Goal: Task Accomplishment & Management: Manage account settings

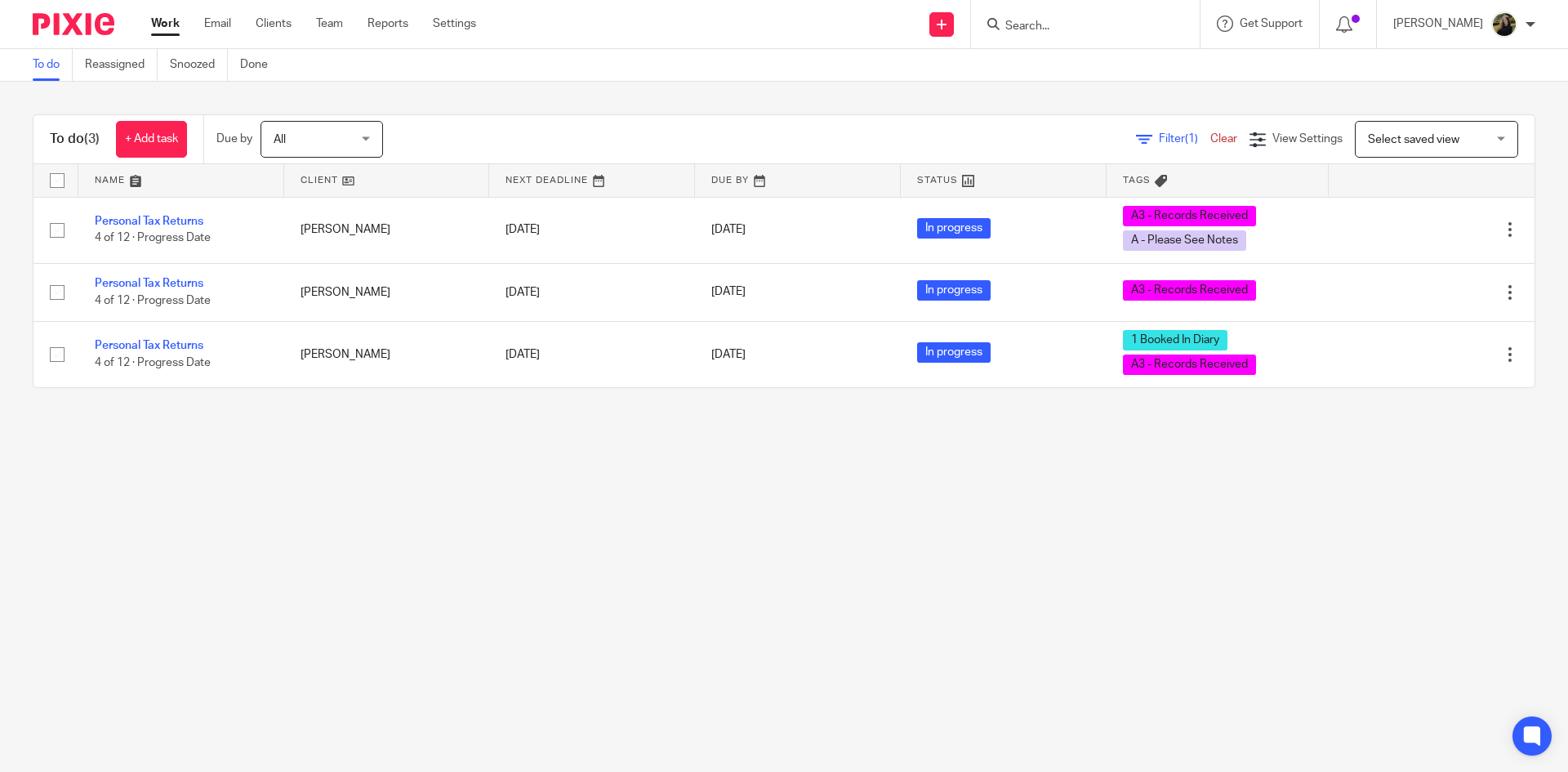
drag, startPoint x: 1084, startPoint y: 12, endPoint x: 1077, endPoint y: 17, distance: 8.6
click at [1082, 13] on div at bounding box center [1086, 24] width 229 height 48
click at [1077, 17] on form at bounding box center [1091, 23] width 174 height 20
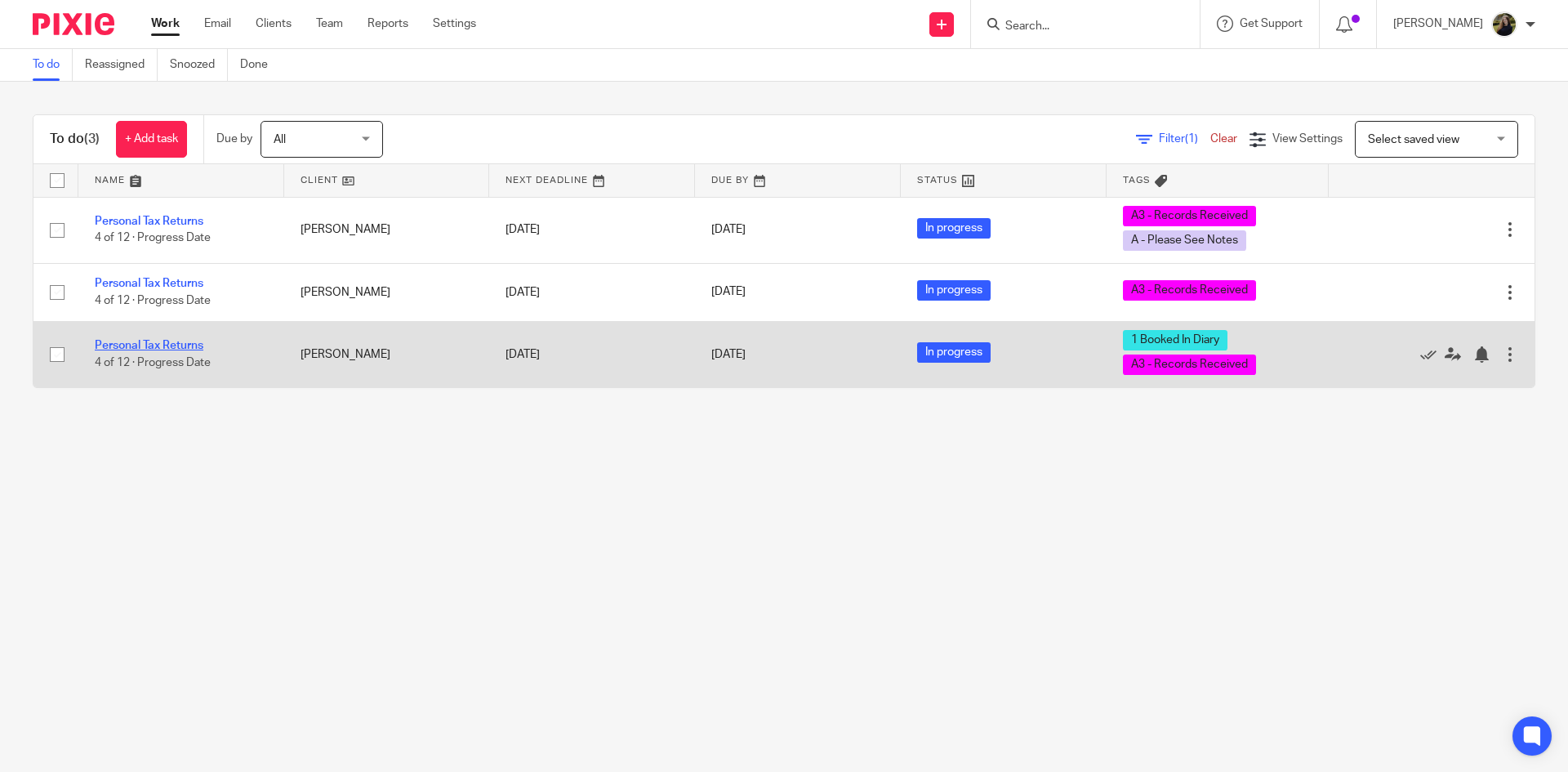
click at [158, 342] on link "Personal Tax Returns" at bounding box center [148, 346] width 109 height 12
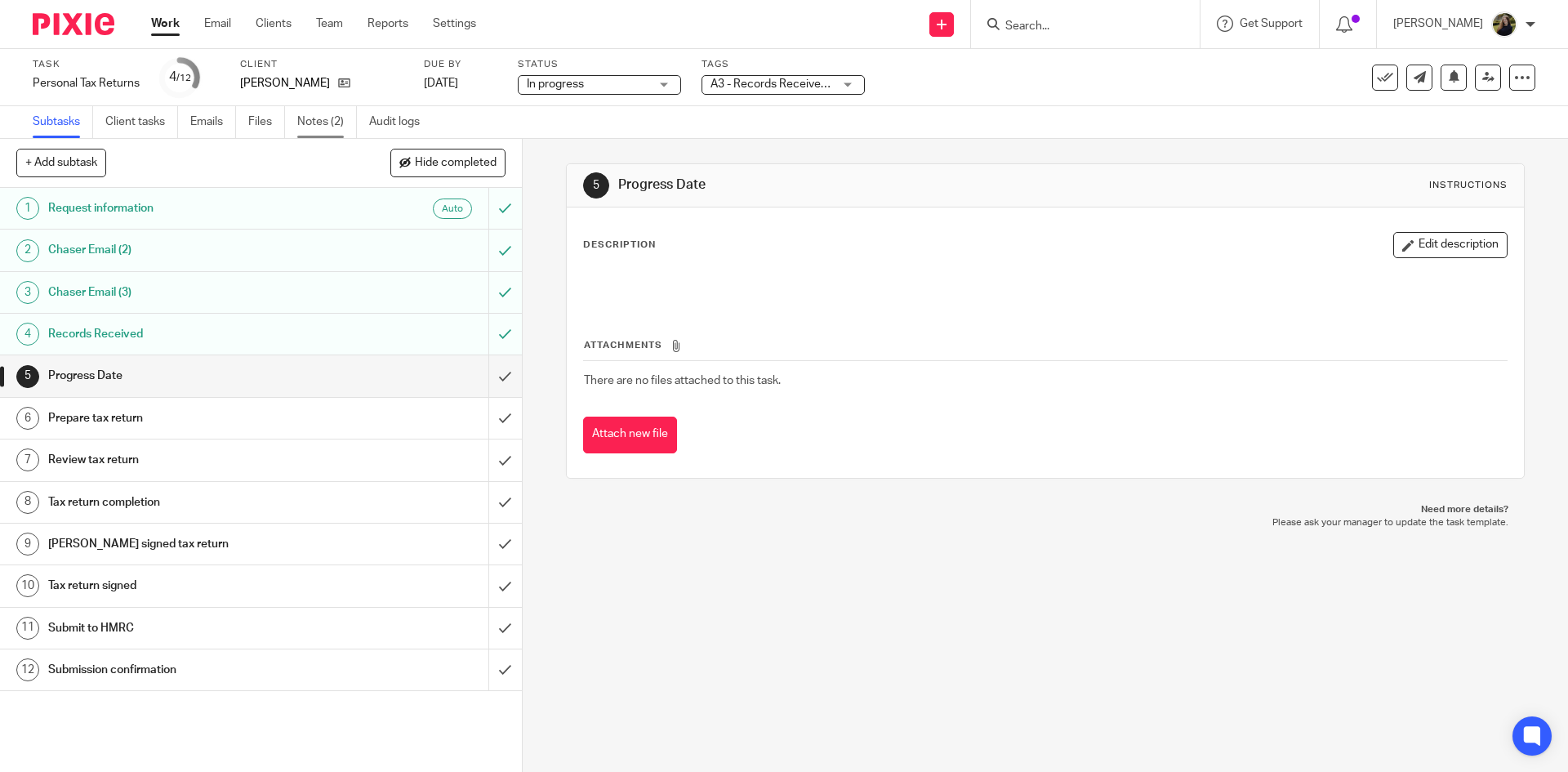
click at [310, 119] on link "Notes (2)" at bounding box center [327, 121] width 60 height 32
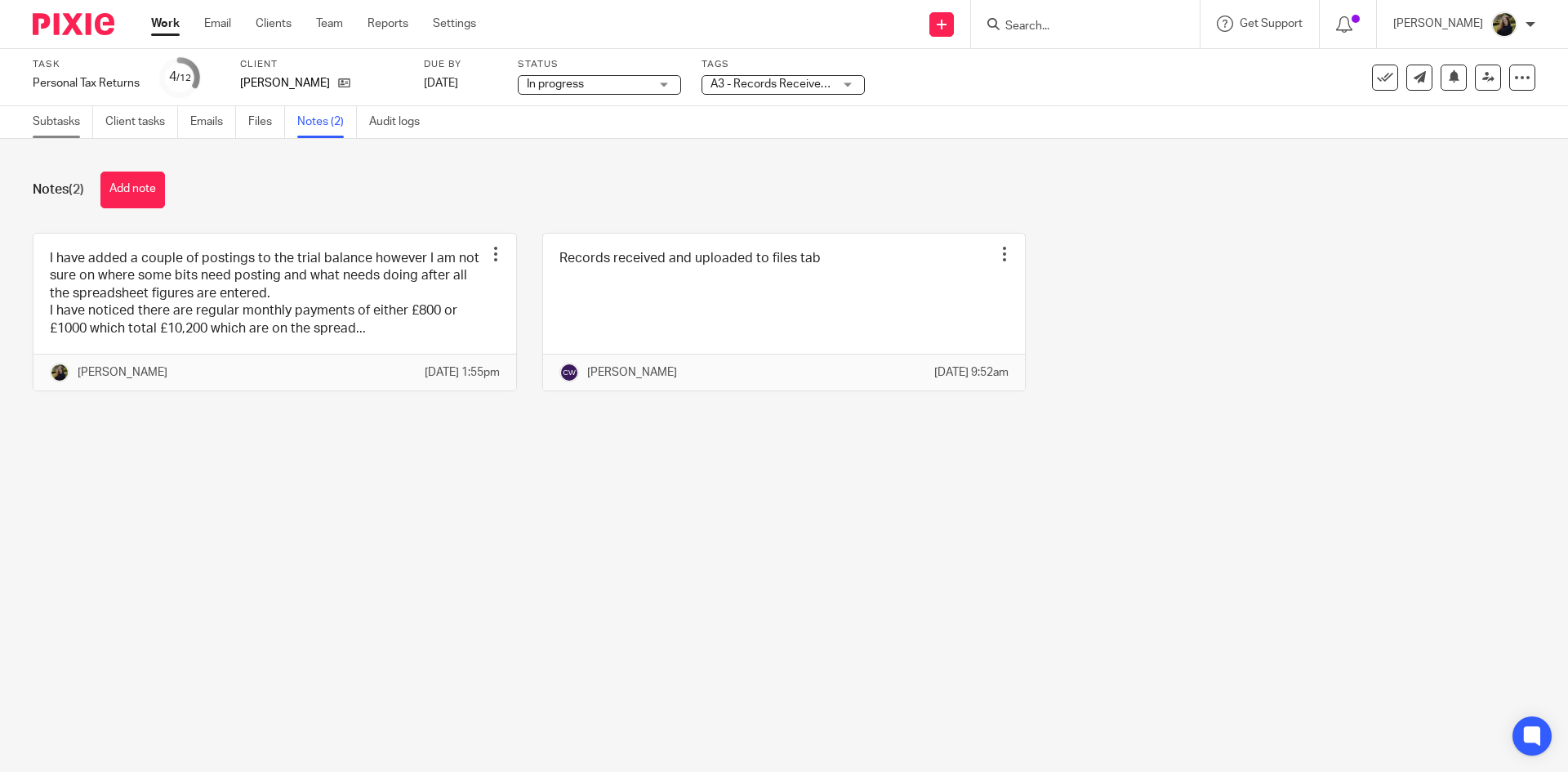
click at [72, 118] on link "Subtasks" at bounding box center [63, 121] width 61 height 32
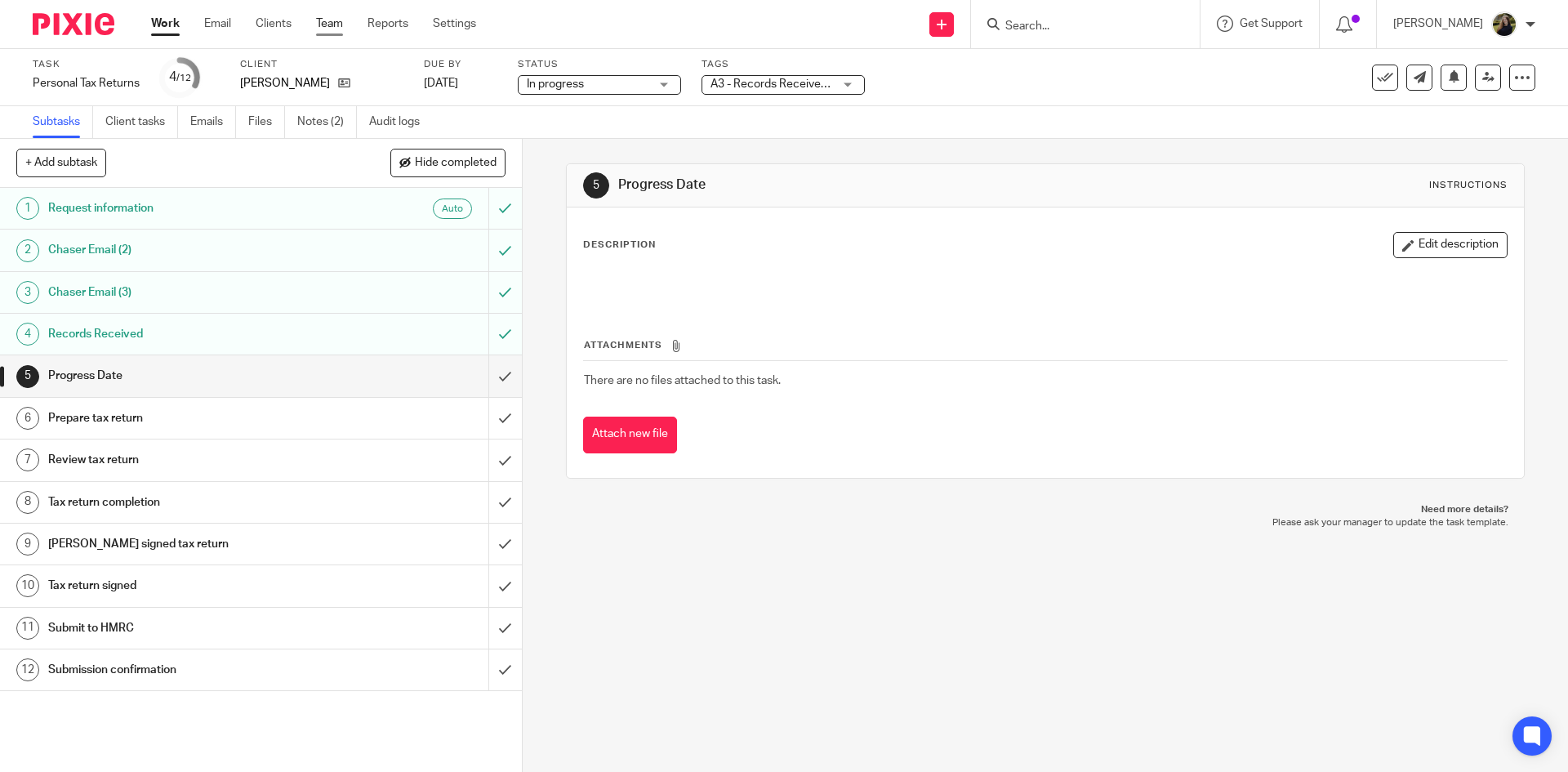
click at [331, 24] on link "Team" at bounding box center [329, 23] width 27 height 16
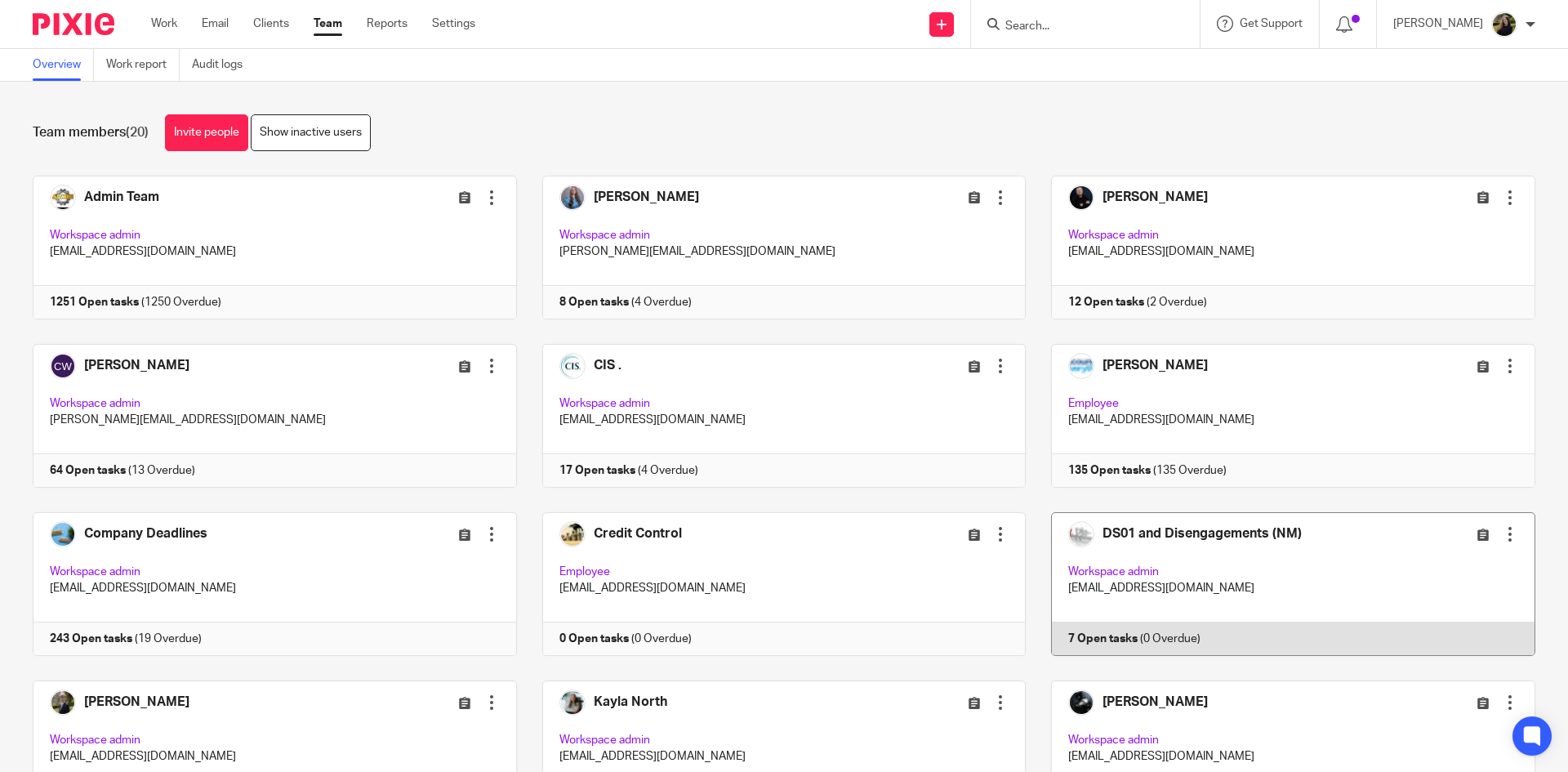
click at [1331, 548] on link at bounding box center [1279, 583] width 509 height 143
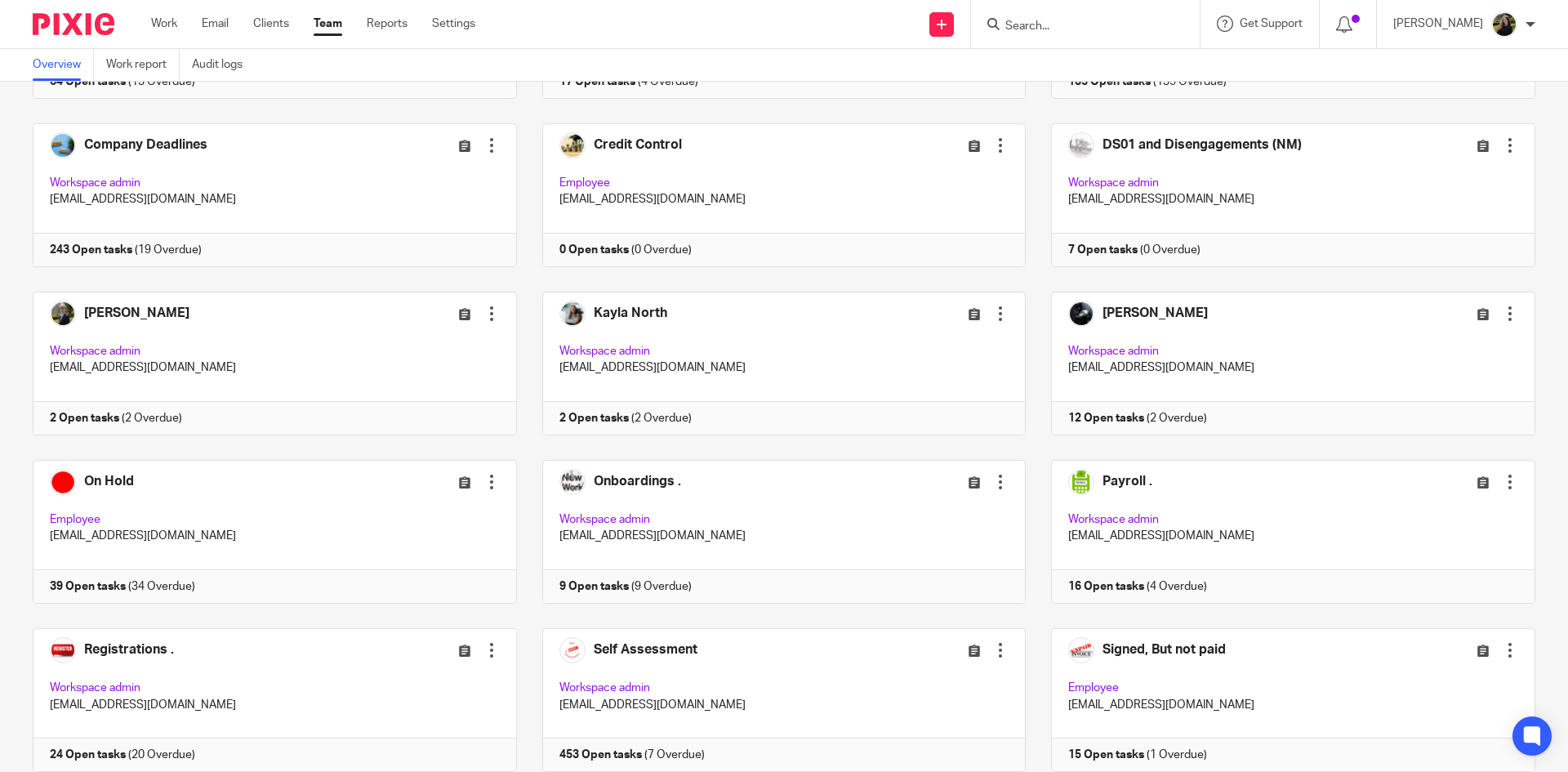
scroll to position [614, 0]
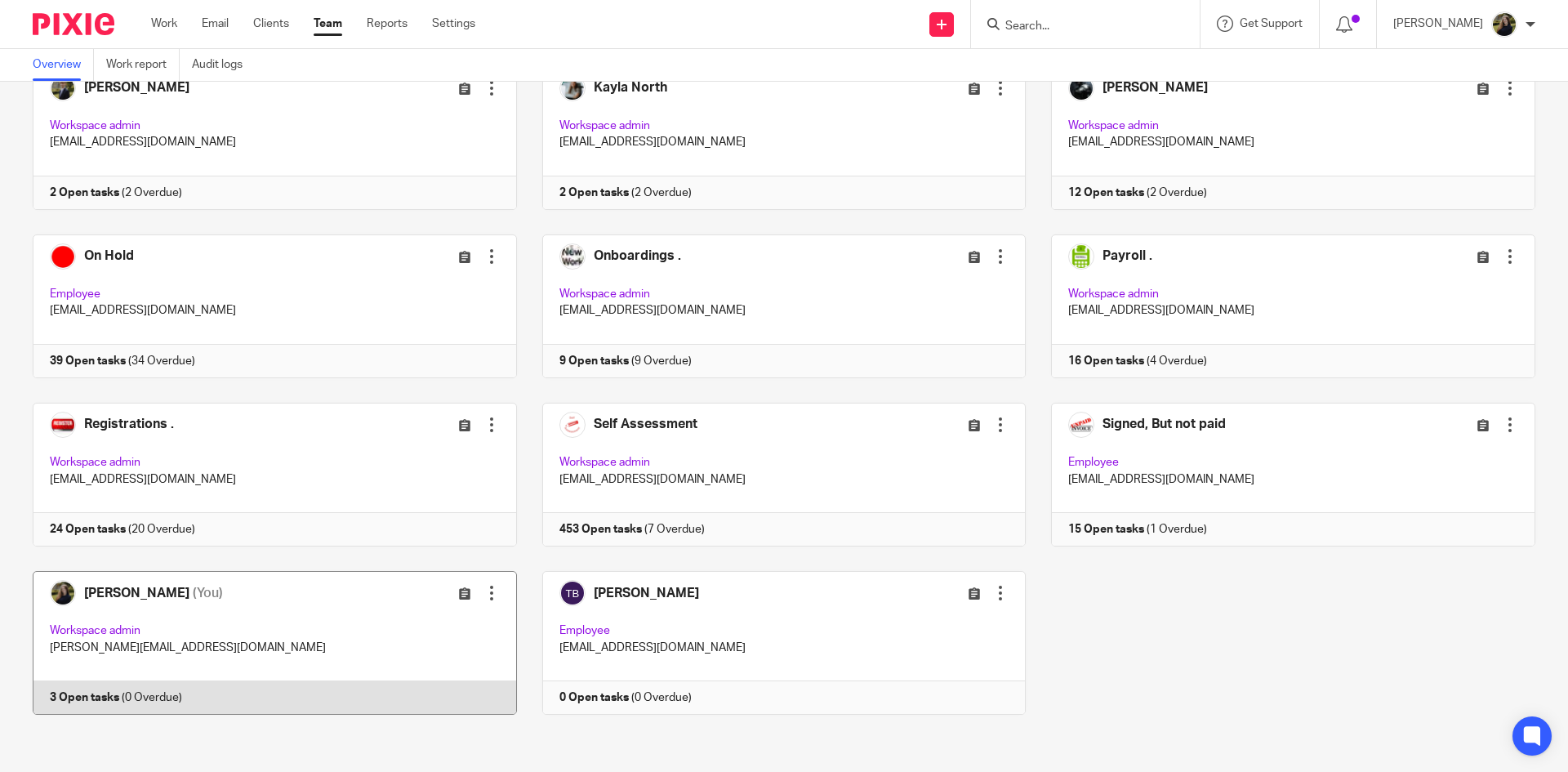
click at [188, 608] on link at bounding box center [262, 642] width 509 height 143
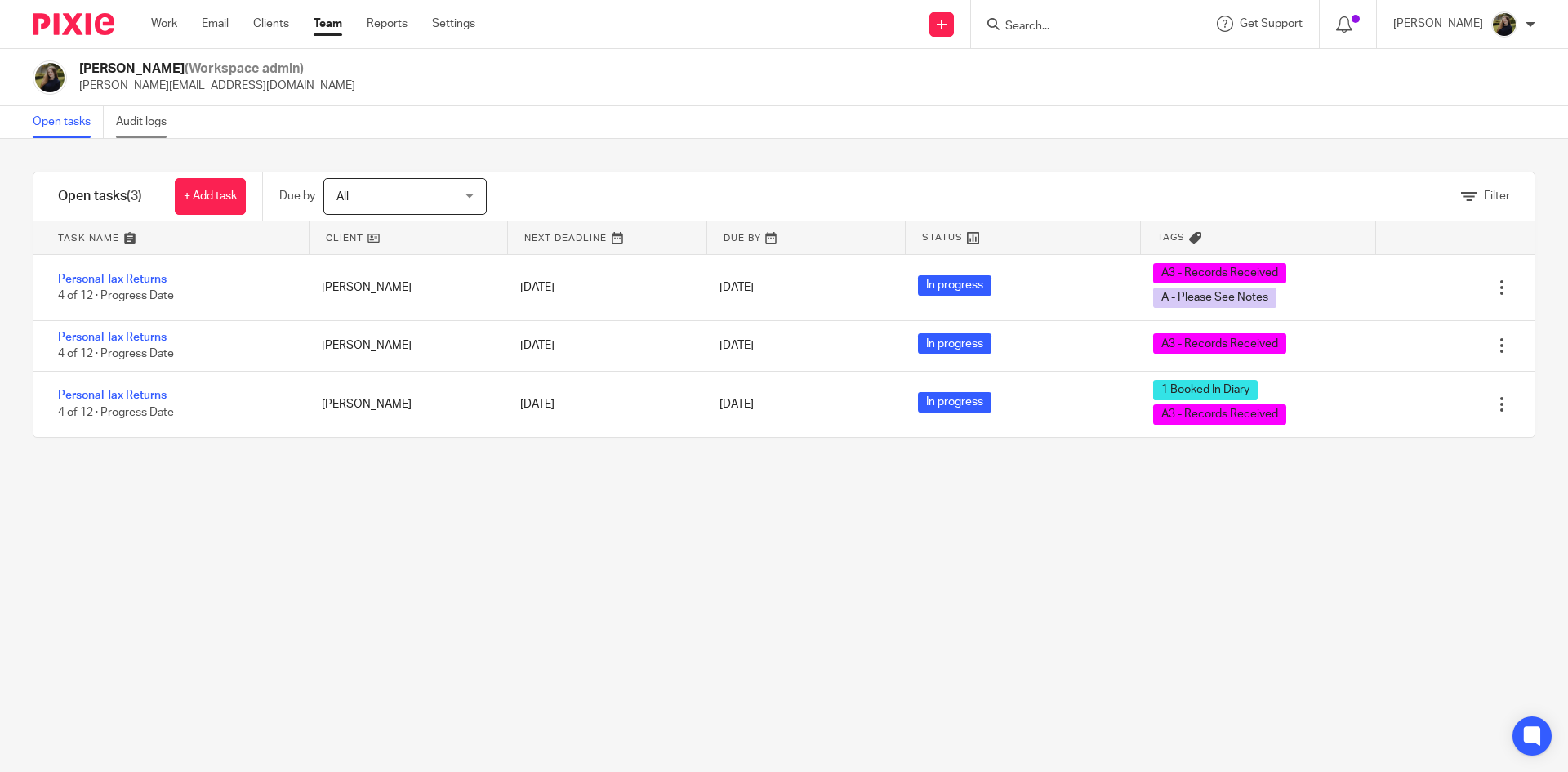
click at [152, 114] on link "Audit logs" at bounding box center [146, 121] width 63 height 32
click at [329, 16] on link "Team" at bounding box center [328, 23] width 29 height 16
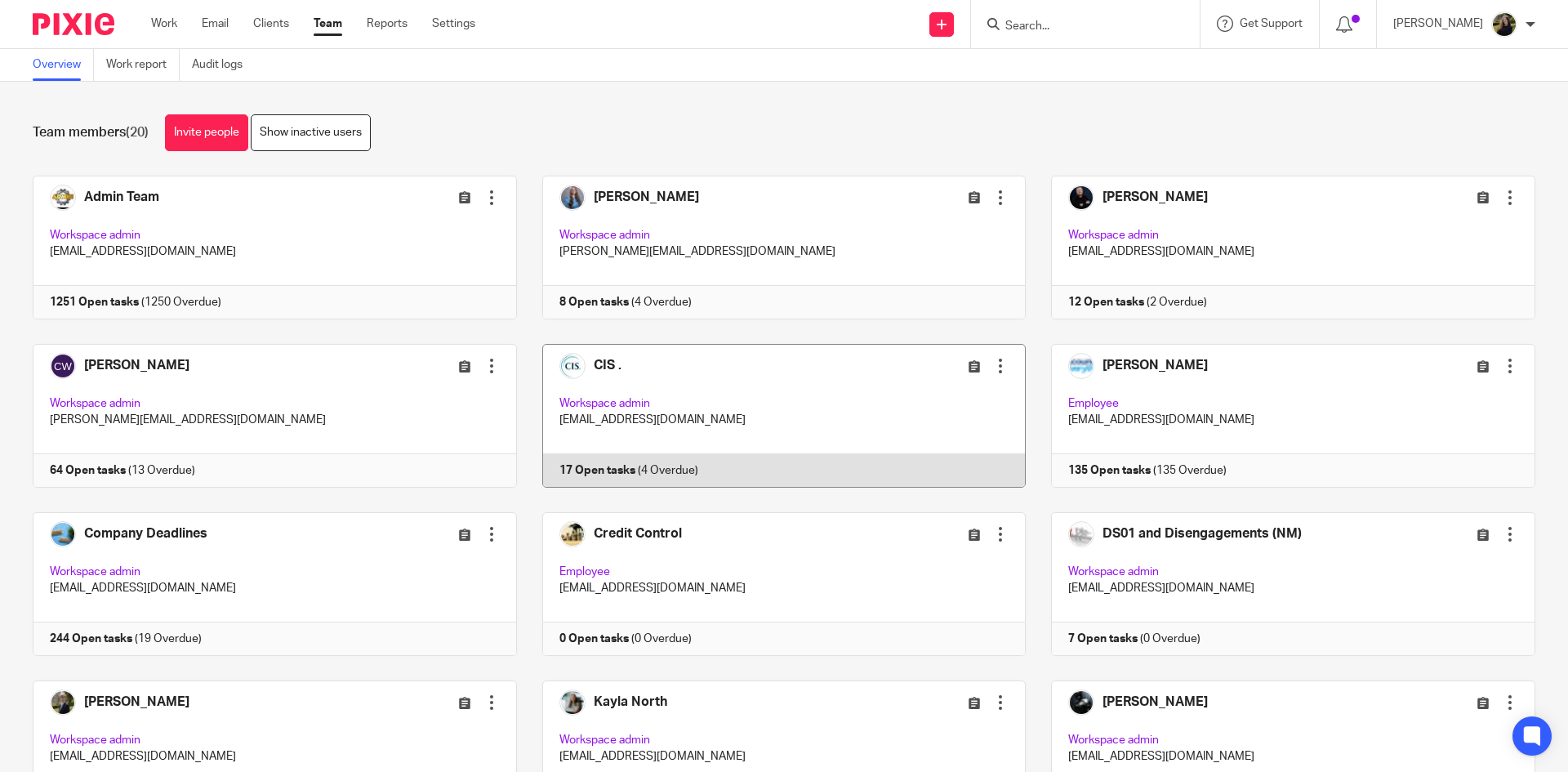
click at [707, 347] on link at bounding box center [771, 415] width 509 height 143
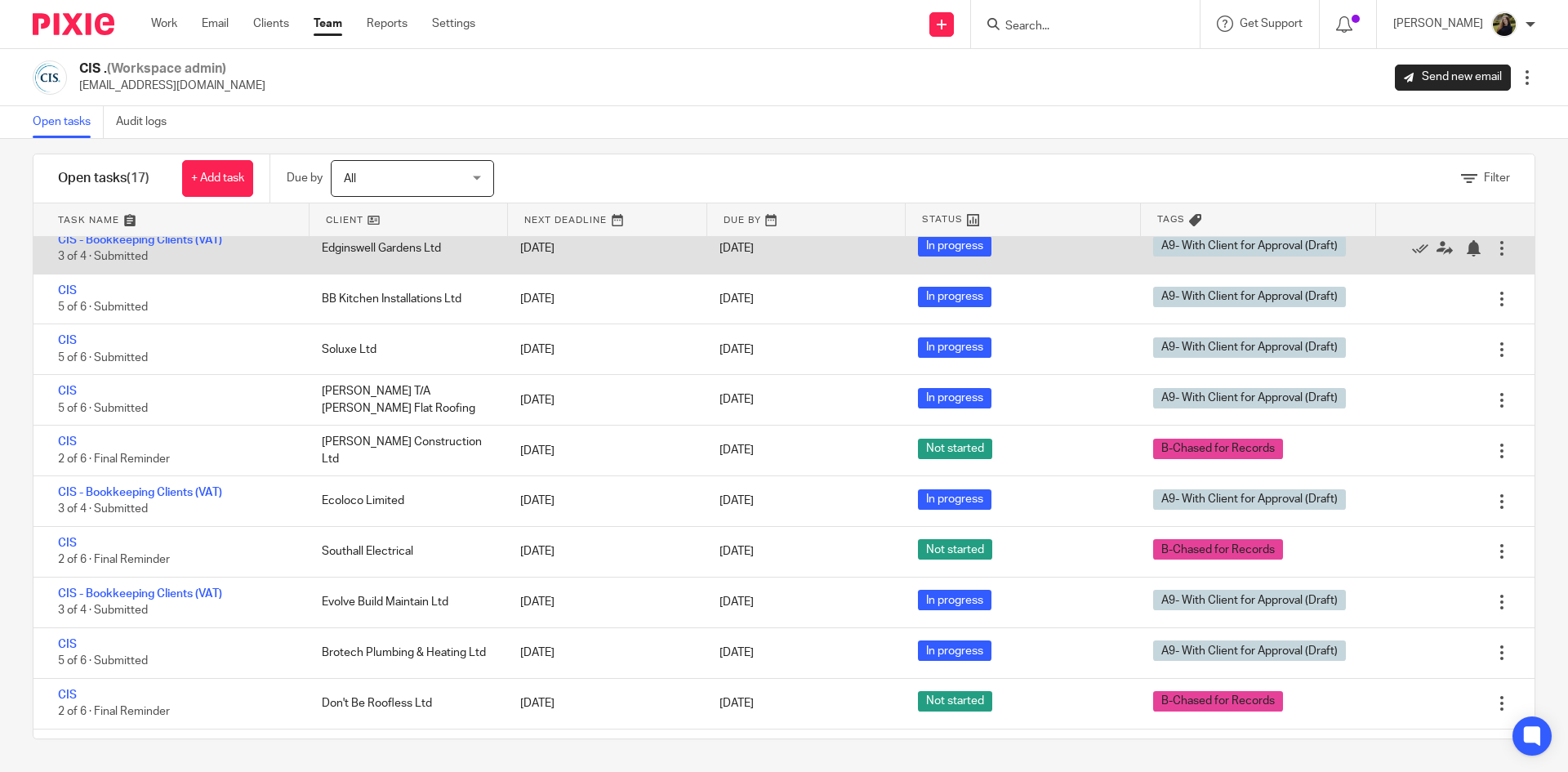
scroll to position [373, 0]
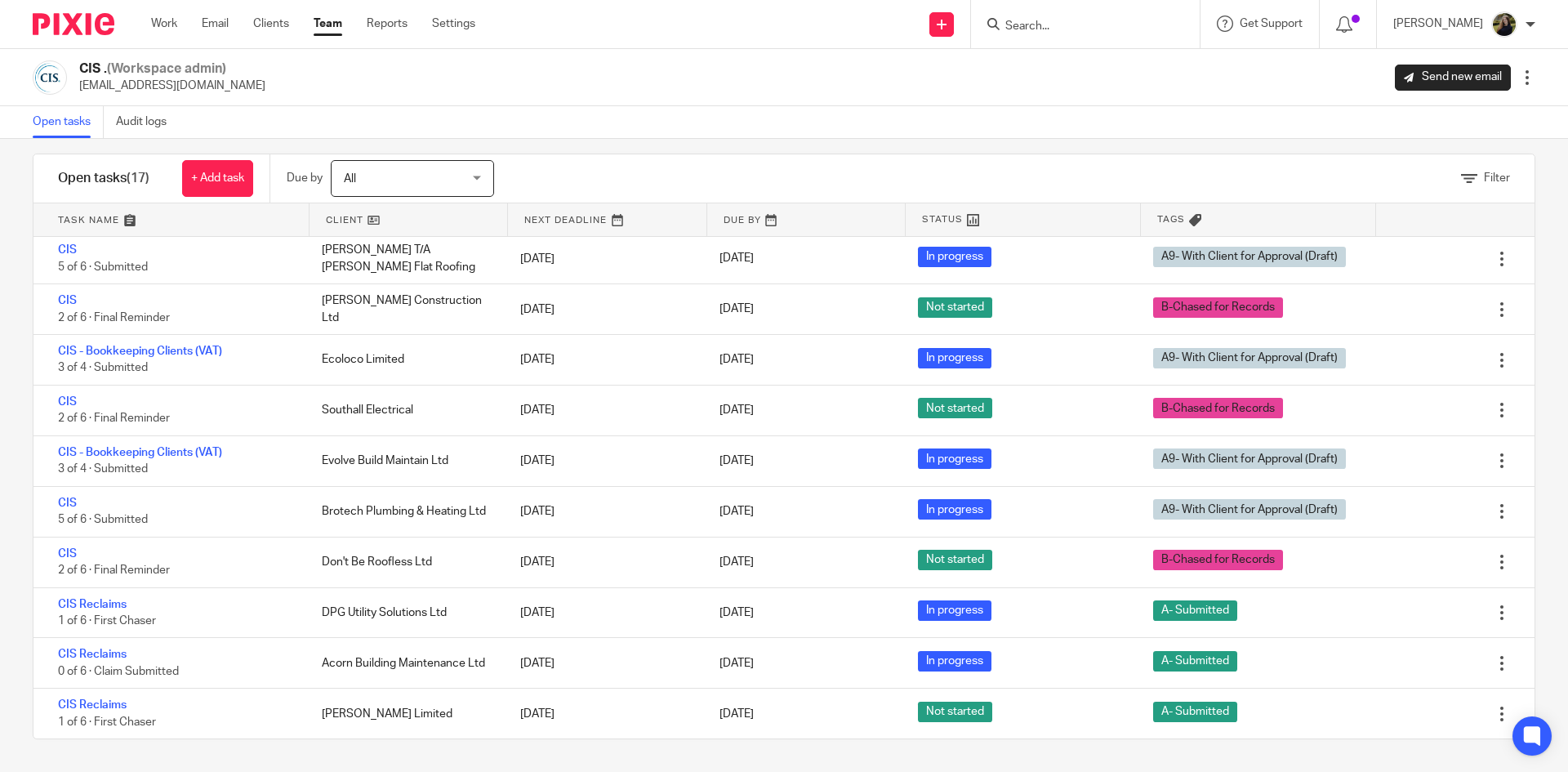
click at [322, 19] on link "Team" at bounding box center [328, 23] width 29 height 16
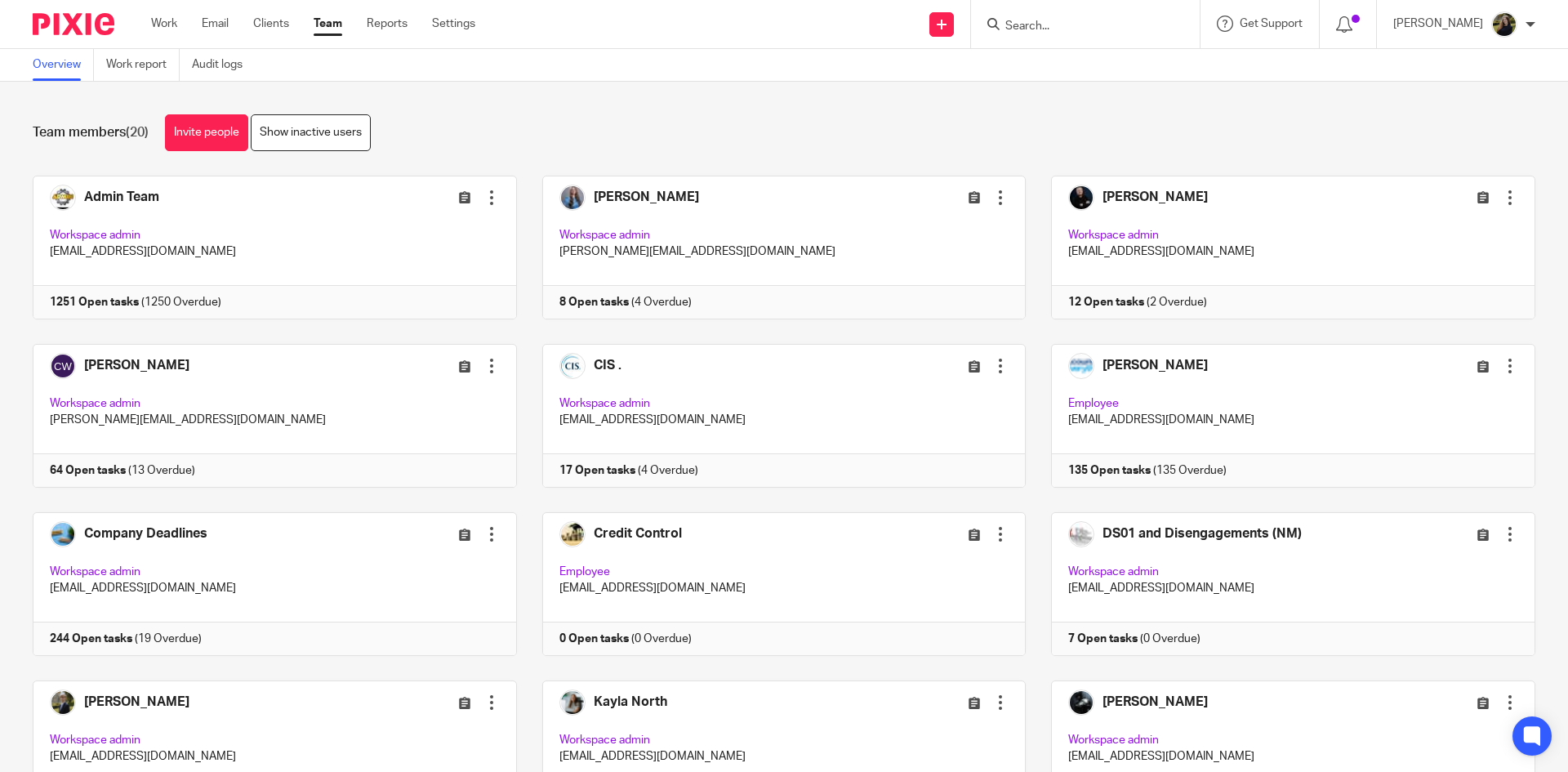
click at [744, 116] on div "Team members (20) Invite people Show inactive users" at bounding box center [784, 133] width 1503 height 37
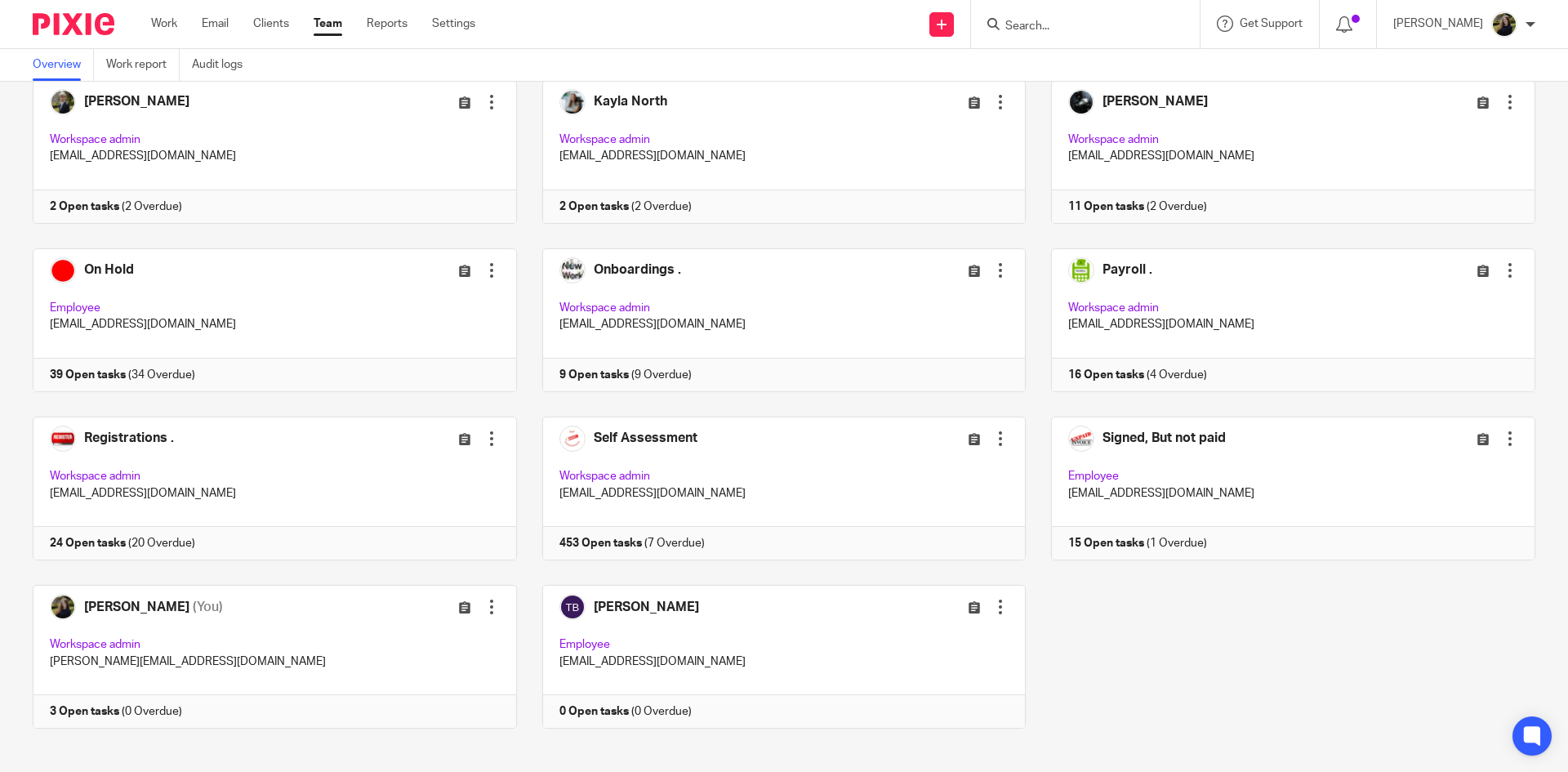
scroll to position [614, 0]
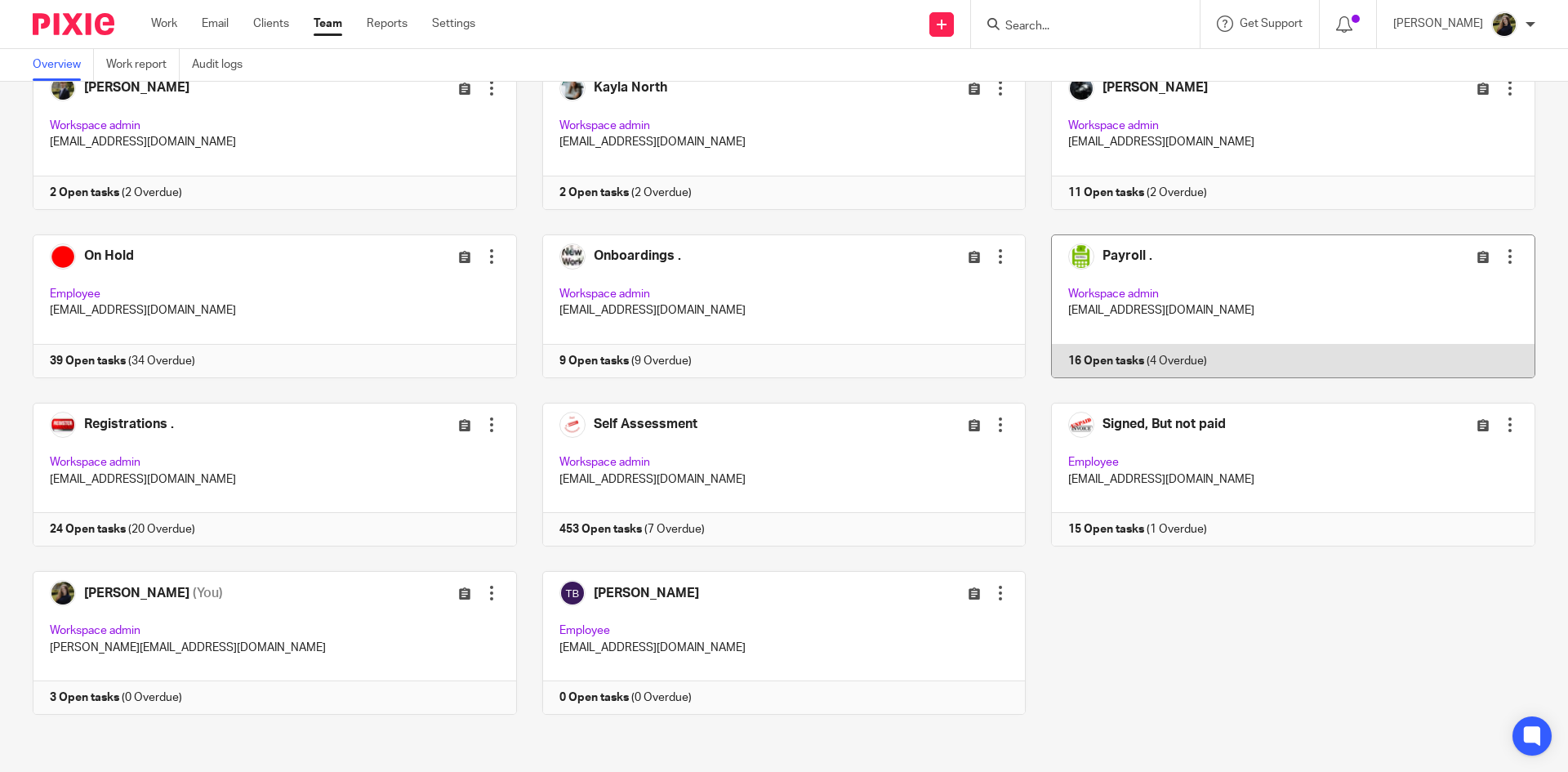
click at [1133, 253] on link at bounding box center [1279, 305] width 509 height 143
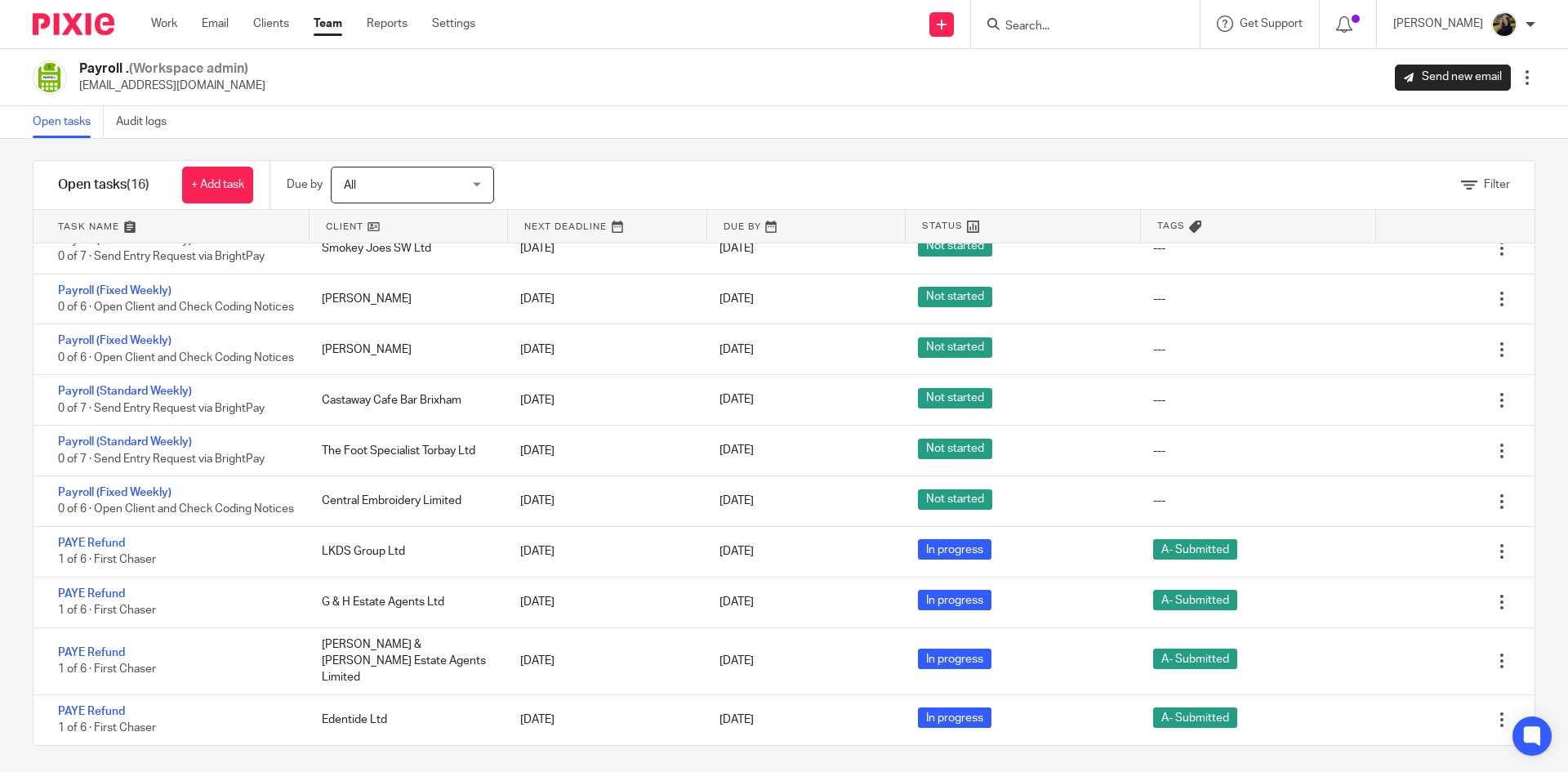
scroll to position [18, 0]
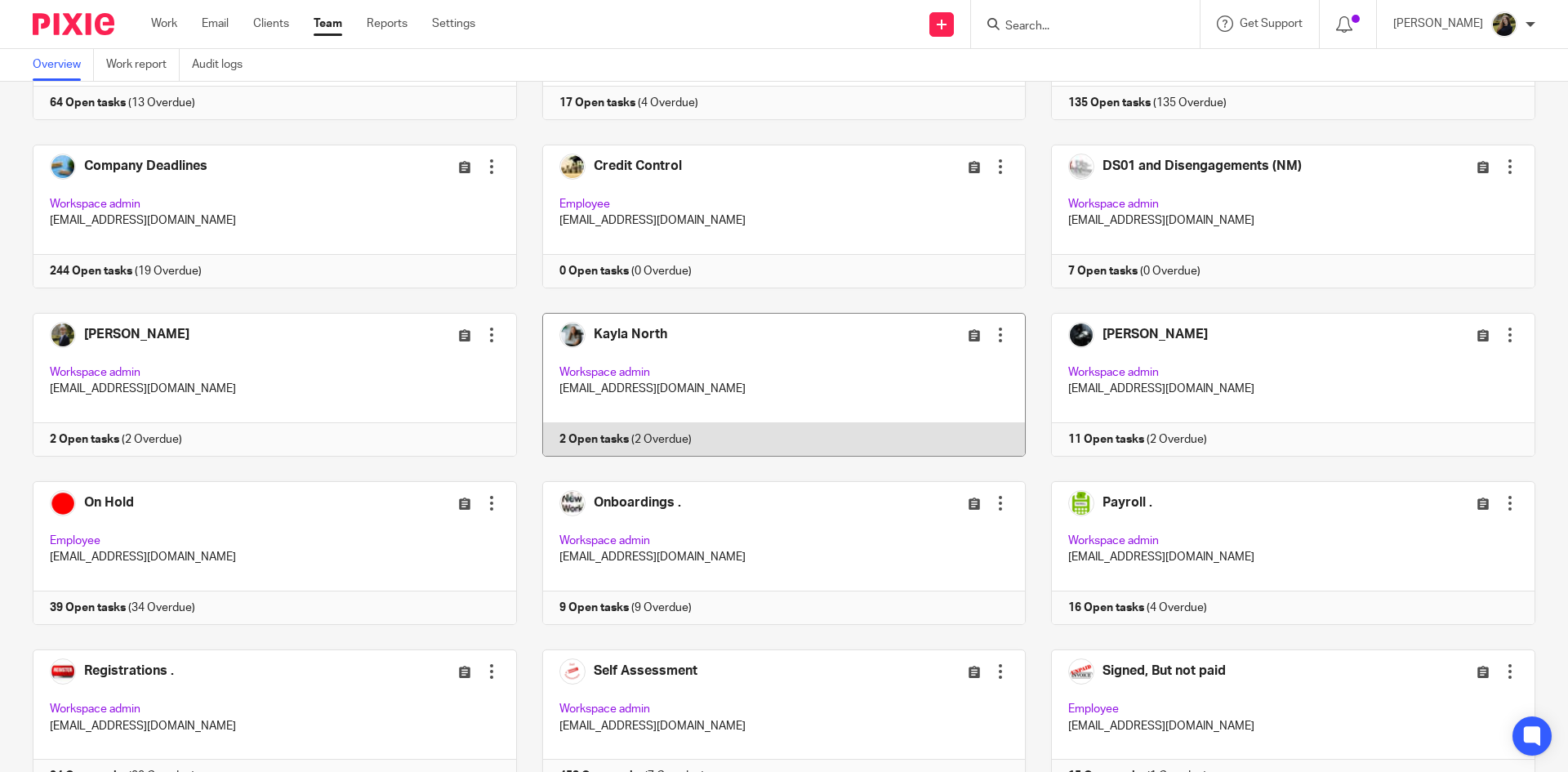
scroll to position [408, 0]
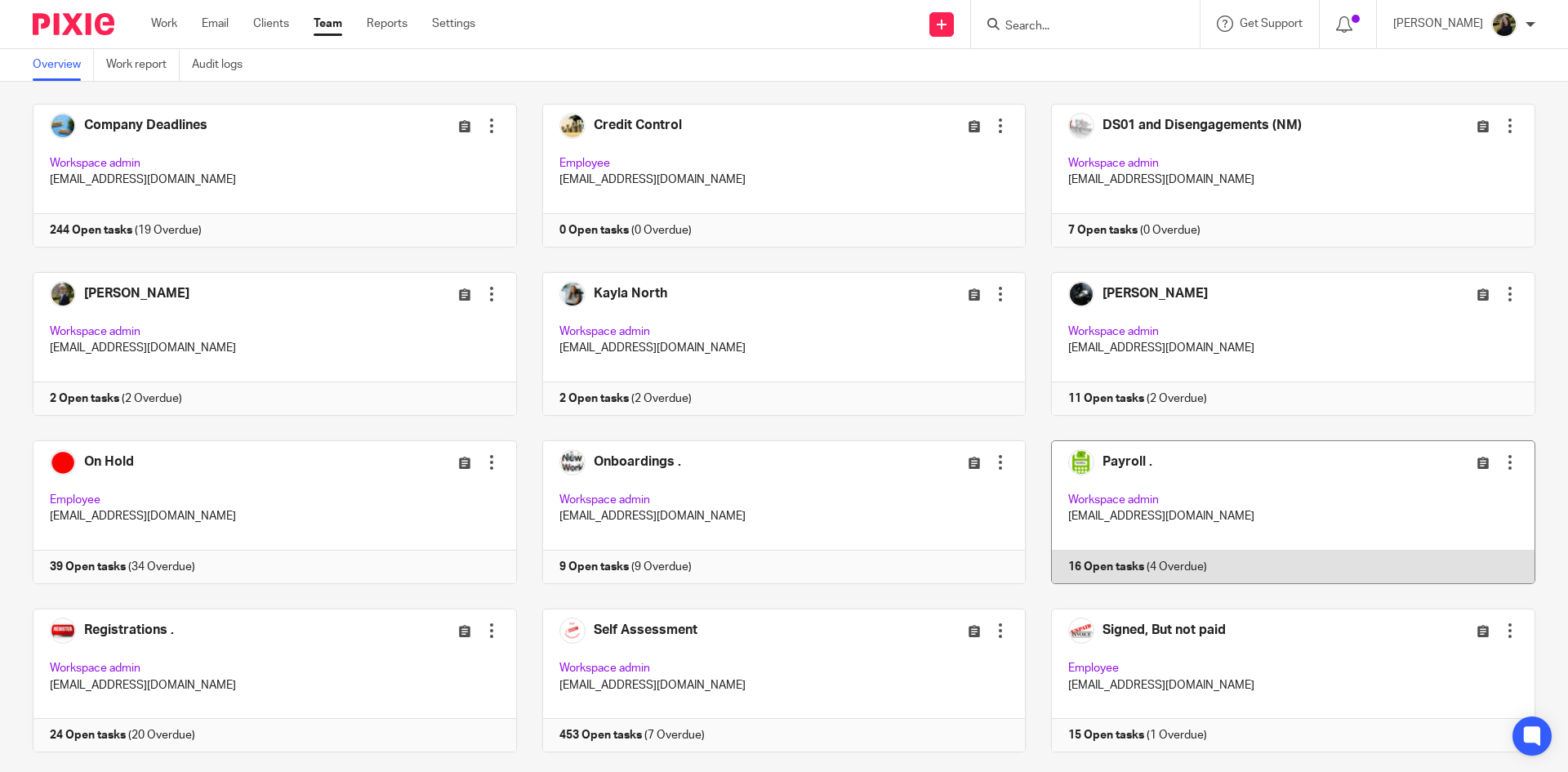
click at [1241, 507] on link at bounding box center [1279, 511] width 509 height 143
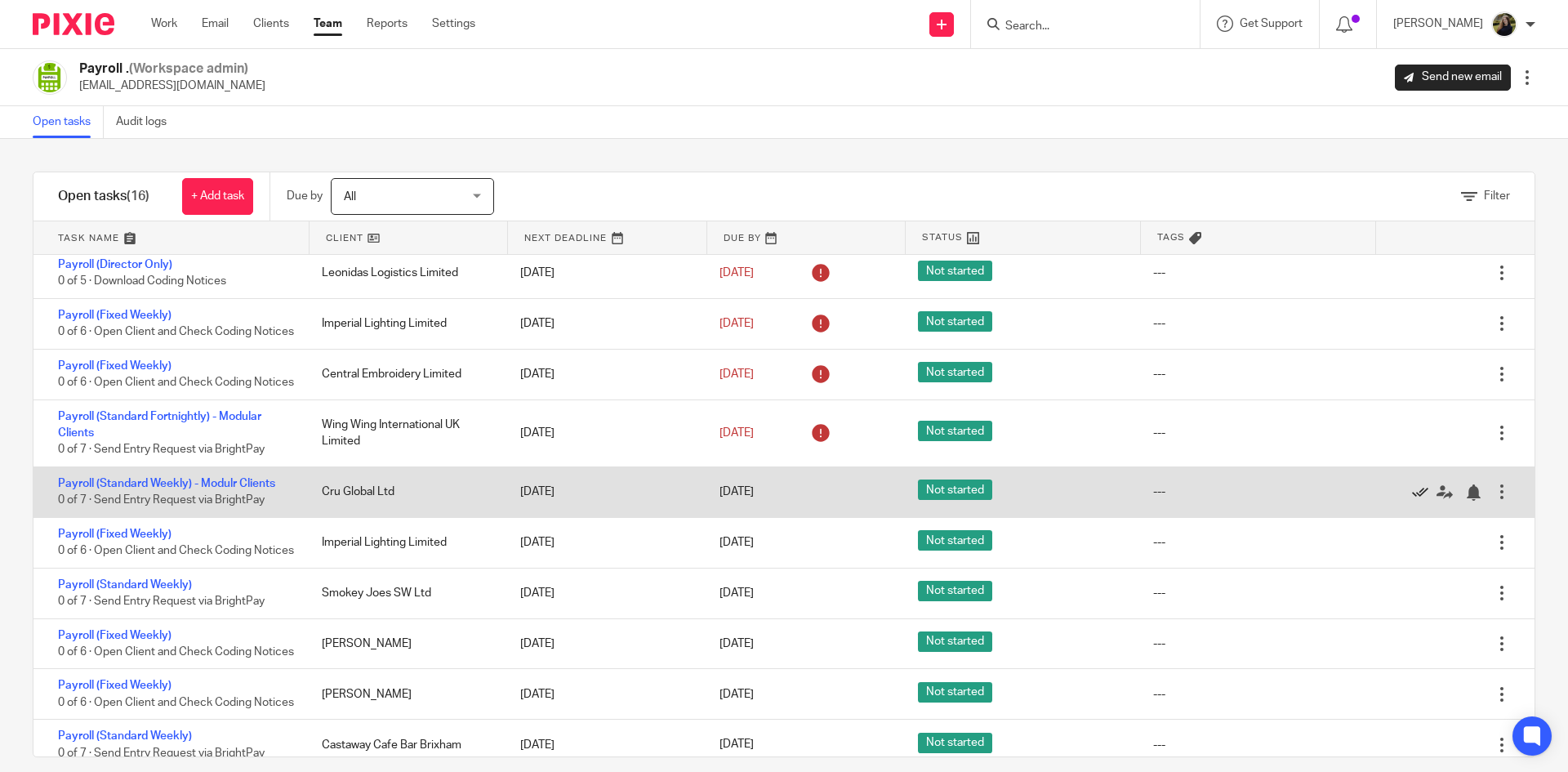
click at [1380, 454] on div "Payroll (Director Only) 0 of 5 · Download Coding Notices Leonidas Logistics Lim…" at bounding box center [784, 505] width 1501 height 502
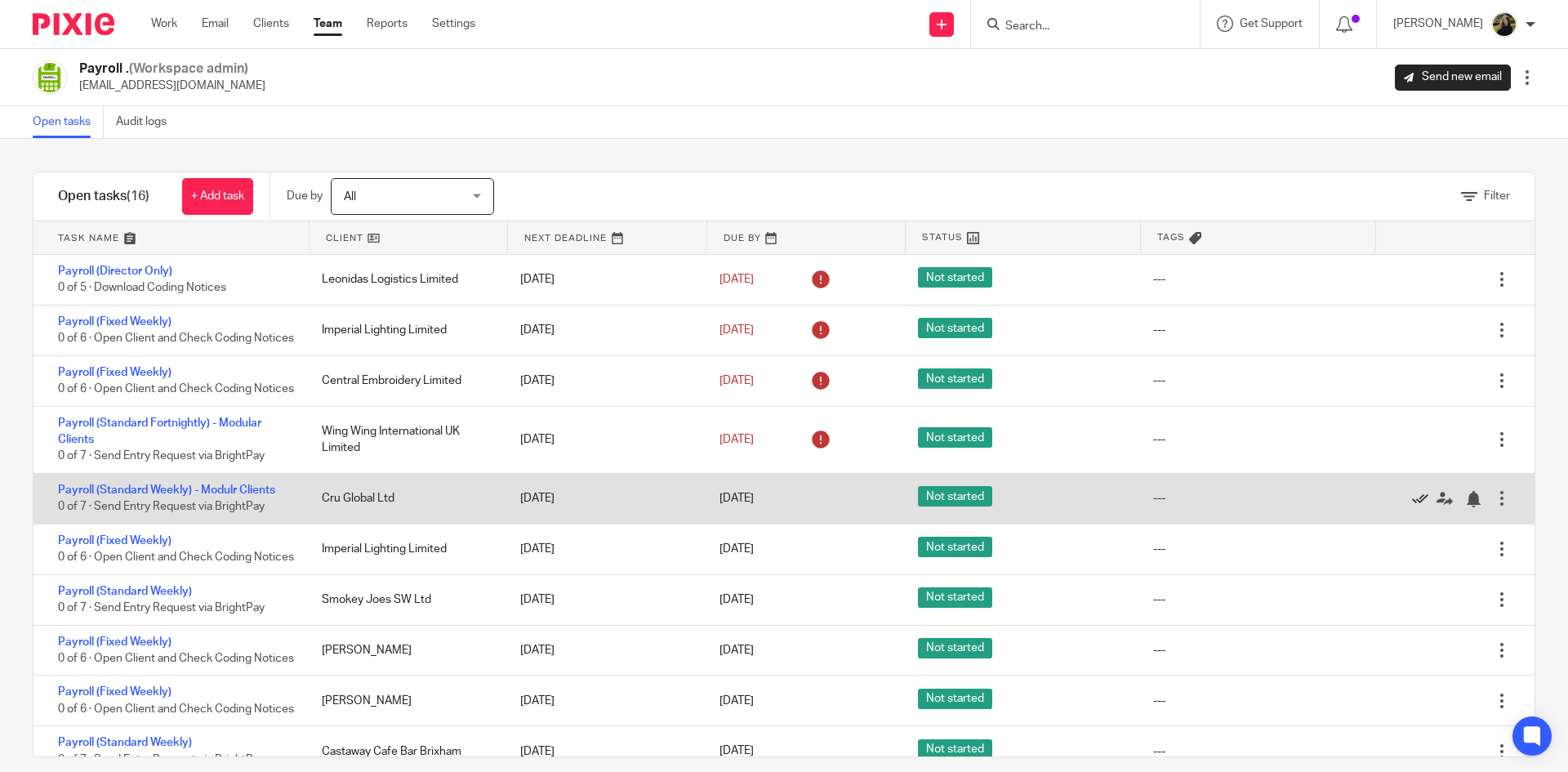
click at [1412, 507] on icon at bounding box center [1420, 499] width 16 height 16
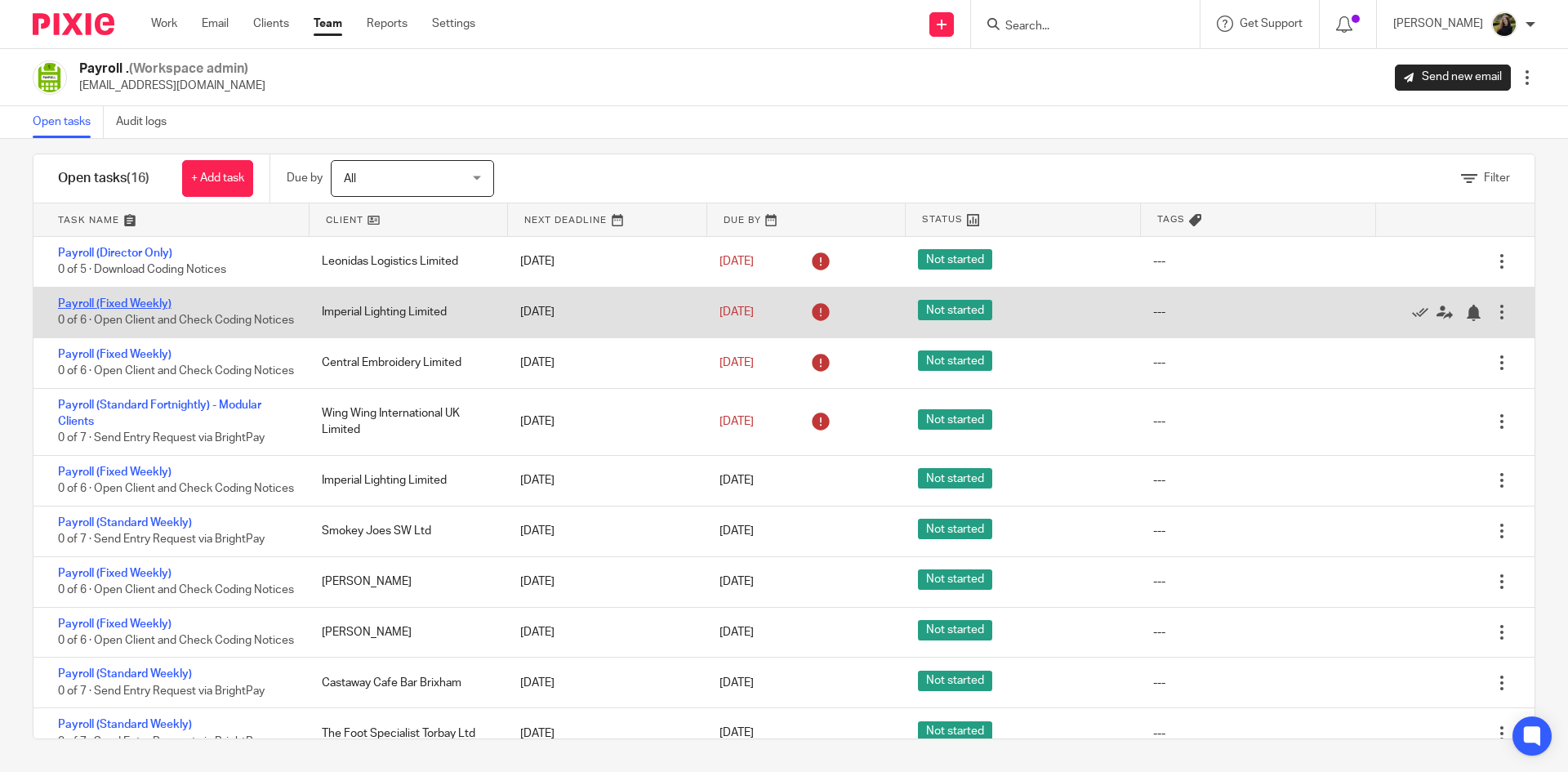
drag, startPoint x: 99, startPoint y: 285, endPoint x: 117, endPoint y: 301, distance: 24.1
click at [117, 301] on div "Payroll (Director Only) 0 of 5 · Download Coding Notices Leonidas Logistics Lim…" at bounding box center [784, 487] width 1501 height 502
click at [117, 301] on link "Payroll (Fixed Weekly)" at bounding box center [115, 304] width 114 height 12
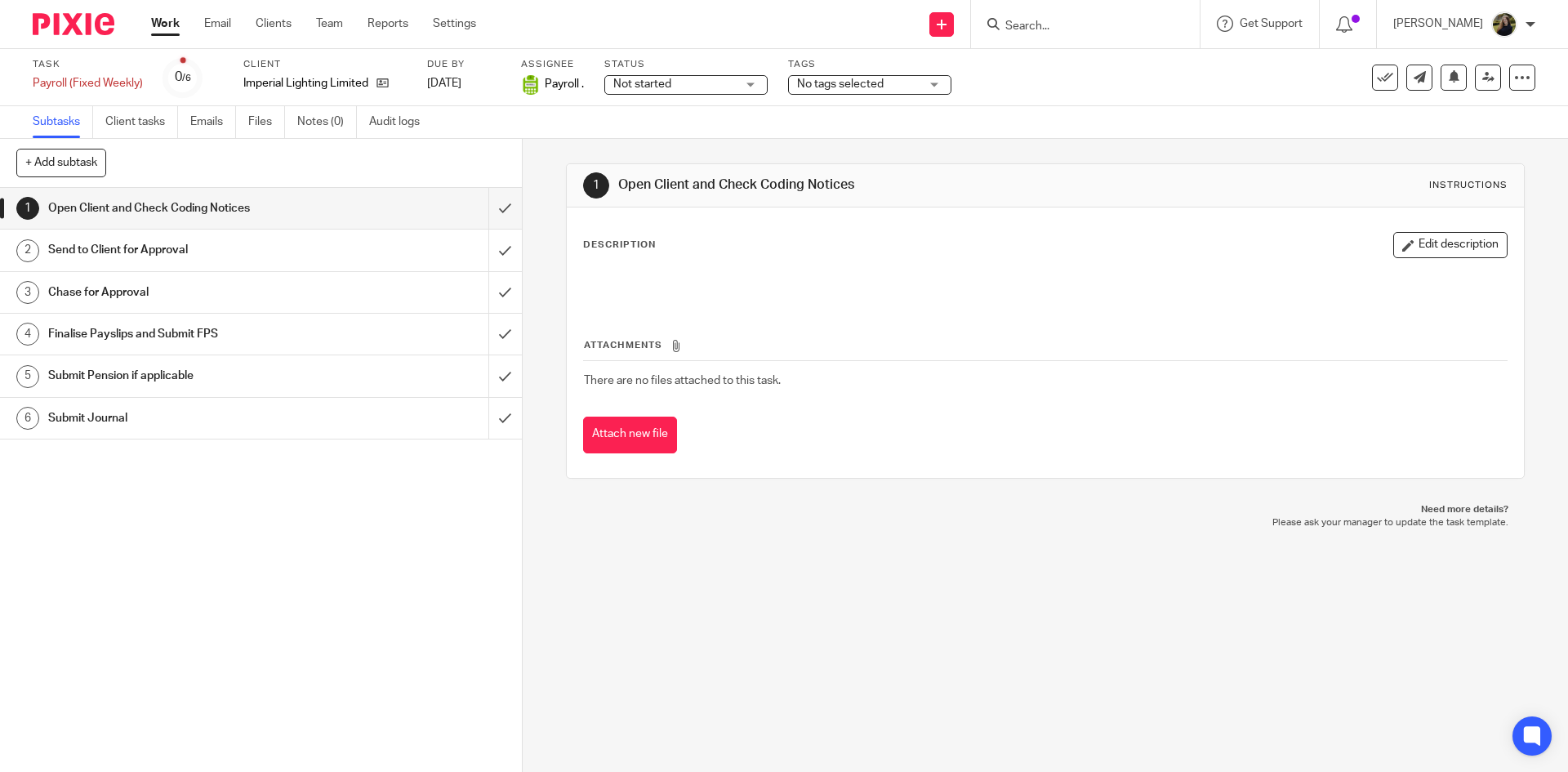
click at [813, 94] on div "Tags No tags selected On Hold External Bookkeeper Urgent C4- With Debt Collecto…" at bounding box center [870, 77] width 164 height 39
click at [817, 91] on span "No tags selected" at bounding box center [858, 85] width 122 height 17
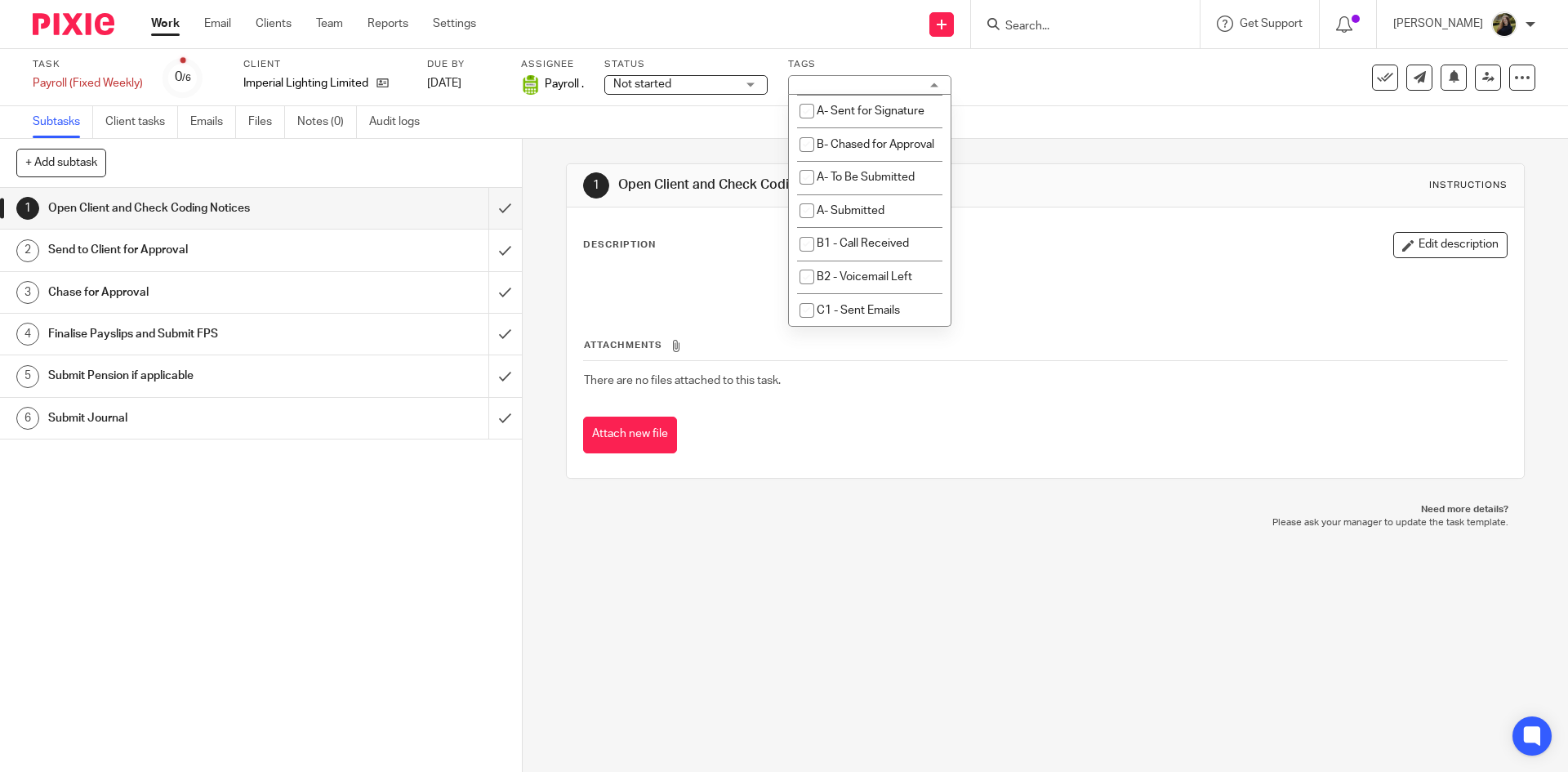
scroll to position [1062, 0]
click at [840, 68] on span "B- Chased for Approval" at bounding box center [875, 63] width 117 height 12
checkbox input "true"
click at [1163, 172] on div "1 Open Client and Check Coding Notices Instructions" at bounding box center [1044, 185] width 923 height 26
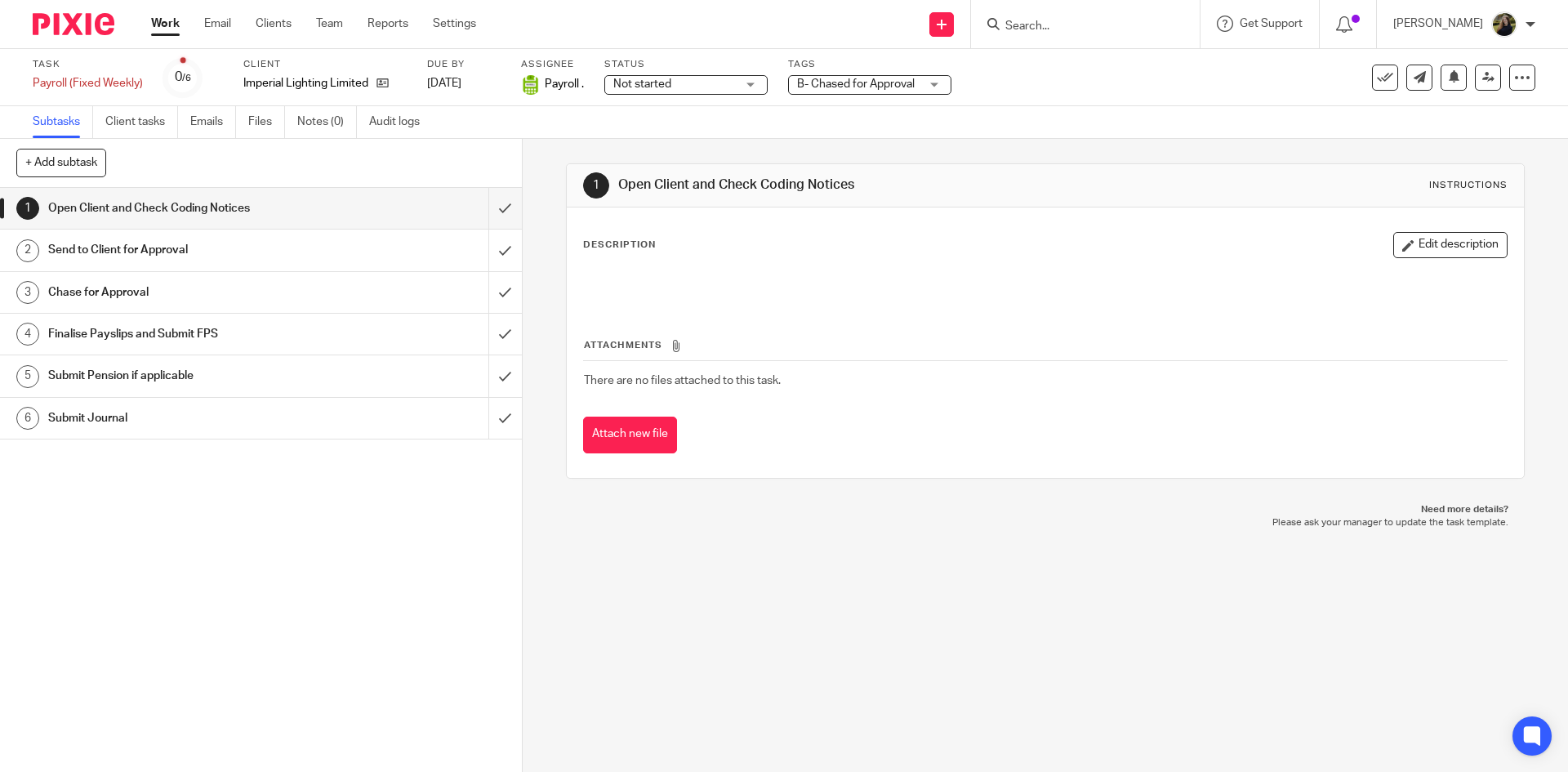
click at [635, 96] on div "Status Not started Not started Not started In progress 1" at bounding box center [686, 77] width 164 height 39
click at [625, 89] on span "Not started" at bounding box center [642, 84] width 58 height 12
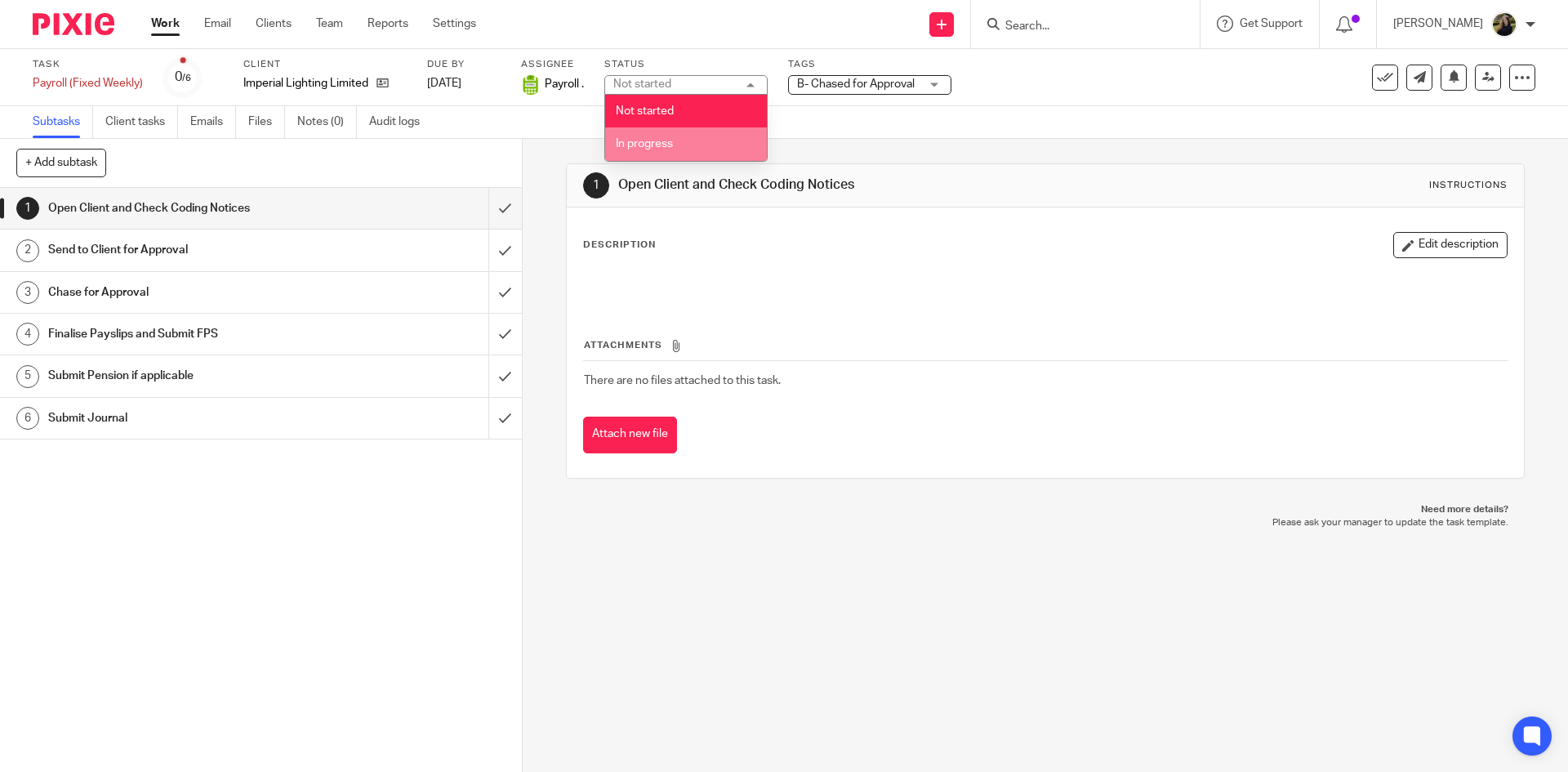
click at [643, 136] on li "In progress" at bounding box center [686, 143] width 162 height 34
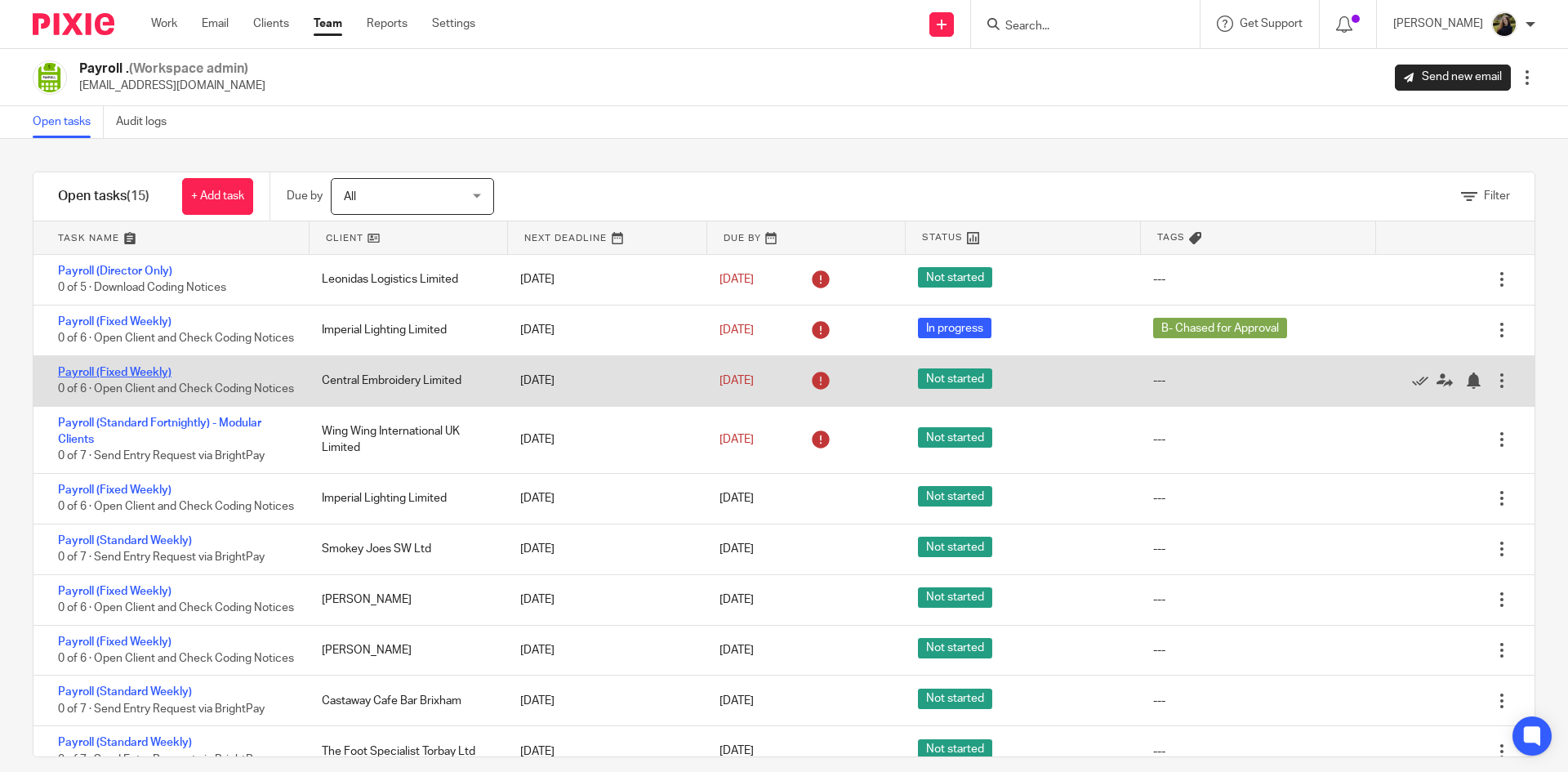
click at [135, 378] on link "Payroll (Fixed Weekly)" at bounding box center [115, 373] width 114 height 12
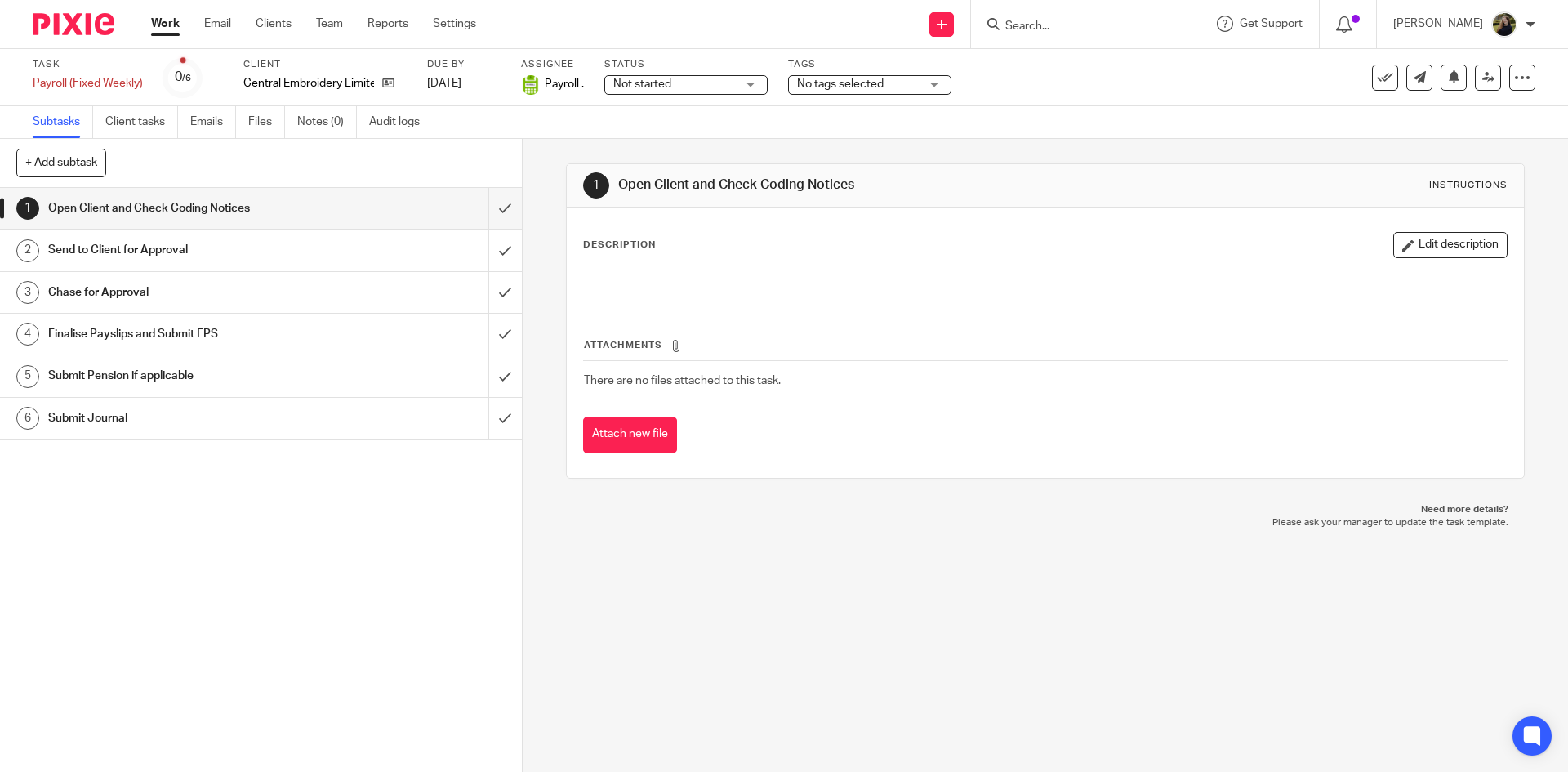
click at [838, 88] on span "No tags selected" at bounding box center [840, 84] width 87 height 12
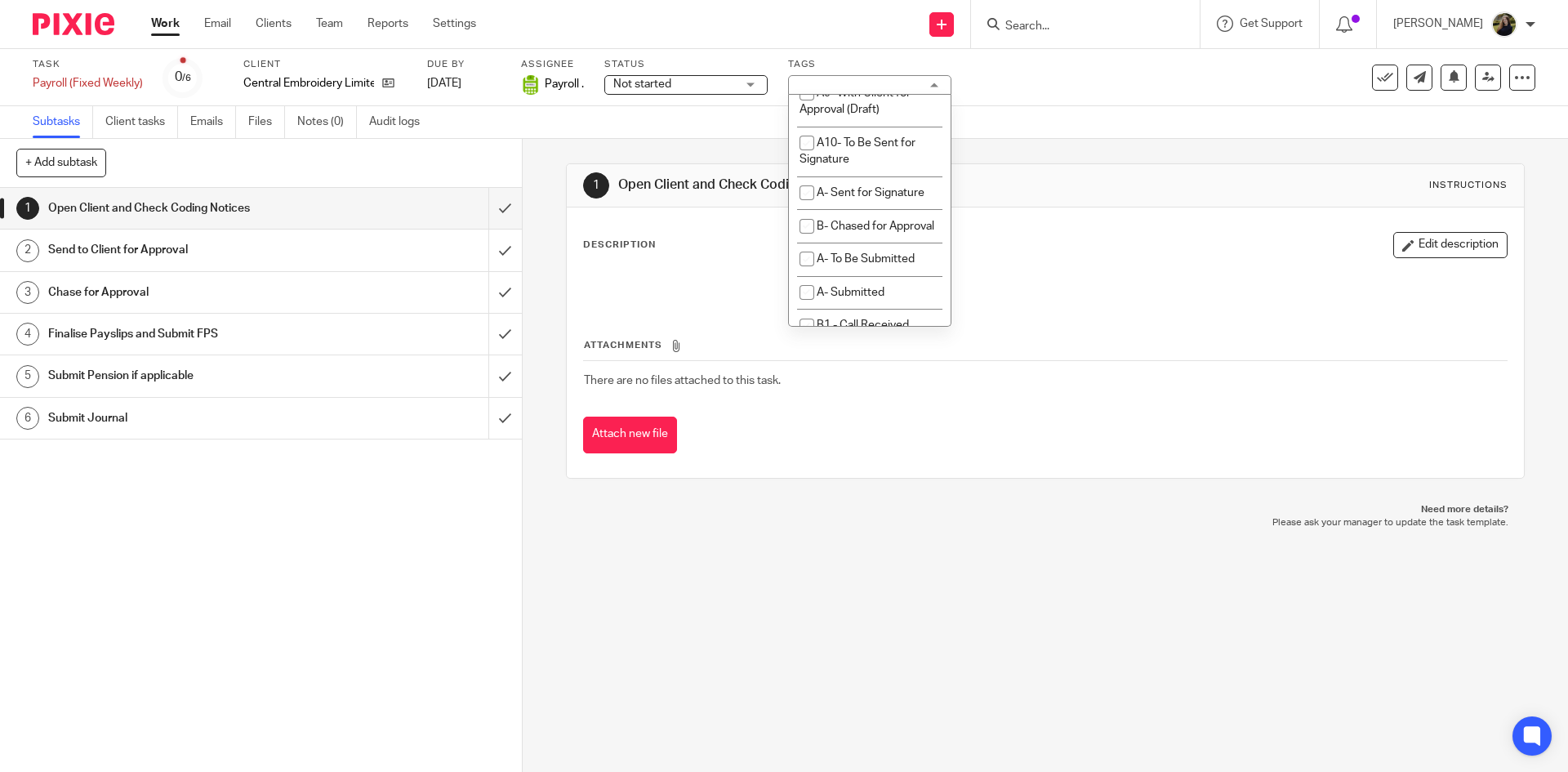
scroll to position [980, 0]
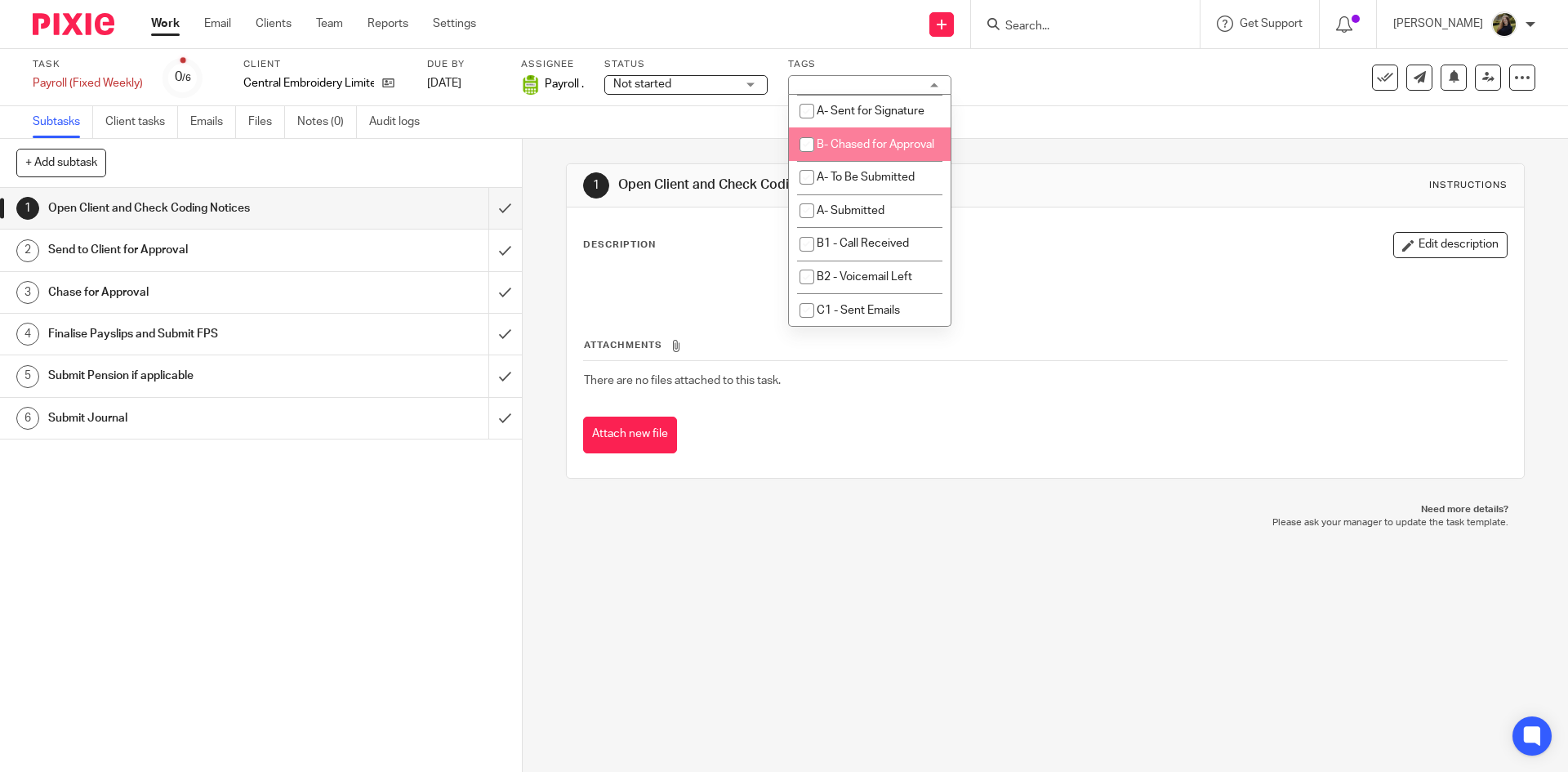
click at [854, 161] on li "B- Chased for Approval" at bounding box center [869, 143] width 162 height 34
checkbox input "true"
click at [639, 85] on span "Not started" at bounding box center [642, 84] width 58 height 12
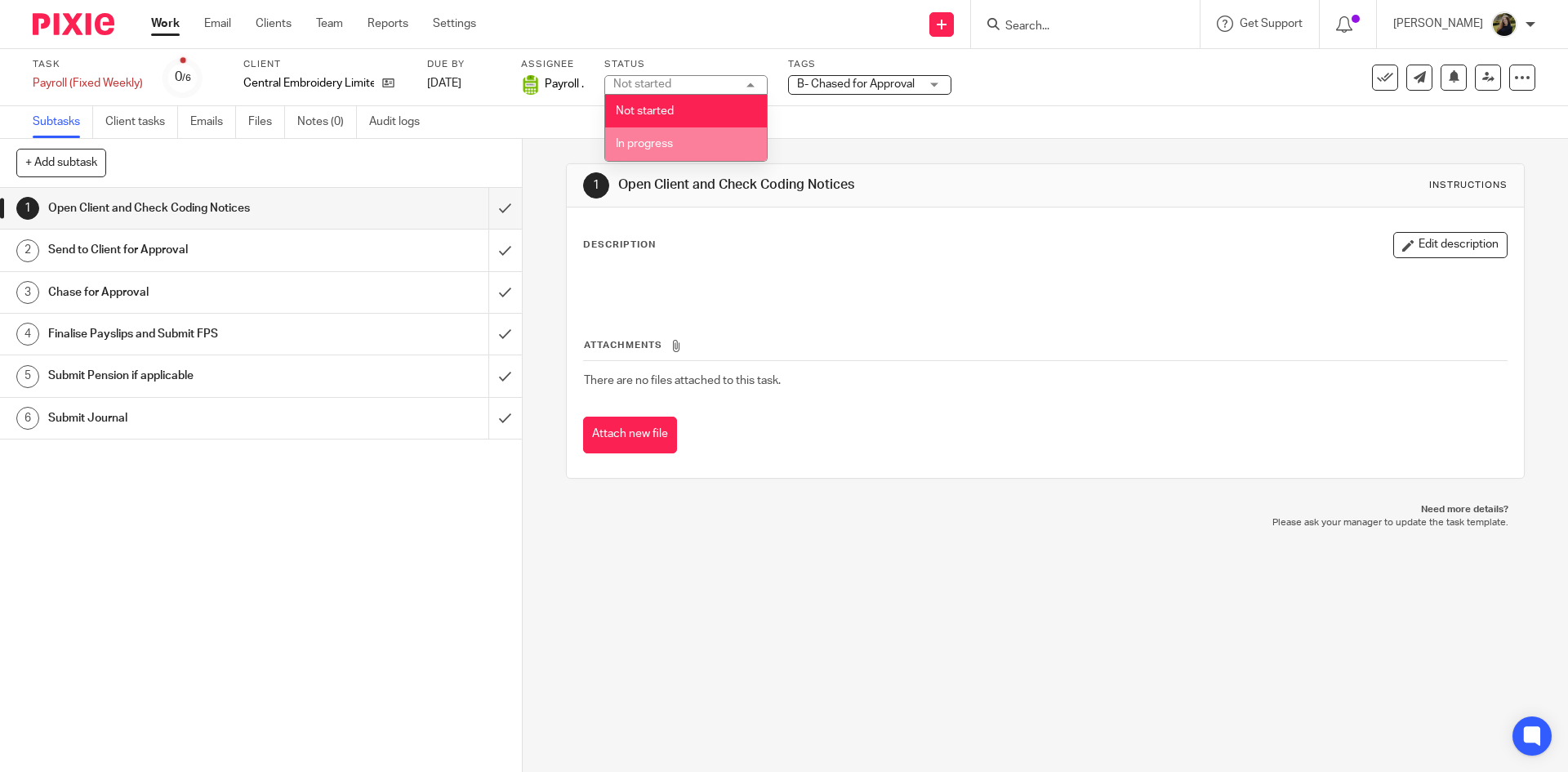
click at [676, 131] on li "In progress" at bounding box center [686, 143] width 162 height 34
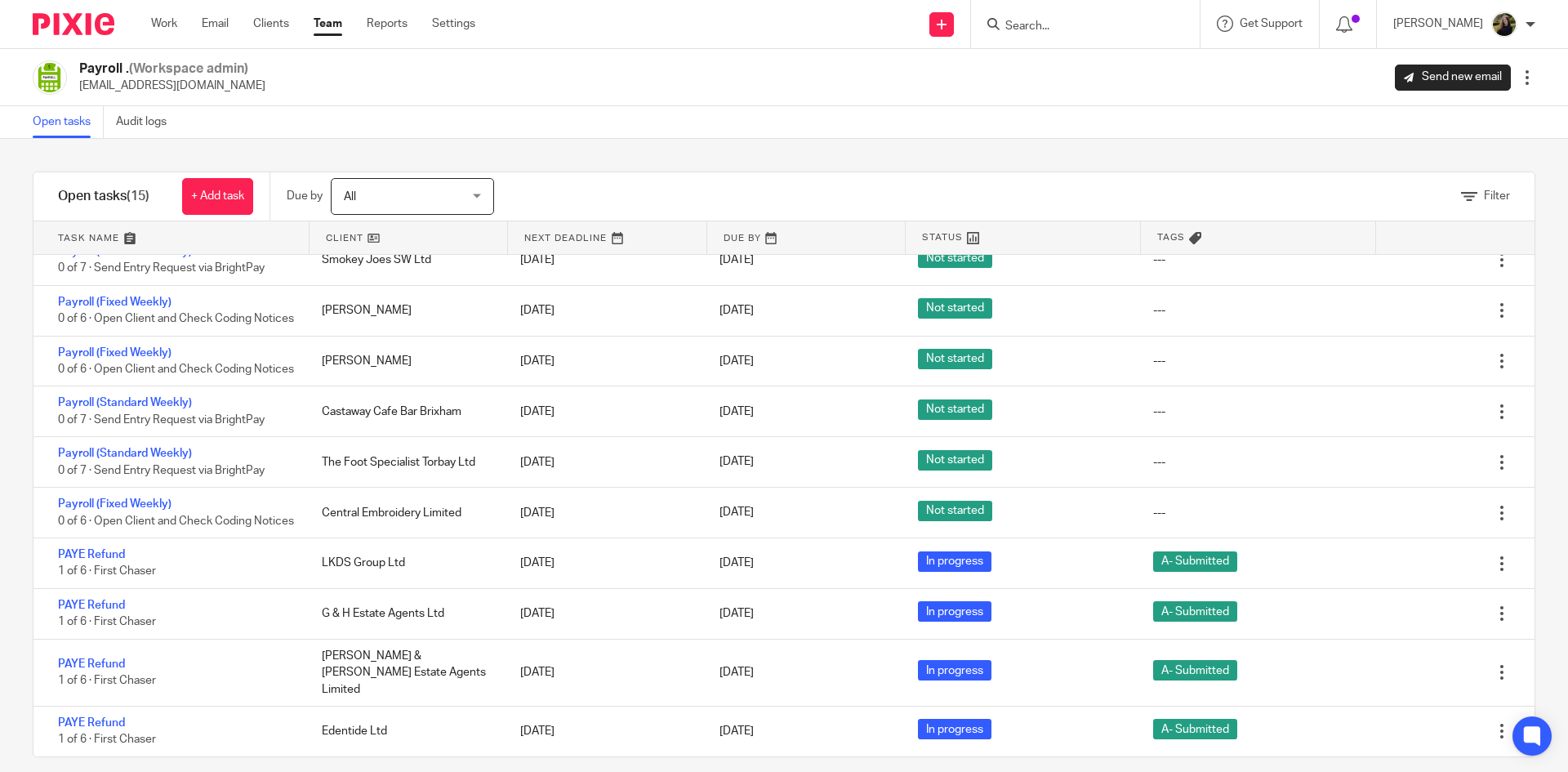
scroll to position [373, 0]
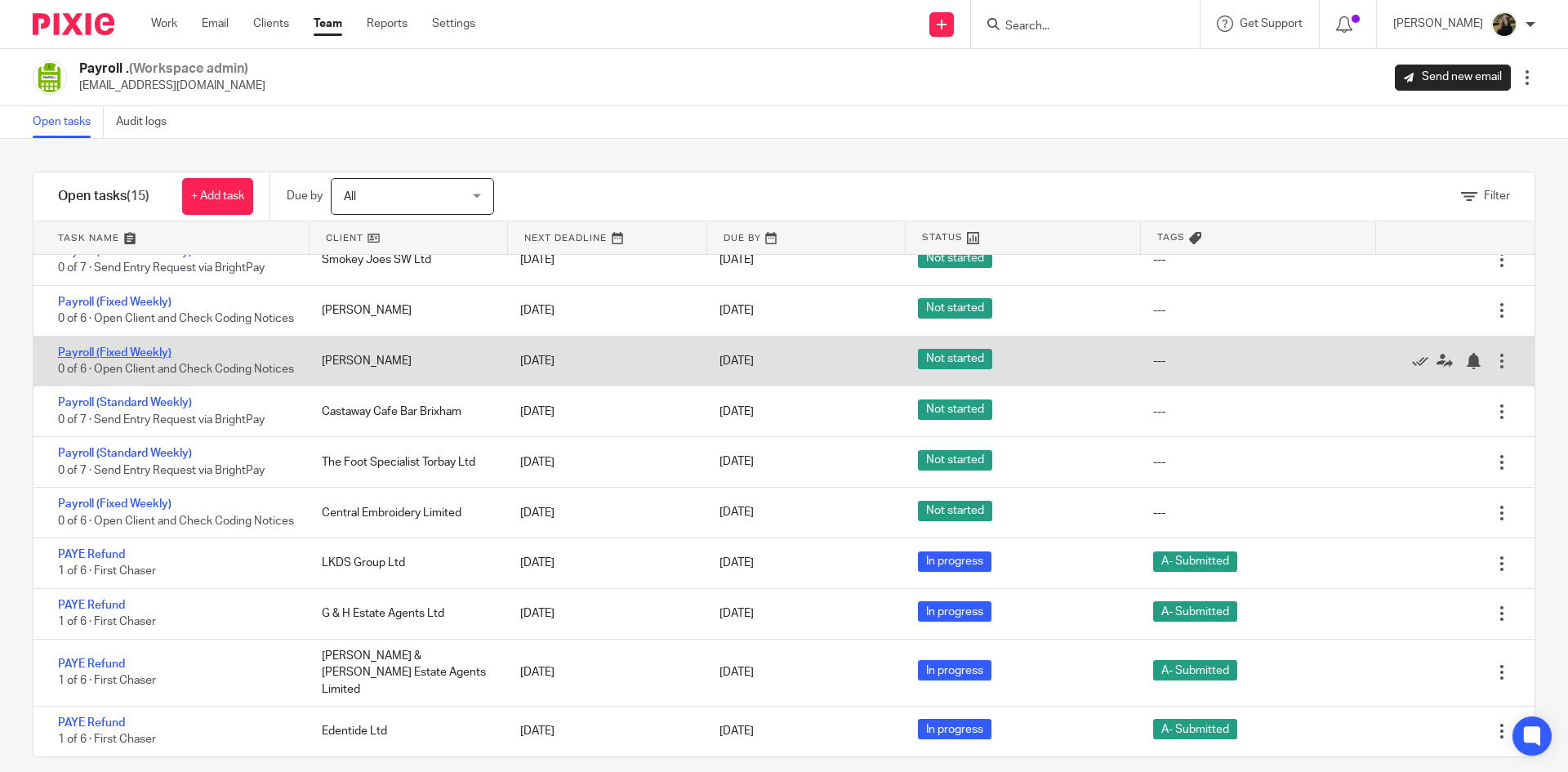
click at [146, 347] on link "Payroll (Fixed Weekly)" at bounding box center [115, 353] width 114 height 12
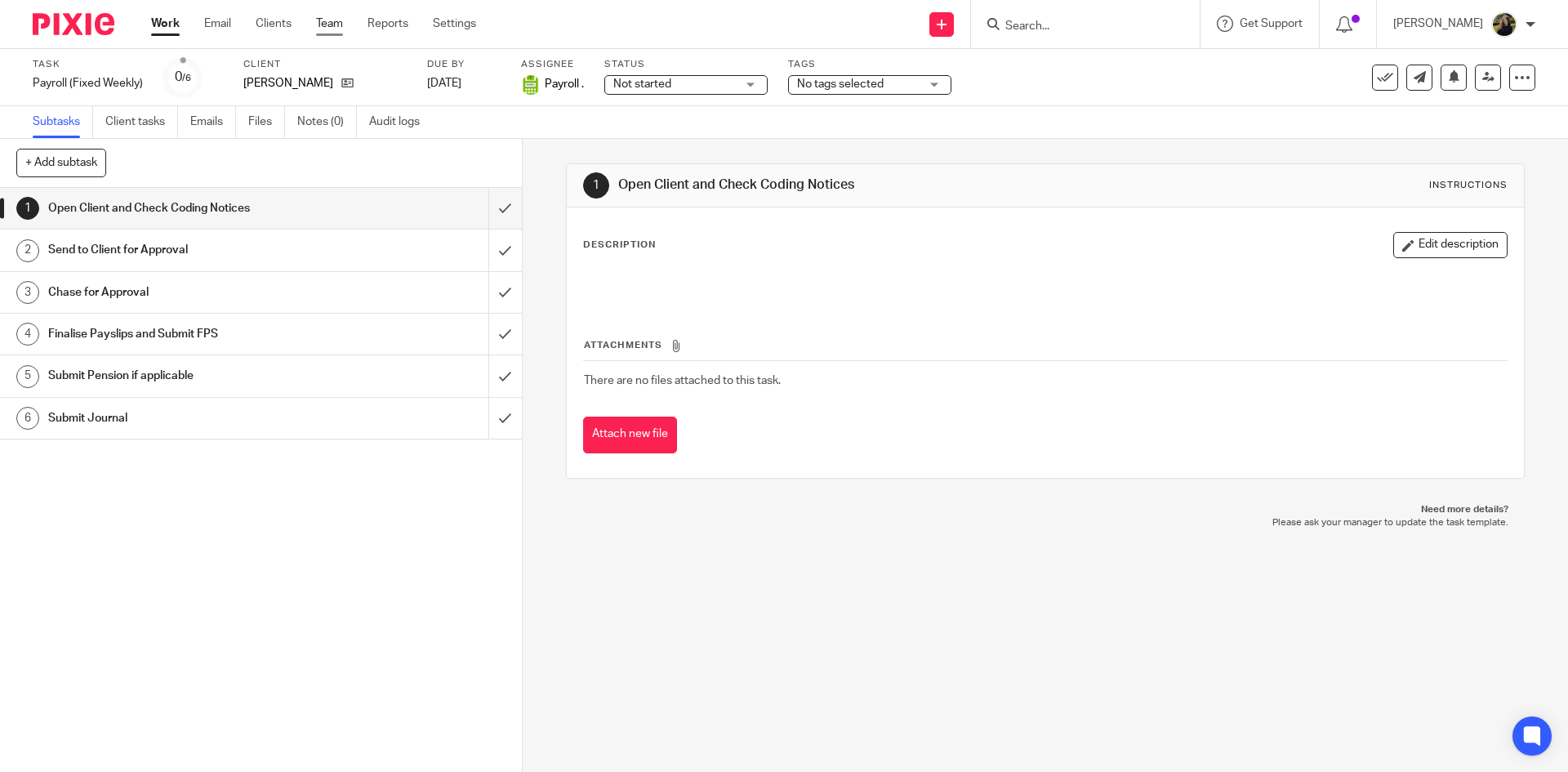
click at [331, 24] on link "Team" at bounding box center [329, 23] width 27 height 16
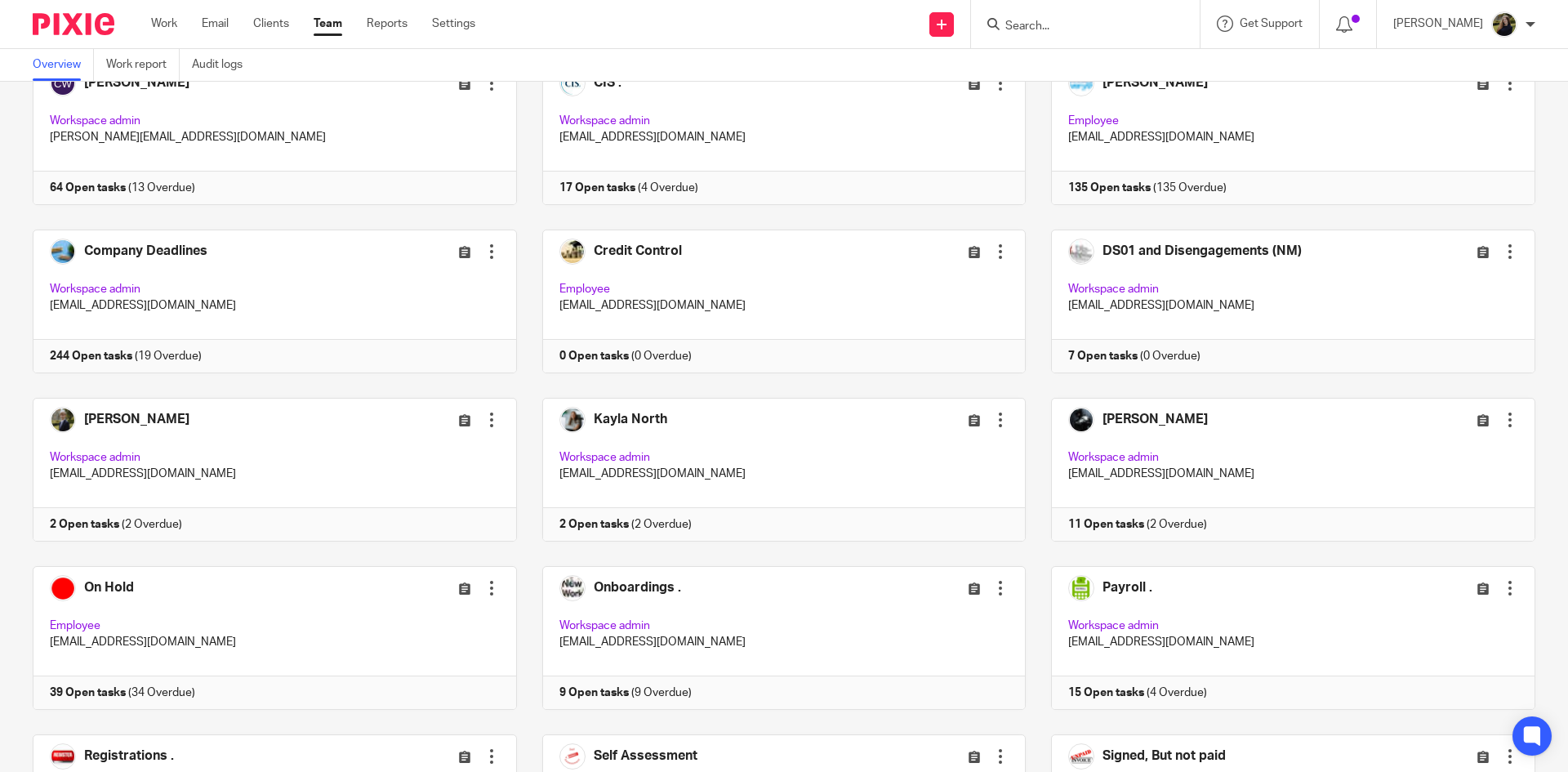
scroll to position [326, 0]
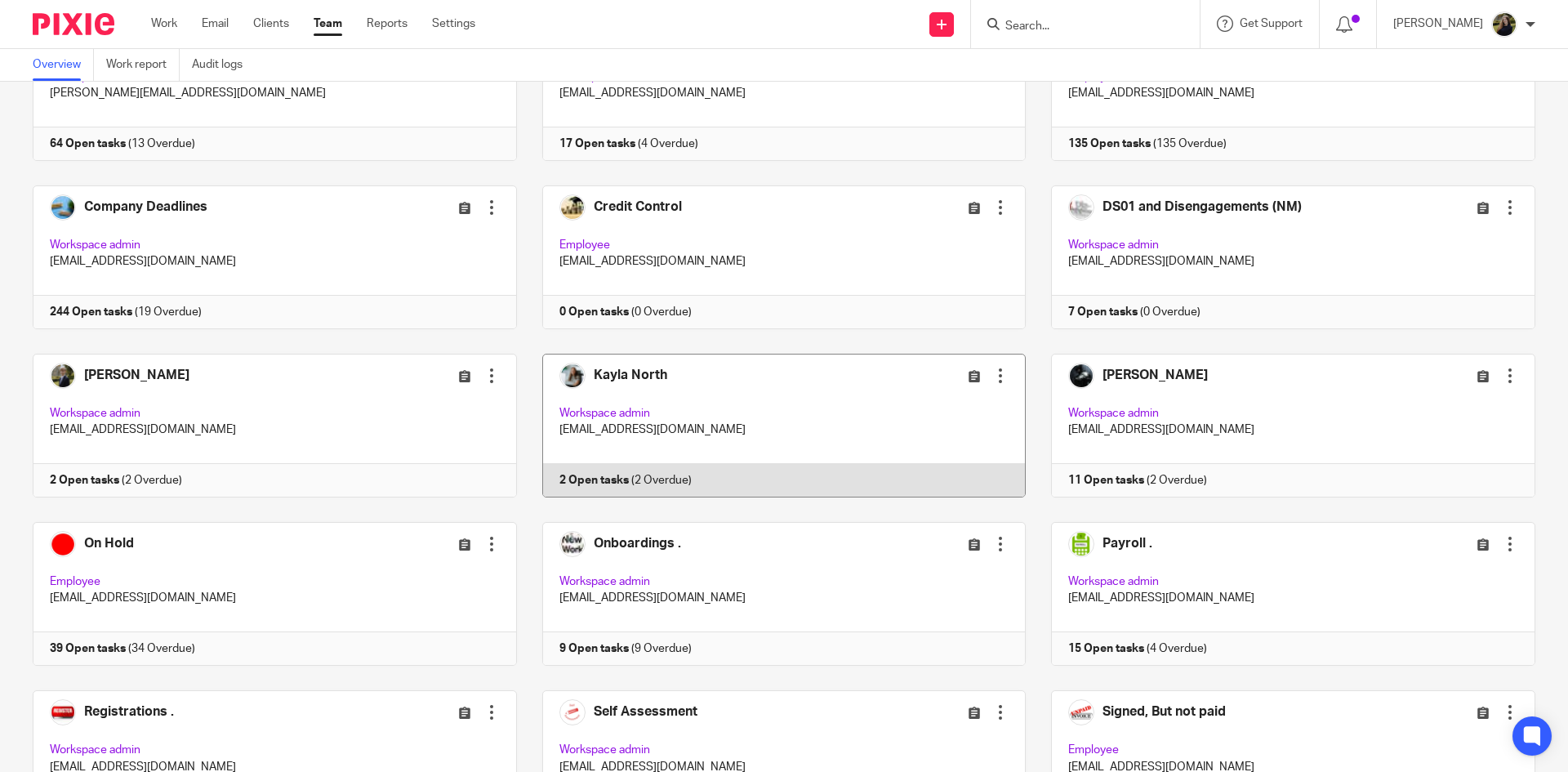
click at [635, 373] on link at bounding box center [771, 425] width 509 height 143
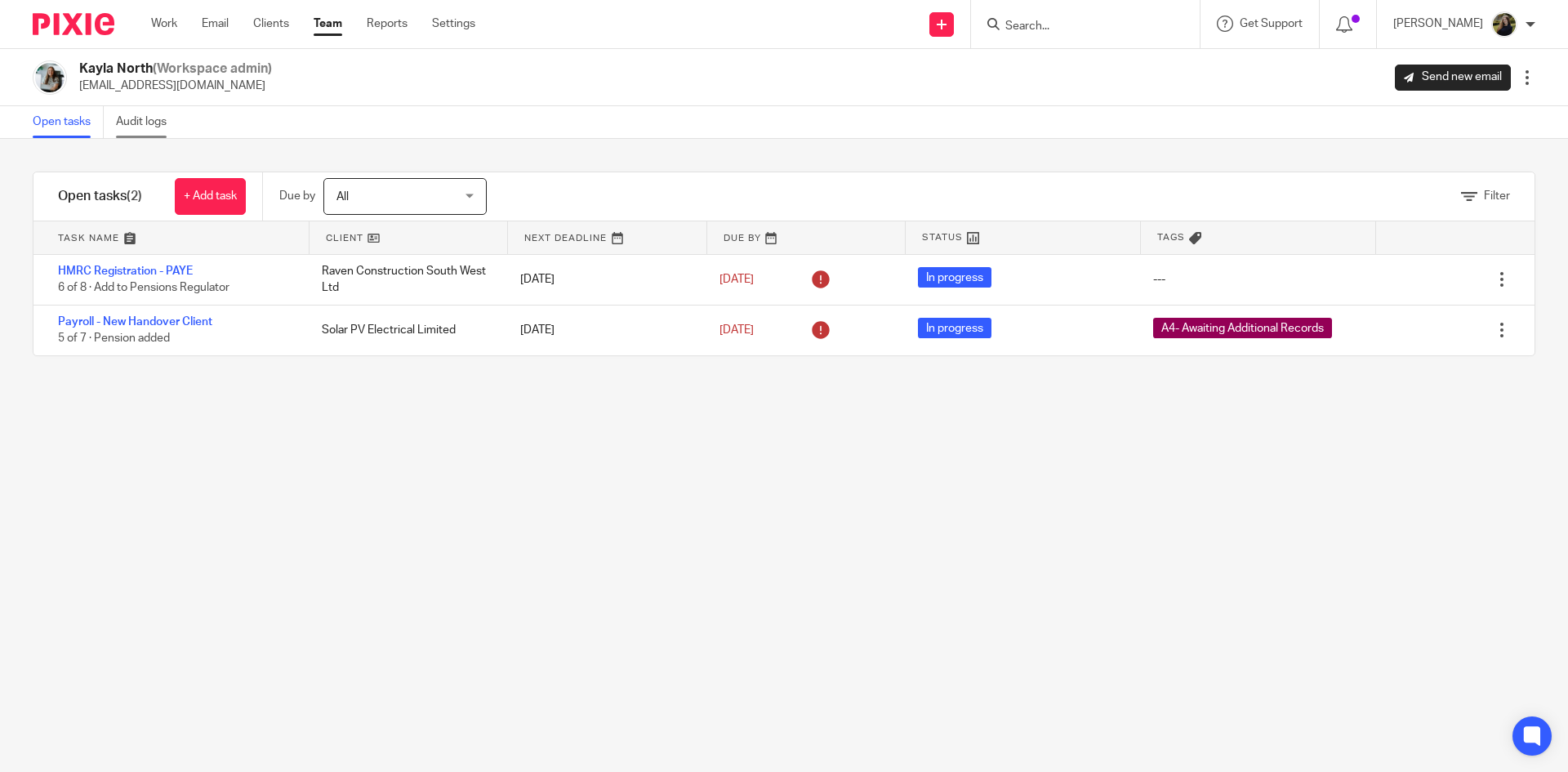
click at [151, 119] on link "Audit logs" at bounding box center [146, 121] width 63 height 32
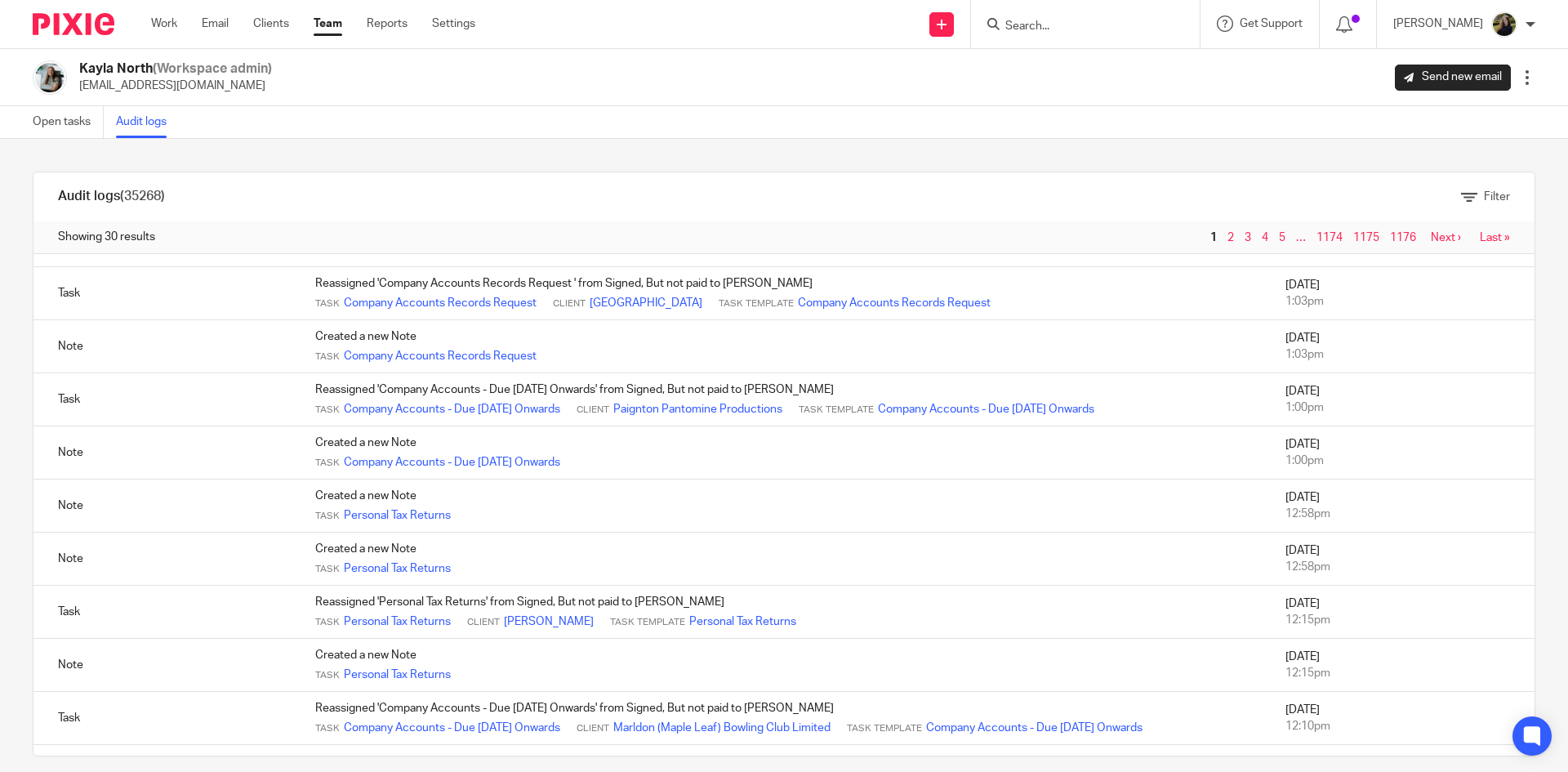
scroll to position [326, 0]
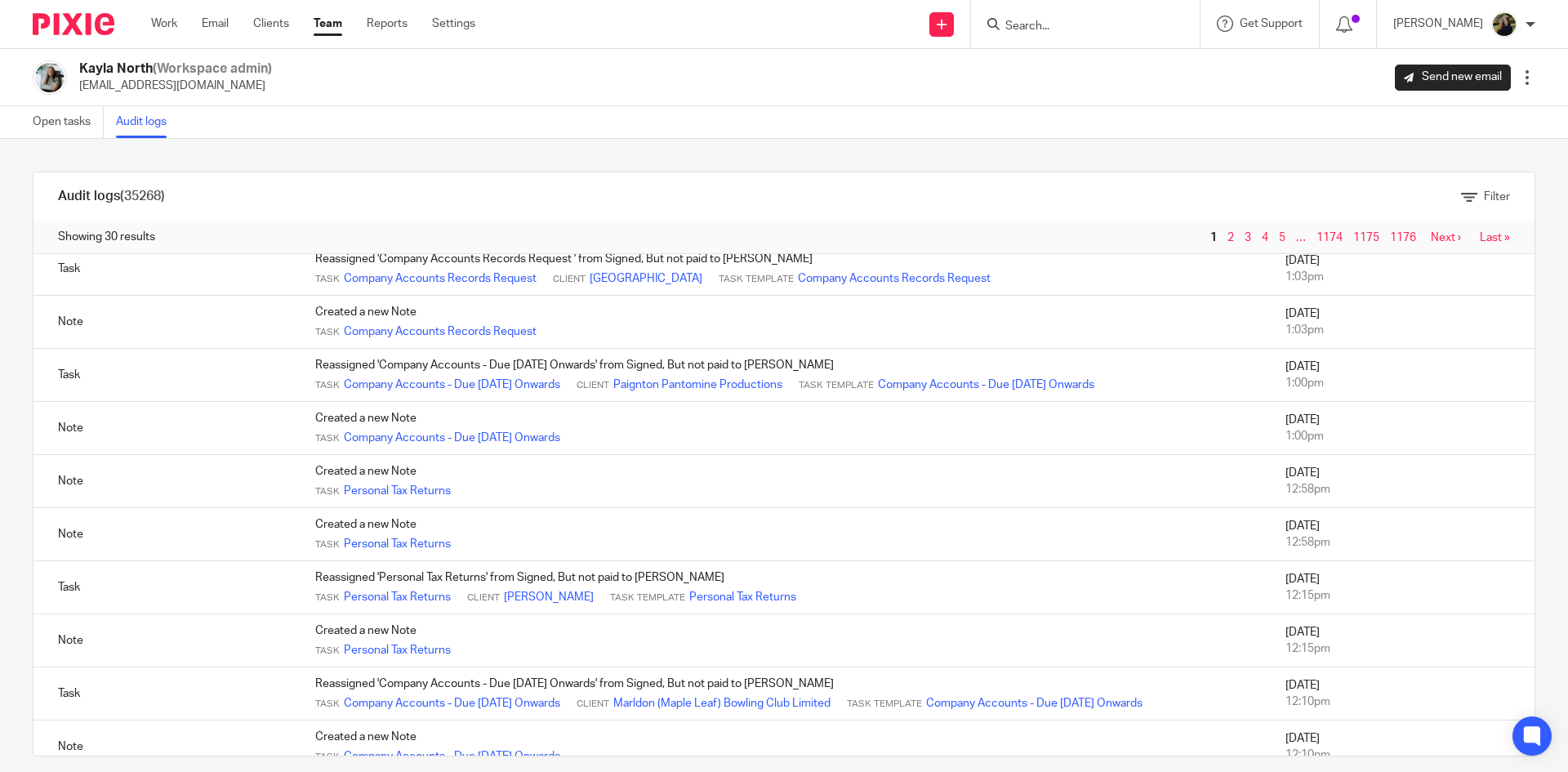
click at [95, 23] on img at bounding box center [73, 24] width 82 height 22
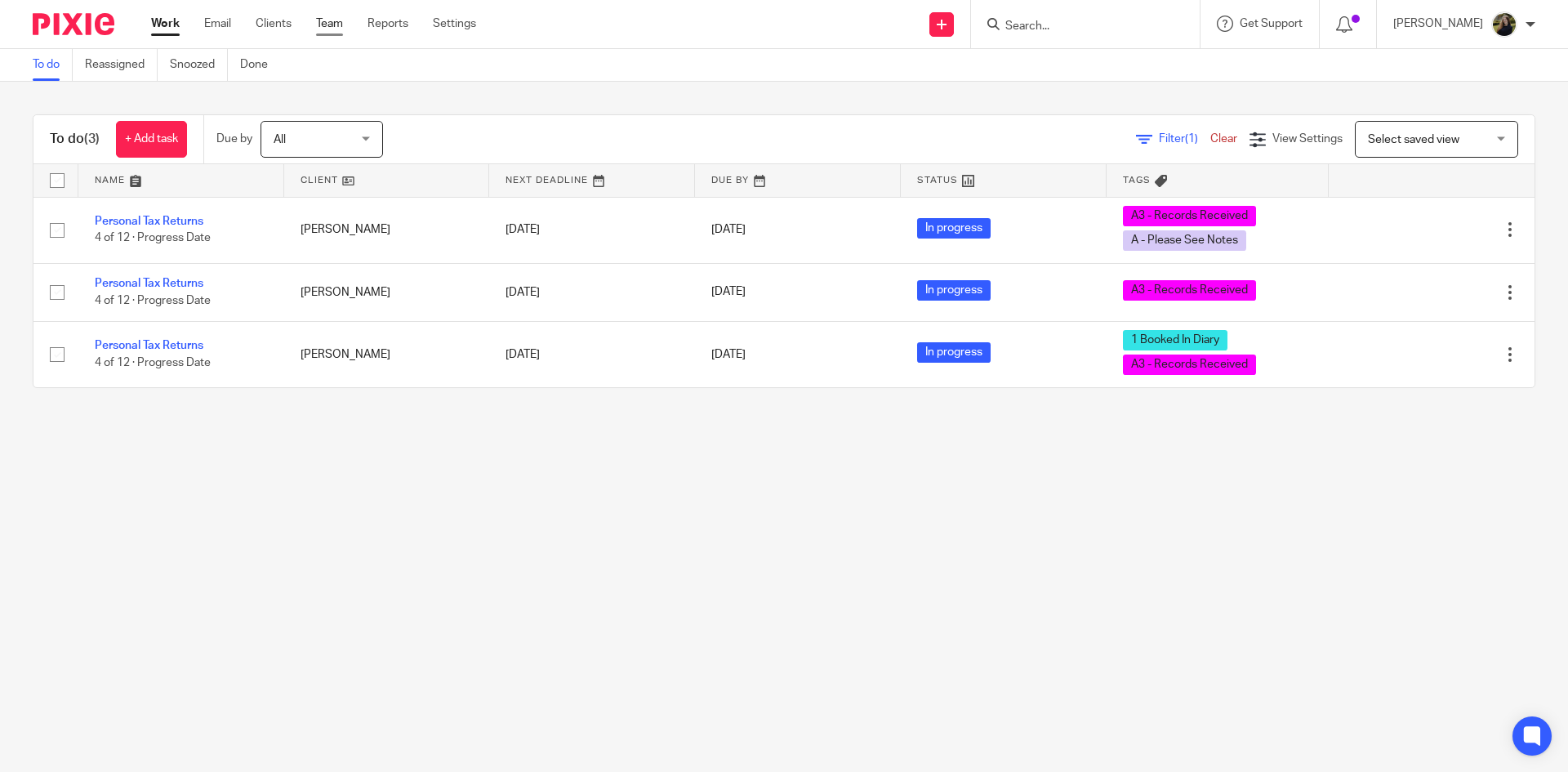
click at [332, 20] on link "Team" at bounding box center [329, 23] width 27 height 16
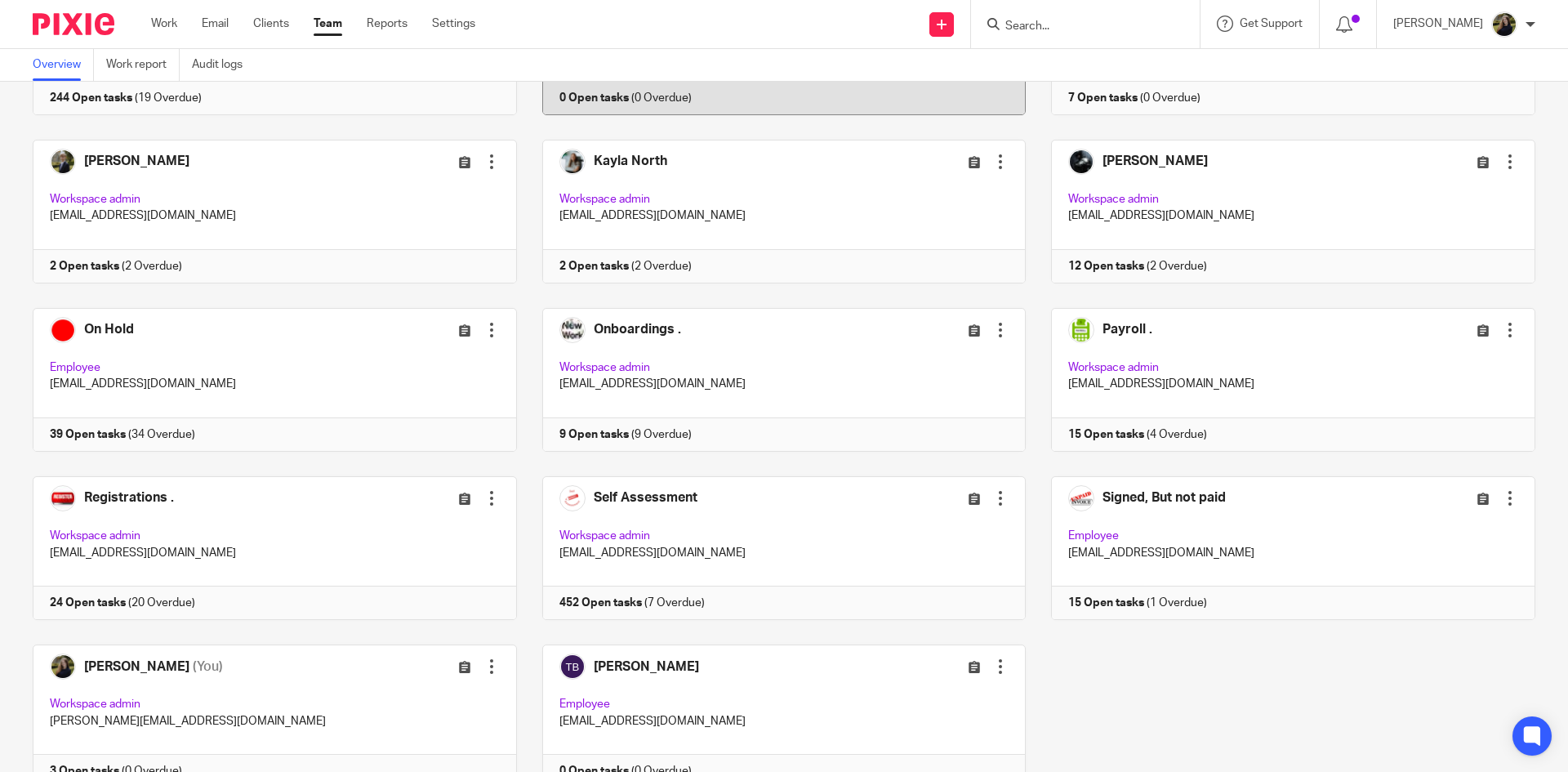
scroll to position [572, 0]
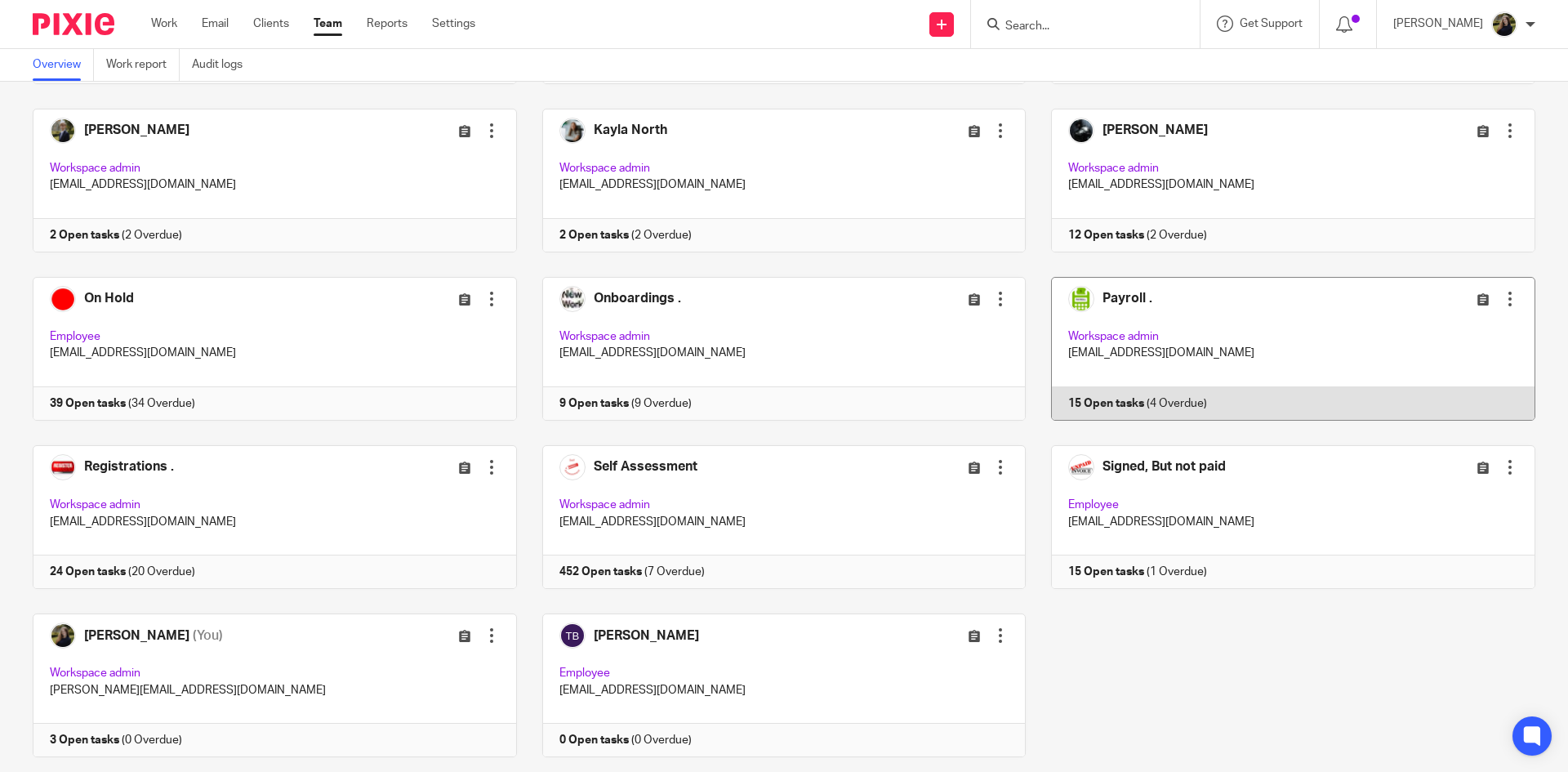
click at [1137, 293] on link at bounding box center [1279, 348] width 509 height 143
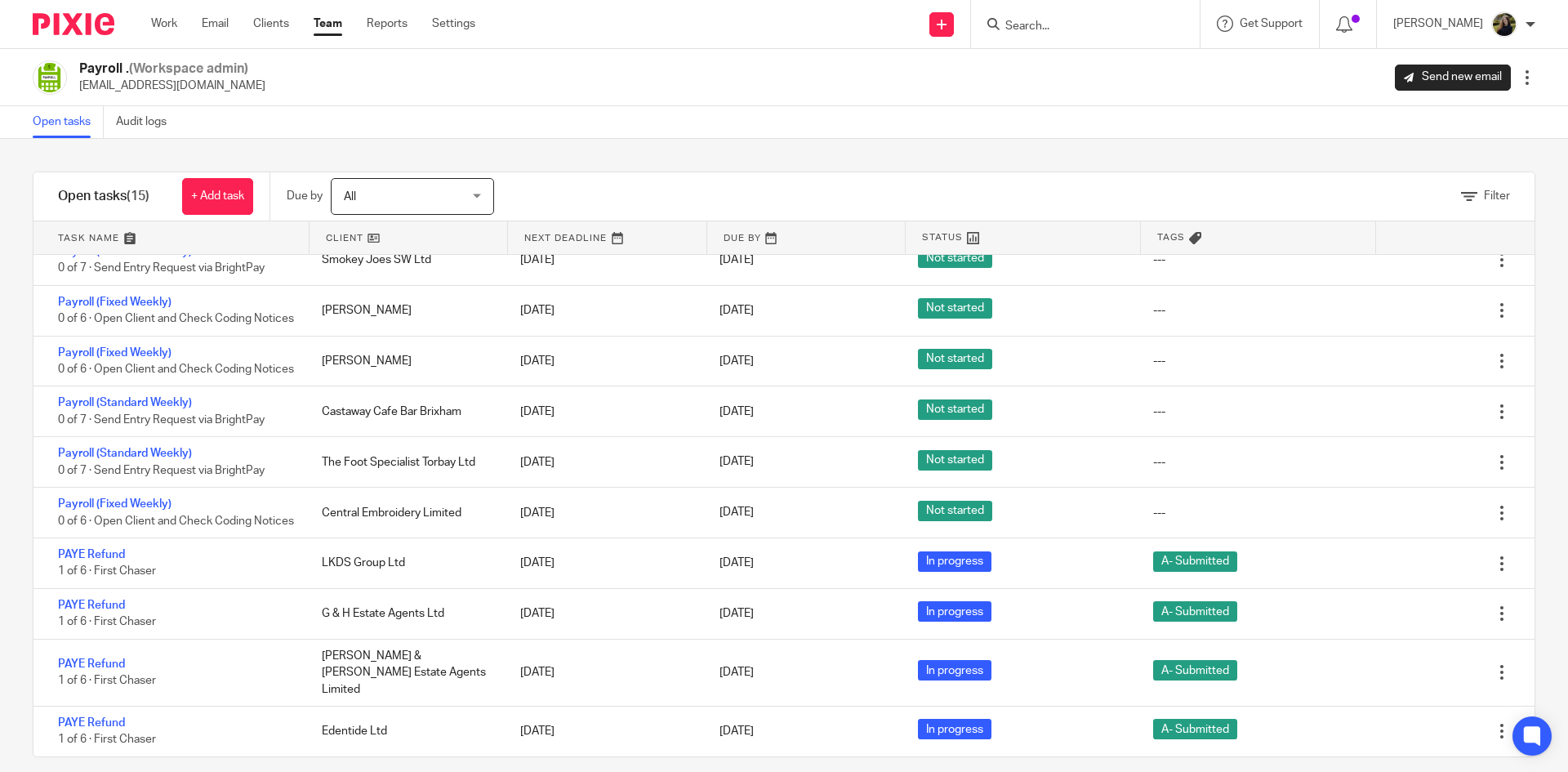
scroll to position [373, 0]
click at [335, 24] on link "Team" at bounding box center [328, 23] width 29 height 16
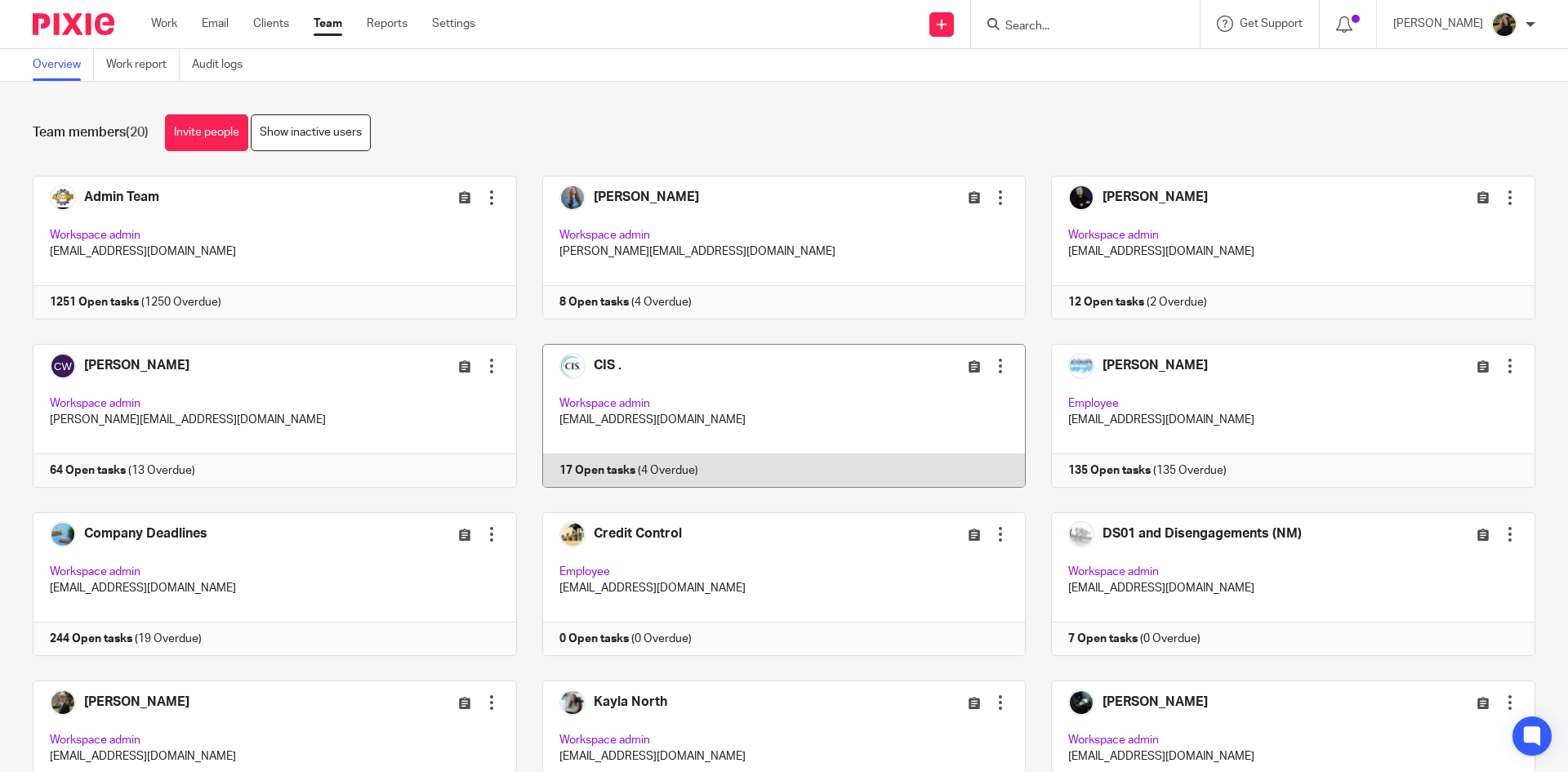
click at [609, 367] on link at bounding box center [771, 415] width 509 height 143
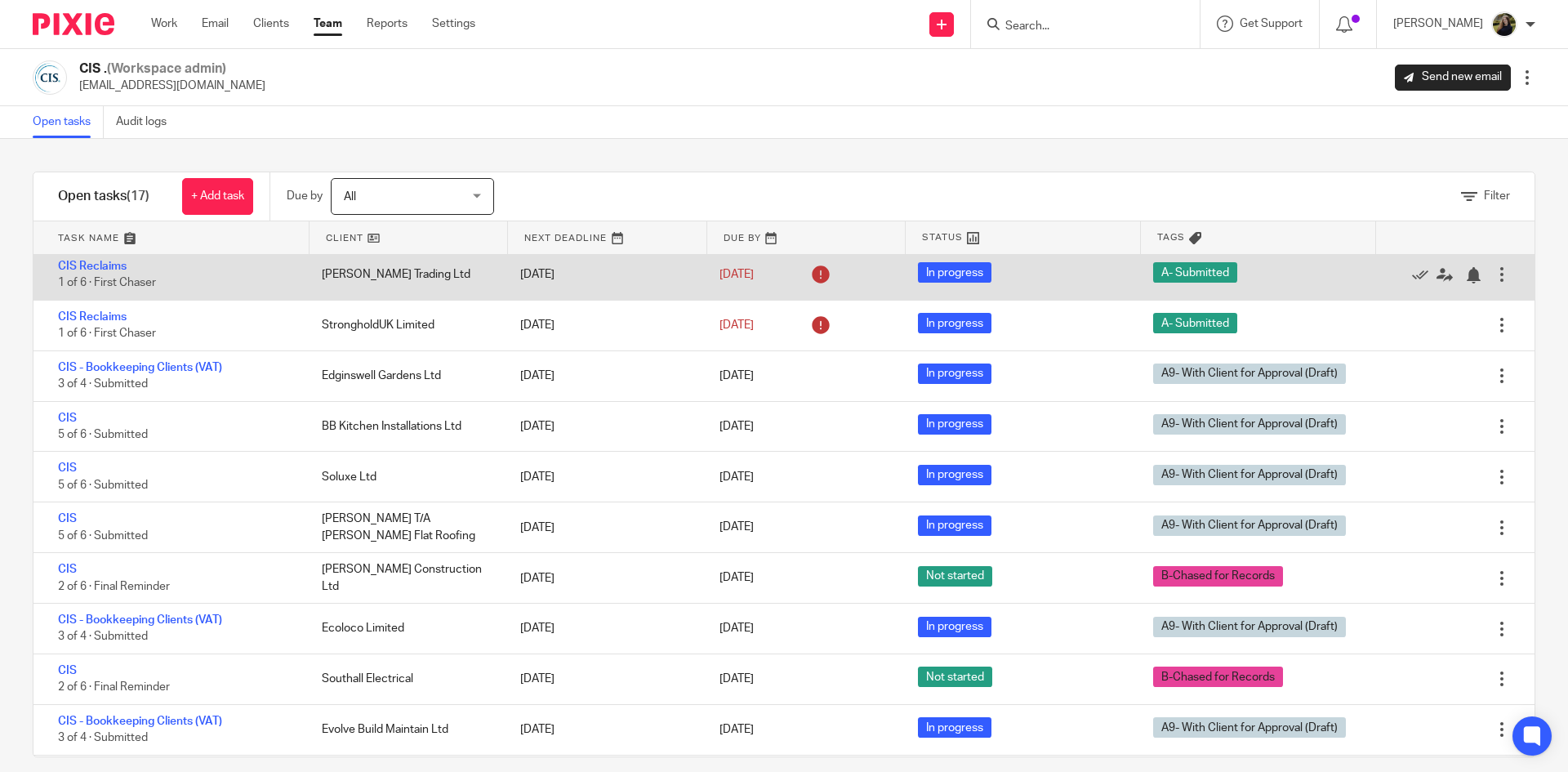
scroll to position [164, 0]
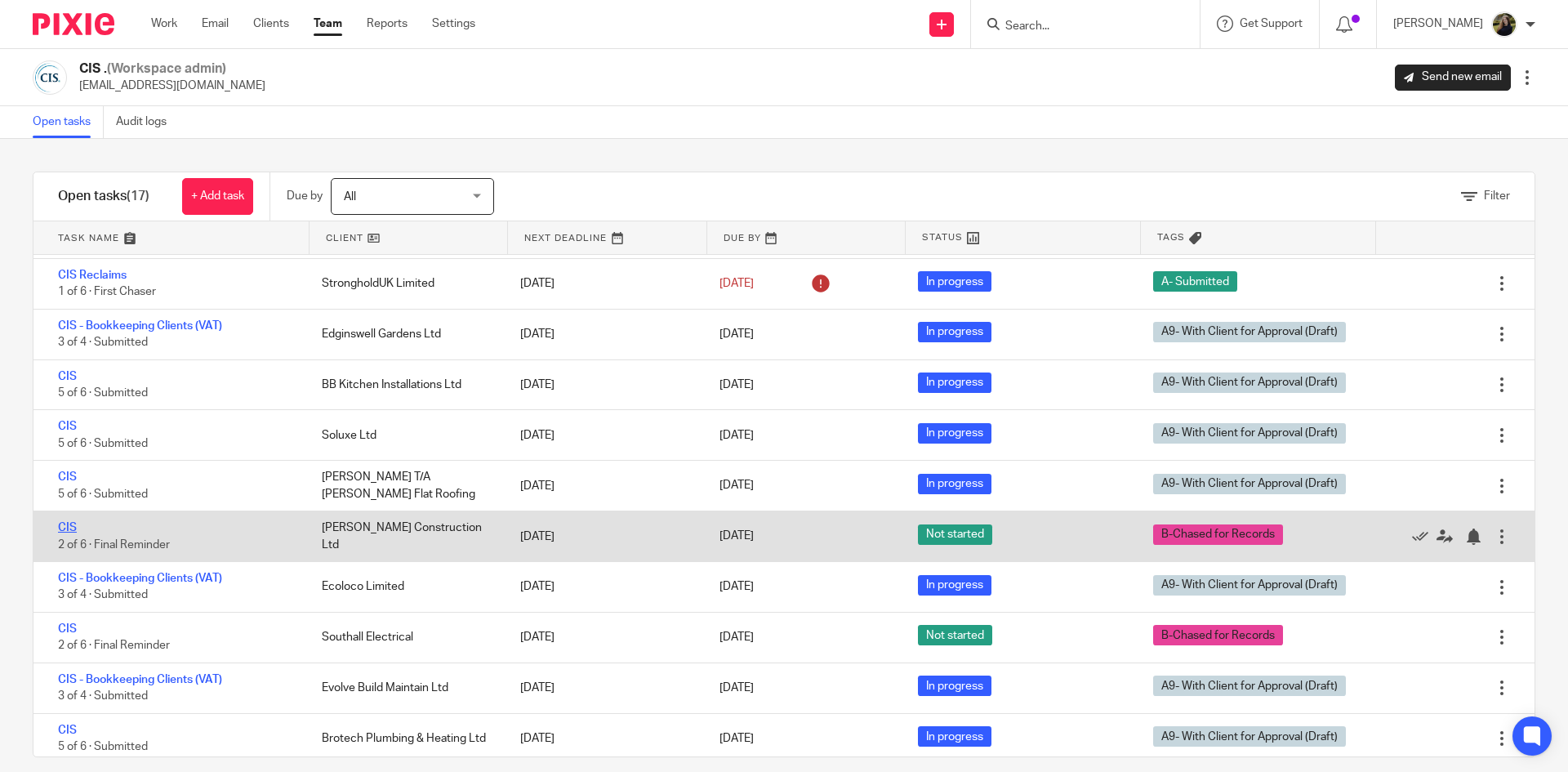
click at [67, 525] on link "CIS" at bounding box center [67, 528] width 19 height 12
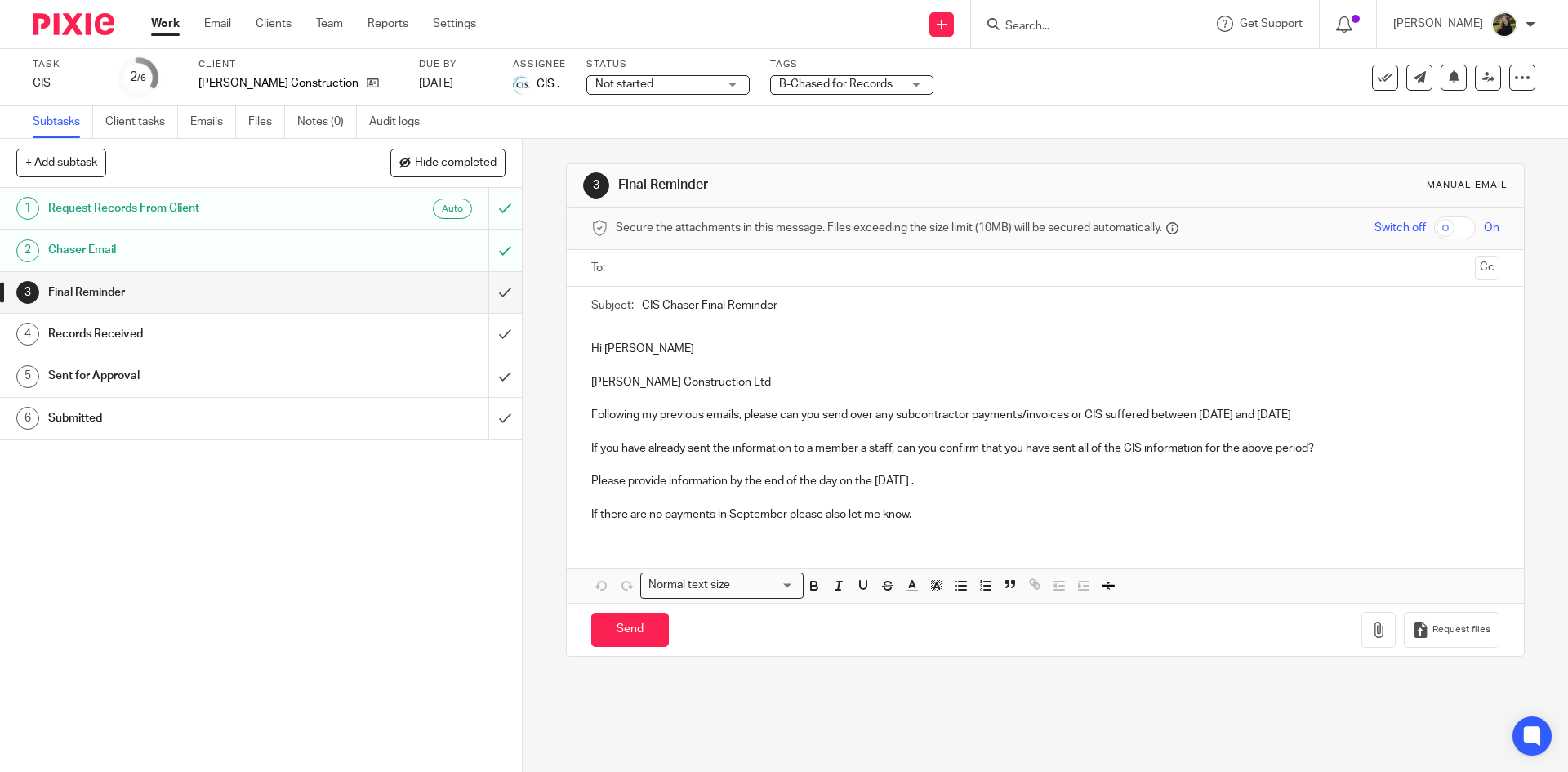
click at [811, 86] on span "B-Chased for Records" at bounding box center [835, 84] width 114 height 12
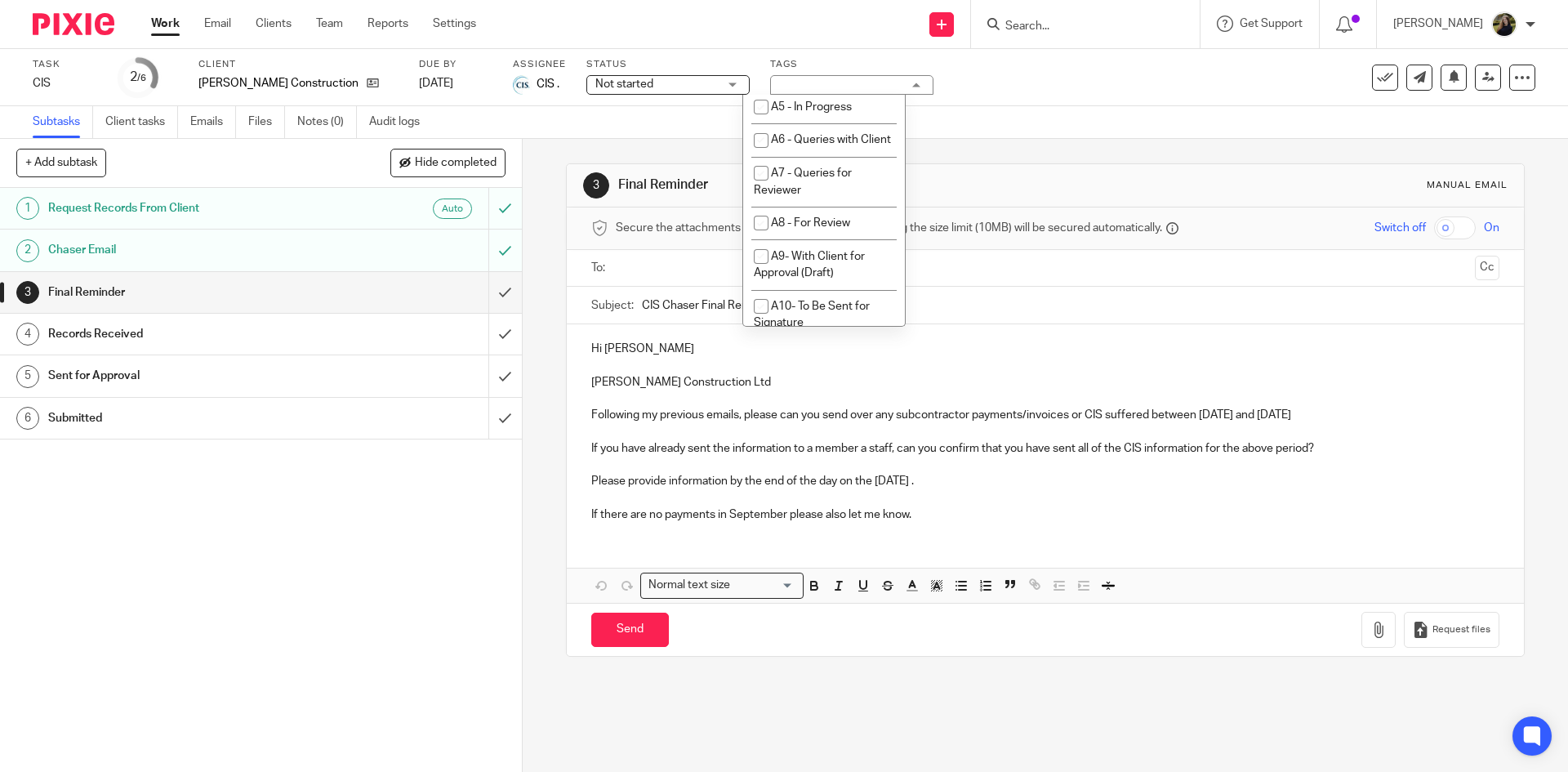
click at [771, 30] on span "B-Chased for Records" at bounding box center [828, 24] width 114 height 12
checkbox input "false"
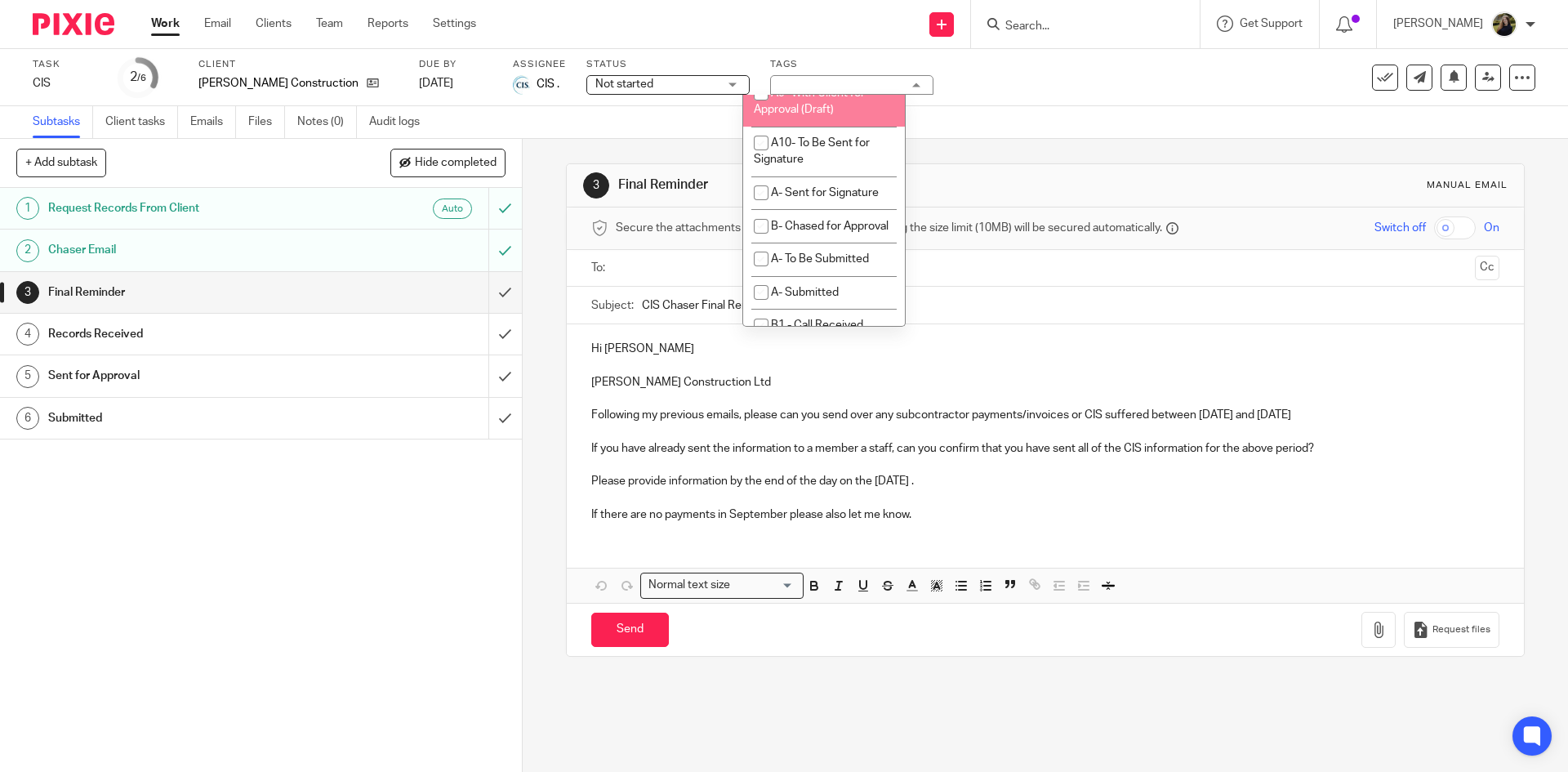
click at [776, 116] on span "A9- With Client for Approval (Draft)" at bounding box center [809, 102] width 111 height 29
checkbox input "true"
click at [492, 365] on input "submit" at bounding box center [261, 375] width 522 height 40
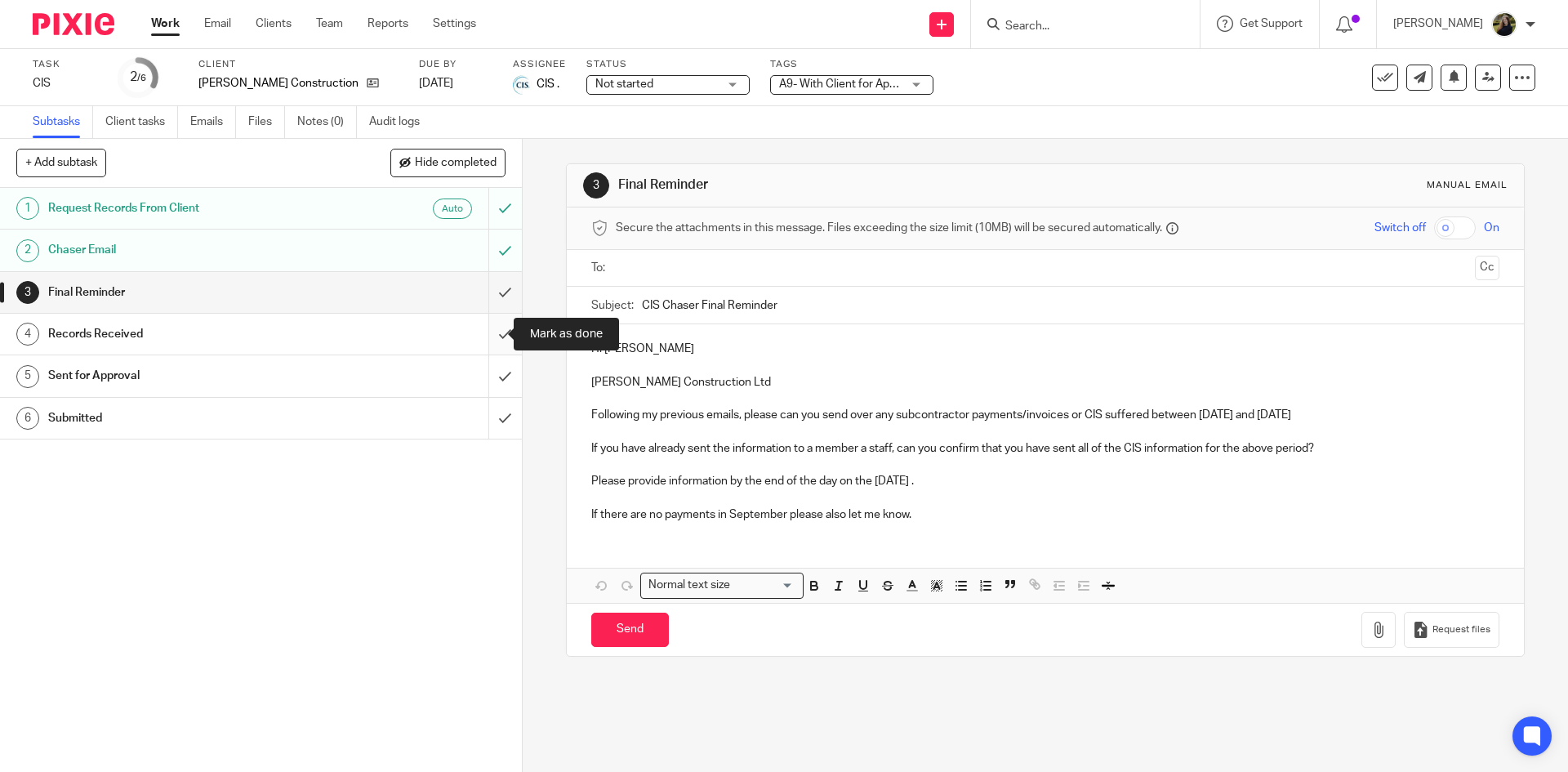
click at [498, 322] on input "submit" at bounding box center [261, 334] width 522 height 40
click at [497, 305] on input "submit" at bounding box center [261, 292] width 522 height 40
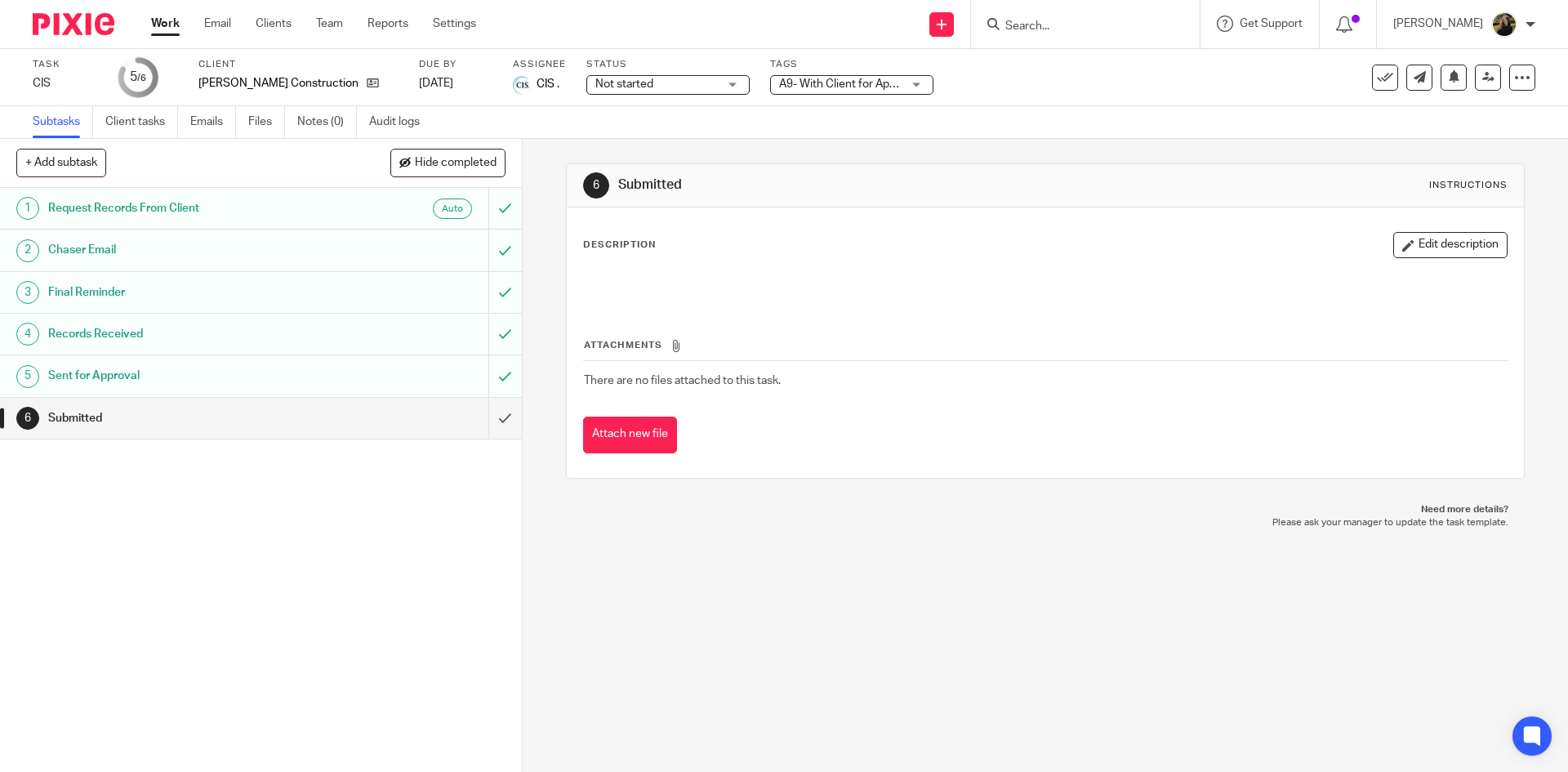
click at [612, 87] on span "Not started" at bounding box center [624, 84] width 58 height 12
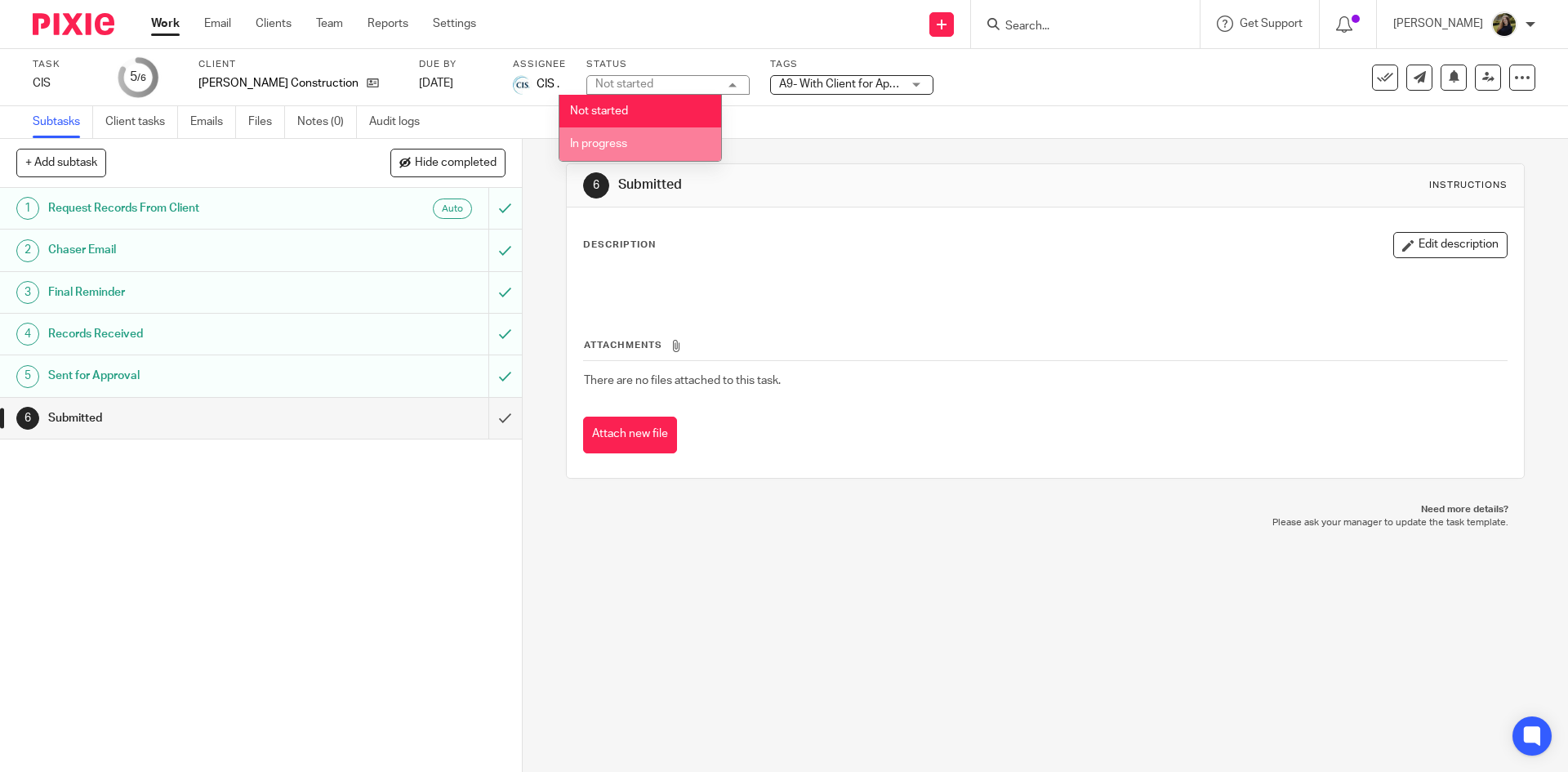
click at [606, 133] on li "In progress" at bounding box center [640, 143] width 162 height 34
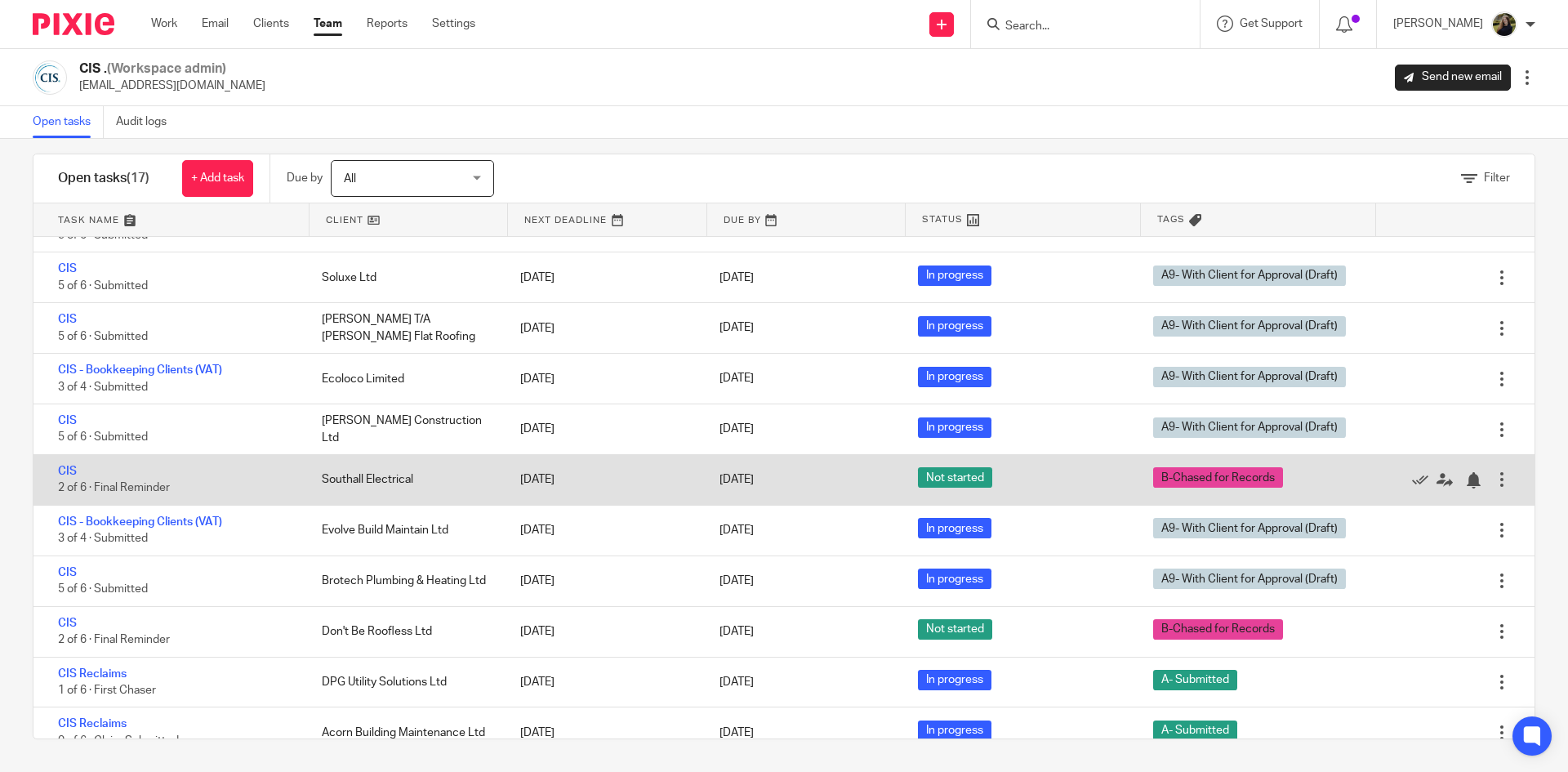
scroll to position [373, 0]
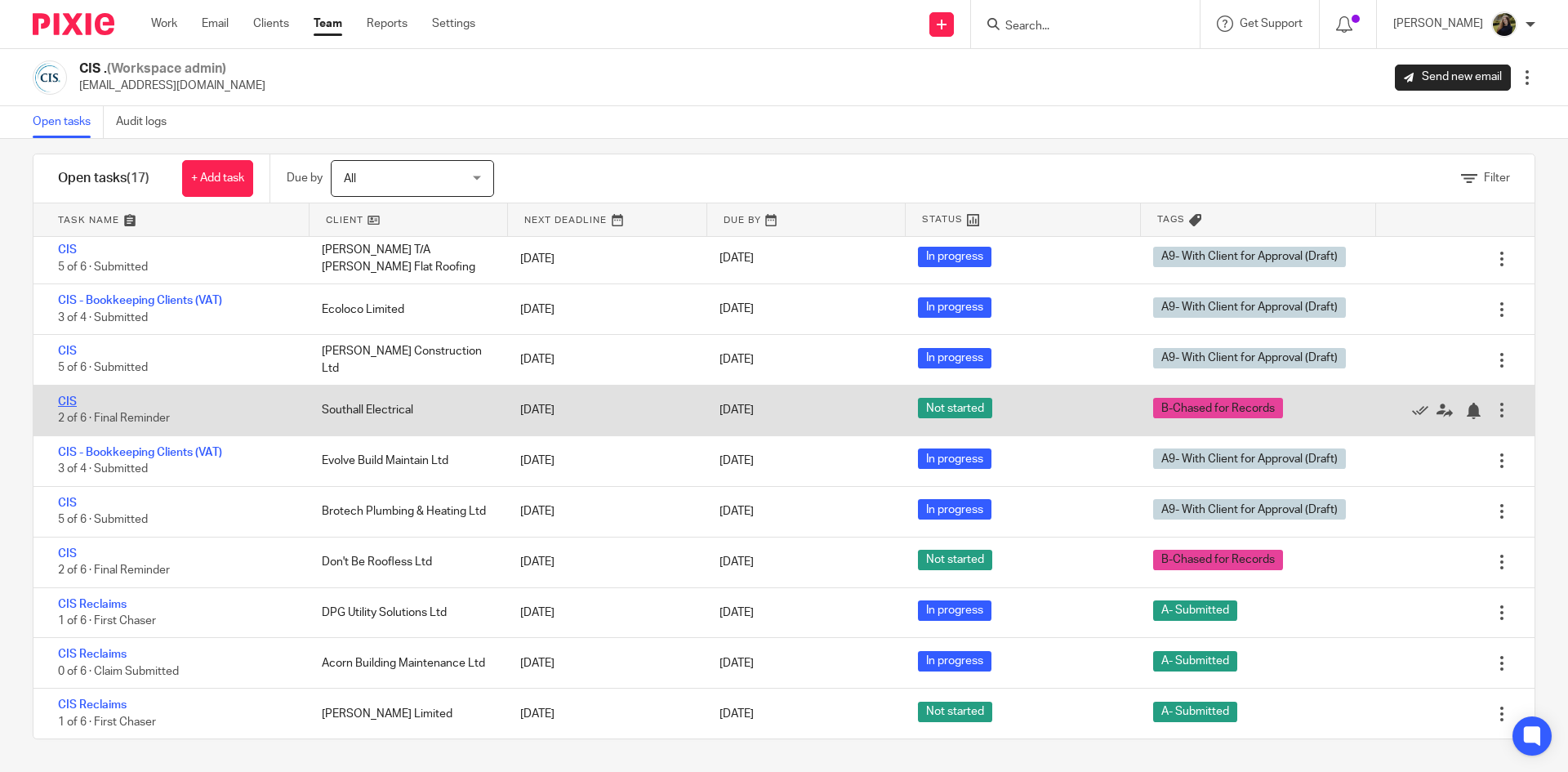
click at [66, 402] on link "CIS" at bounding box center [67, 401] width 19 height 12
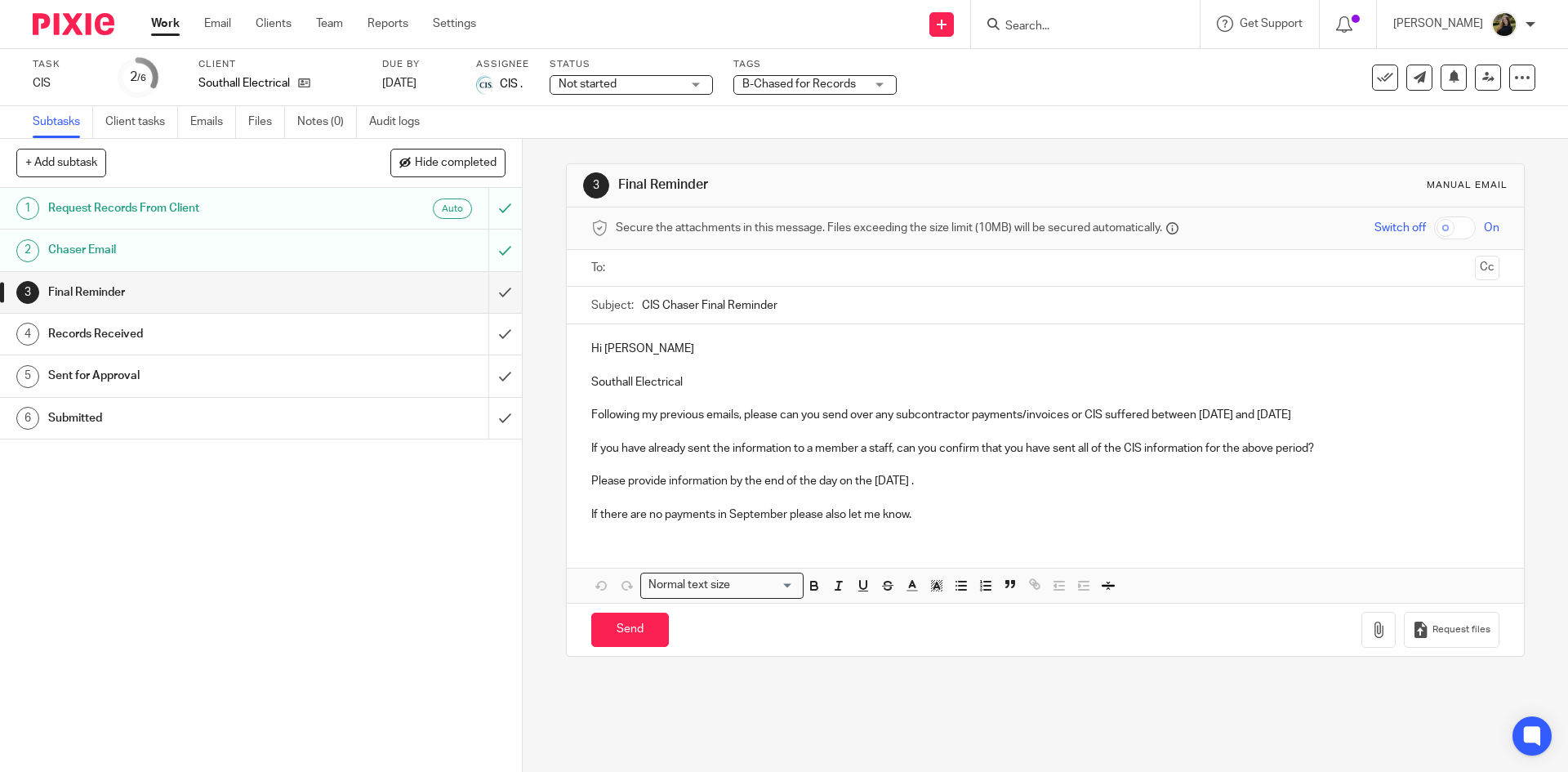
click at [788, 83] on span "B-Chased for Records" at bounding box center [799, 84] width 114 height 12
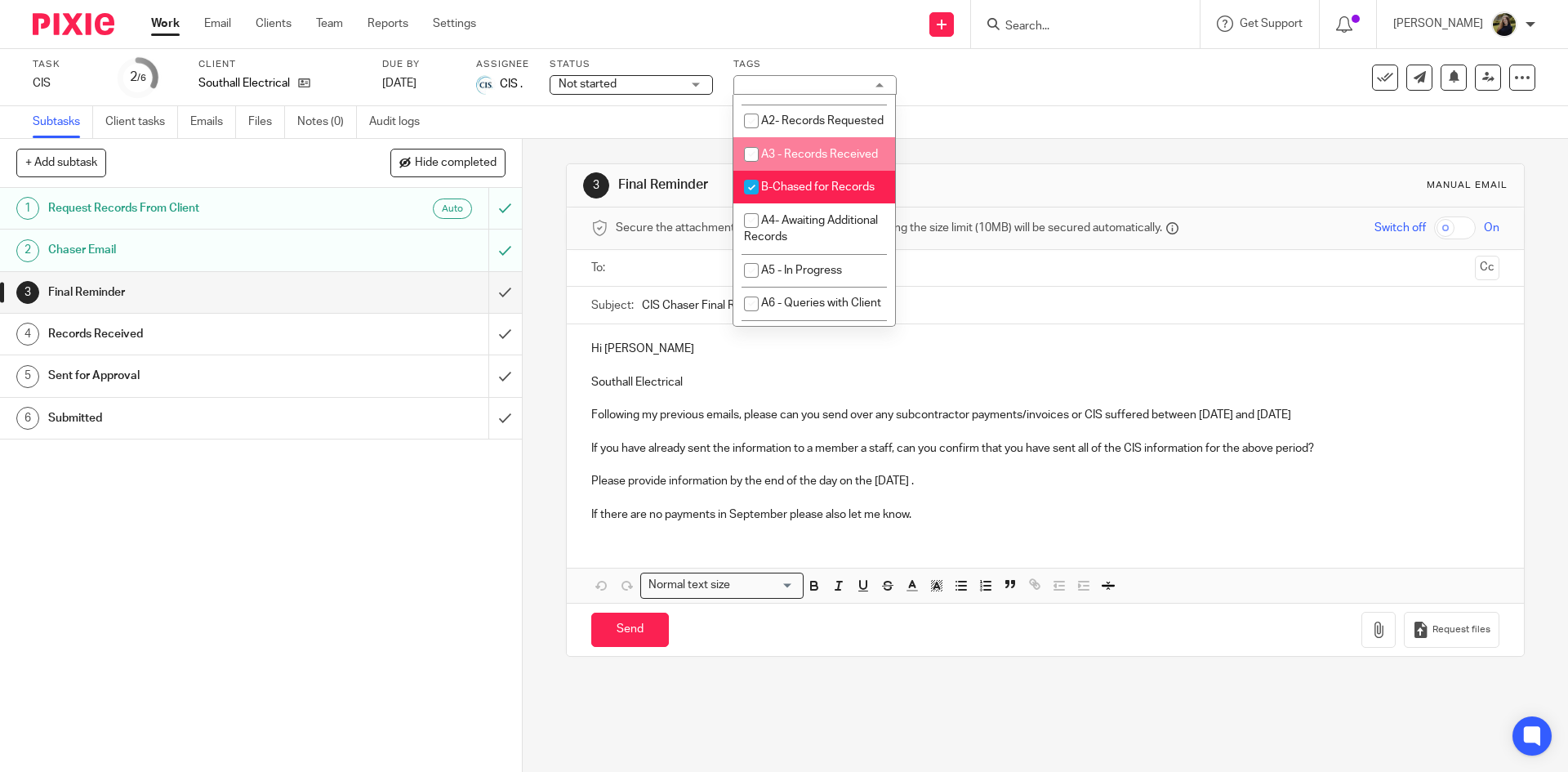
scroll to position [654, 0]
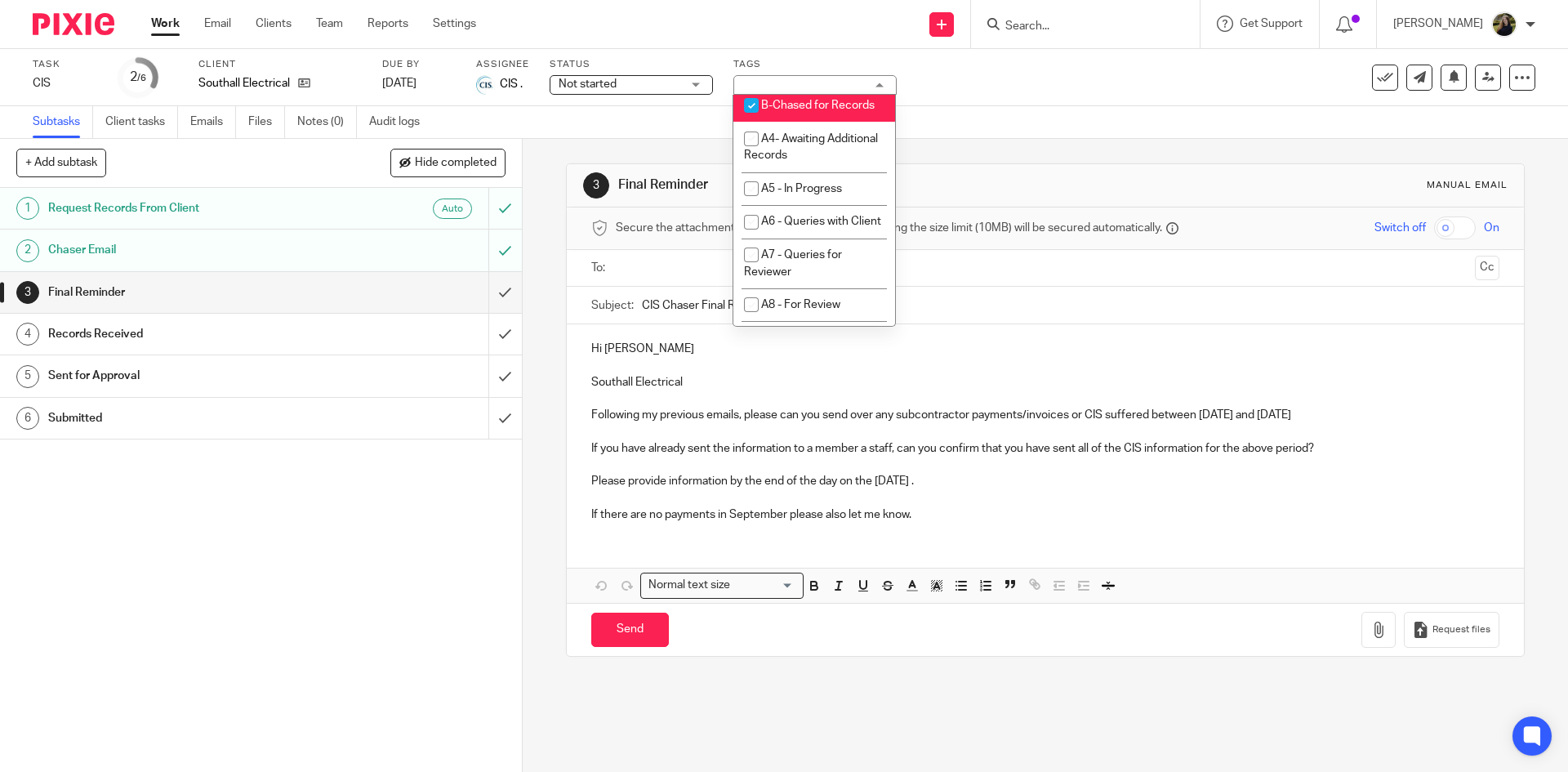
click at [776, 111] on span "B-Chased for Records" at bounding box center [818, 105] width 114 height 12
checkbox input "false"
click at [776, 126] on li "A9- With Client for Approval (Draft)" at bounding box center [814, 101] width 162 height 50
checkbox input "true"
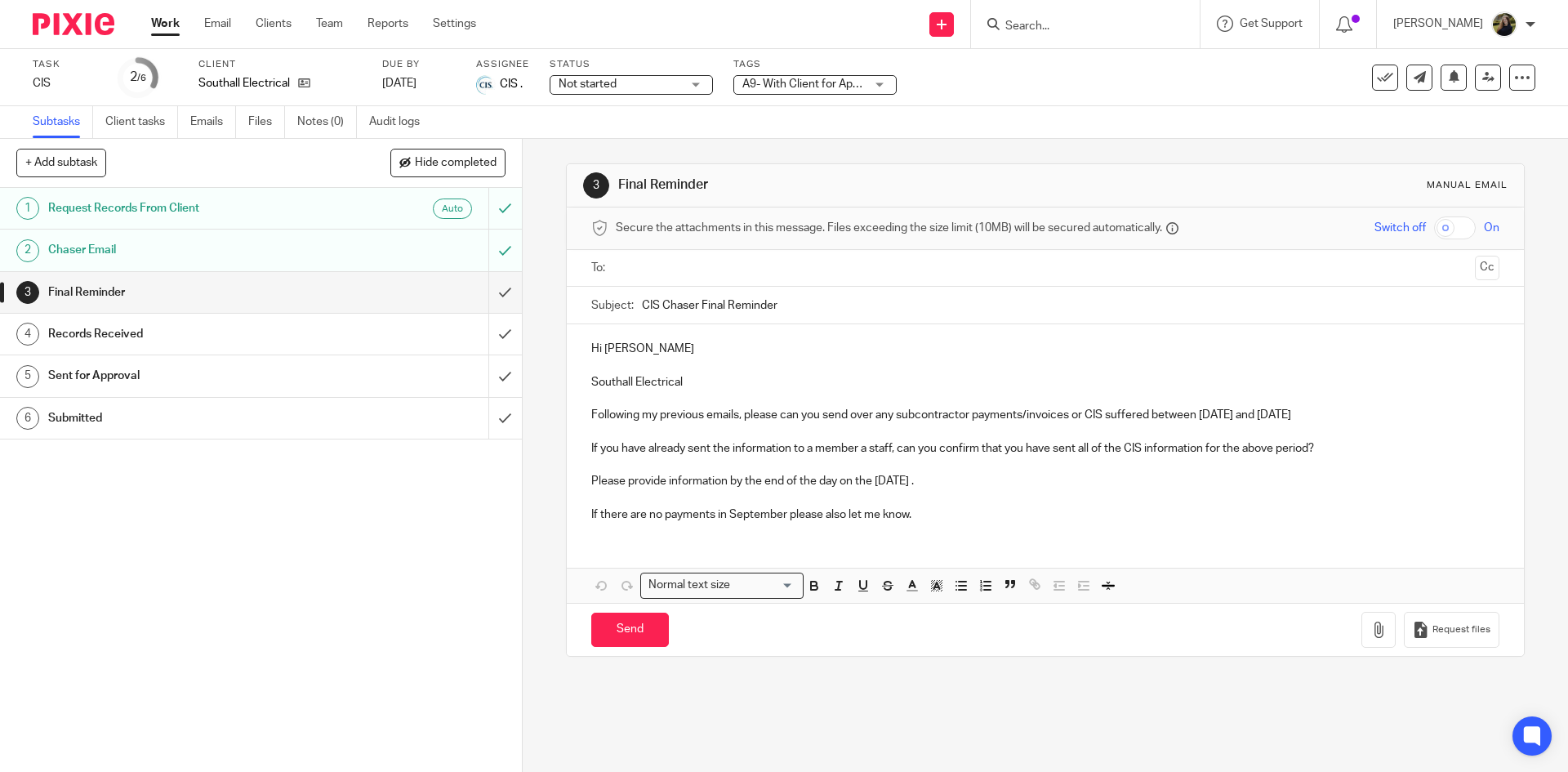
click at [1197, 127] on div "Subtasks Client tasks Emails Files Notes (0) Audit logs" at bounding box center [784, 122] width 1568 height 33
drag, startPoint x: 617, startPoint y: 85, endPoint x: 611, endPoint y: 111, distance: 26.7
click at [616, 85] on span "Not started" at bounding box center [619, 85] width 122 height 17
click at [605, 137] on li "In progress" at bounding box center [630, 143] width 162 height 34
click at [476, 282] on input "submit" at bounding box center [261, 292] width 522 height 40
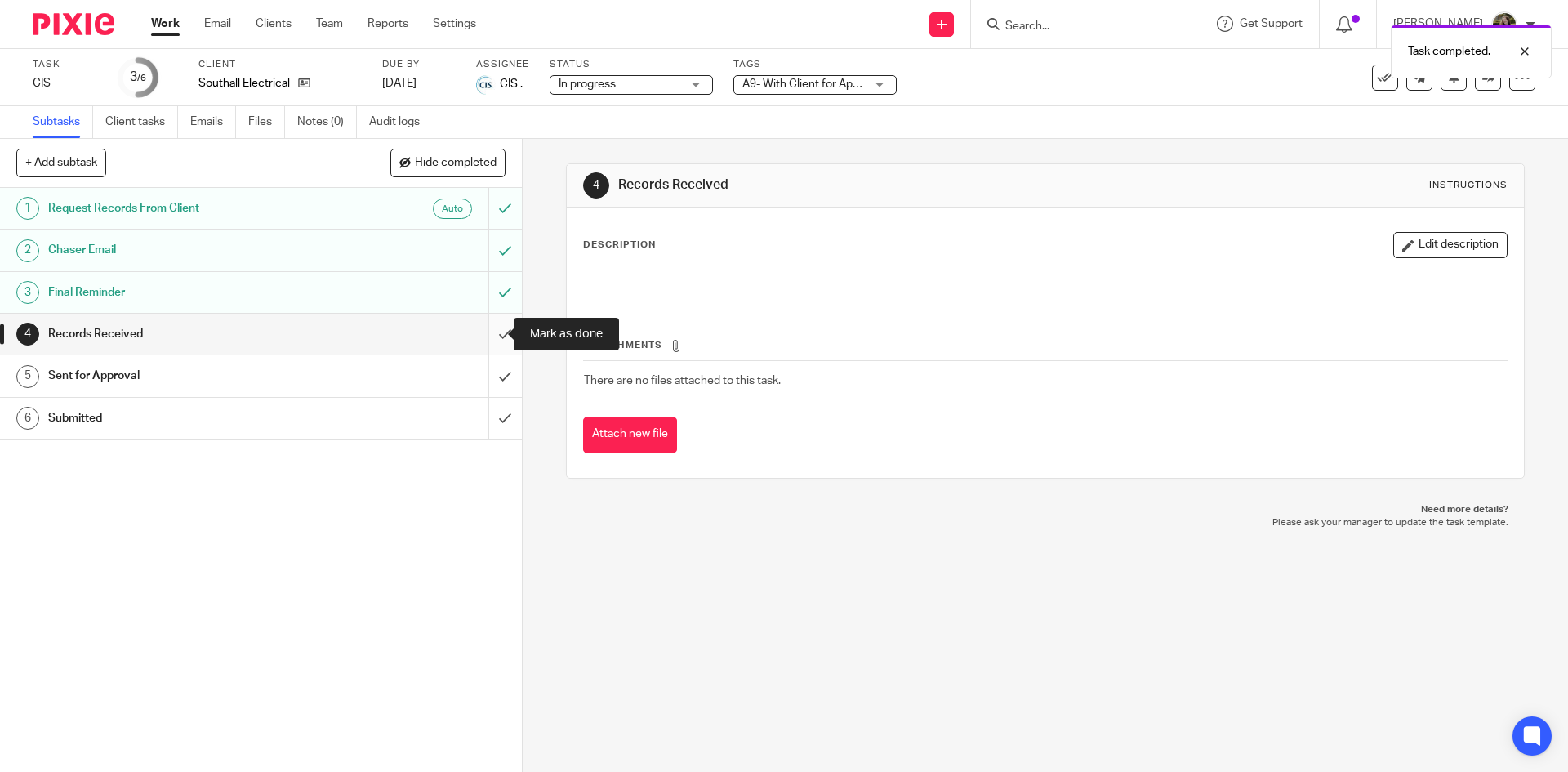
click at [498, 326] on input "submit" at bounding box center [261, 334] width 522 height 40
click at [490, 368] on input "submit" at bounding box center [261, 375] width 522 height 40
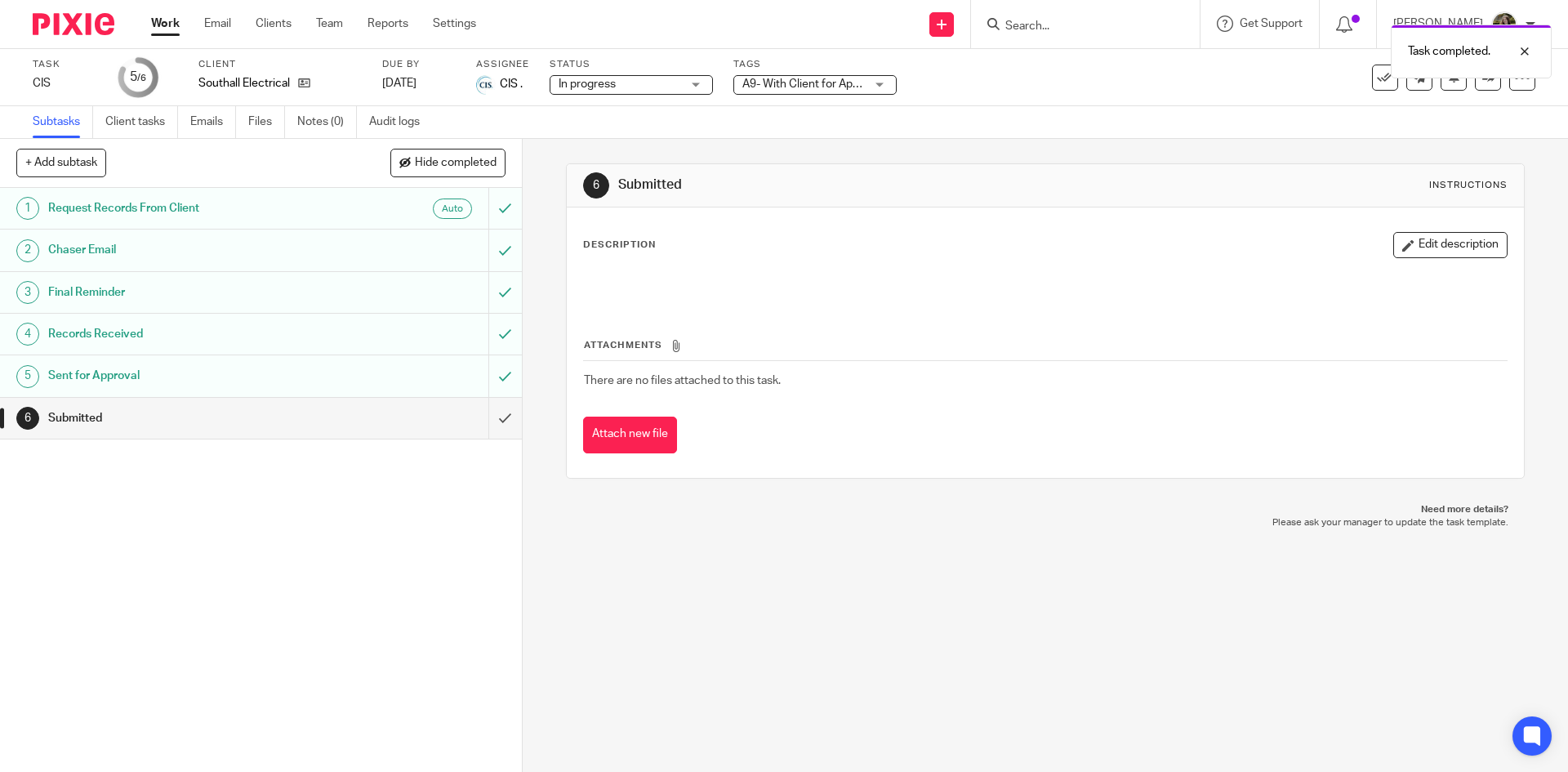
click at [541, 549] on div "6 Submitted Instructions Description Edit description Attachments There are no …" at bounding box center [1045, 454] width 1045 height 632
click at [1515, 55] on div at bounding box center [1512, 51] width 44 height 19
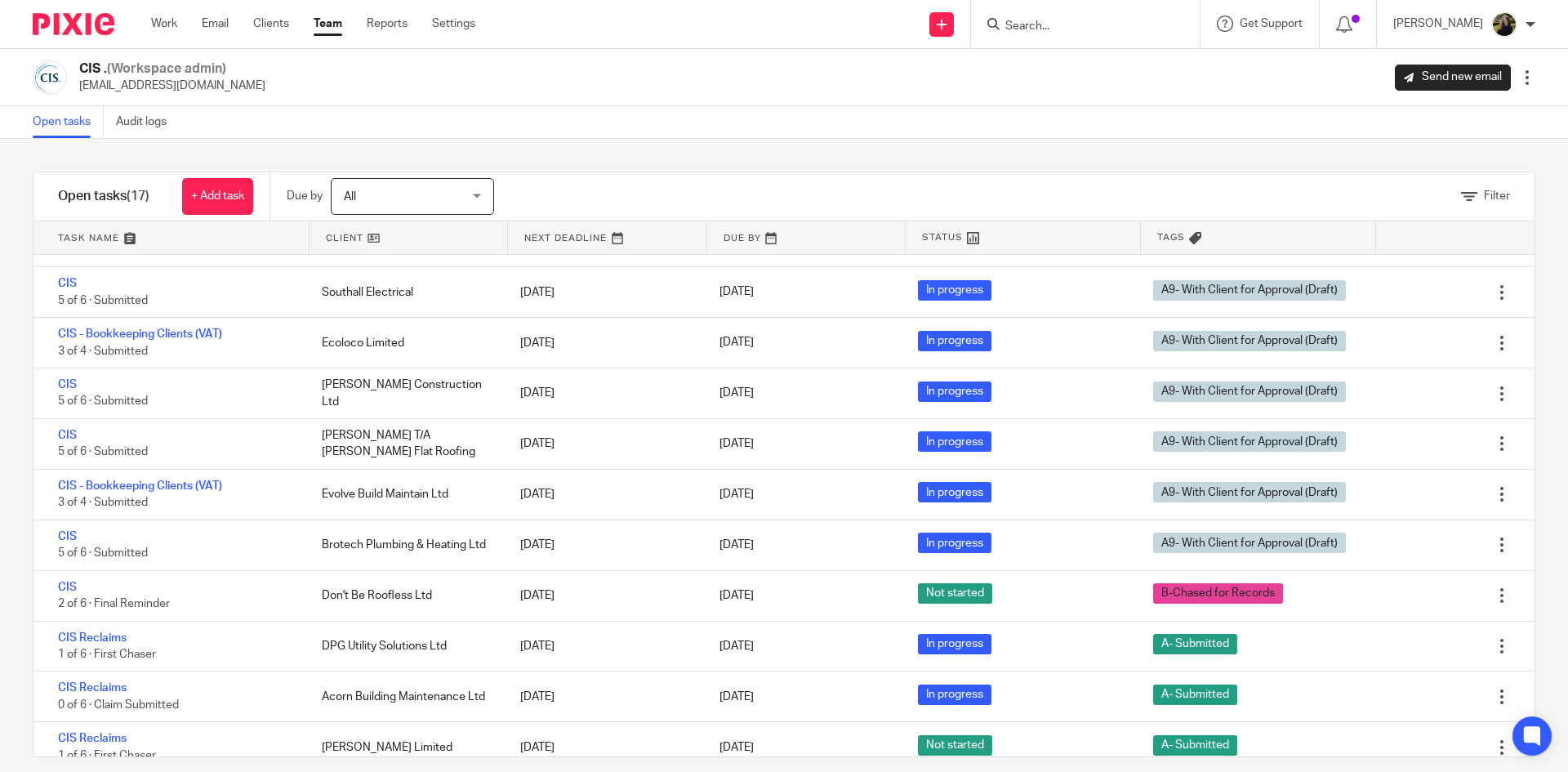
scroll to position [373, 0]
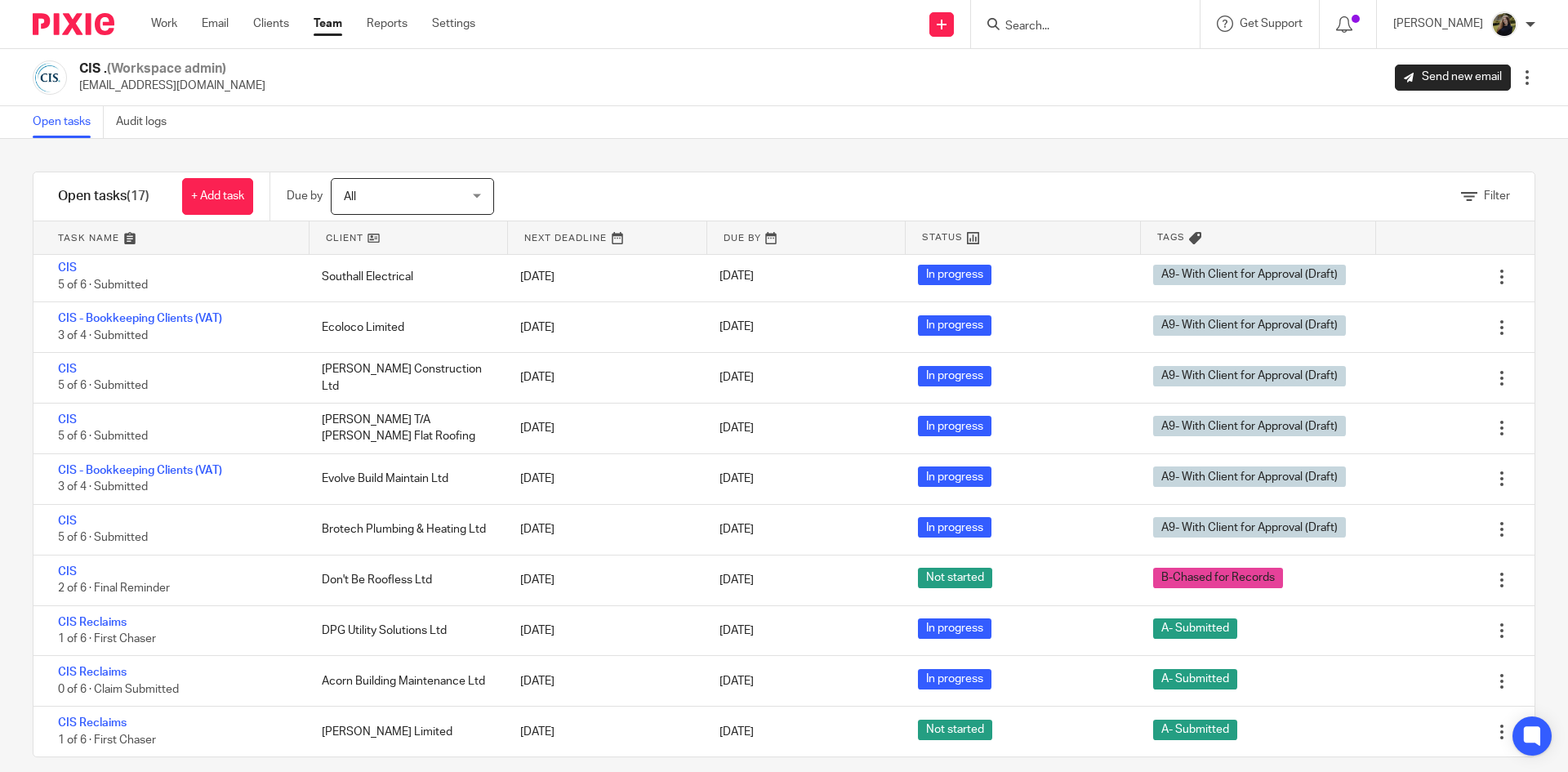
click at [1035, 26] on input "Search" at bounding box center [1077, 26] width 147 height 14
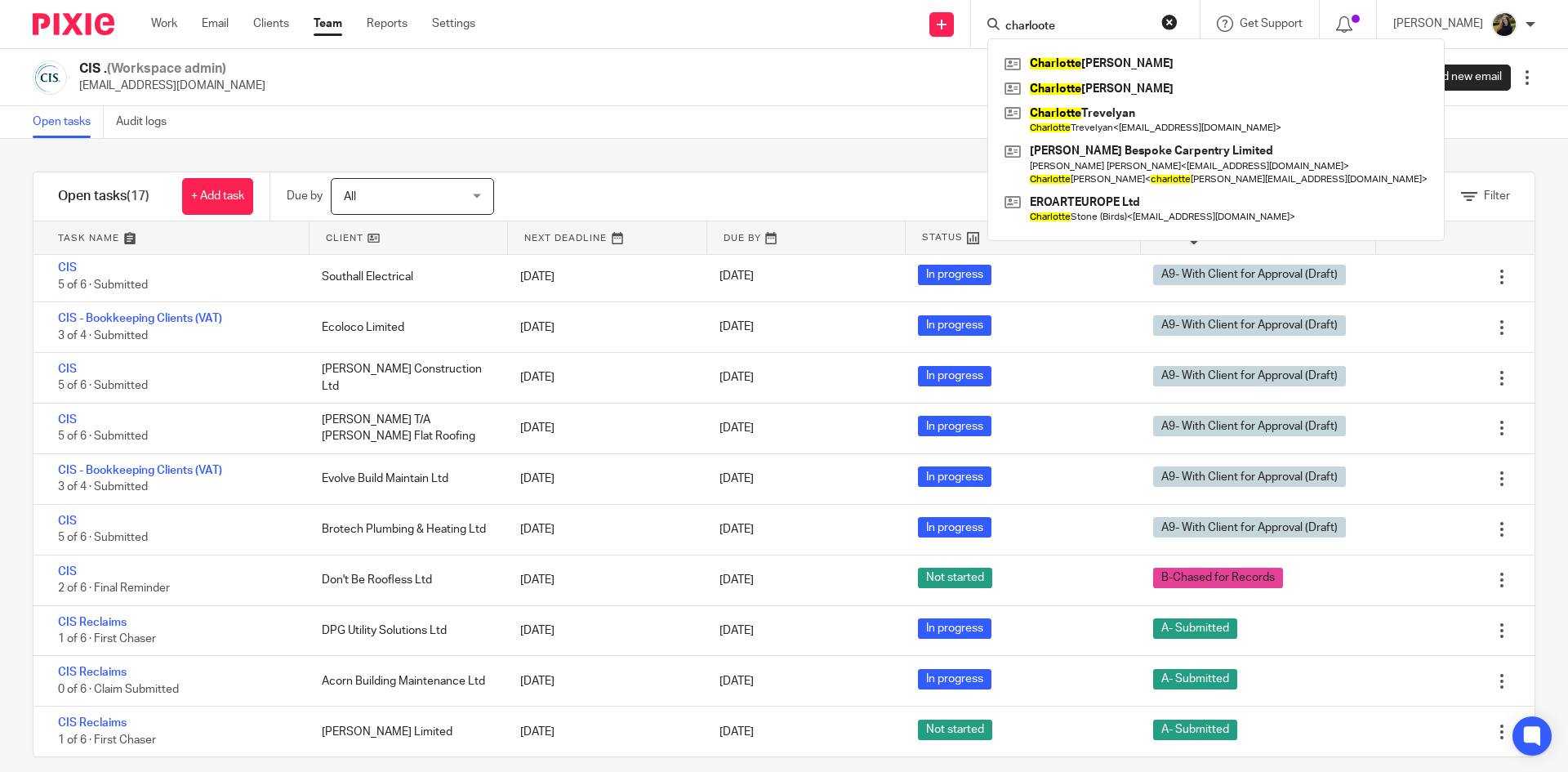
type input "charloote"
click at [1177, 18] on button "reset" at bounding box center [1169, 21] width 16 height 16
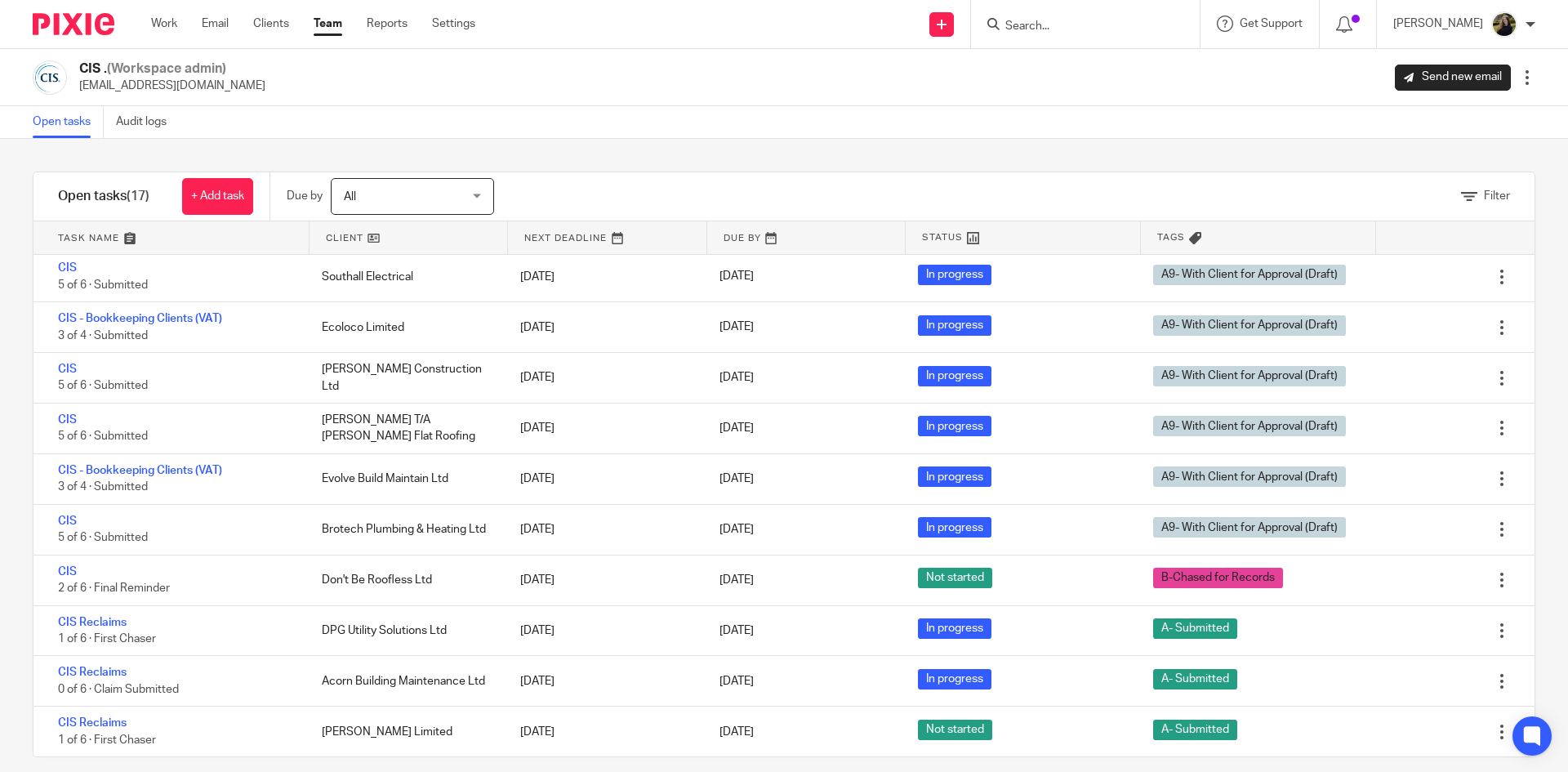
click at [1121, 21] on input "Search" at bounding box center [1077, 26] width 147 height 14
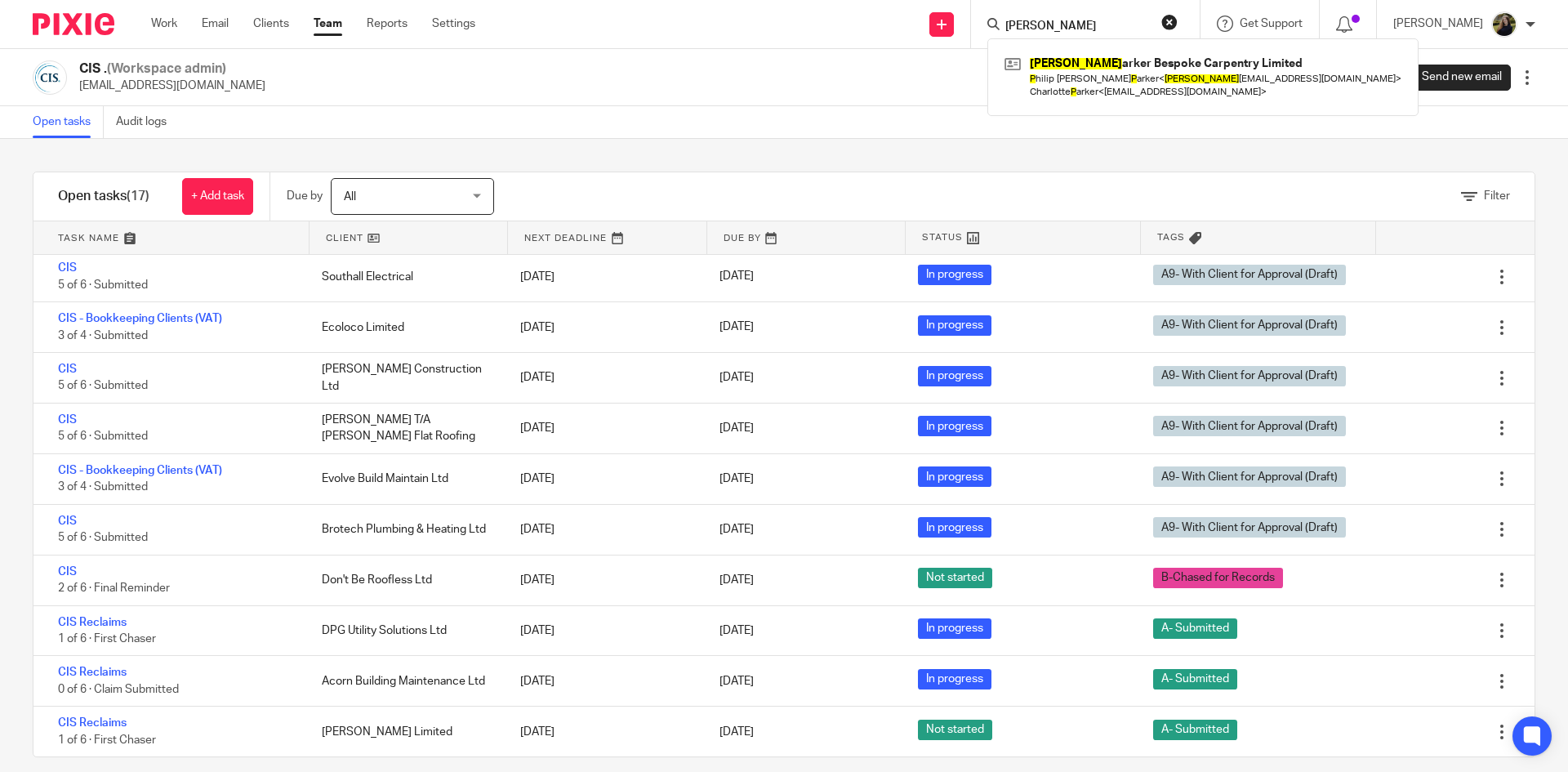
drag, startPoint x: 1056, startPoint y: 22, endPoint x: 1019, endPoint y: 24, distance: 37.1
click at [1019, 24] on div "phil p" at bounding box center [1083, 23] width 191 height 20
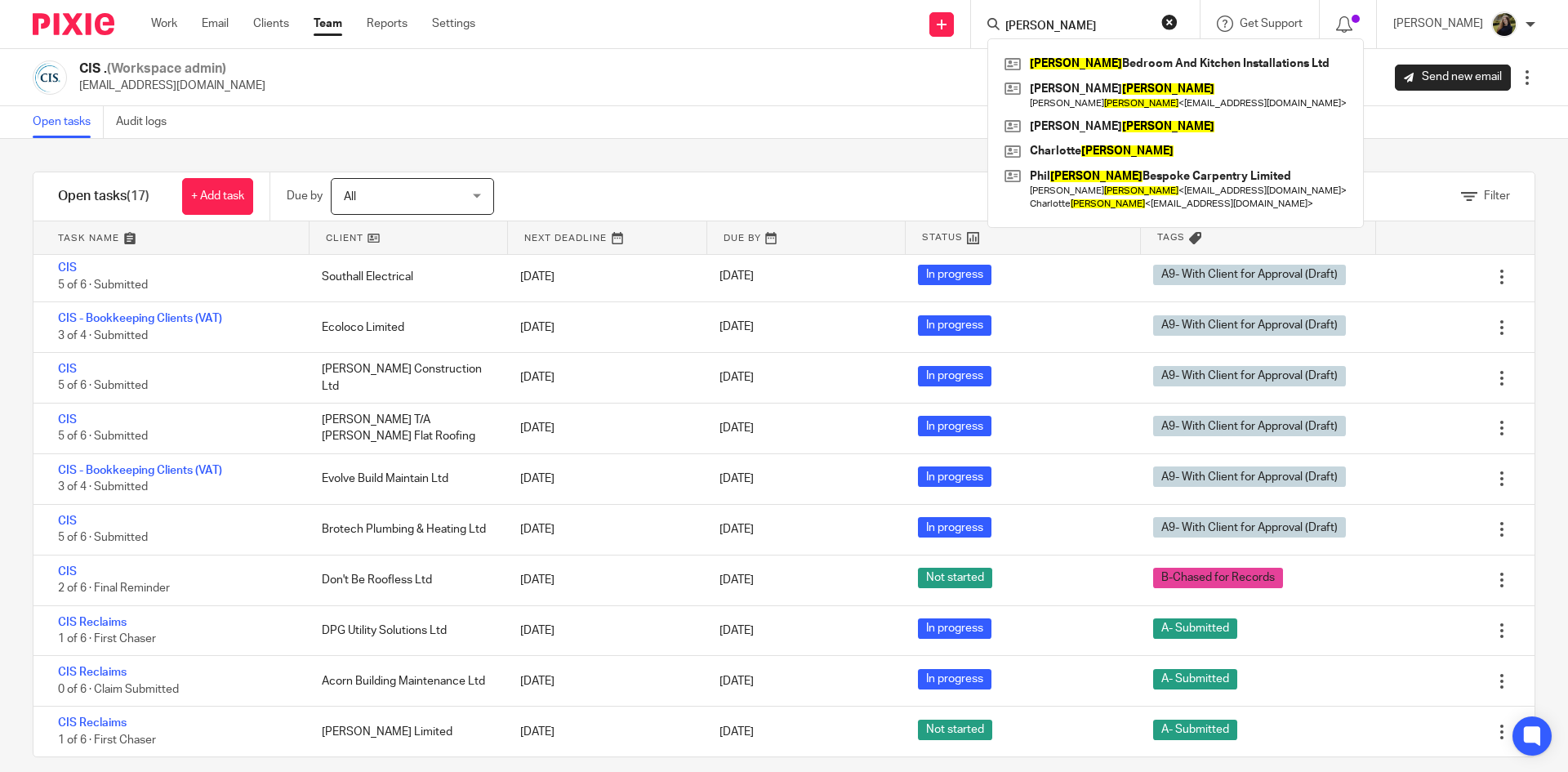
type input "parker"
click at [942, 139] on div "Filter tasks Only show tasks matching all of these conditions 1 Client name Is …" at bounding box center [784, 454] width 1568 height 632
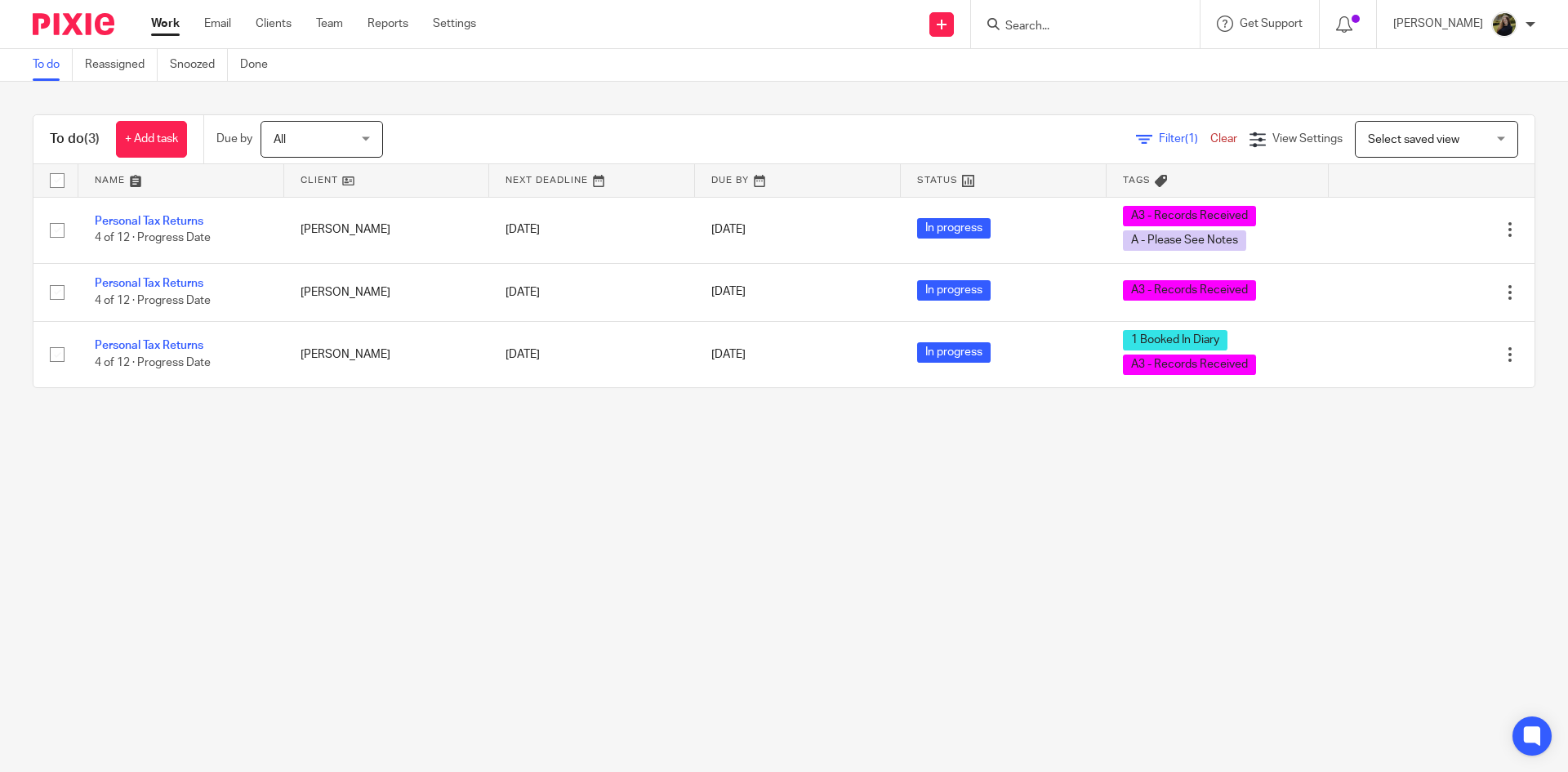
click at [1063, 22] on input "Search" at bounding box center [1077, 26] width 147 height 14
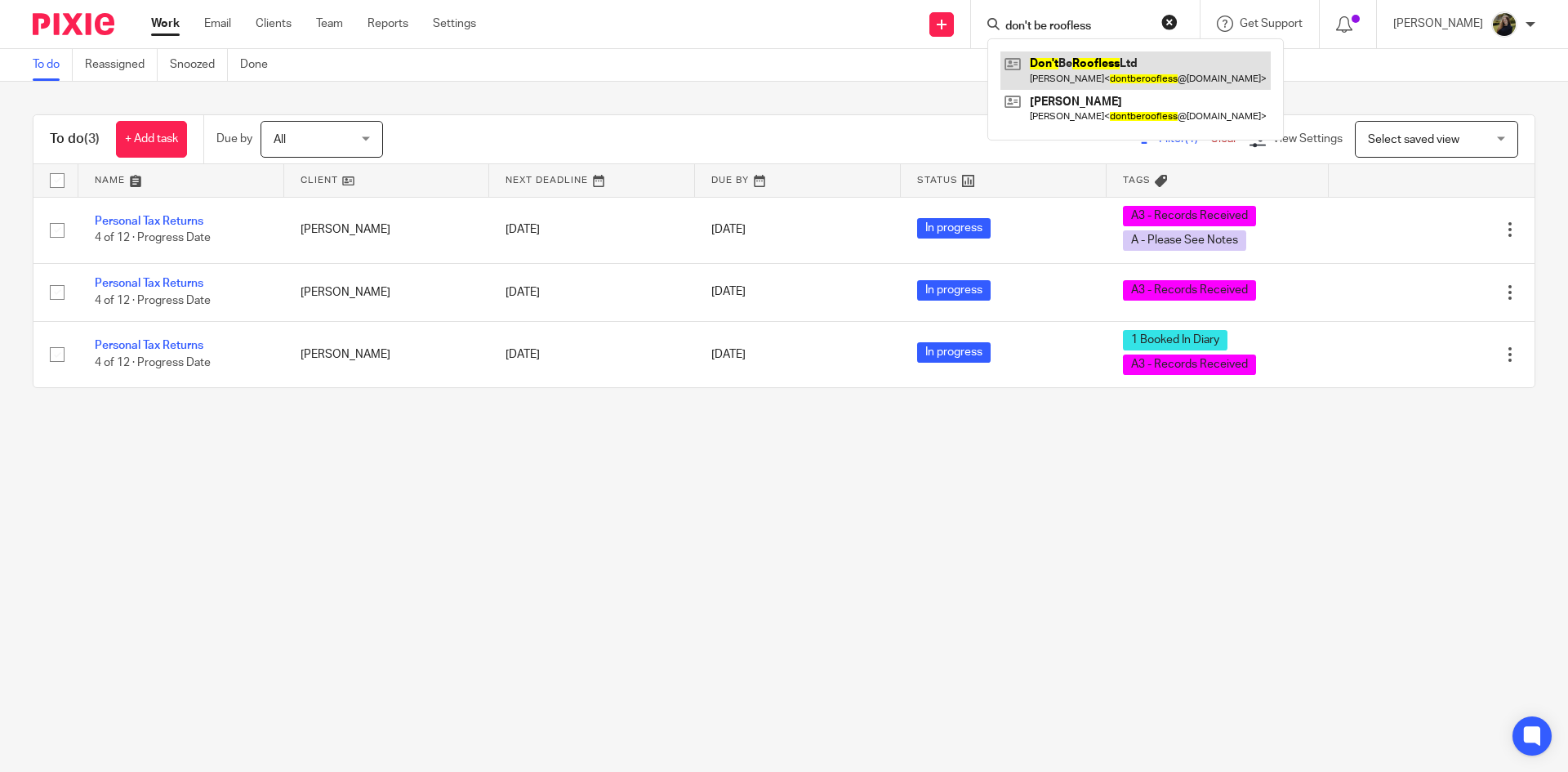
type input "don't be roofless"
click at [1118, 65] on link at bounding box center [1135, 69] width 270 height 38
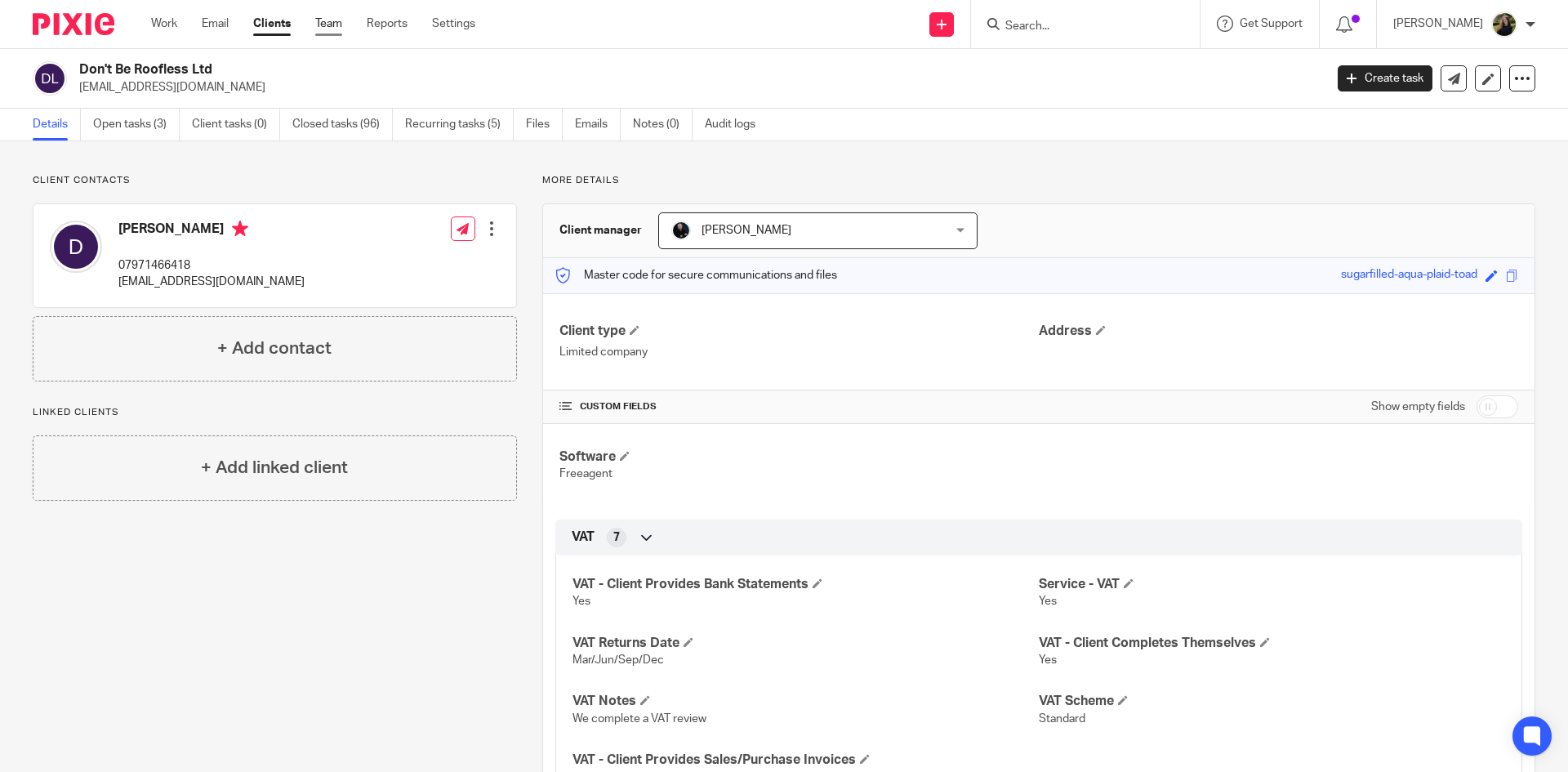
click at [328, 24] on link "Team" at bounding box center [328, 23] width 27 height 16
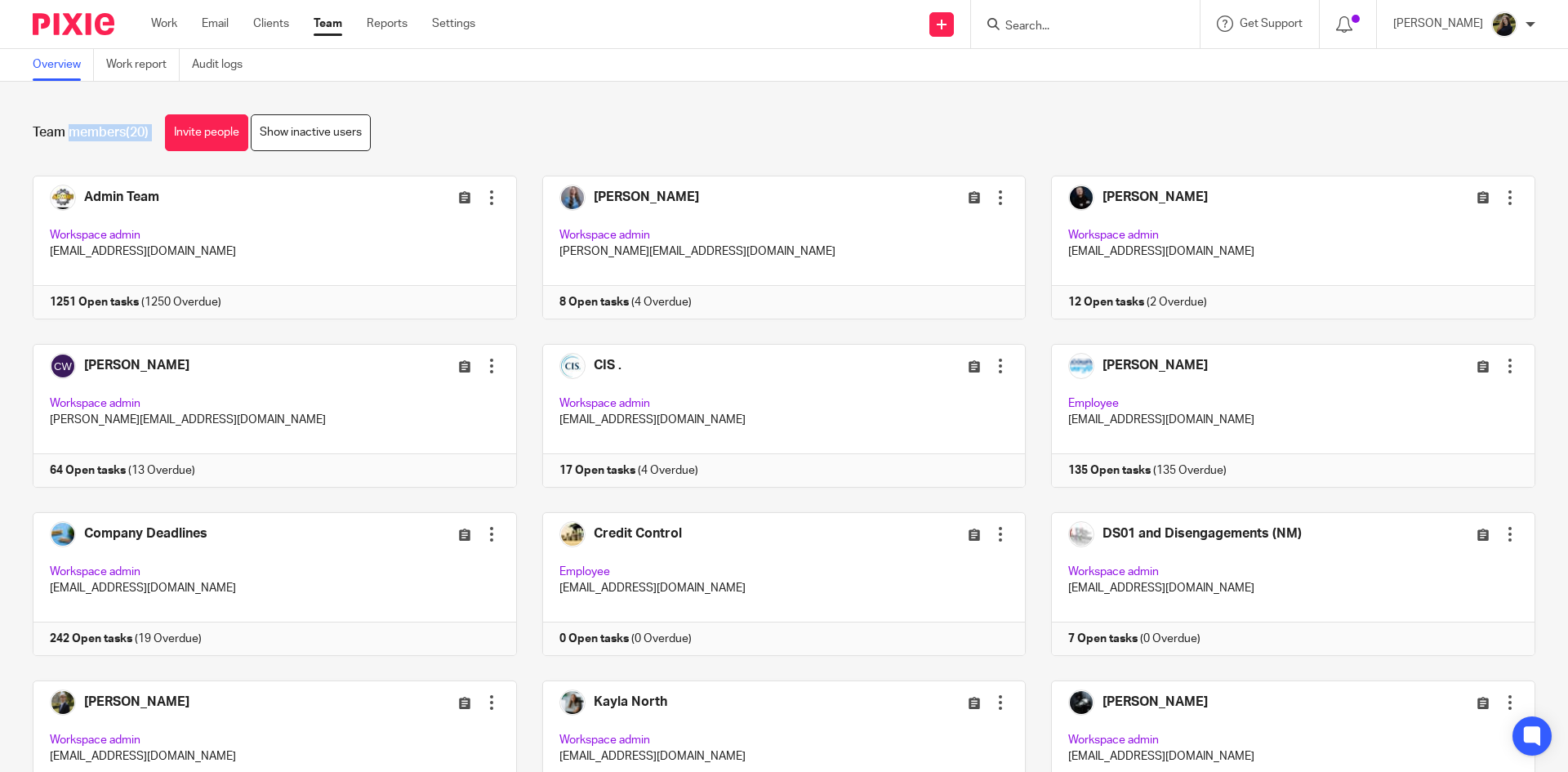
drag, startPoint x: 435, startPoint y: 137, endPoint x: 13, endPoint y: 121, distance: 422.3
click at [13, 121] on div "Team members (20) Invite people Show inactive users Invite team members Add inv…" at bounding box center [784, 426] width 1568 height 690
click at [558, 99] on div "Team members (20) Invite people Show inactive users Invite team members Add inv…" at bounding box center [784, 426] width 1568 height 690
click at [1053, 38] on div at bounding box center [1086, 24] width 229 height 48
click at [1059, 33] on input "Search" at bounding box center [1077, 26] width 147 height 14
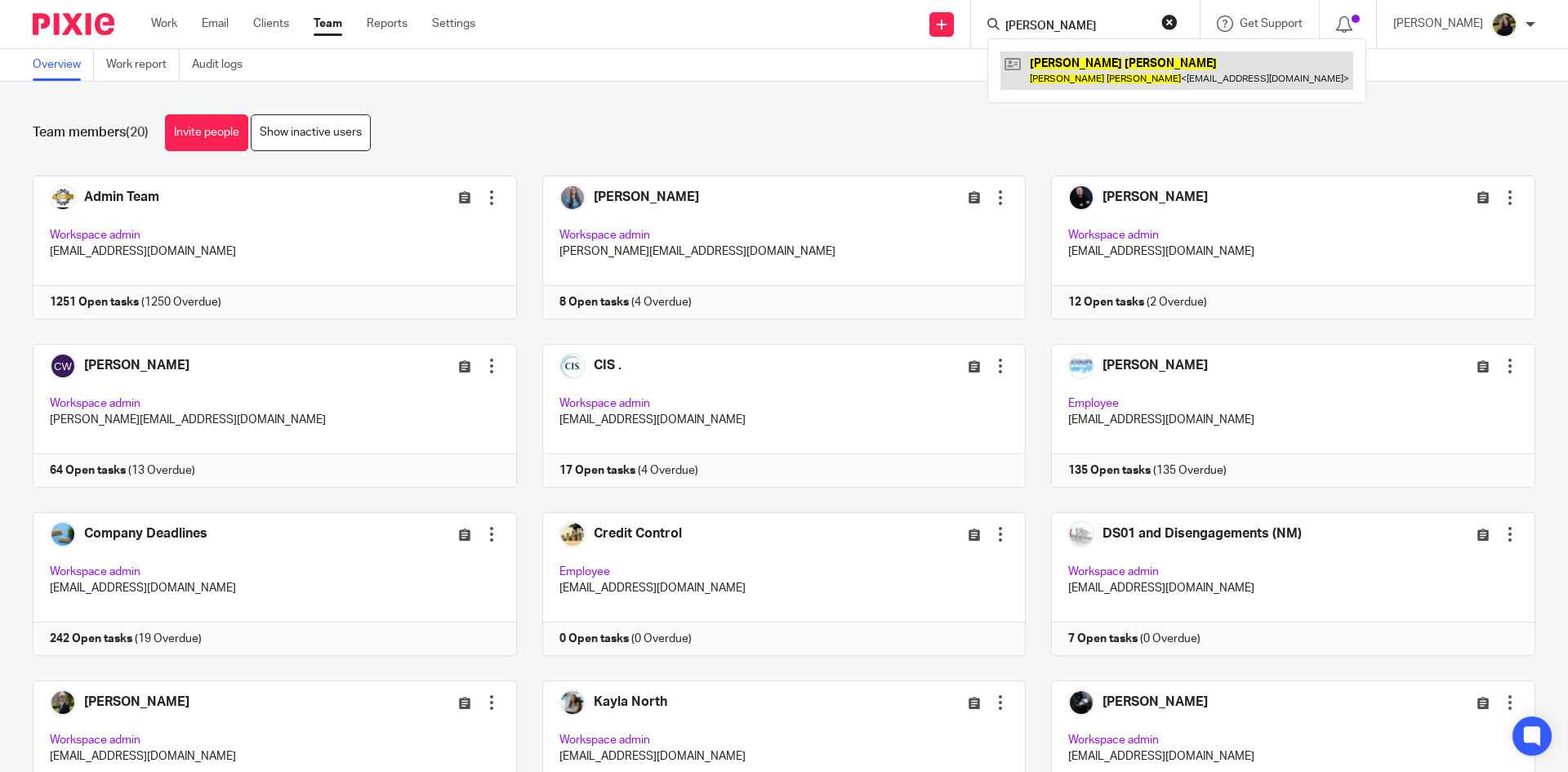
type input "gaynor lee"
click at [1092, 74] on link at bounding box center [1176, 69] width 352 height 38
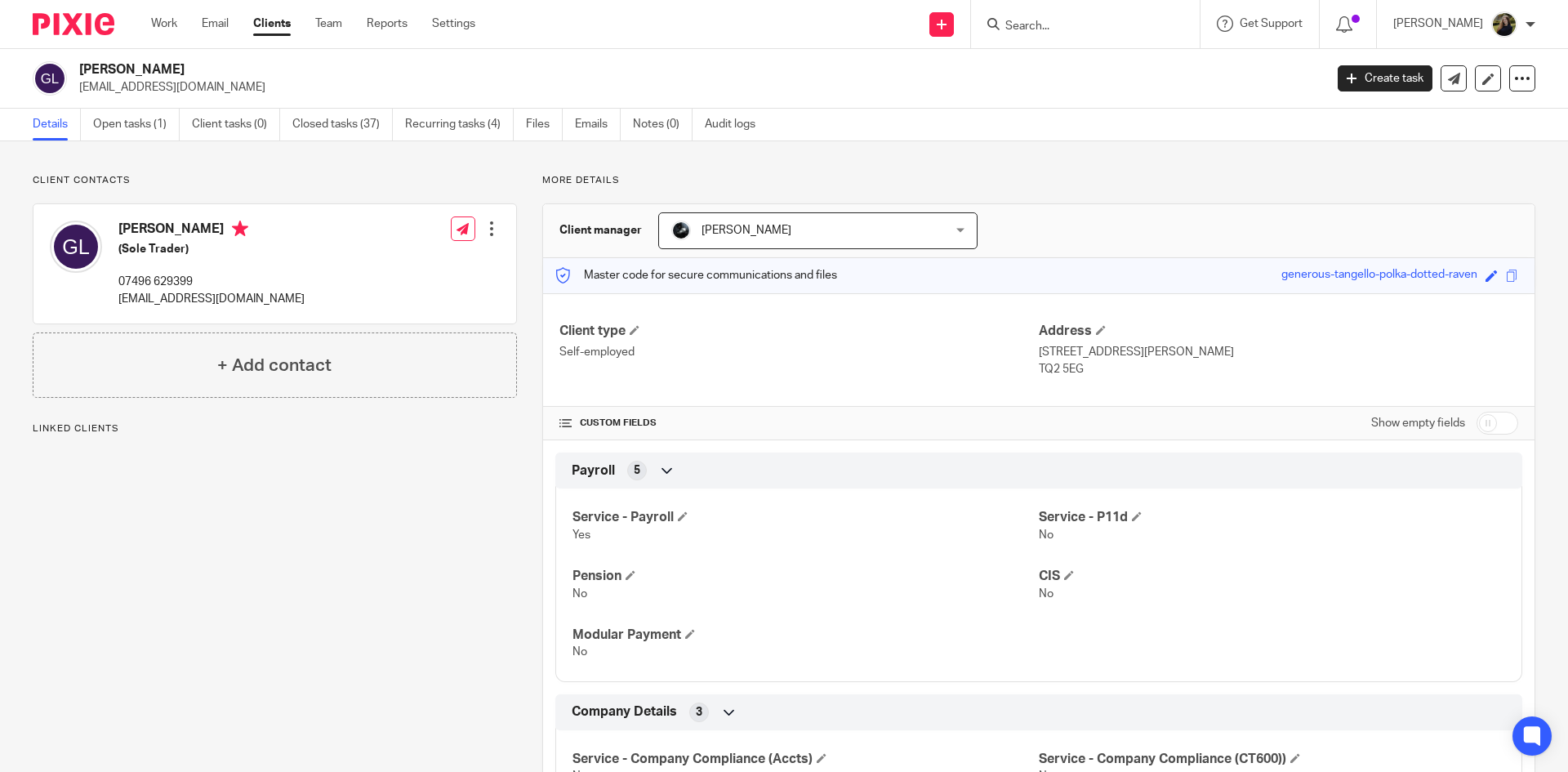
click at [122, 132] on link "Open tasks (1)" at bounding box center [137, 124] width 87 height 32
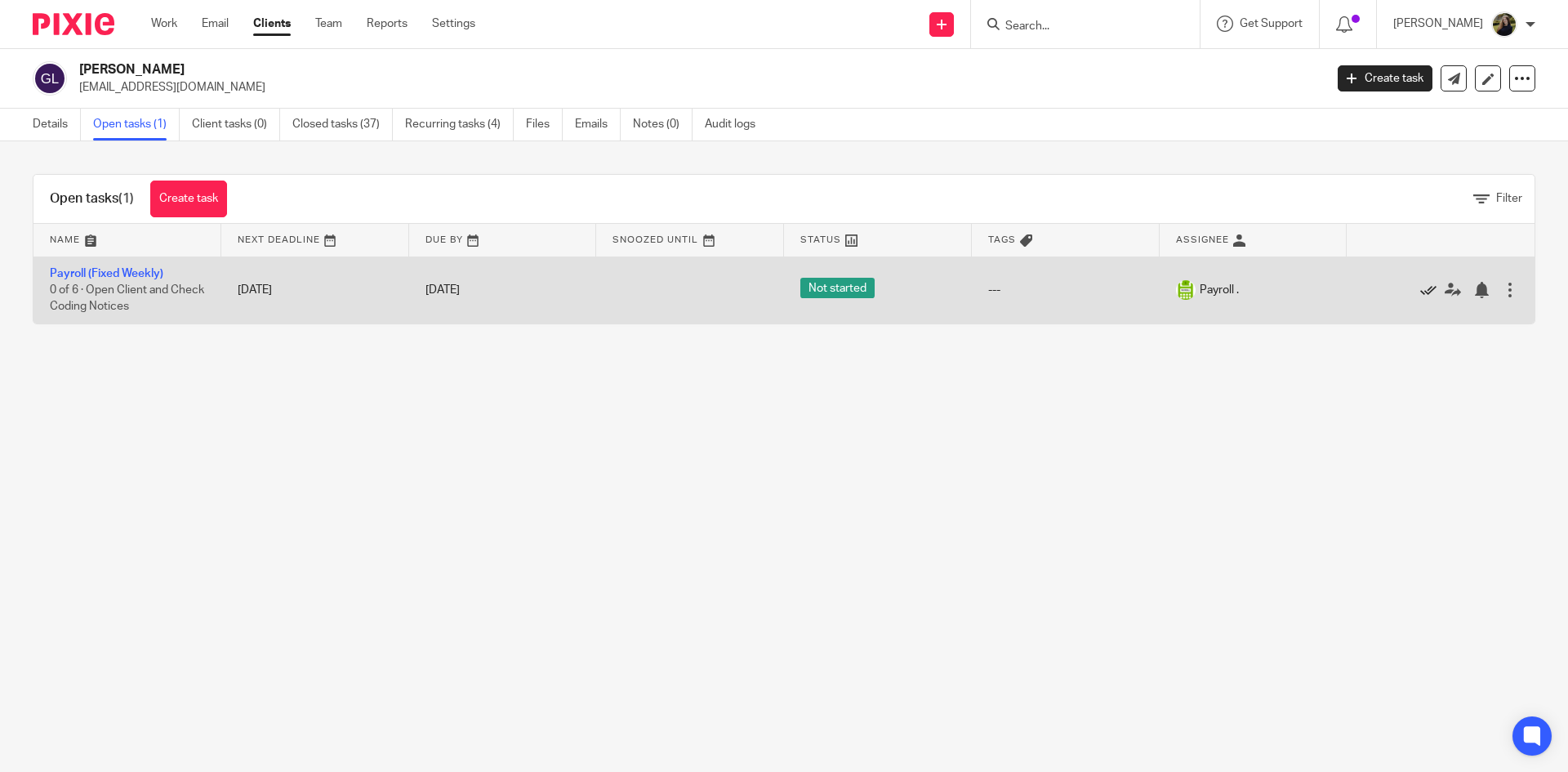
click at [1420, 295] on icon at bounding box center [1427, 290] width 16 height 16
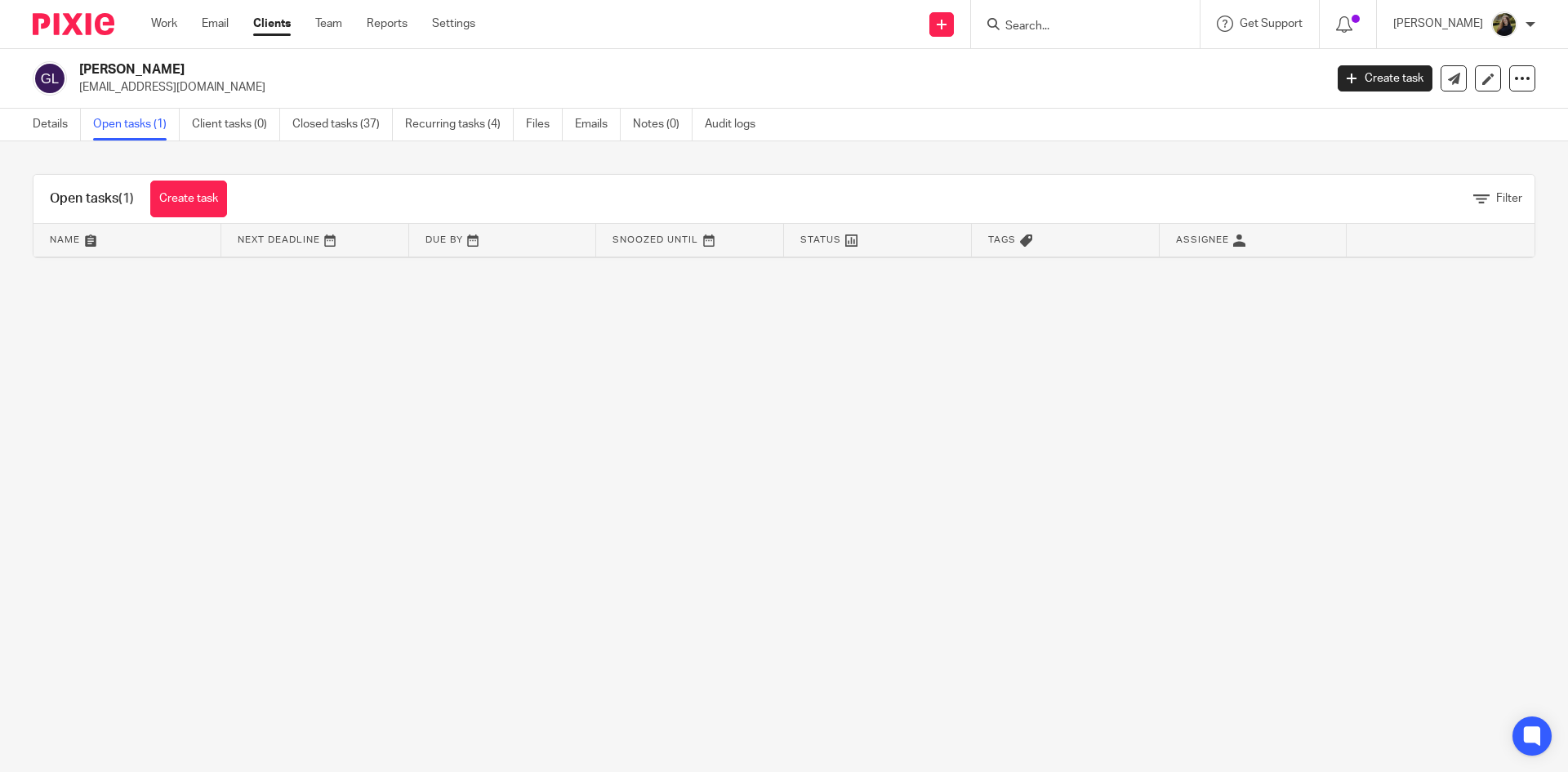
click at [48, 18] on img at bounding box center [73, 24] width 82 height 22
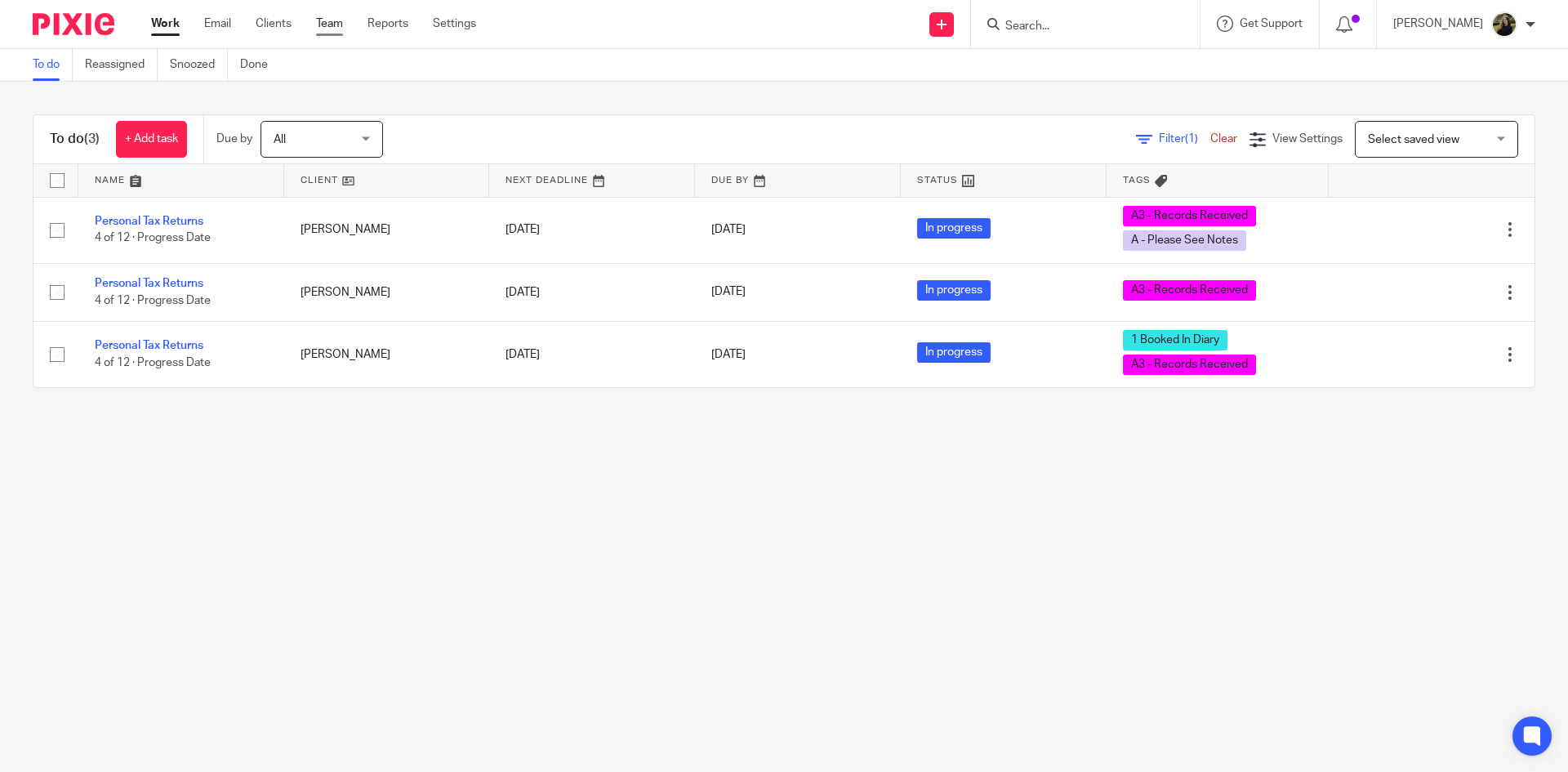
click at [331, 19] on link "Team" at bounding box center [329, 23] width 27 height 16
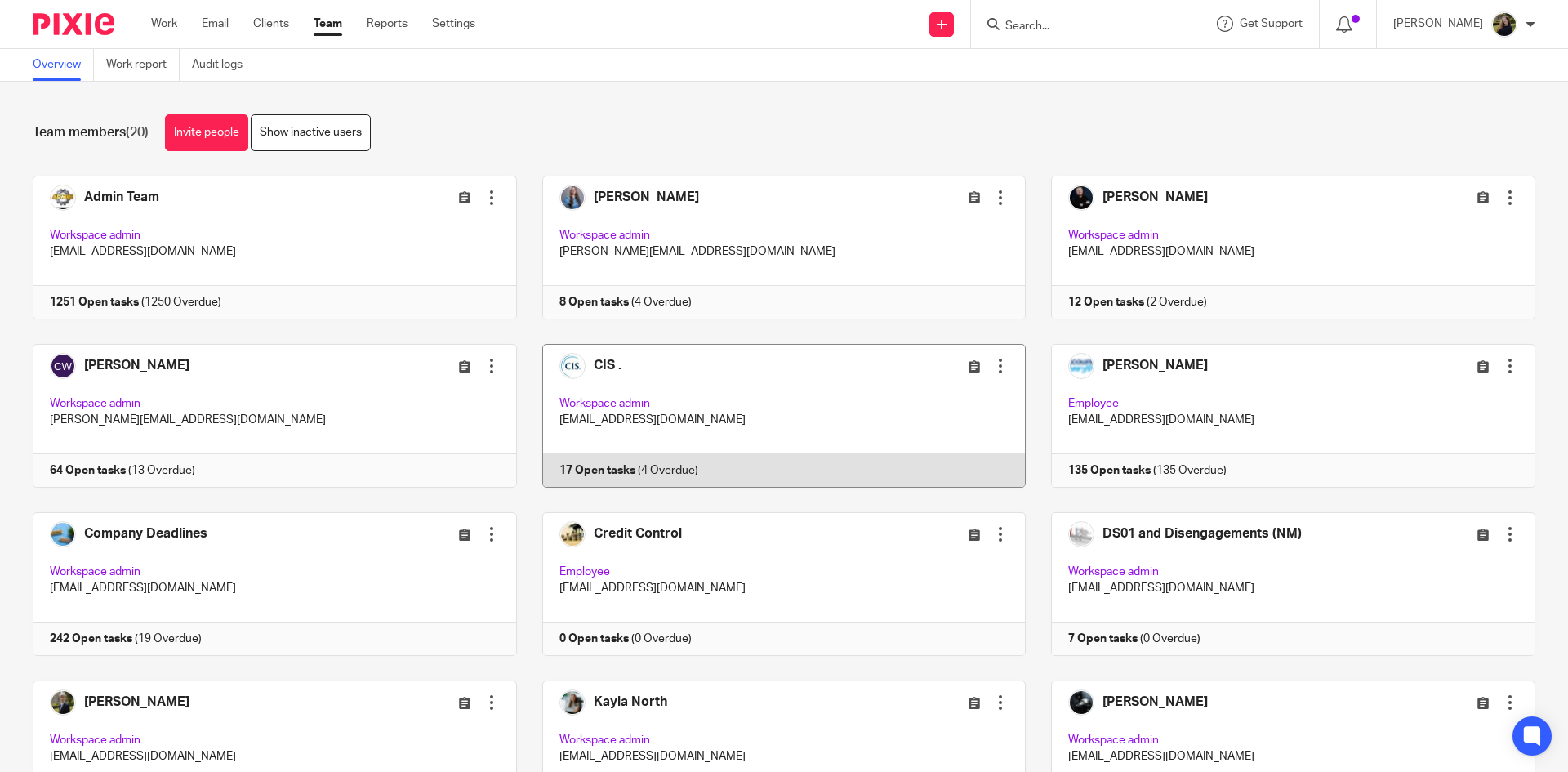
click at [610, 369] on link at bounding box center [771, 415] width 509 height 143
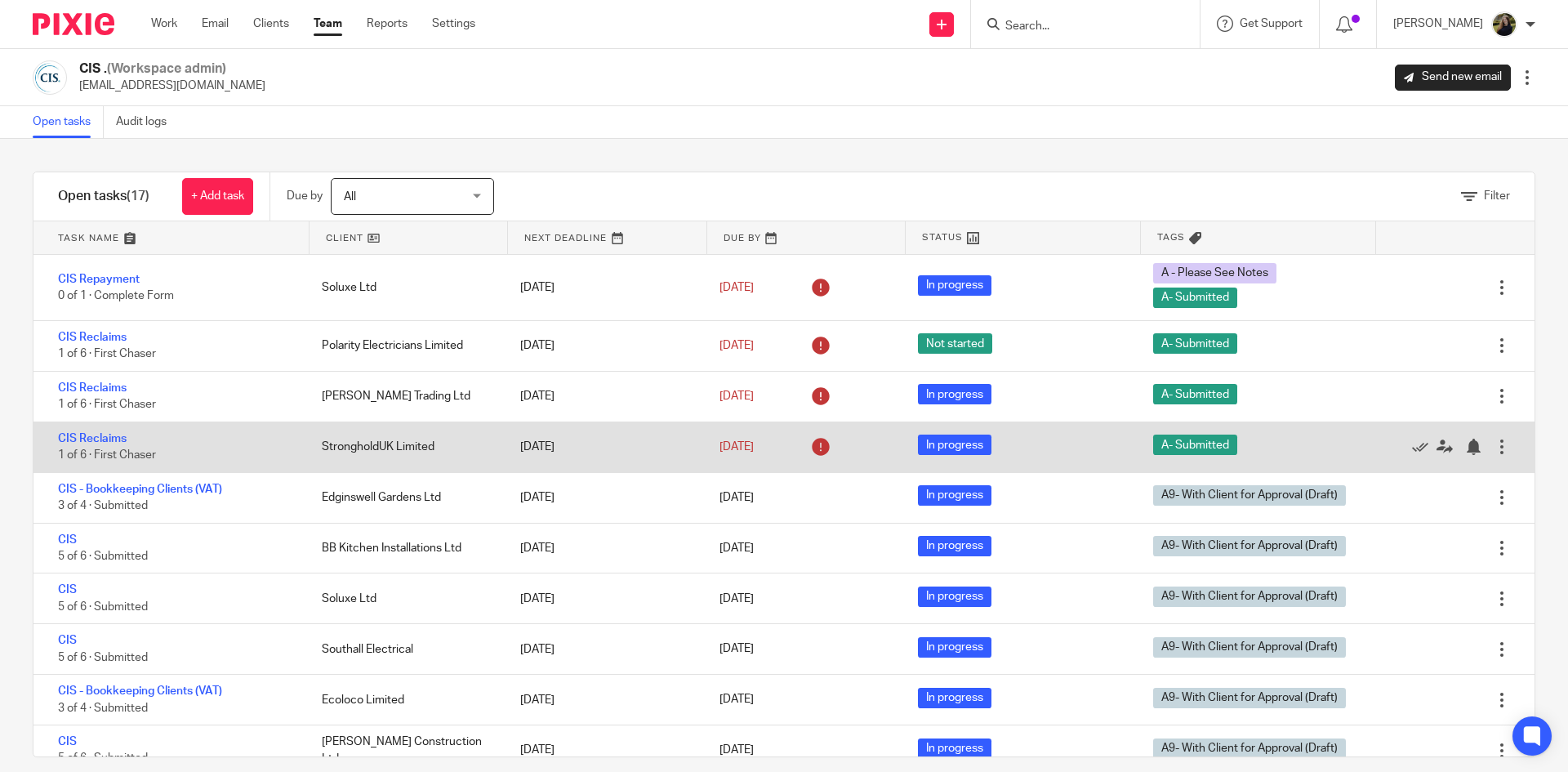
drag, startPoint x: 610, startPoint y: 368, endPoint x: 606, endPoint y: 423, distance: 55.1
click at [606, 423] on div "CIS Repayment 0 of 1 · Complete Form Soluxe Ltd 2 Aug 2025 2 Aug 2025 In progre…" at bounding box center [784, 505] width 1501 height 502
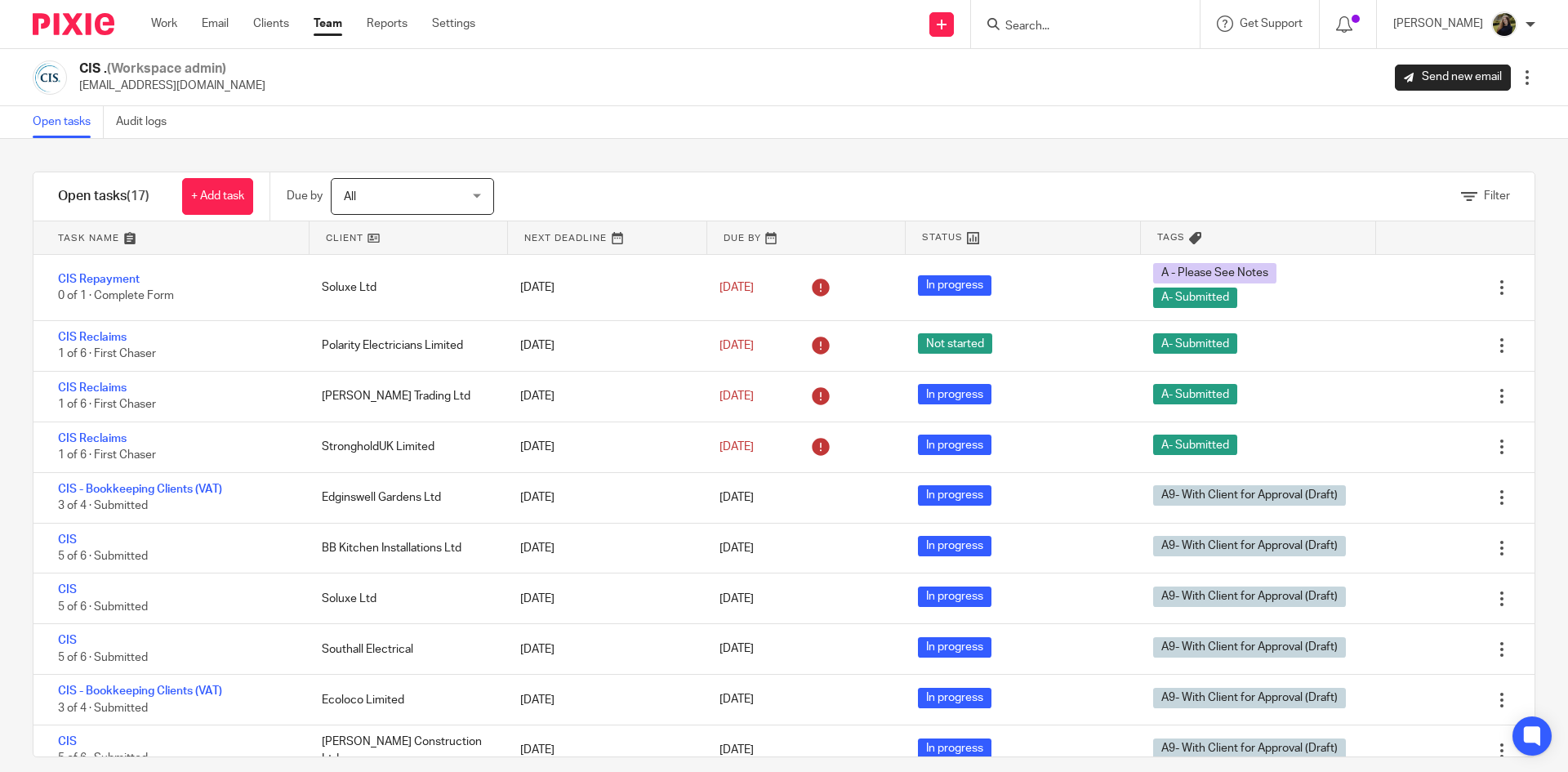
drag, startPoint x: 606, startPoint y: 422, endPoint x: 654, endPoint y: 204, distance: 223.2
click at [654, 205] on div "Open tasks (17) + Add task Due by All All Today Tomorrow This week Next week Th…" at bounding box center [784, 464] width 1503 height 585
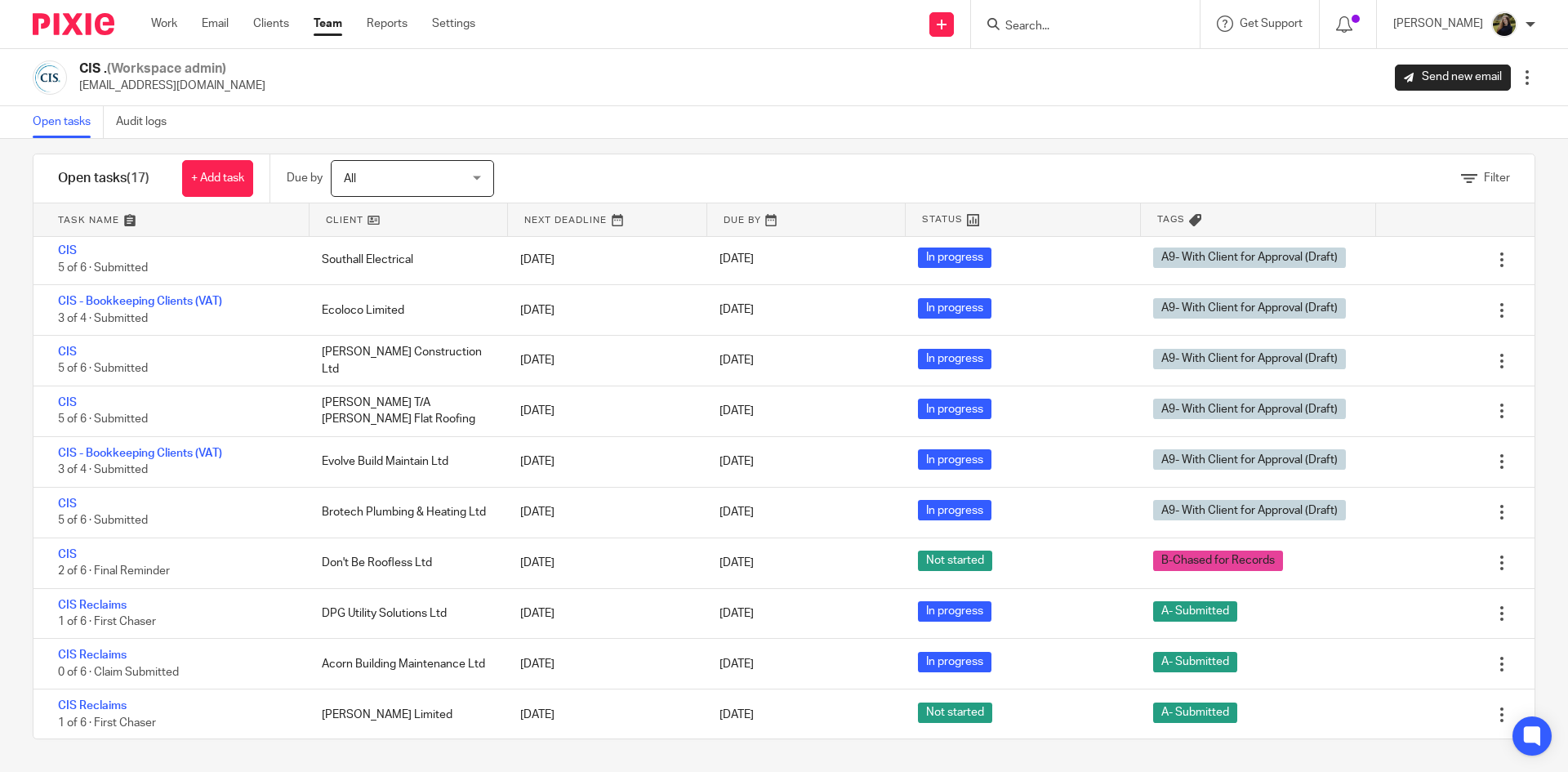
scroll to position [373, 0]
click at [914, 136] on div "Open tasks Audit logs" at bounding box center [784, 122] width 1568 height 33
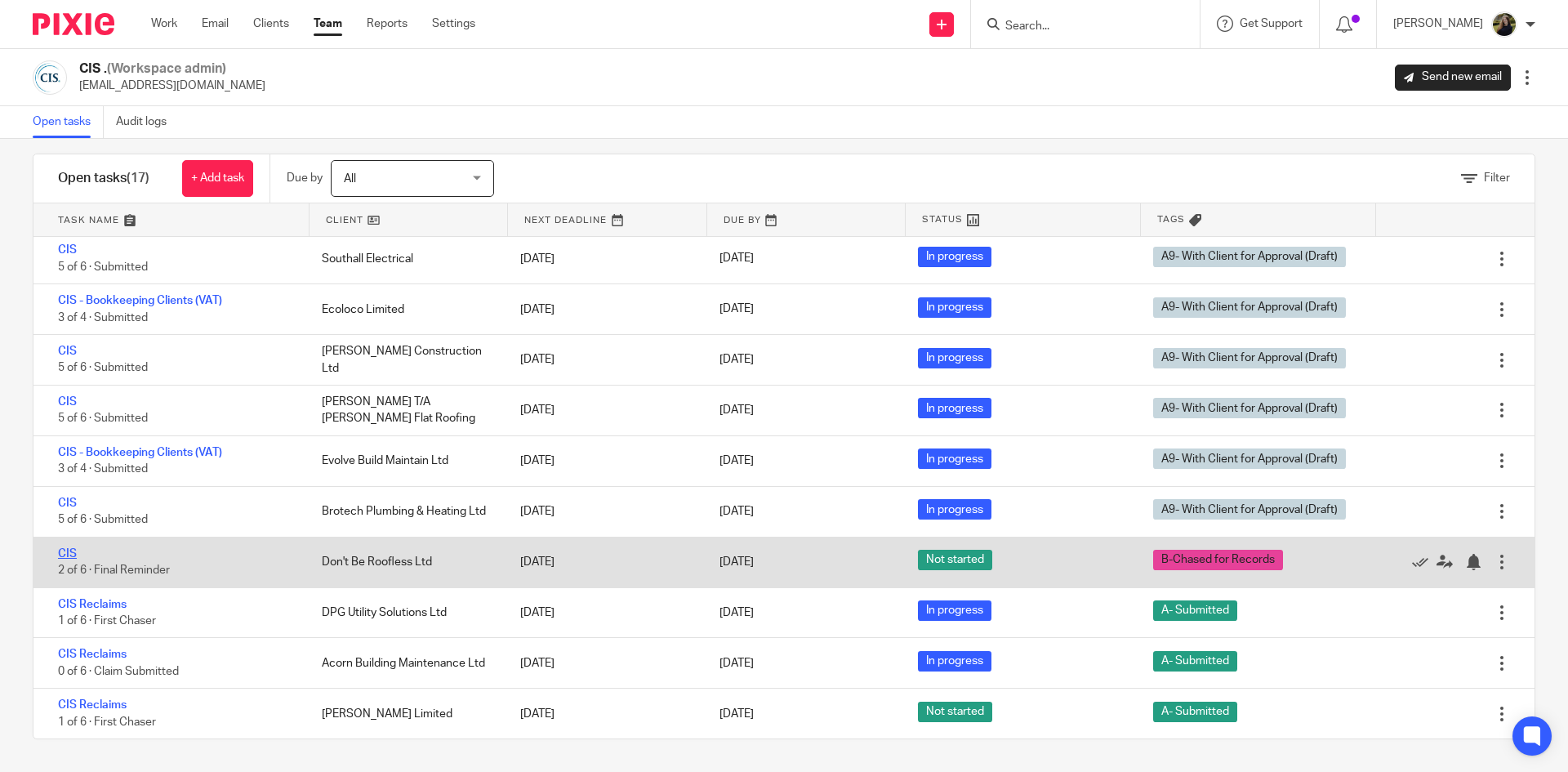
click at [65, 550] on link "CIS" at bounding box center [67, 553] width 19 height 12
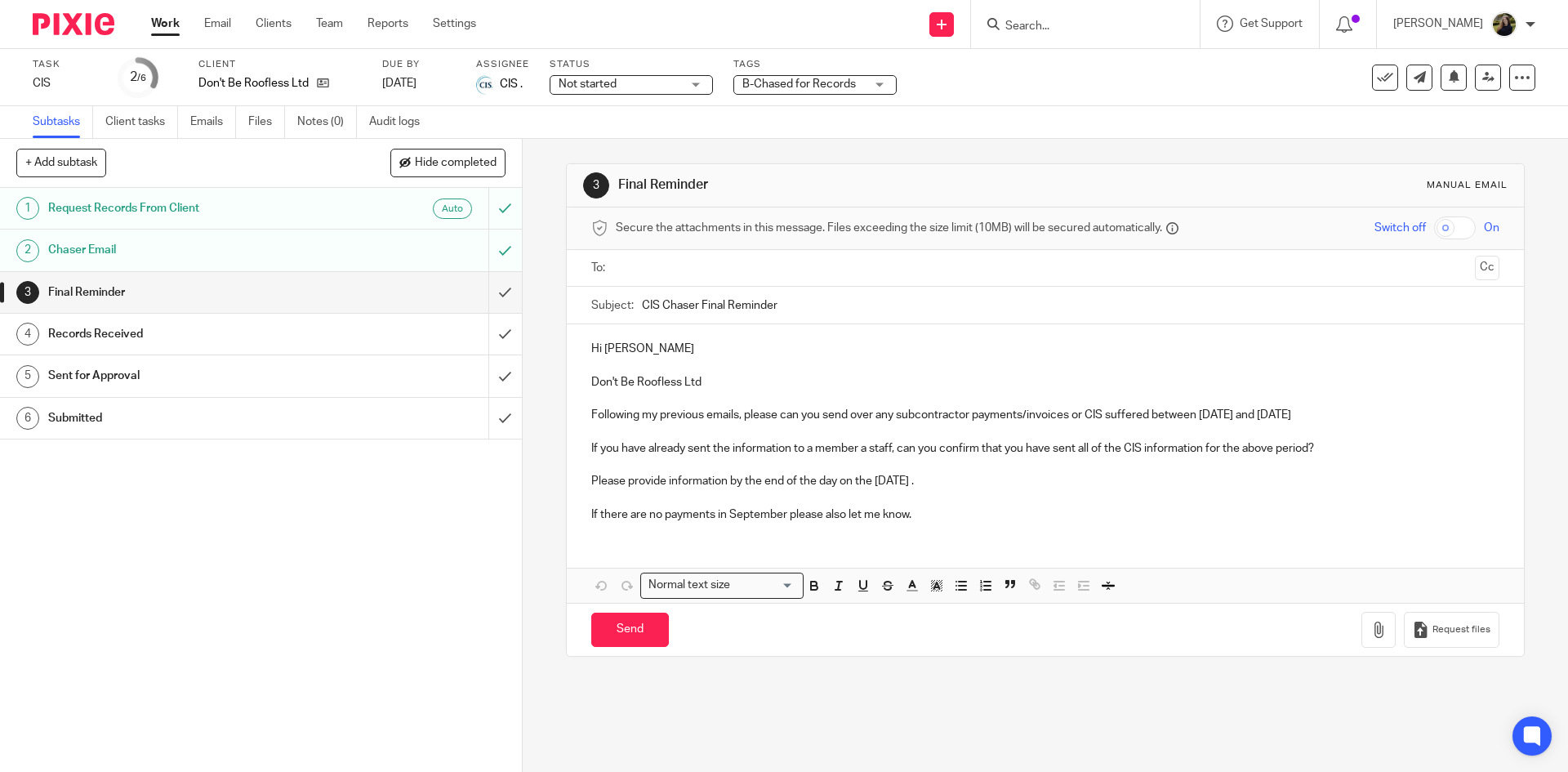
click at [321, 91] on div "Client Don't Be Roofless Ltd" at bounding box center [280, 77] width 164 height 39
click at [321, 89] on icon at bounding box center [322, 83] width 13 height 13
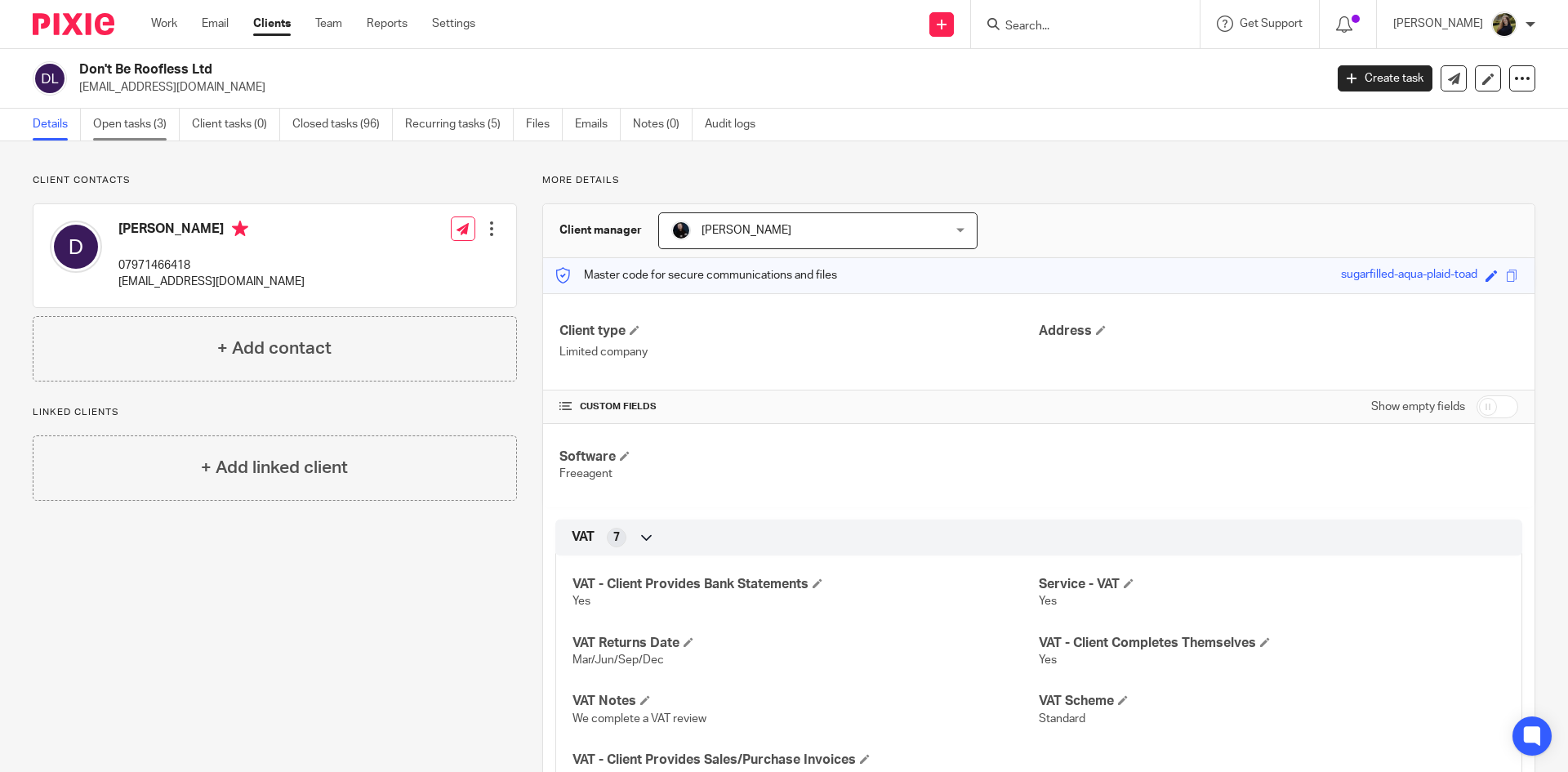
click at [98, 121] on link "Open tasks (3)" at bounding box center [137, 124] width 87 height 32
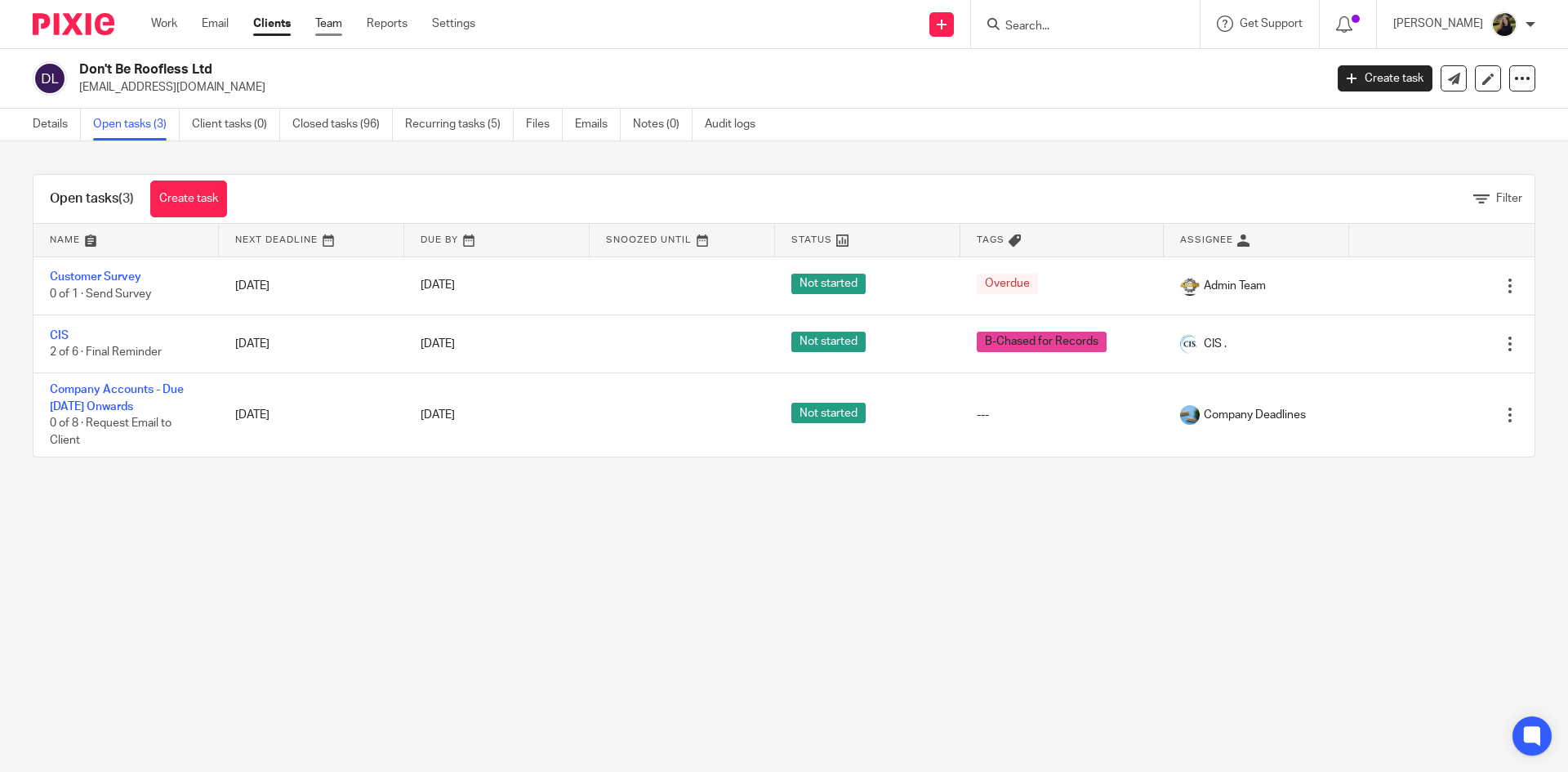
click at [332, 24] on link "Team" at bounding box center [328, 23] width 27 height 16
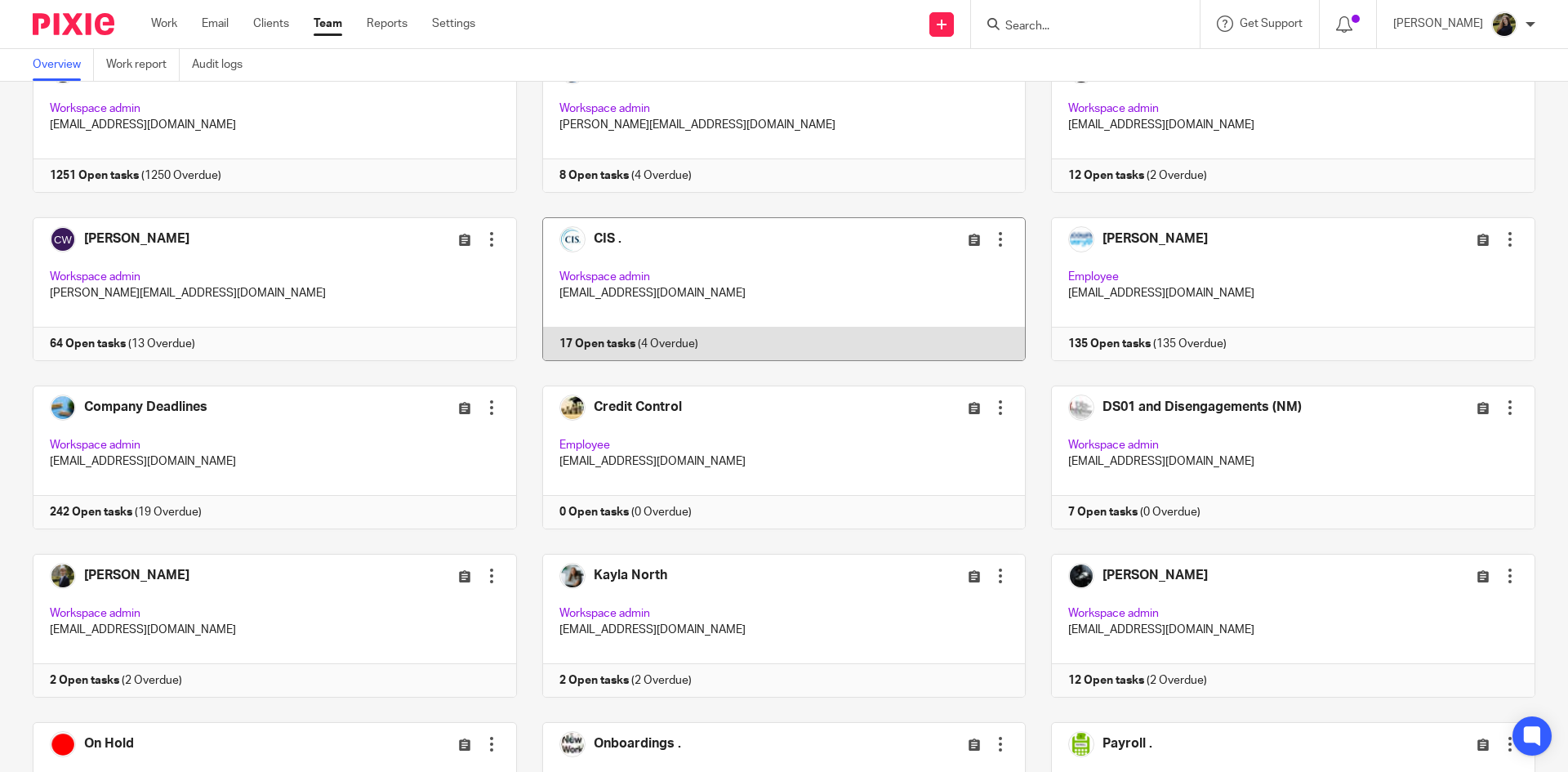
scroll to position [164, 0]
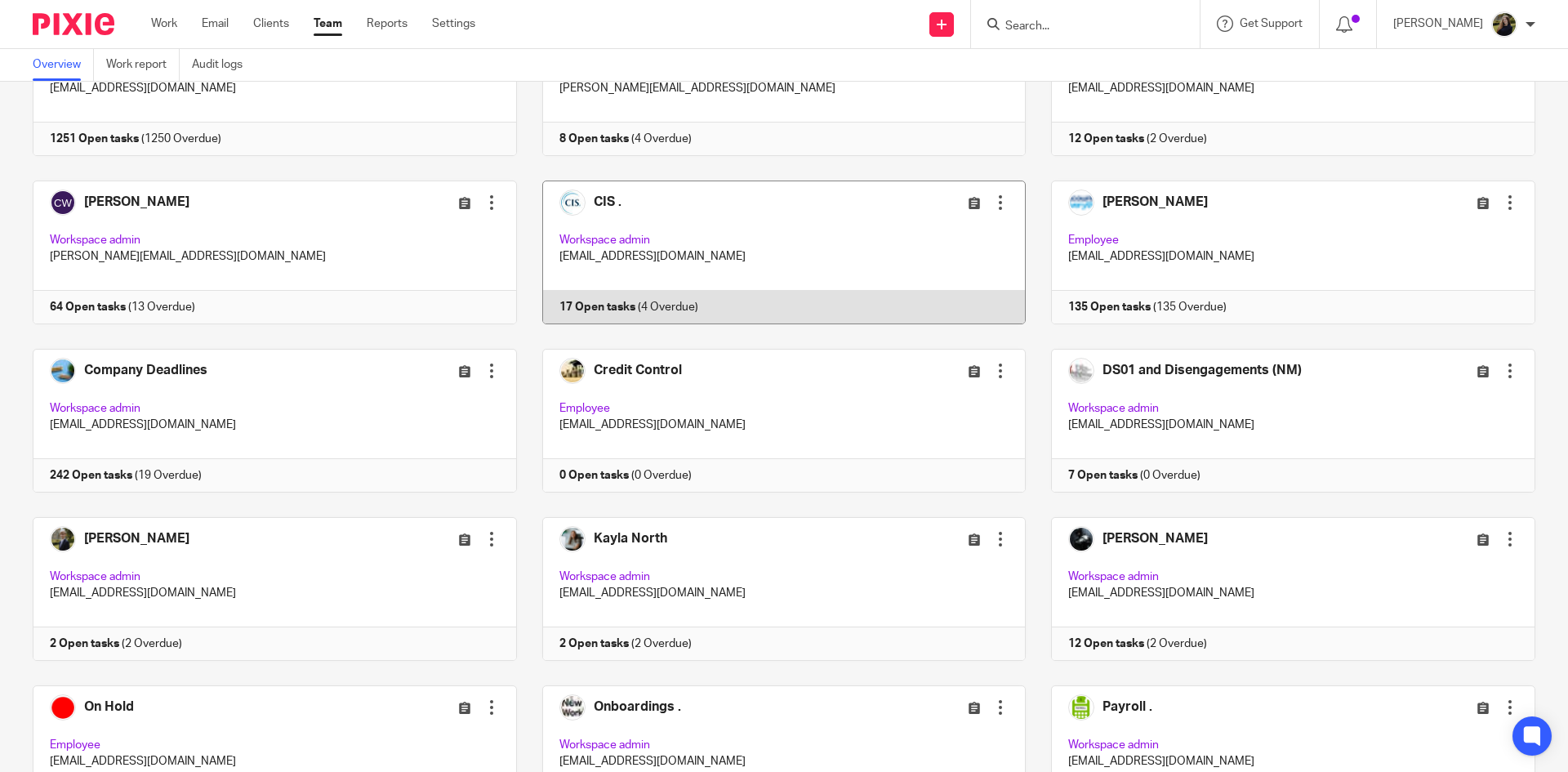
click at [610, 200] on link at bounding box center [771, 251] width 509 height 143
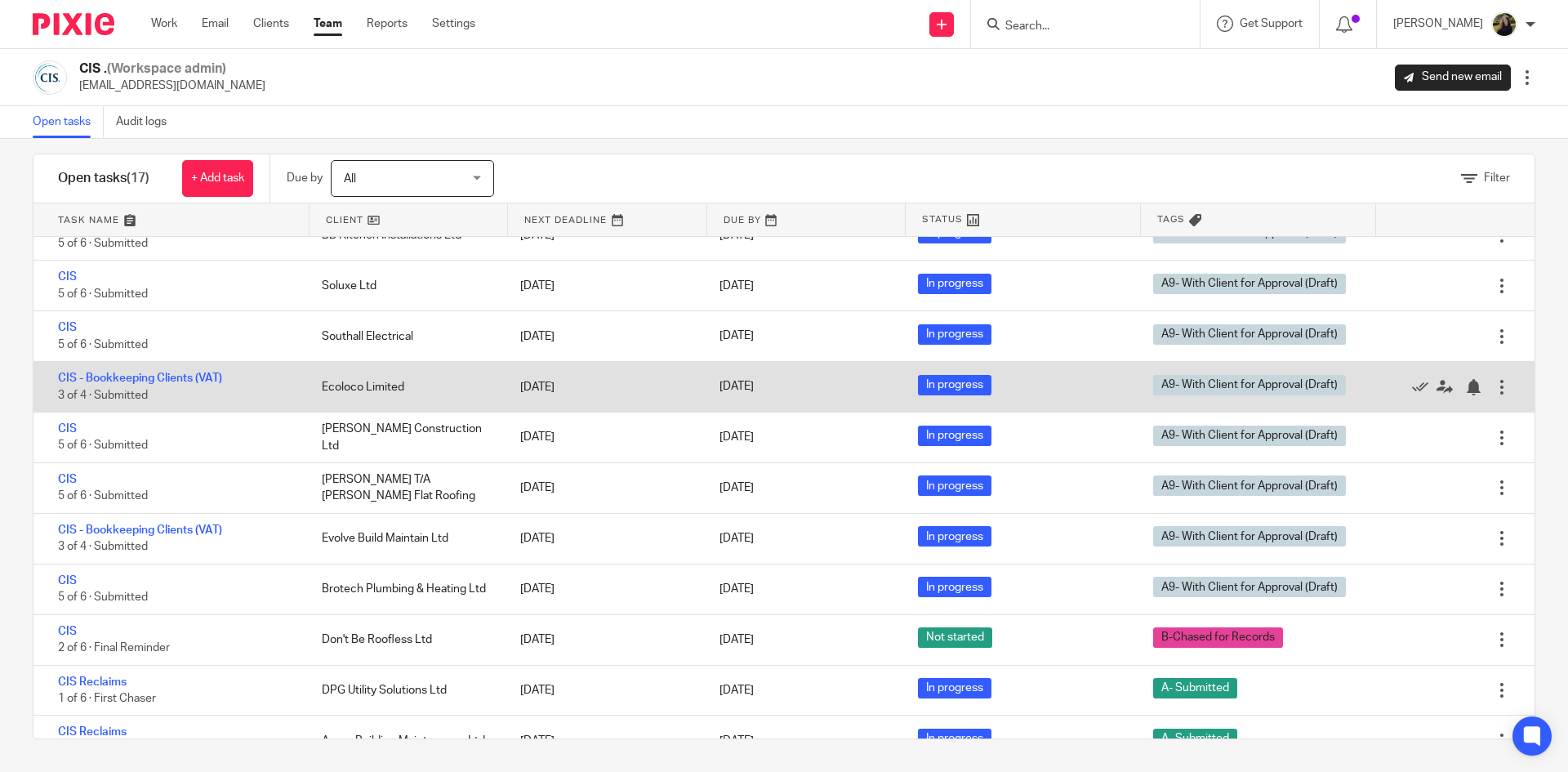
scroll to position [373, 0]
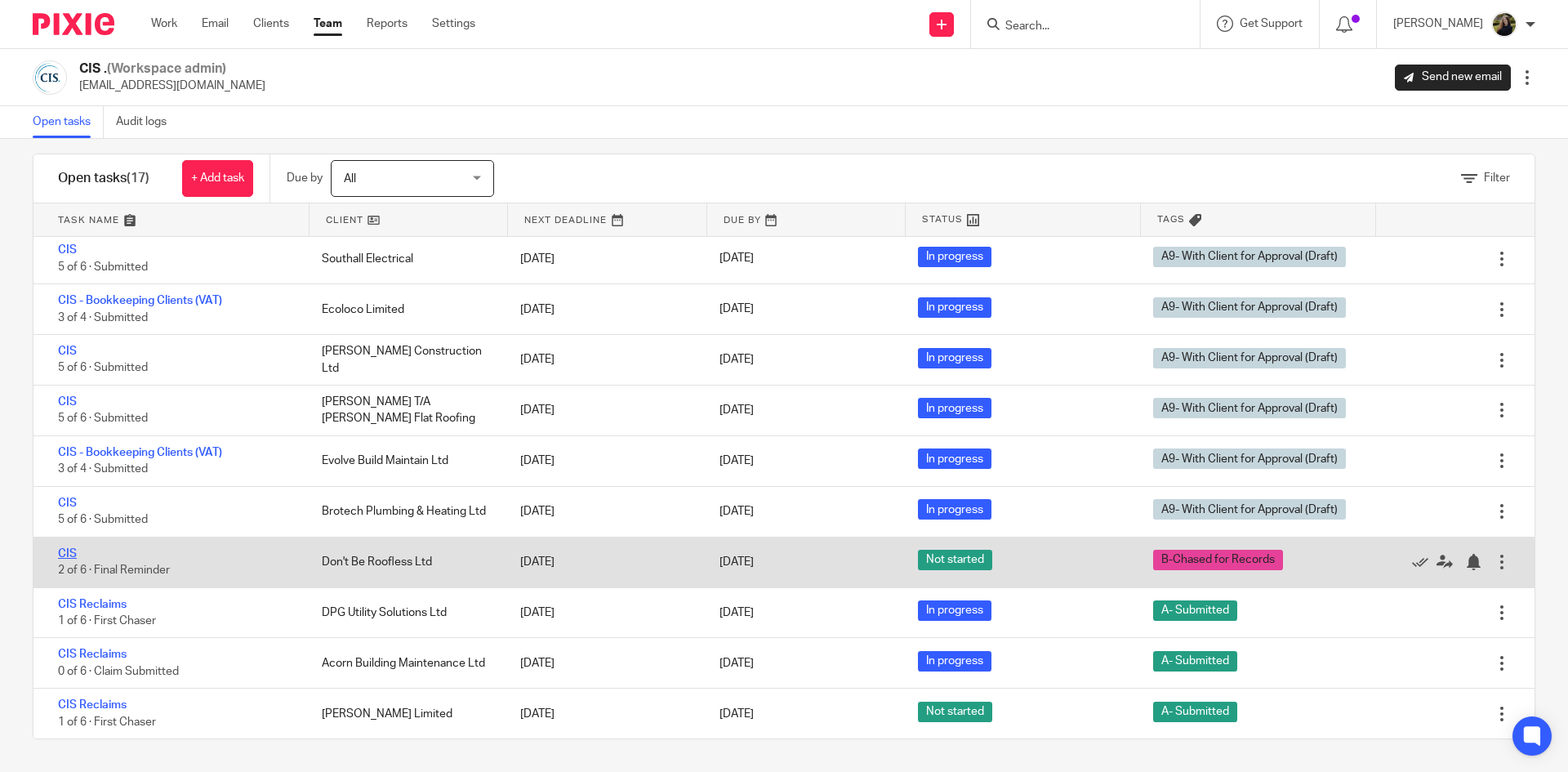
click at [67, 550] on link "CIS" at bounding box center [67, 553] width 19 height 12
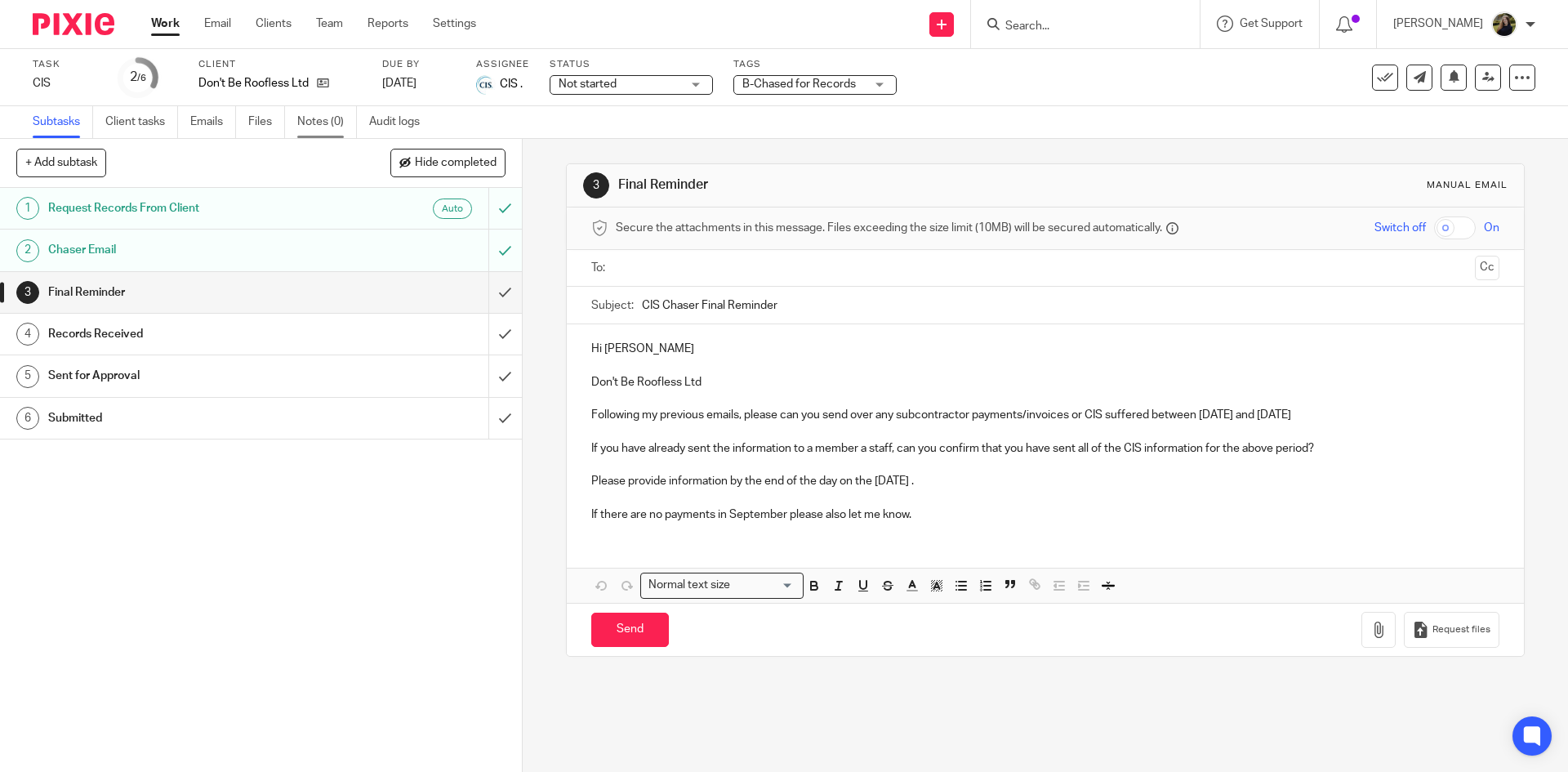
click at [310, 120] on link "Notes (0)" at bounding box center [327, 121] width 60 height 32
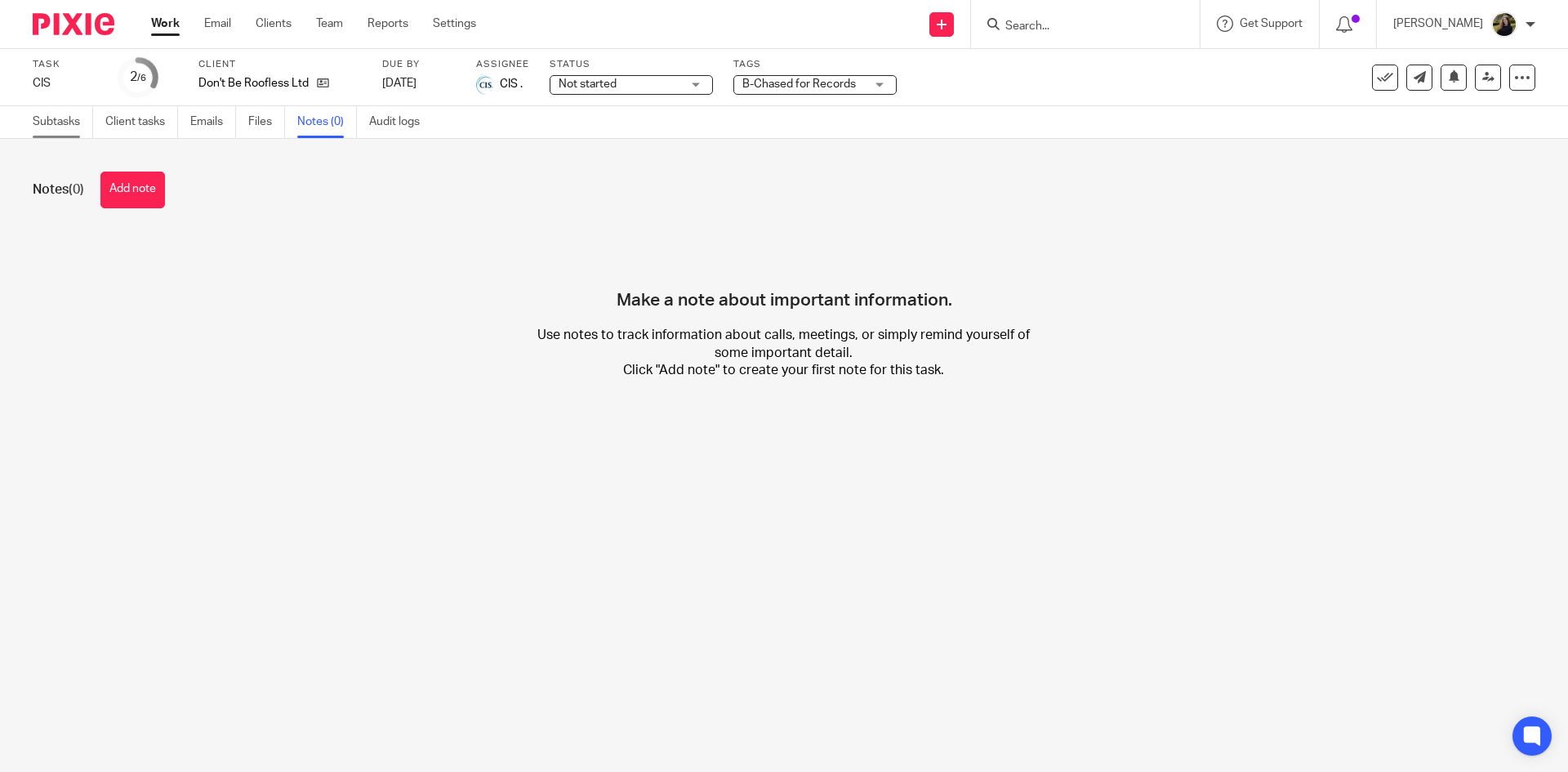
click at [50, 118] on link "Subtasks" at bounding box center [63, 121] width 61 height 32
click at [1057, 22] on input "Search" at bounding box center [1077, 26] width 147 height 14
type input "tamar"
click at [1052, 380] on div "Make a note about important information. Use notes to track information about c…" at bounding box center [784, 319] width 1503 height 171
click at [342, 29] on link "Team" at bounding box center [329, 23] width 27 height 16
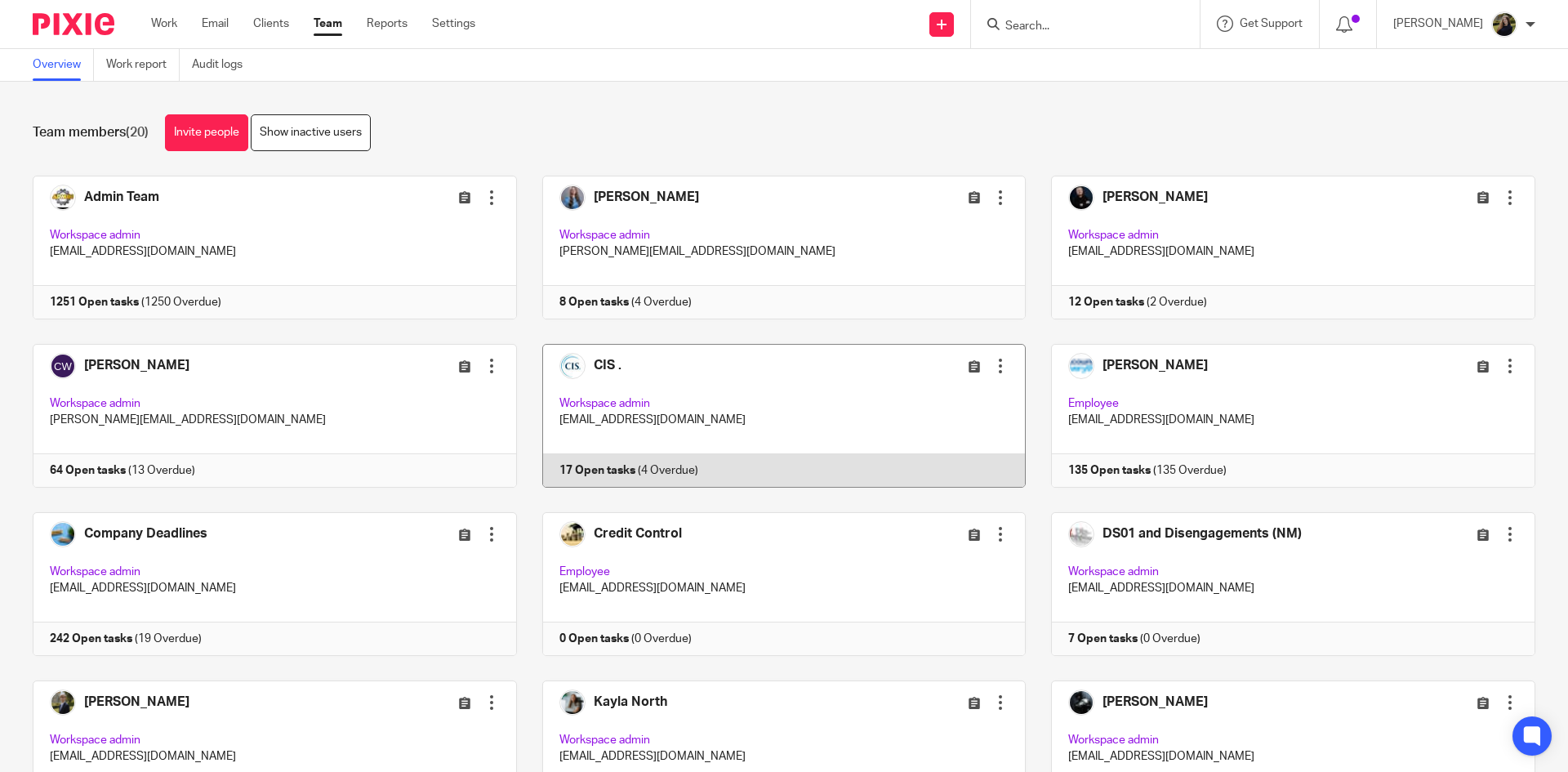
click at [610, 367] on link at bounding box center [771, 415] width 509 height 143
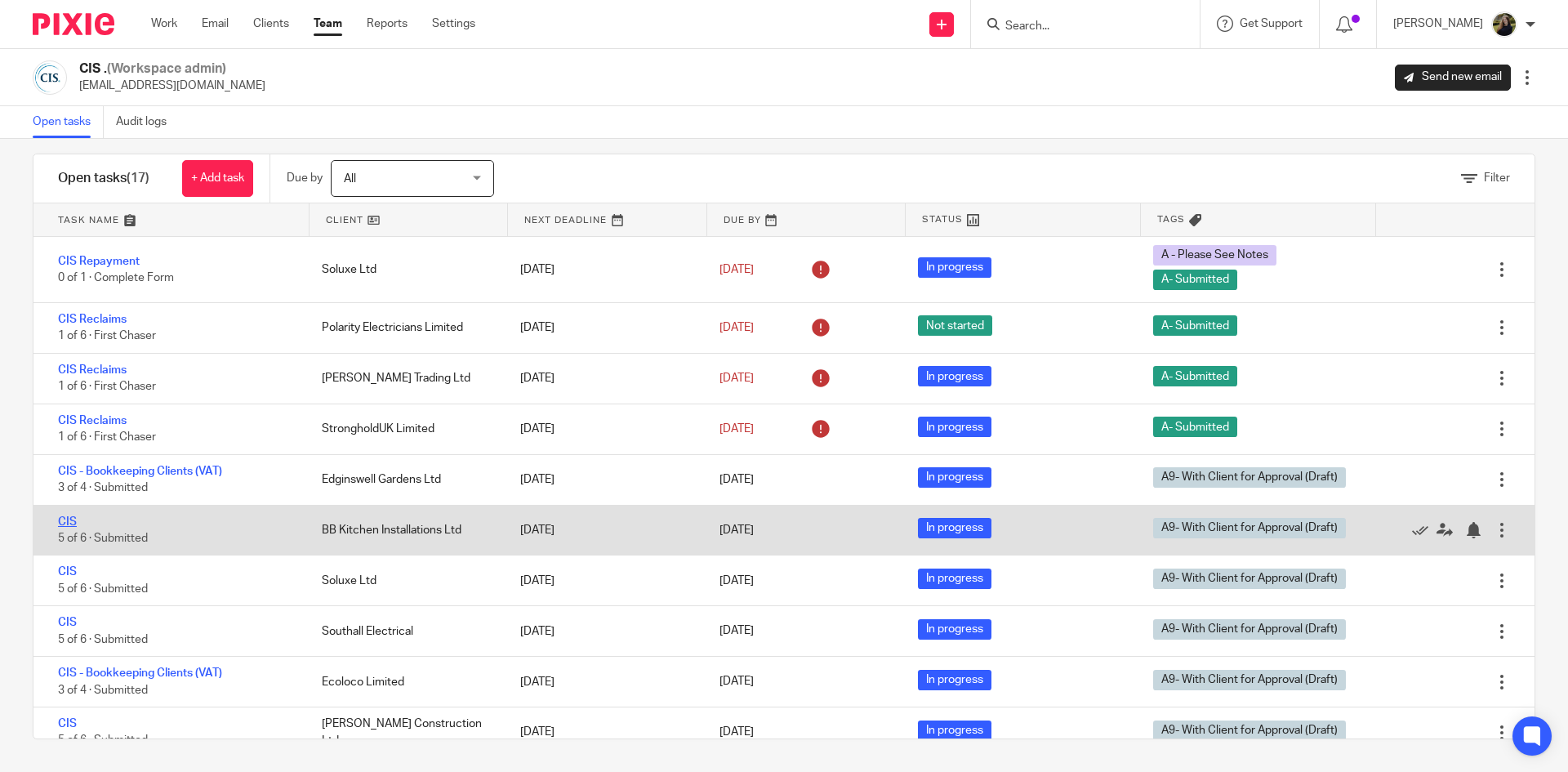
click at [70, 525] on div "CIS 5 of 6 · Submitted" at bounding box center [169, 530] width 271 height 50
click at [70, 525] on link "CIS" at bounding box center [67, 522] width 19 height 12
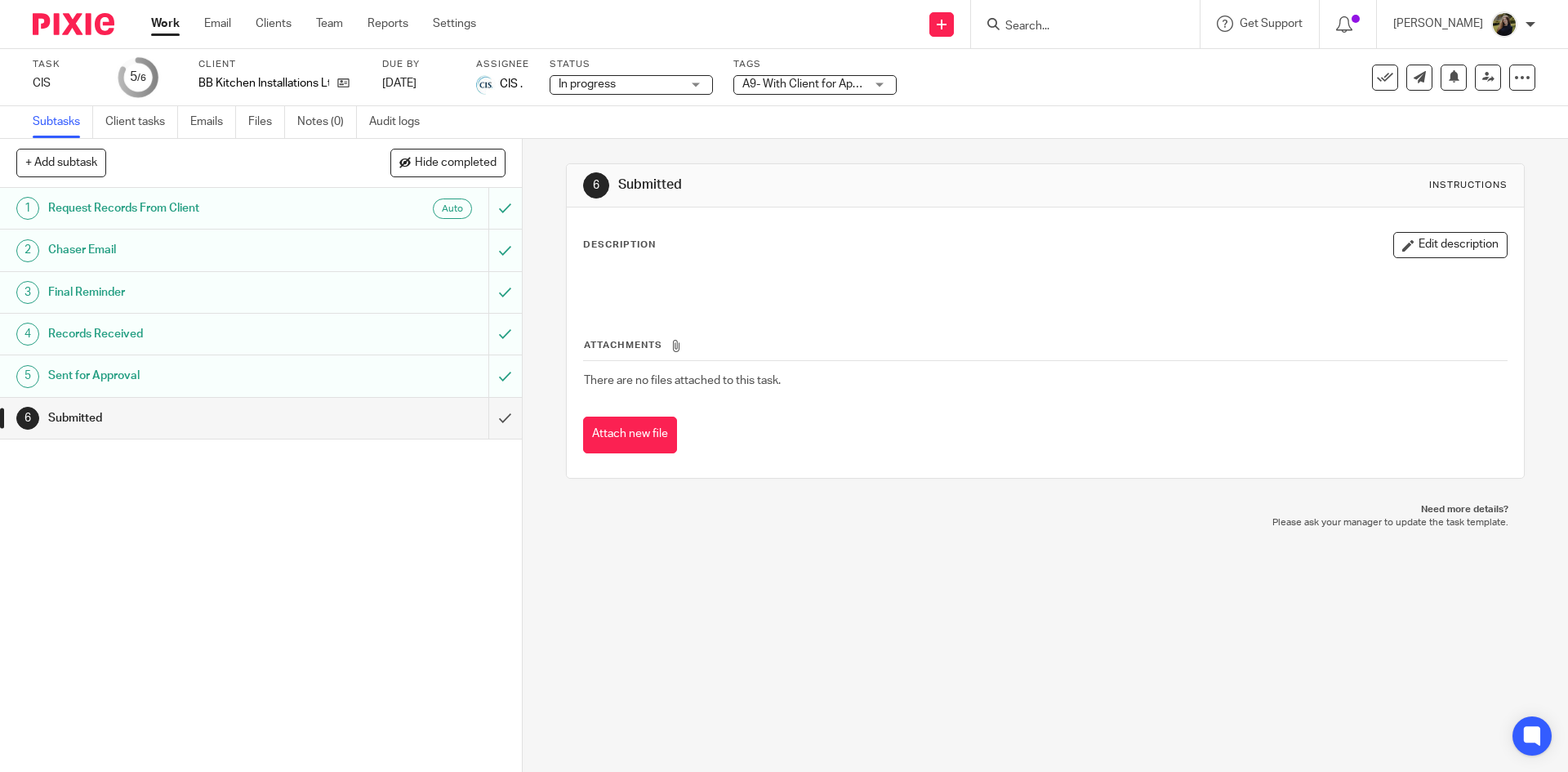
click at [349, 80] on div "BB Kitchen Installations Ltd" at bounding box center [280, 83] width 164 height 16
click at [339, 81] on icon at bounding box center [343, 83] width 13 height 13
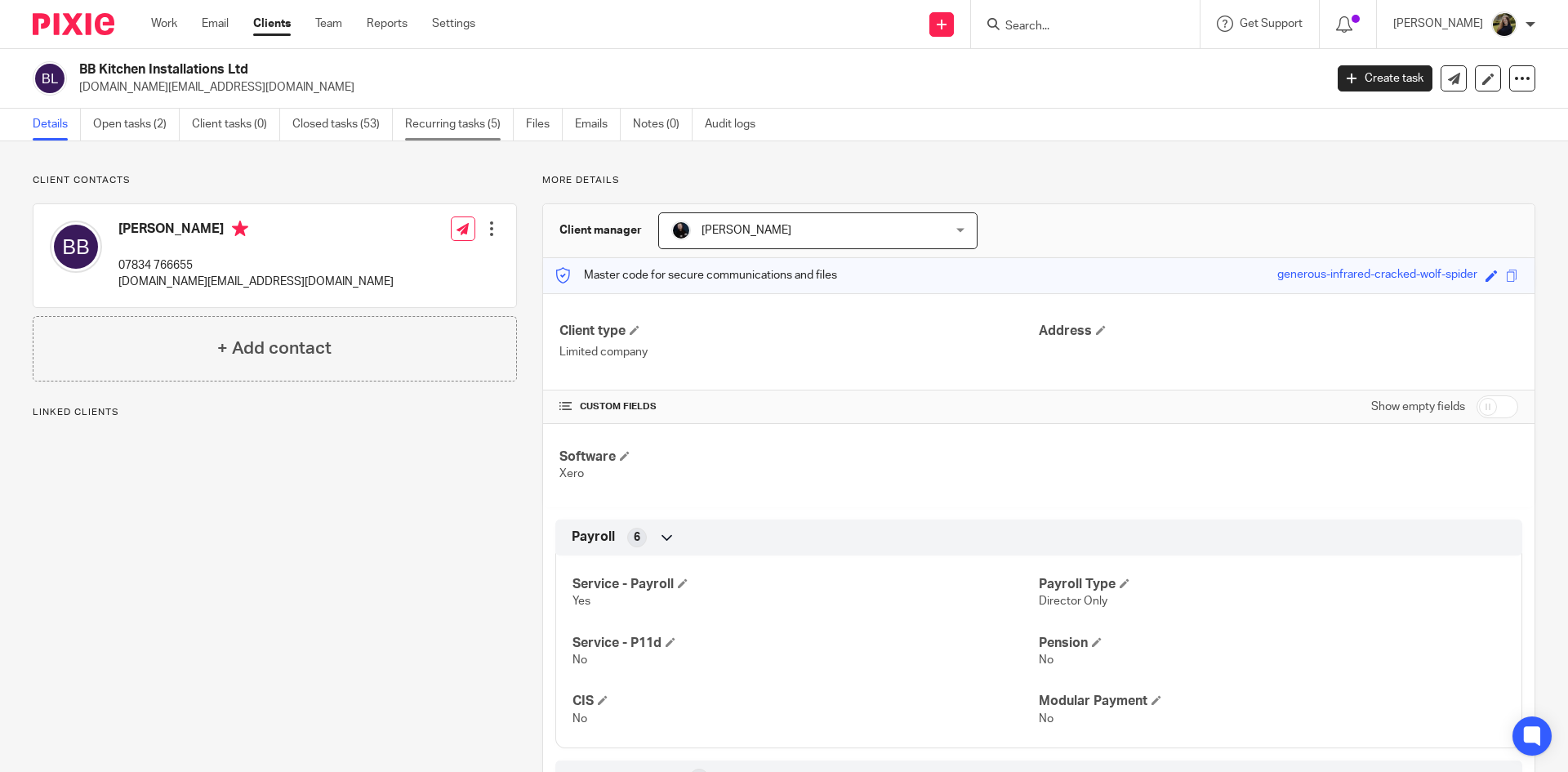
click at [474, 113] on link "Recurring tasks (5)" at bounding box center [459, 124] width 109 height 32
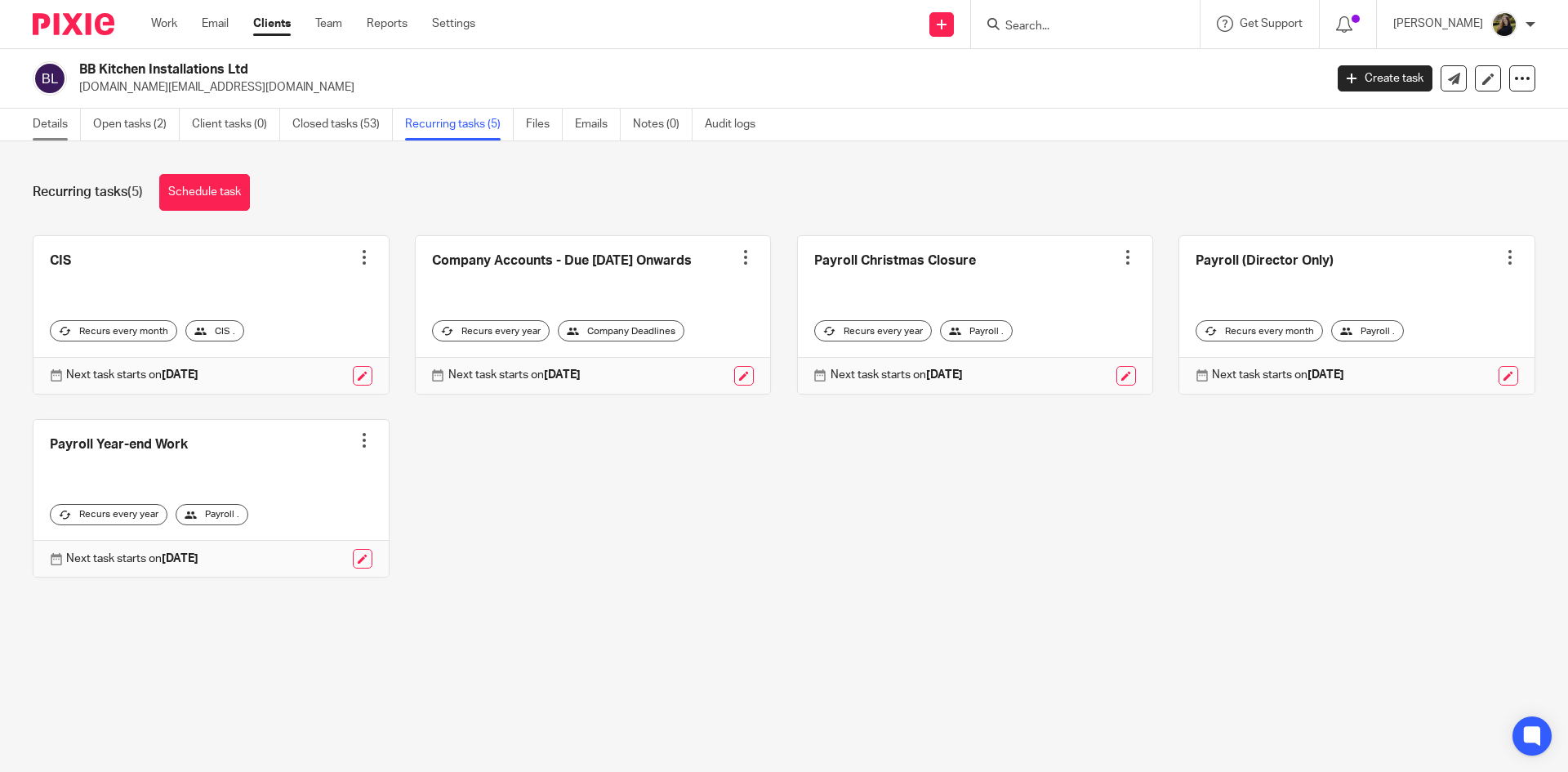
click at [46, 116] on link "Details" at bounding box center [57, 124] width 48 height 32
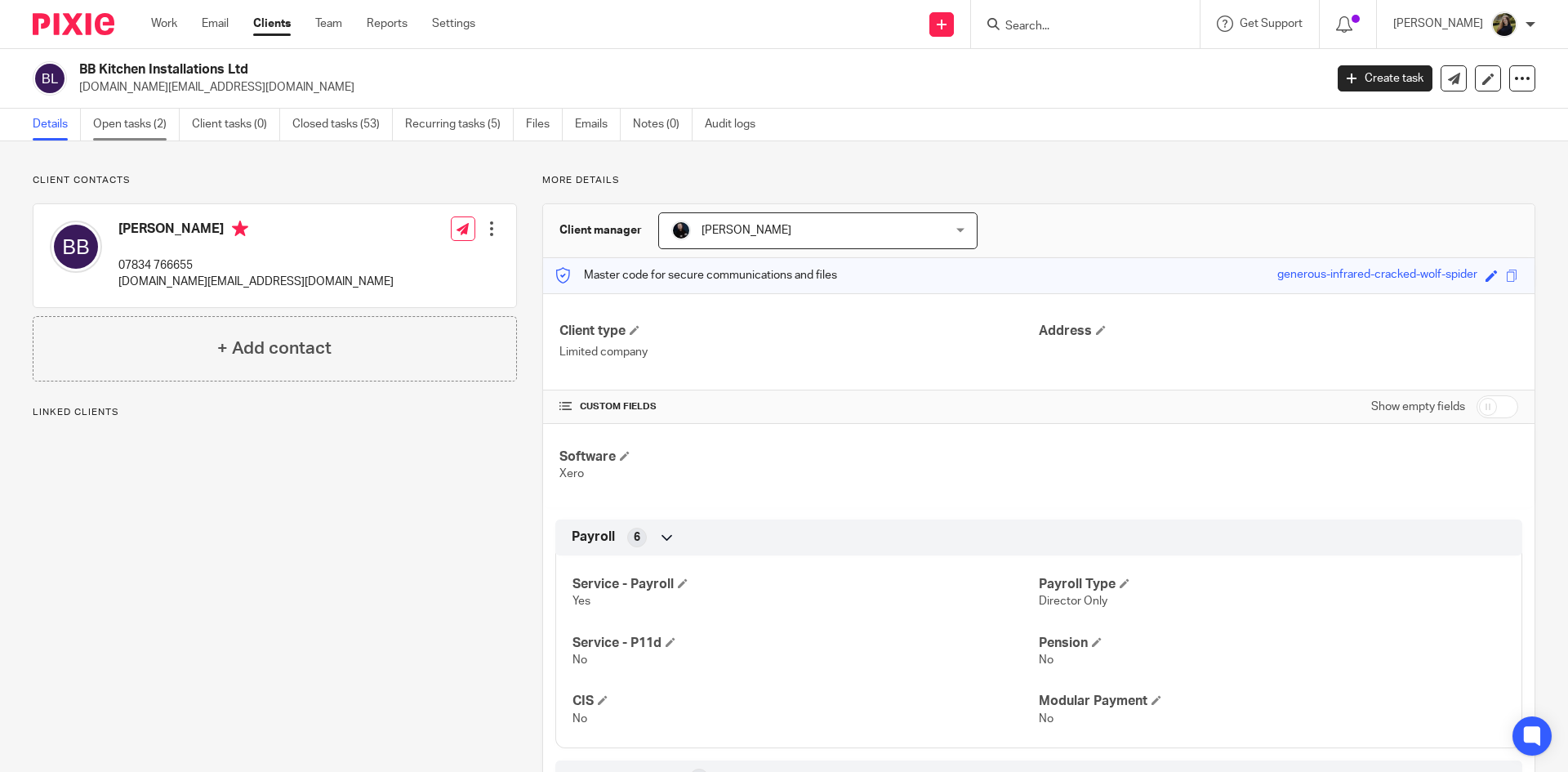
click at [132, 118] on link "Open tasks (2)" at bounding box center [137, 124] width 87 height 32
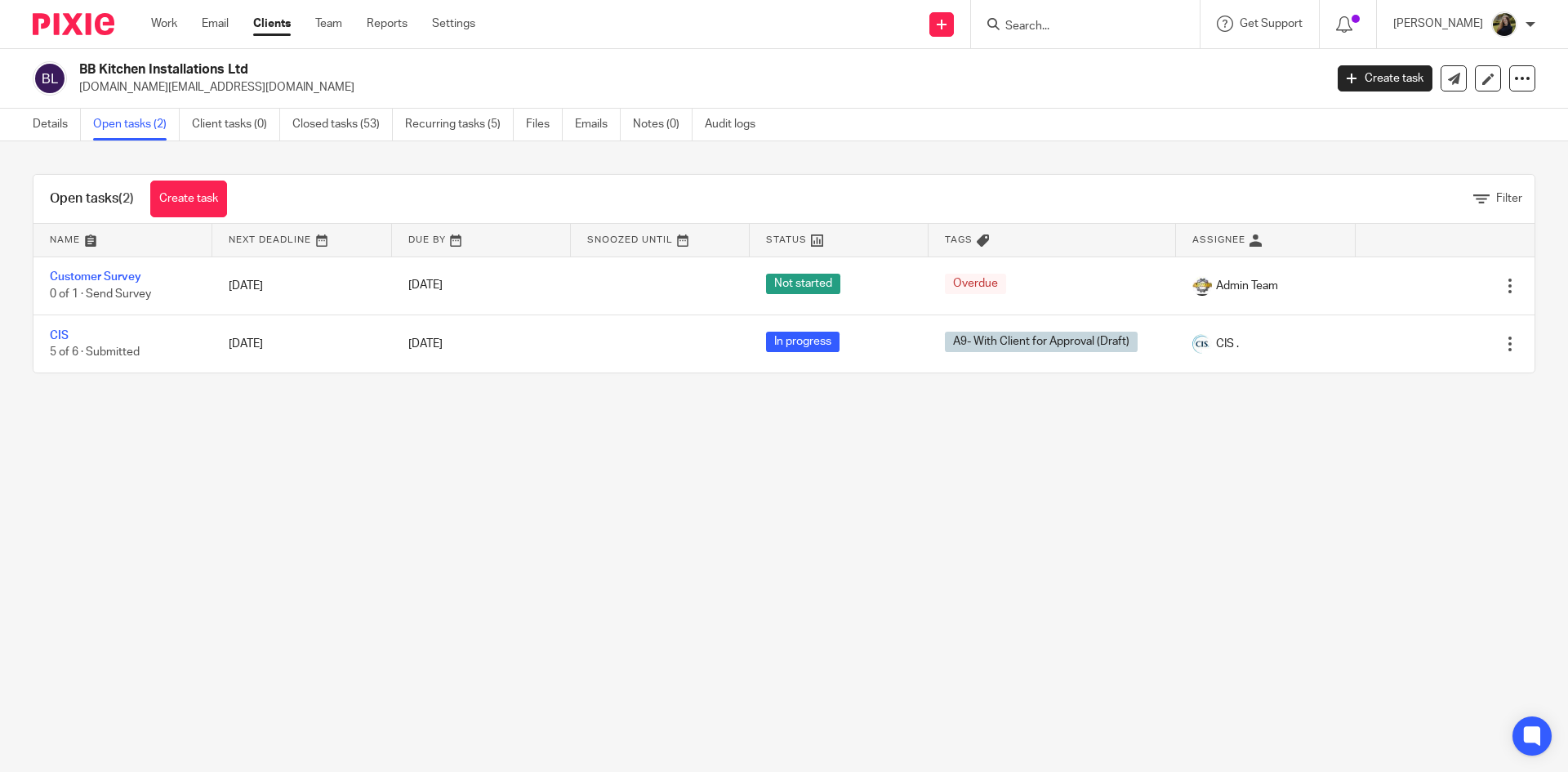
drag, startPoint x: 1041, startPoint y: 17, endPoint x: 1050, endPoint y: 42, distance: 26.6
click at [1041, 20] on form at bounding box center [1091, 23] width 174 height 20
click at [1051, 42] on div at bounding box center [1086, 24] width 229 height 48
click at [1058, 34] on input "Search" at bounding box center [1077, 26] width 147 height 14
type input "TAMAR"
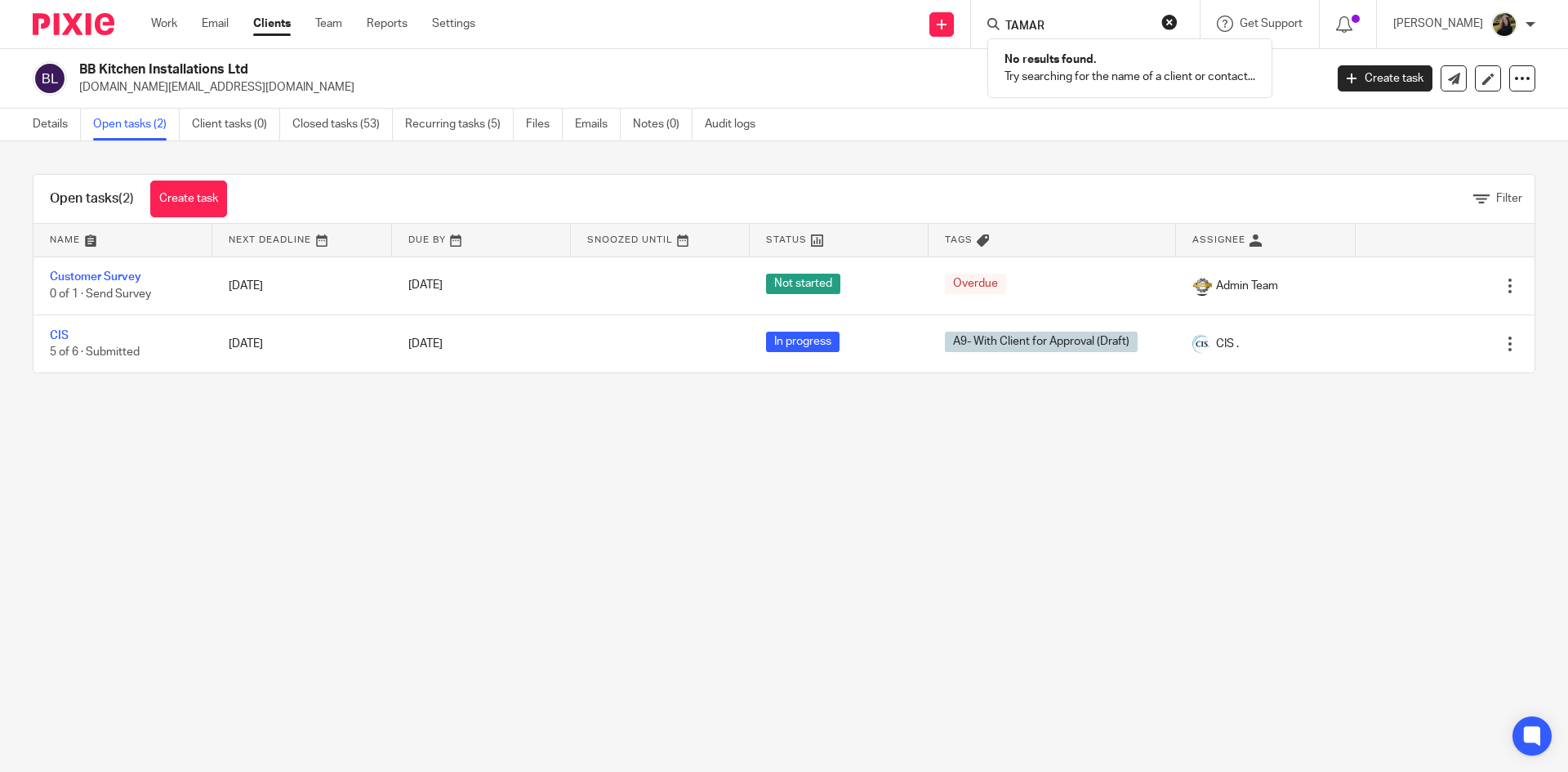
click at [1177, 21] on button "reset" at bounding box center [1169, 21] width 16 height 16
click at [1060, 11] on div at bounding box center [1086, 24] width 229 height 48
click at [1053, 14] on form at bounding box center [1091, 23] width 174 height 20
click at [1050, 23] on input "Search" at bounding box center [1077, 26] width 147 height 14
type input "HANCOC"
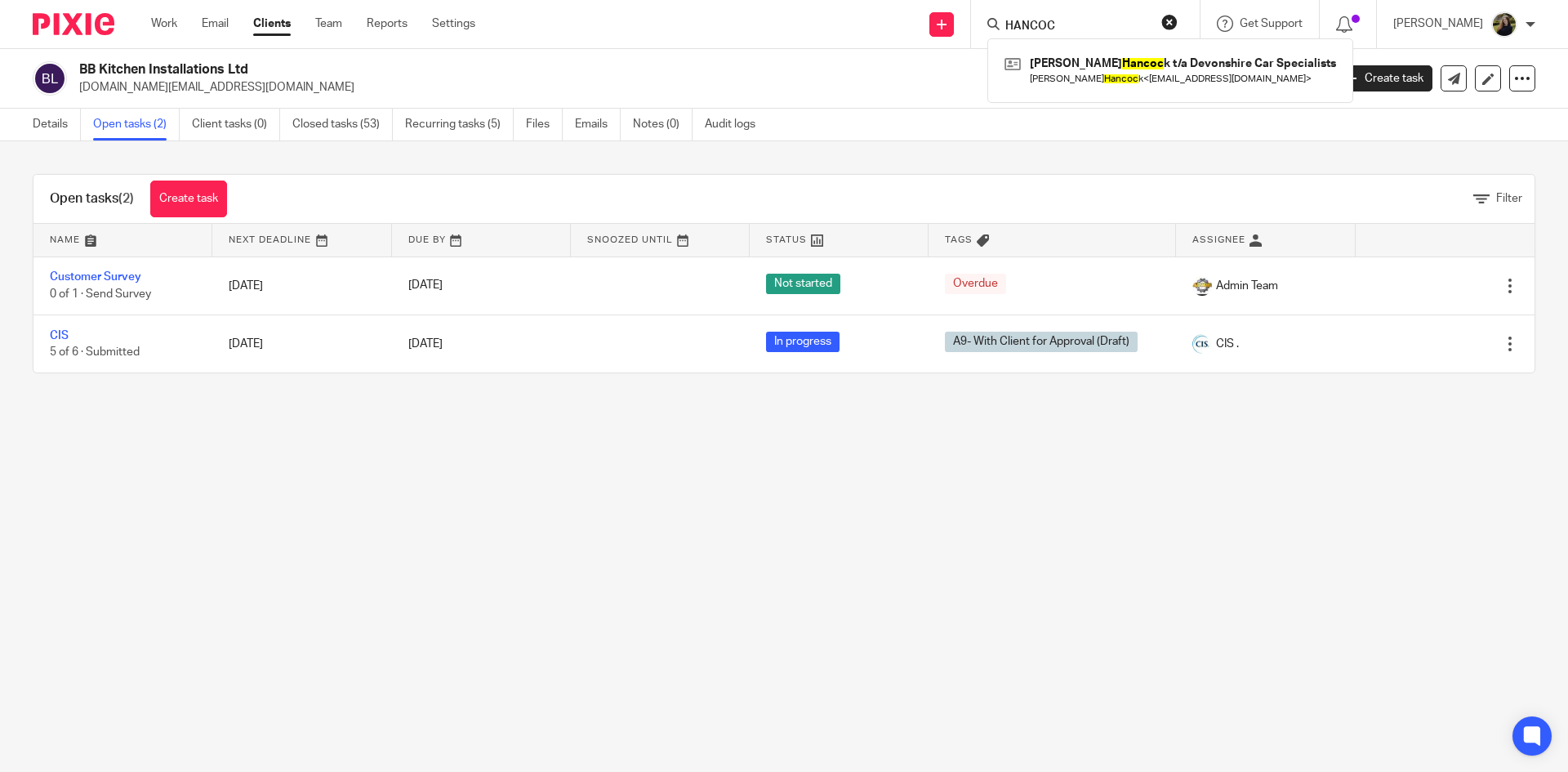
click at [832, 70] on h2 "BB Kitchen Installations Ltd" at bounding box center [573, 70] width 988 height 17
click at [1093, 30] on input "Search" at bounding box center [1077, 26] width 147 height 14
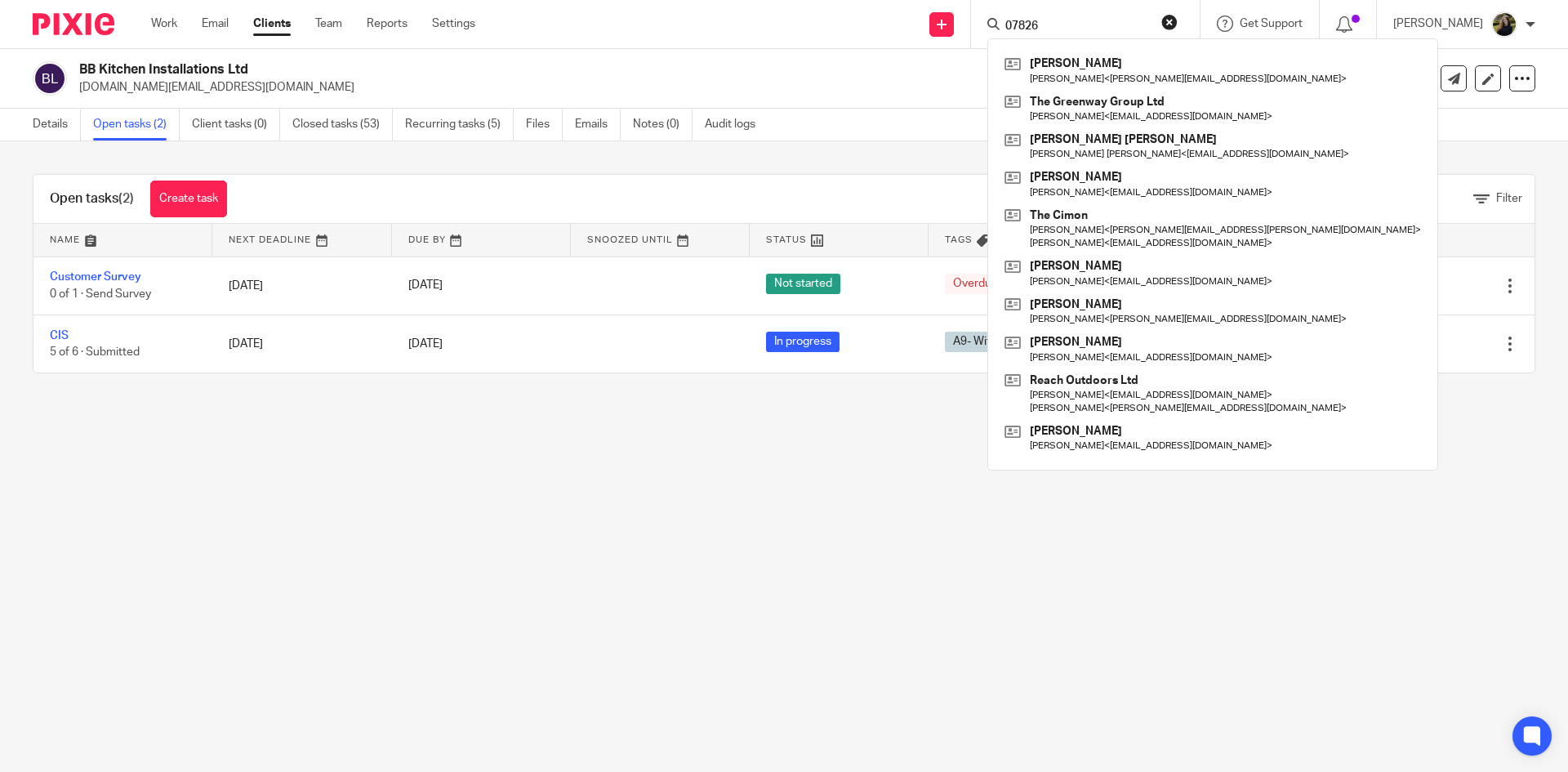
type input "07826"
click at [806, 72] on h2 "BB Kitchen Installations Ltd" at bounding box center [573, 70] width 988 height 17
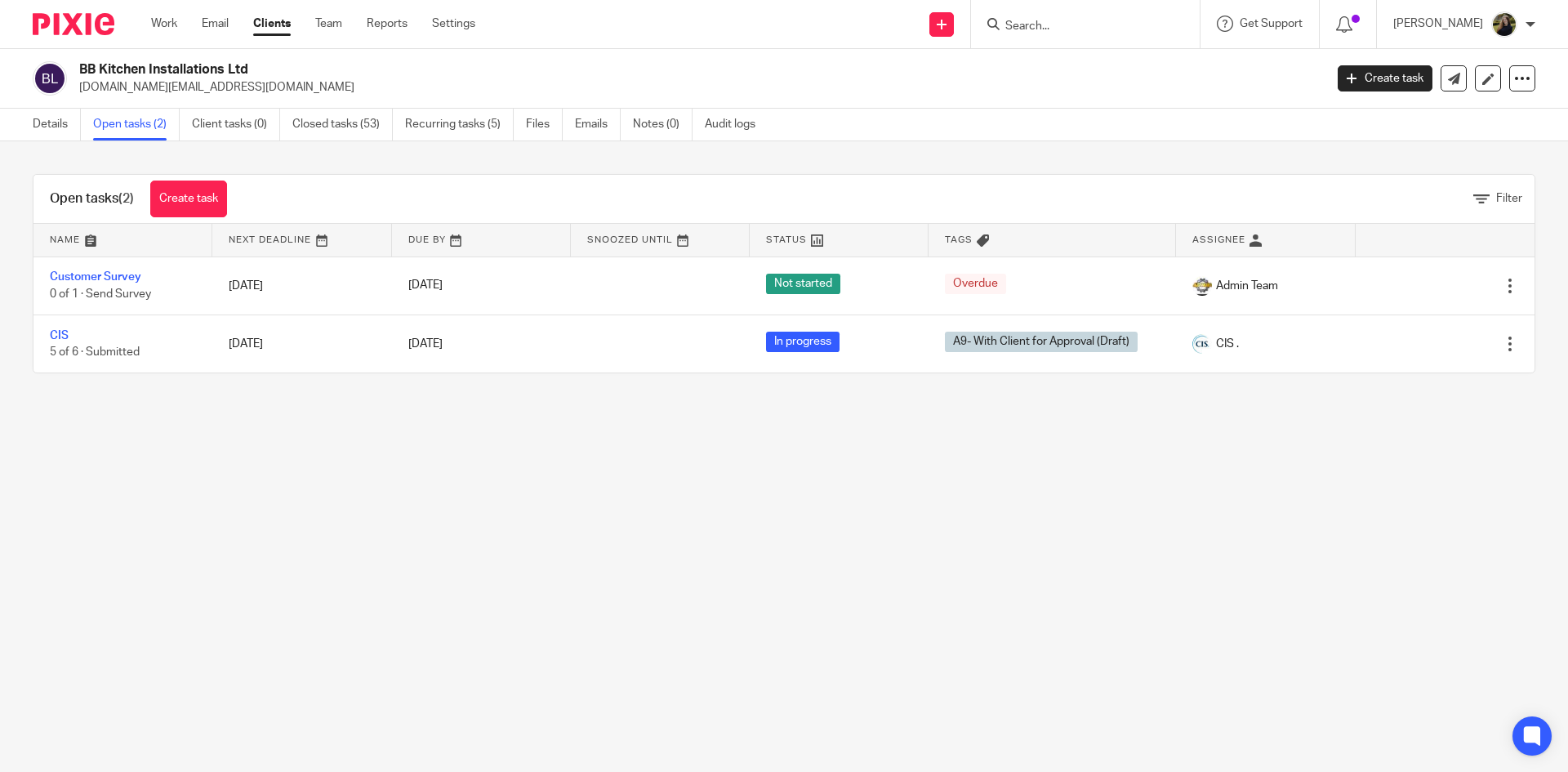
click at [1070, 19] on input "Search" at bounding box center [1077, 26] width 147 height 14
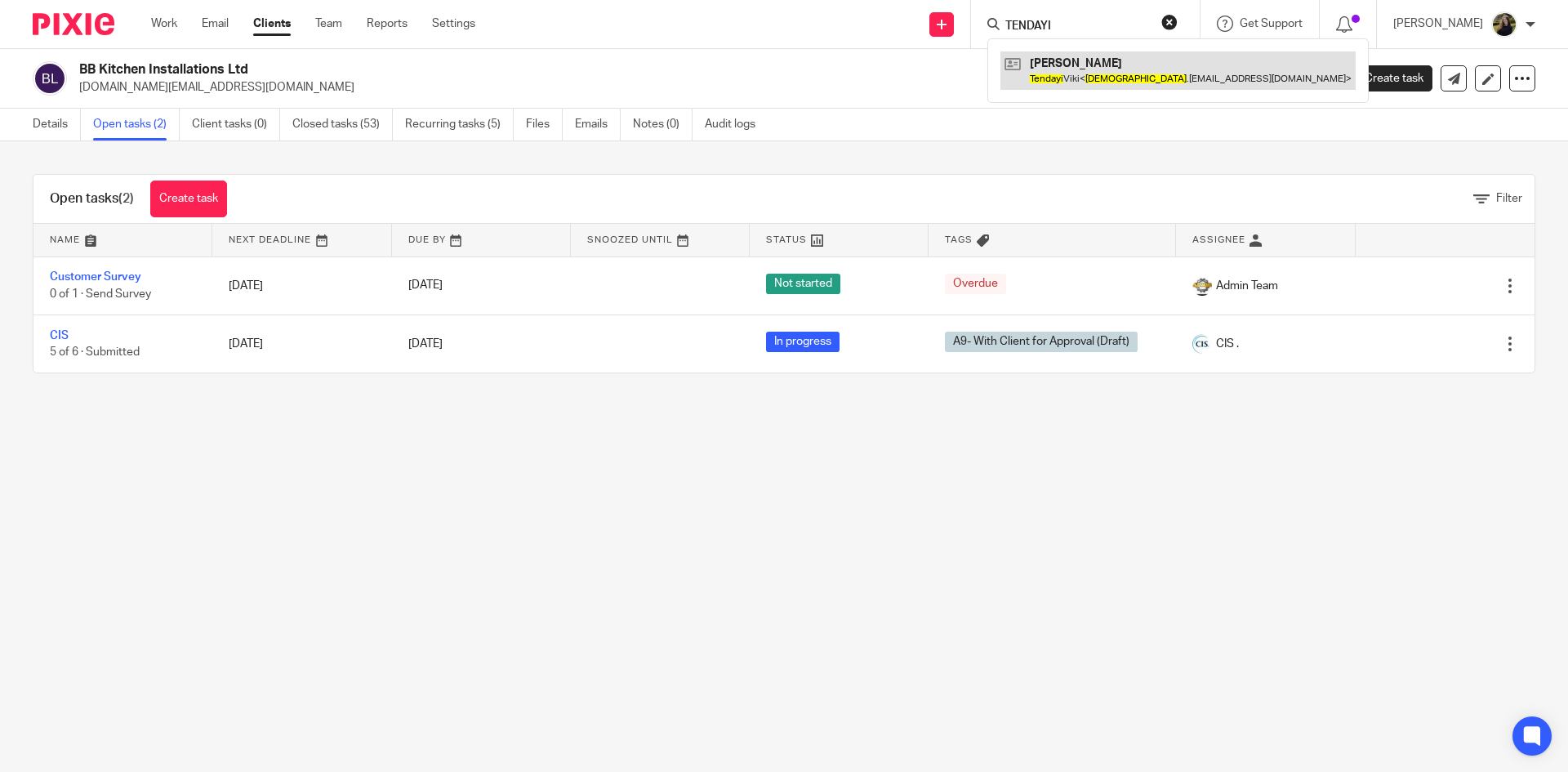
type input "TENDAYI"
click at [1087, 62] on link at bounding box center [1177, 69] width 355 height 38
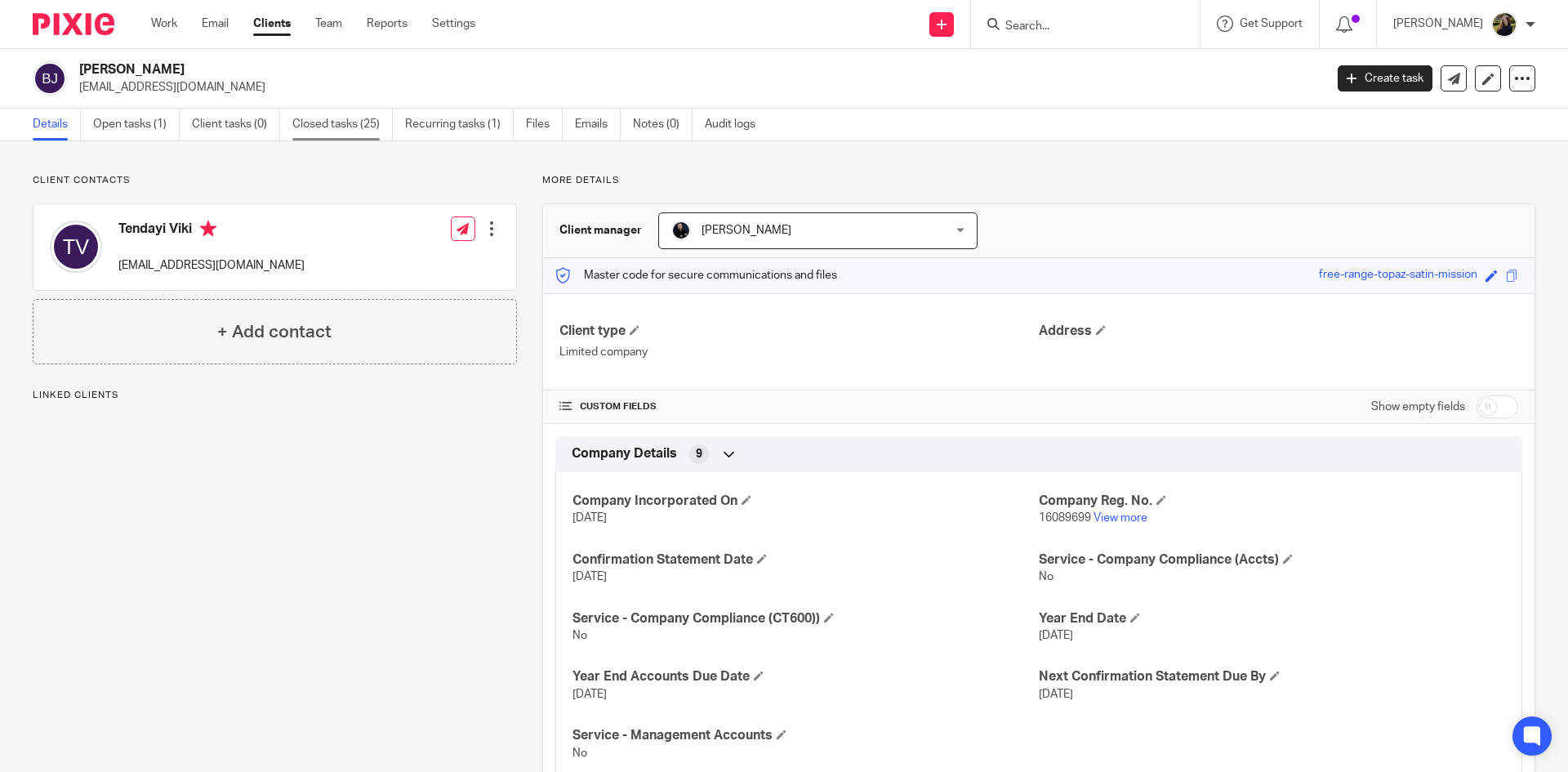
click at [345, 116] on link "Closed tasks (25)" at bounding box center [343, 124] width 100 height 32
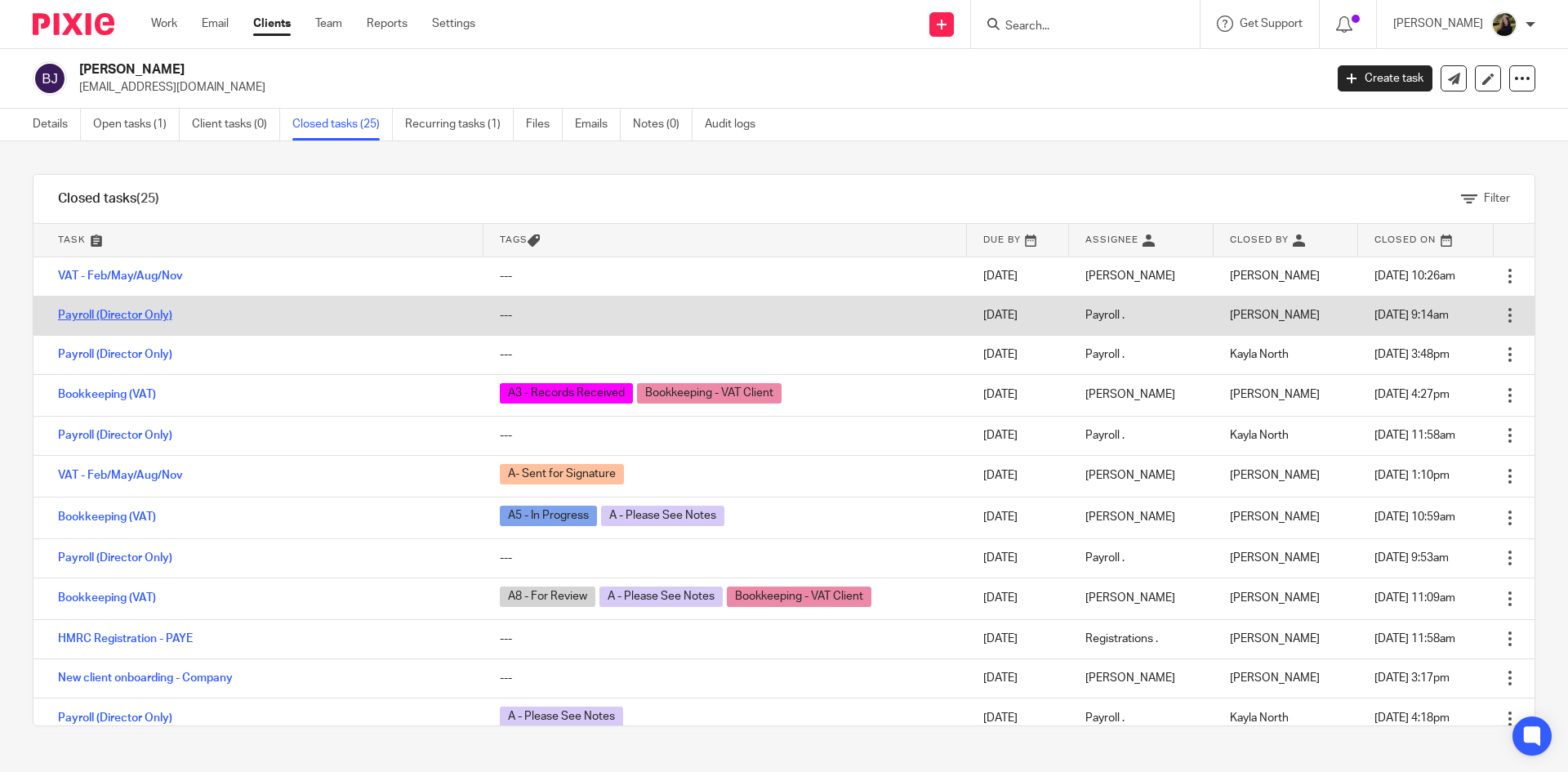
click at [122, 319] on link "Payroll (Director Only)" at bounding box center [115, 315] width 115 height 12
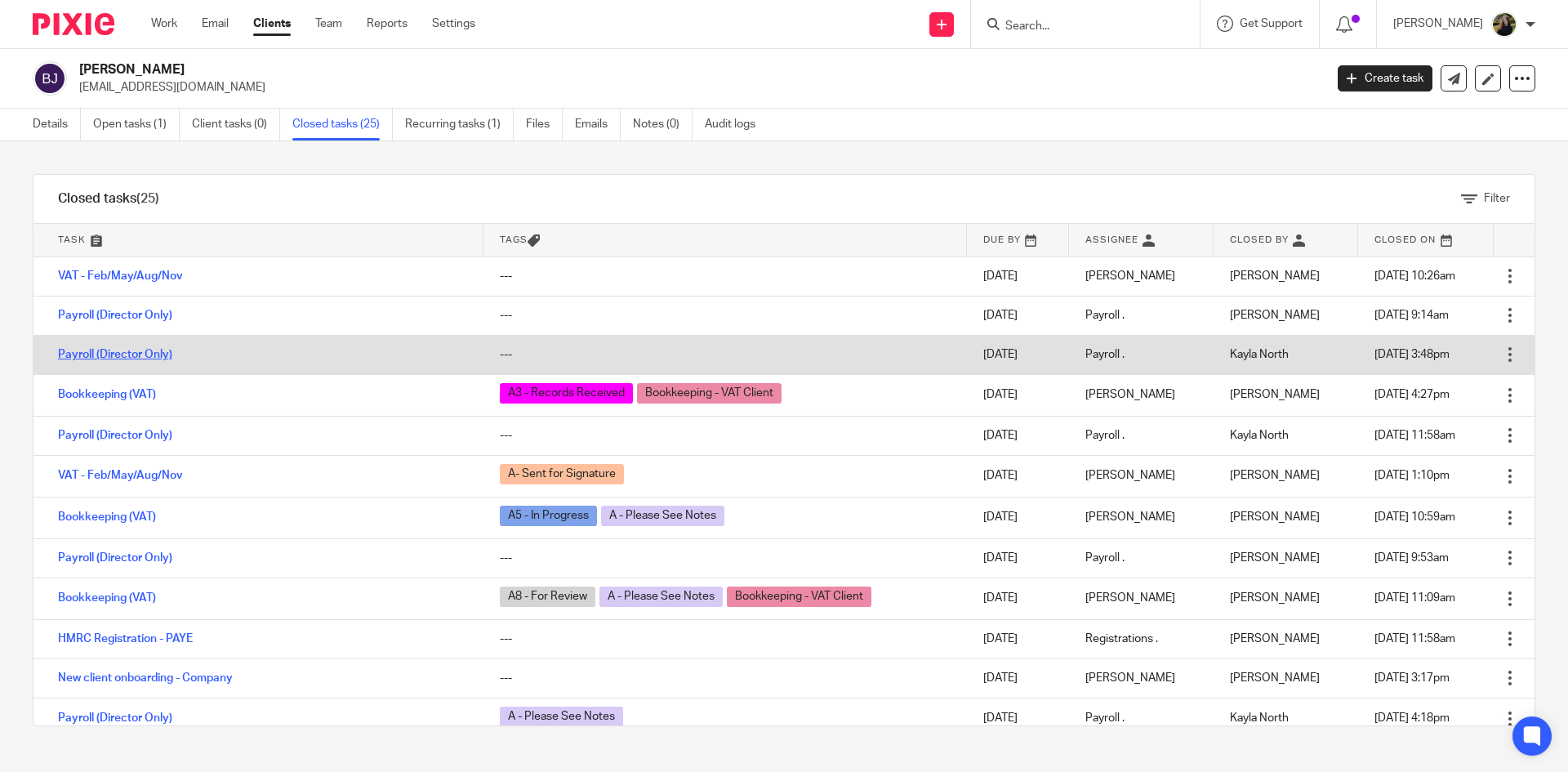
click at [104, 351] on link "Payroll (Director Only)" at bounding box center [115, 354] width 115 height 12
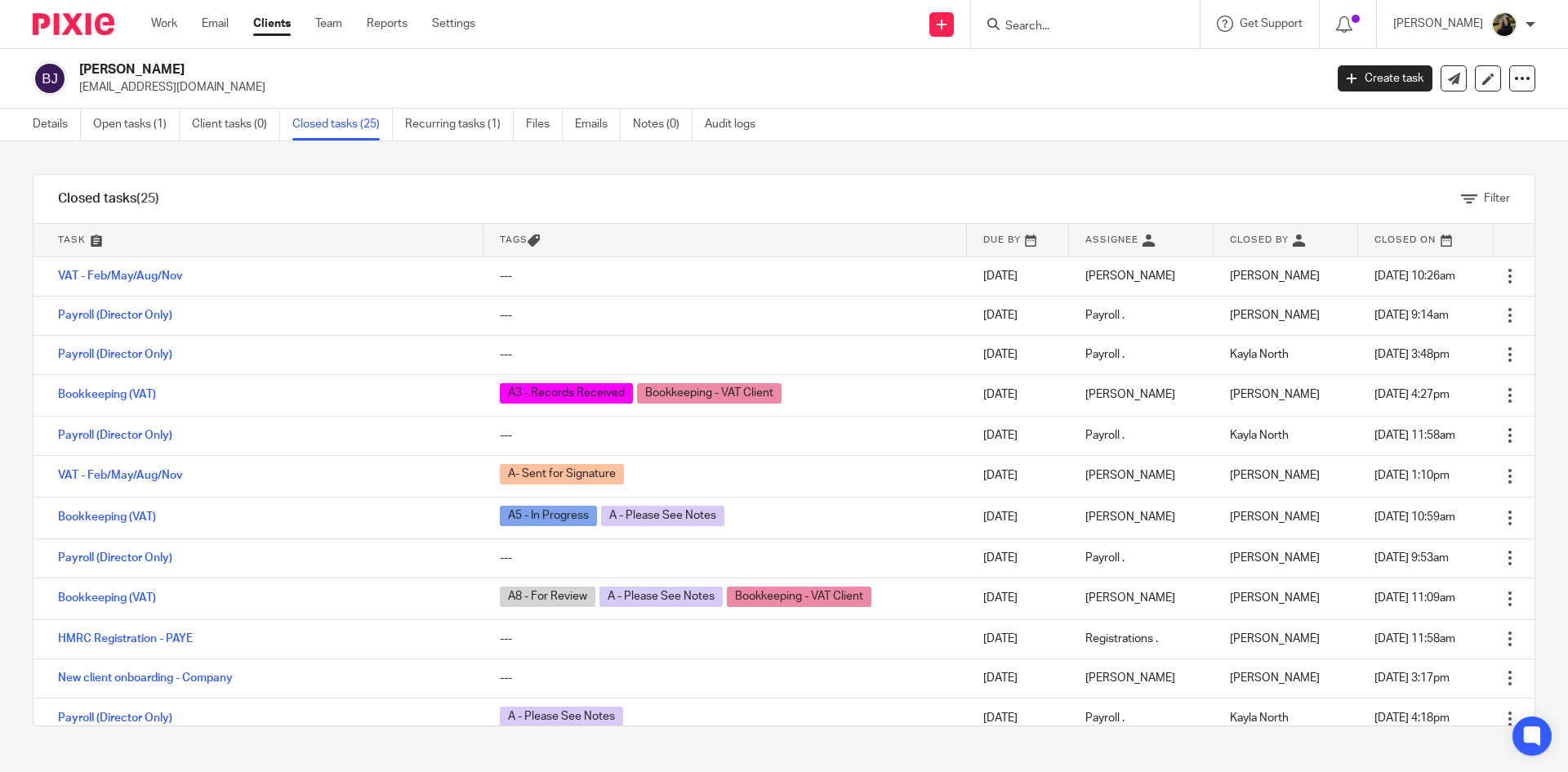
click at [1057, 24] on input "Search" at bounding box center [1077, 26] width 147 height 14
type input "0796999"
click at [849, 85] on p "tendayi.viki@bennelijacobs.co" at bounding box center [696, 87] width 1234 height 16
click at [331, 19] on link "Team" at bounding box center [328, 23] width 27 height 16
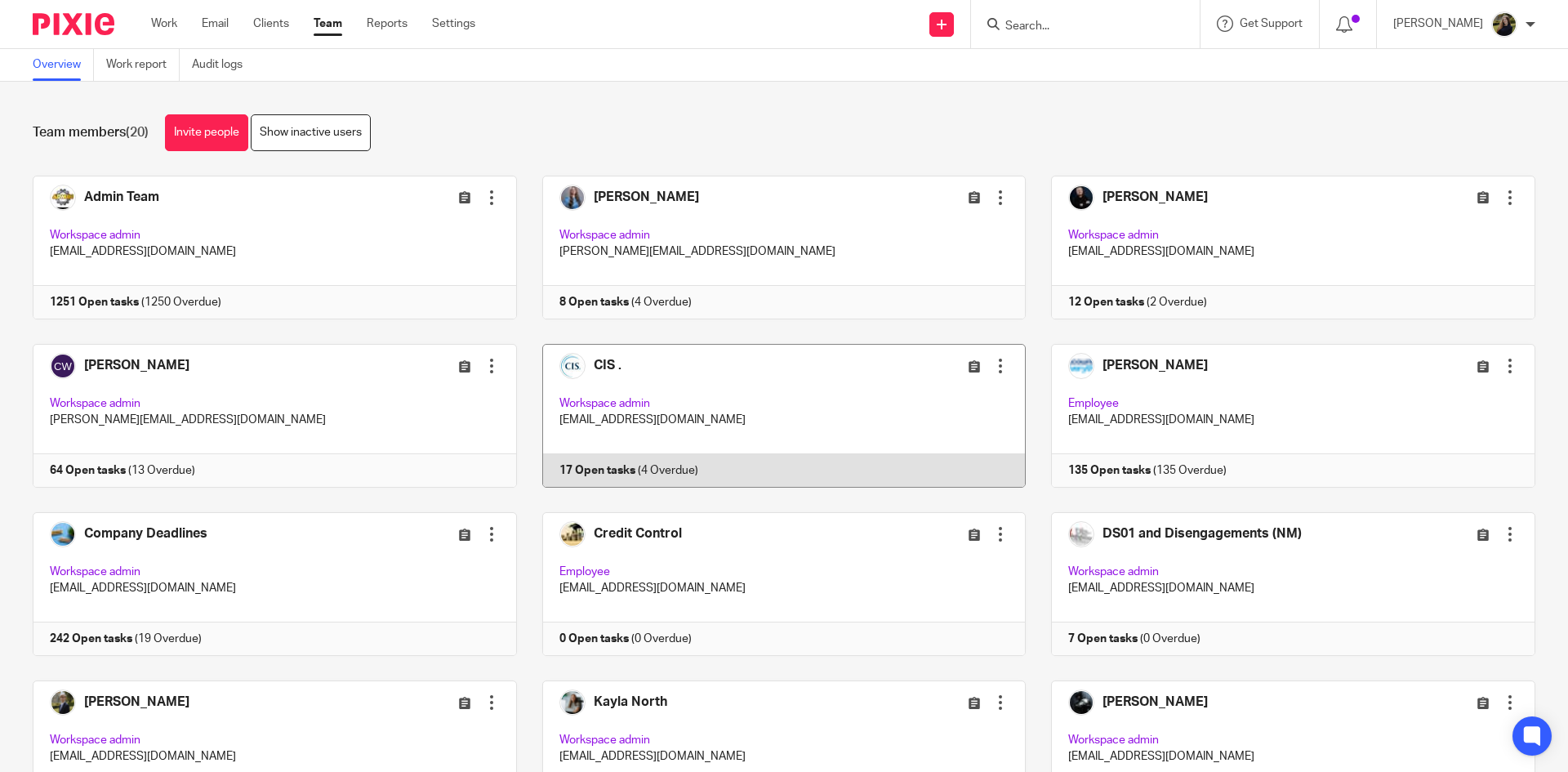
click at [610, 365] on link at bounding box center [771, 415] width 509 height 143
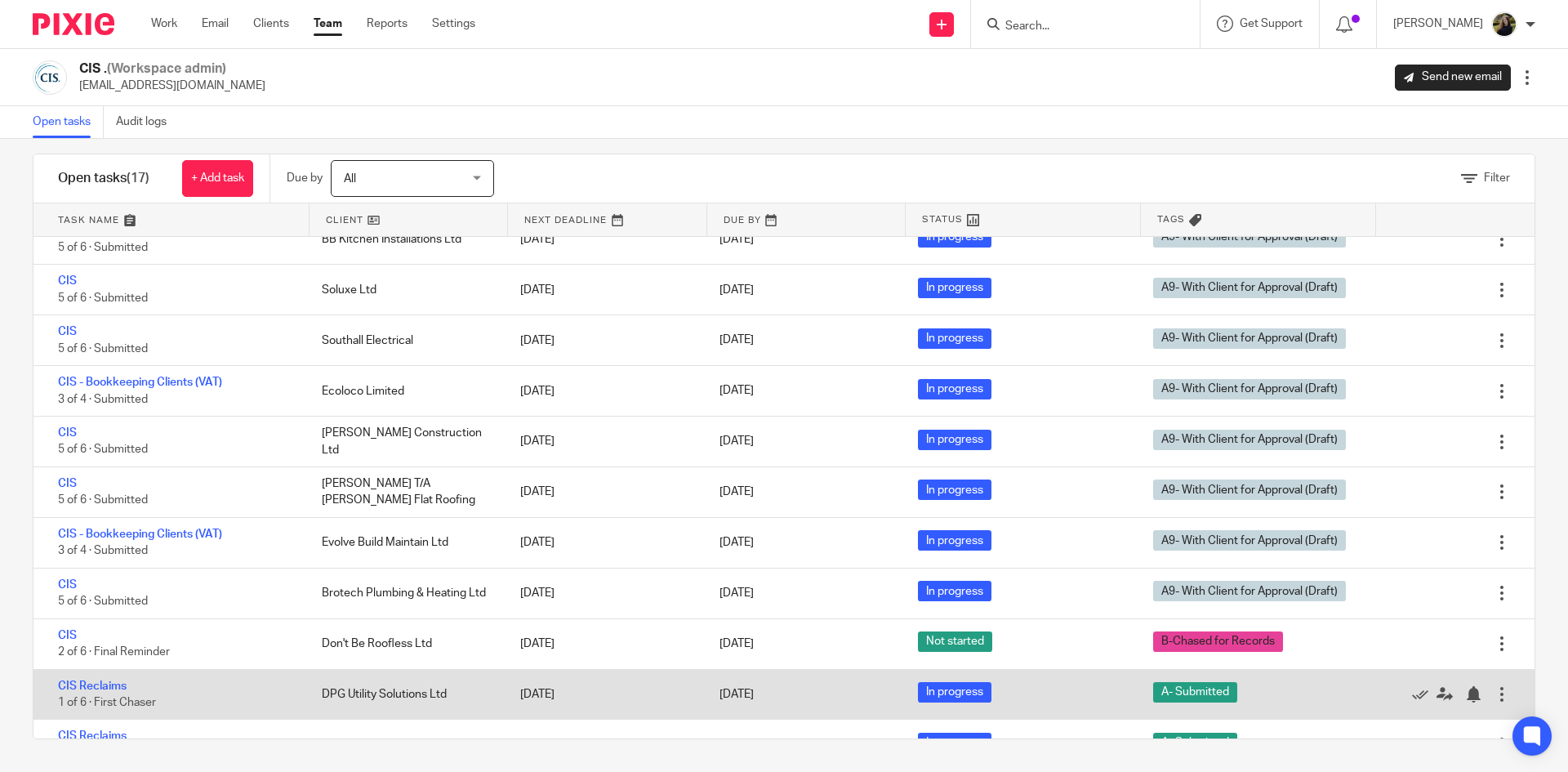
scroll to position [373, 0]
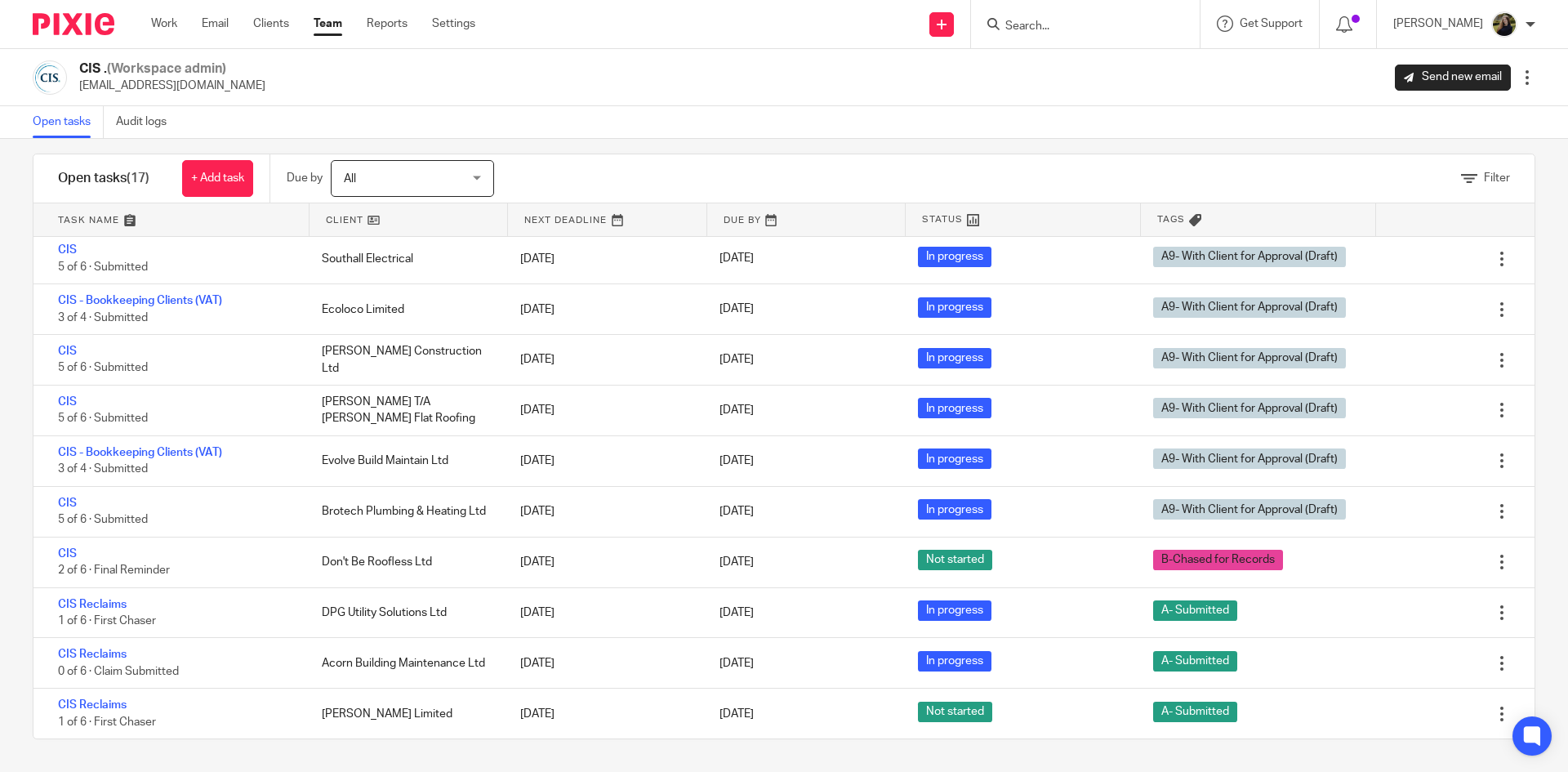
click at [341, 30] on link "Team" at bounding box center [328, 23] width 29 height 16
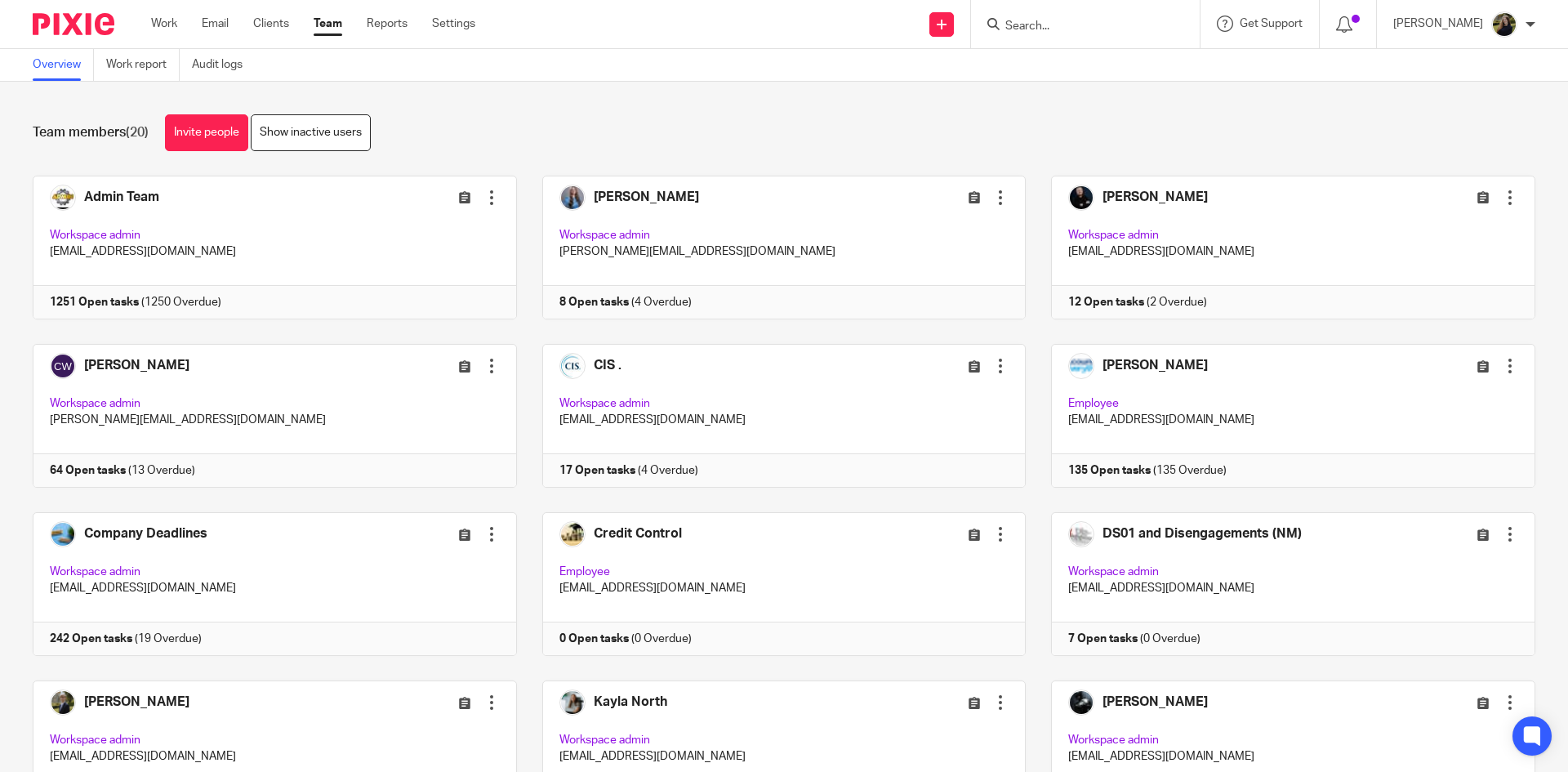
click at [1074, 30] on input "Search" at bounding box center [1077, 26] width 147 height 14
type input "riviera eyewear"
click at [1122, 52] on link at bounding box center [1101, 63] width 202 height 24
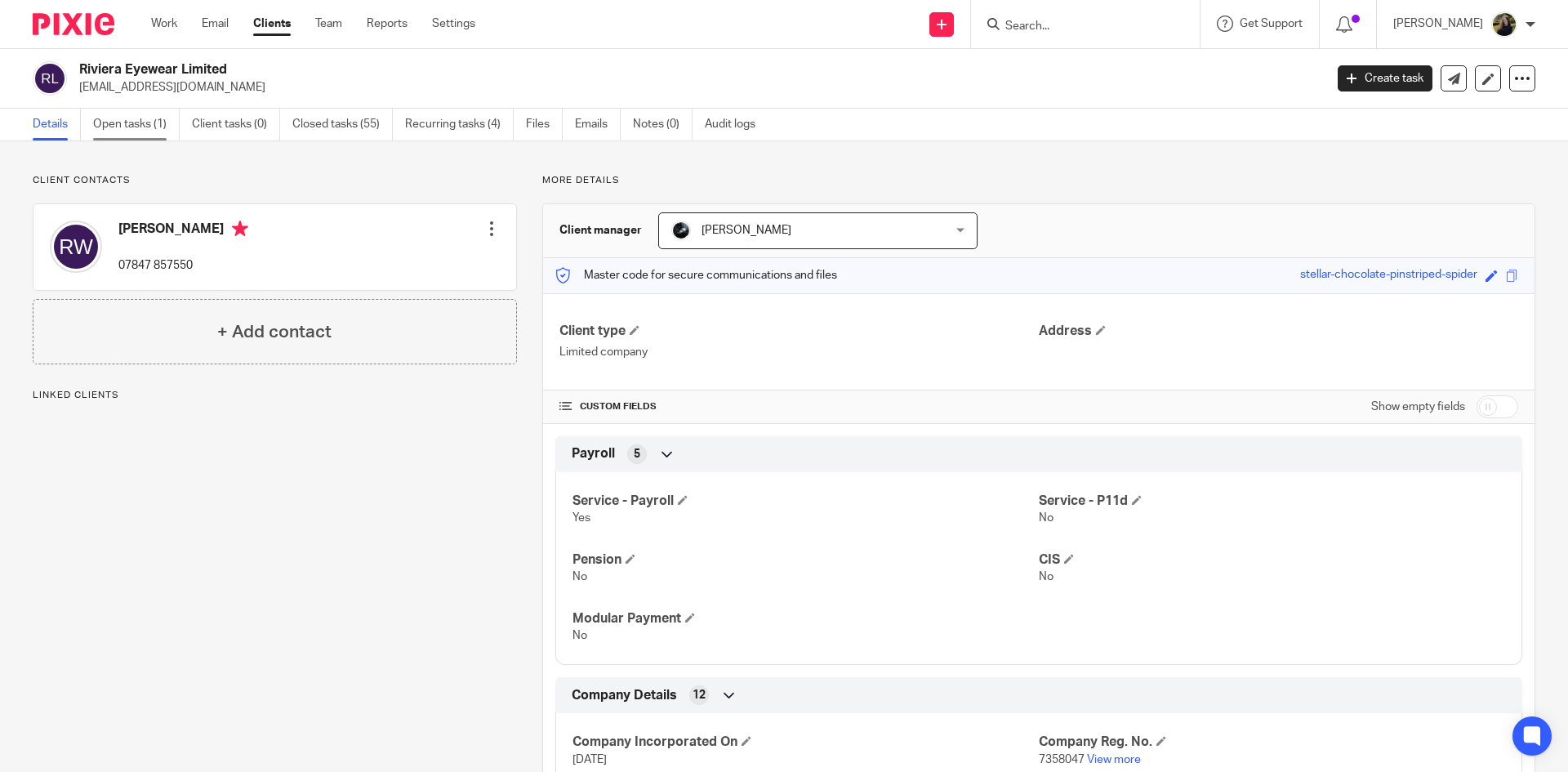
click at [126, 121] on link "Open tasks (1)" at bounding box center [137, 124] width 87 height 32
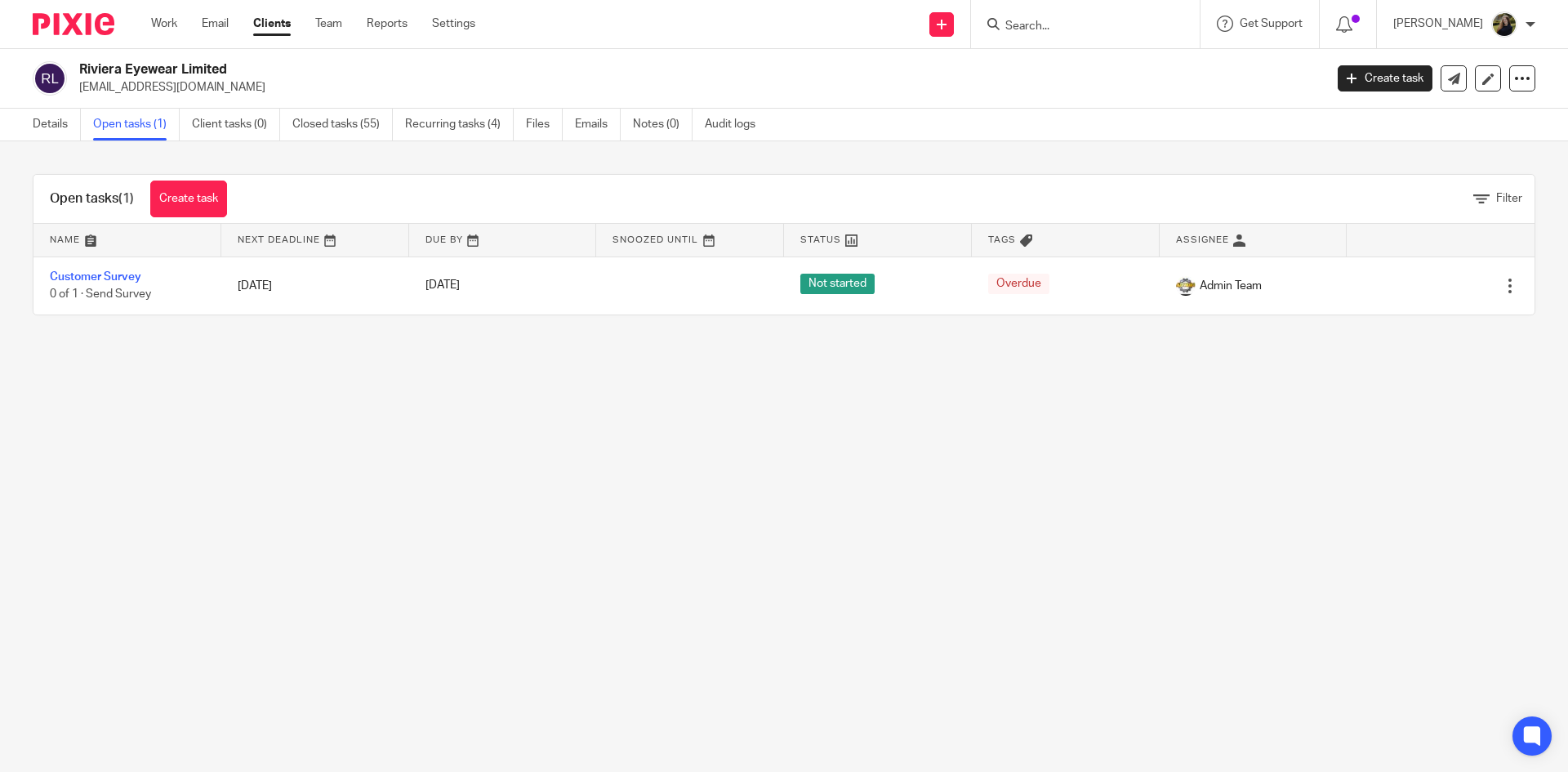
click at [108, 12] on div at bounding box center [67, 24] width 135 height 48
click at [97, 21] on img at bounding box center [73, 24] width 82 height 22
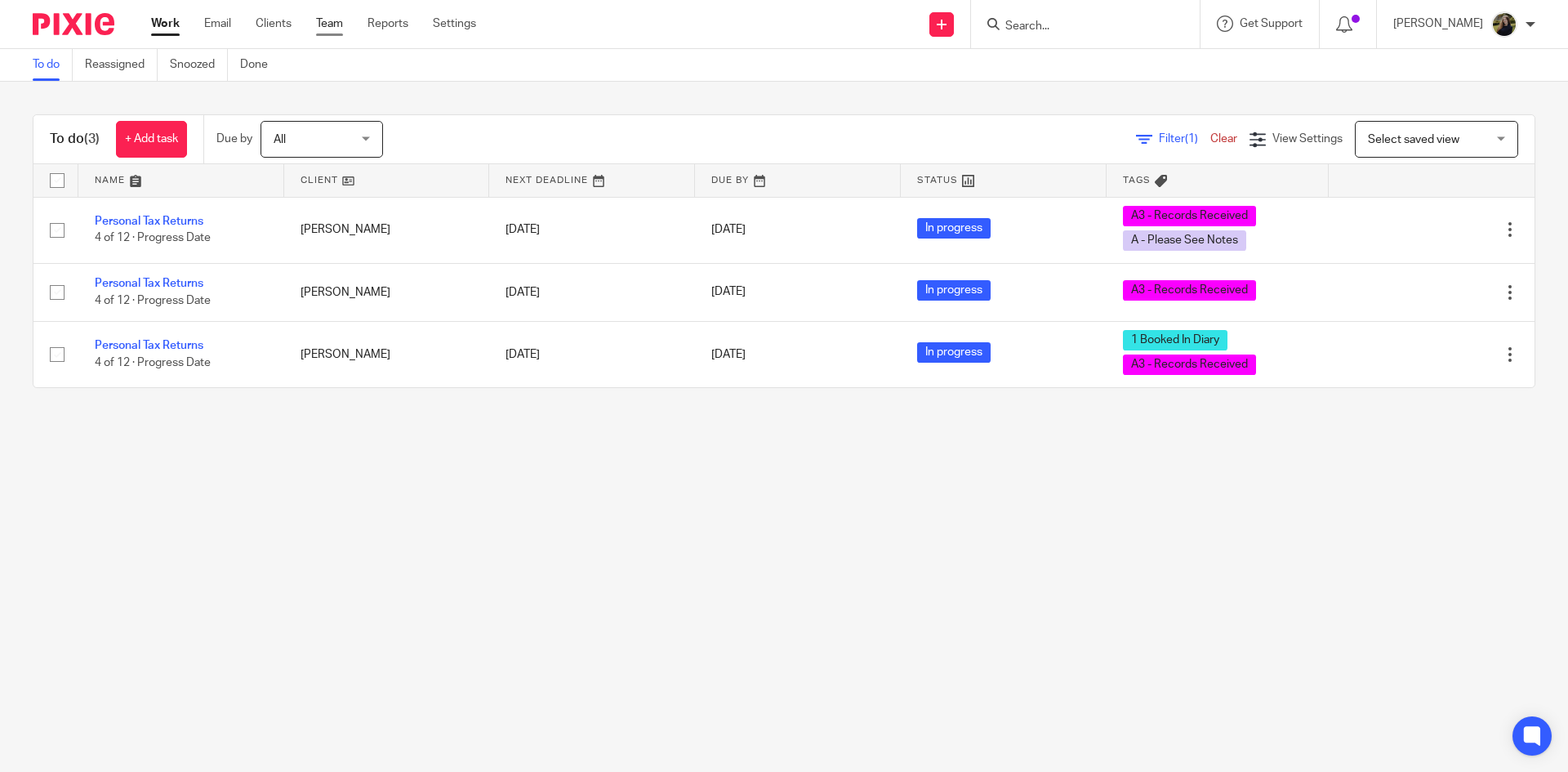
click at [324, 26] on link "Team" at bounding box center [329, 23] width 27 height 16
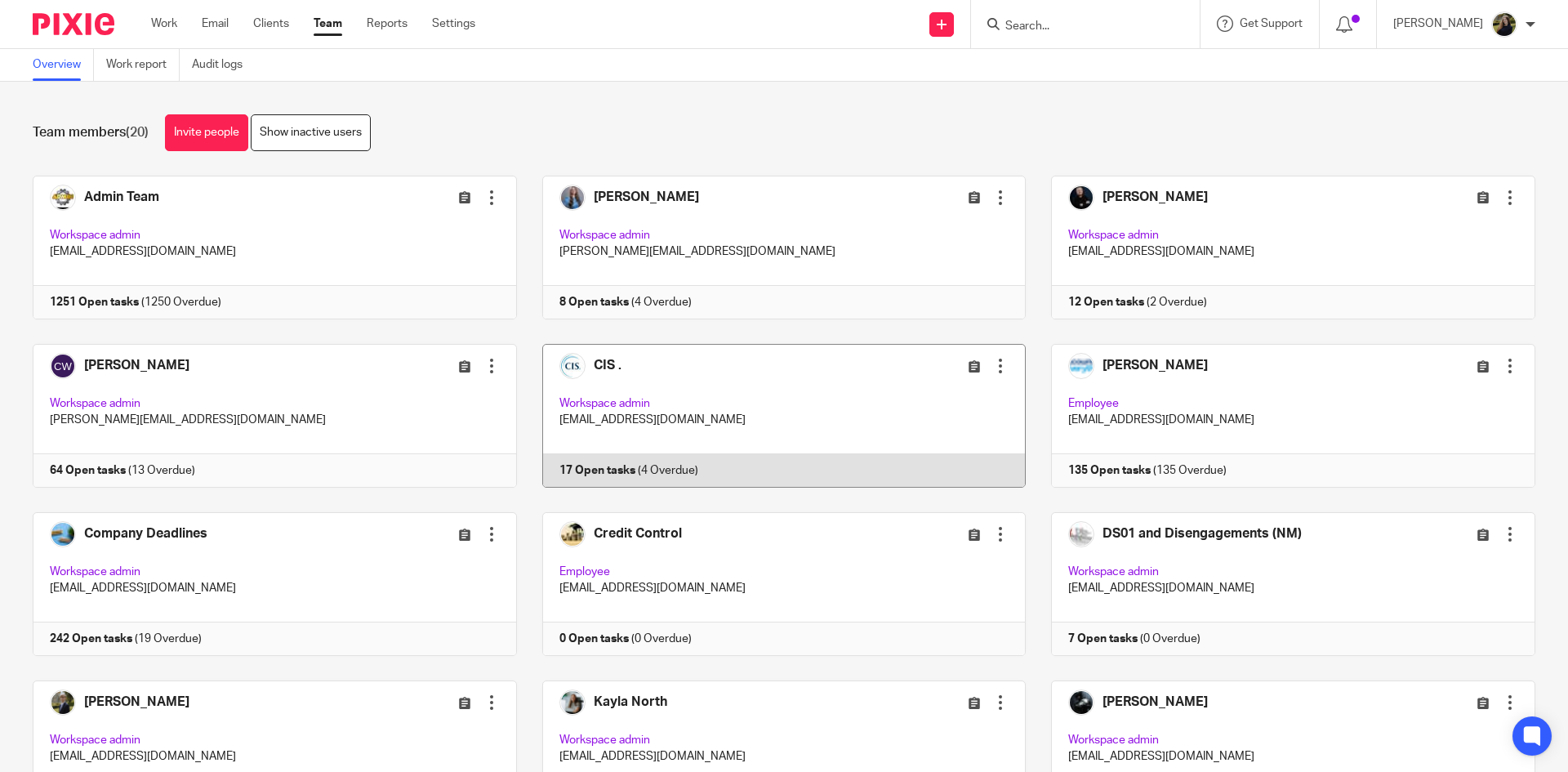
click at [610, 362] on link at bounding box center [771, 415] width 509 height 143
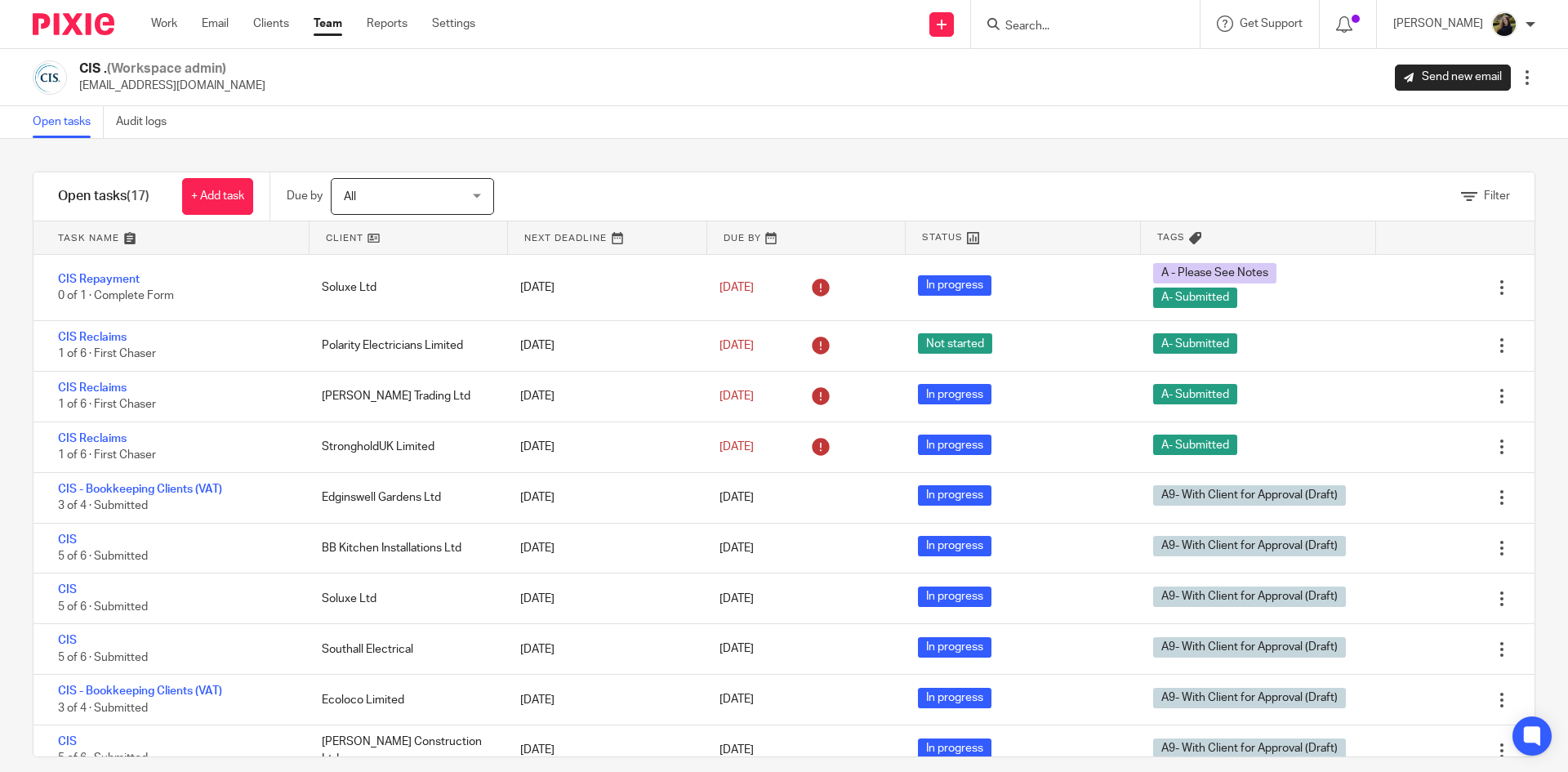
click at [1073, 23] on input "Search" at bounding box center [1077, 26] width 147 height 14
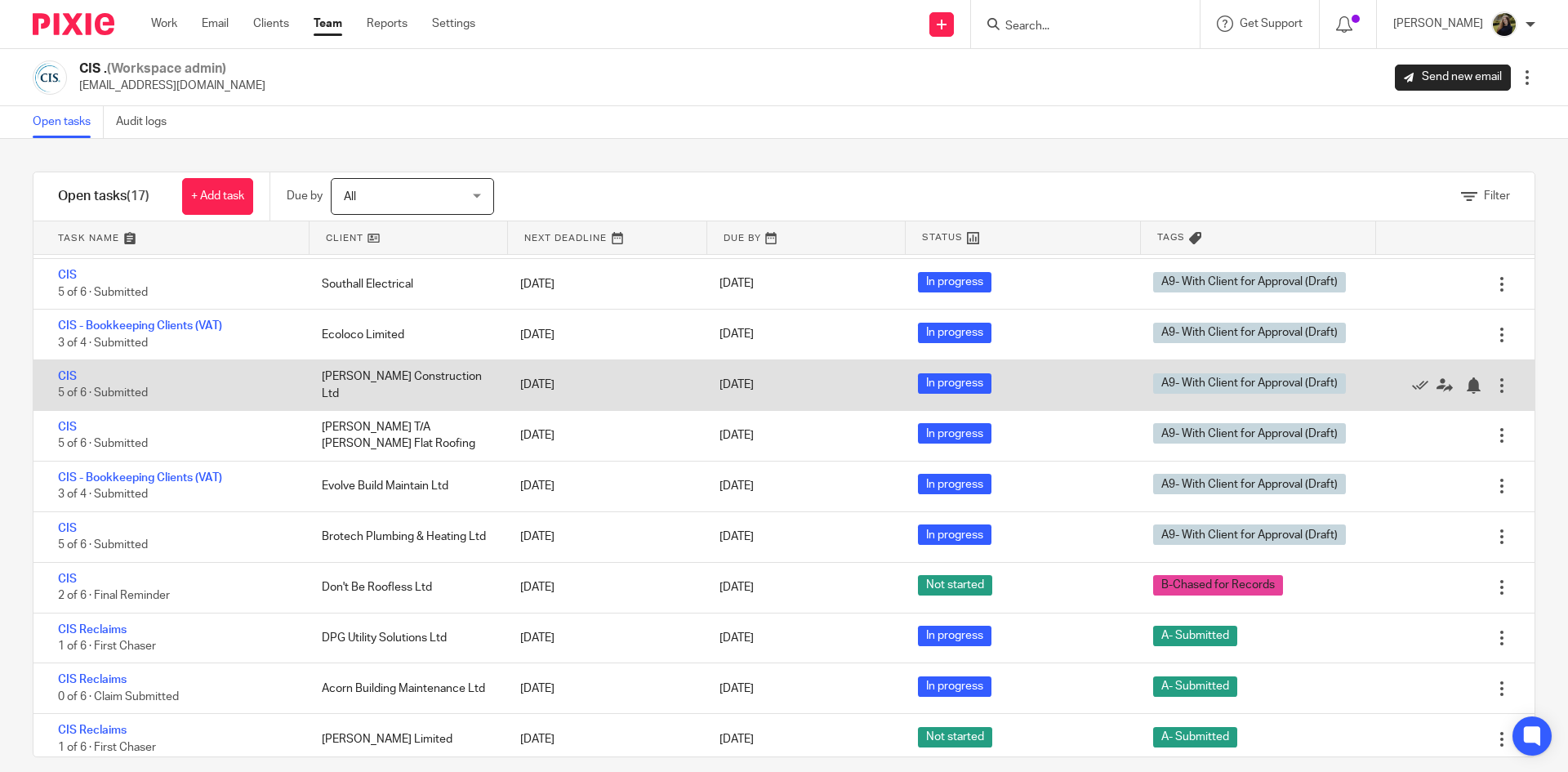
scroll to position [373, 0]
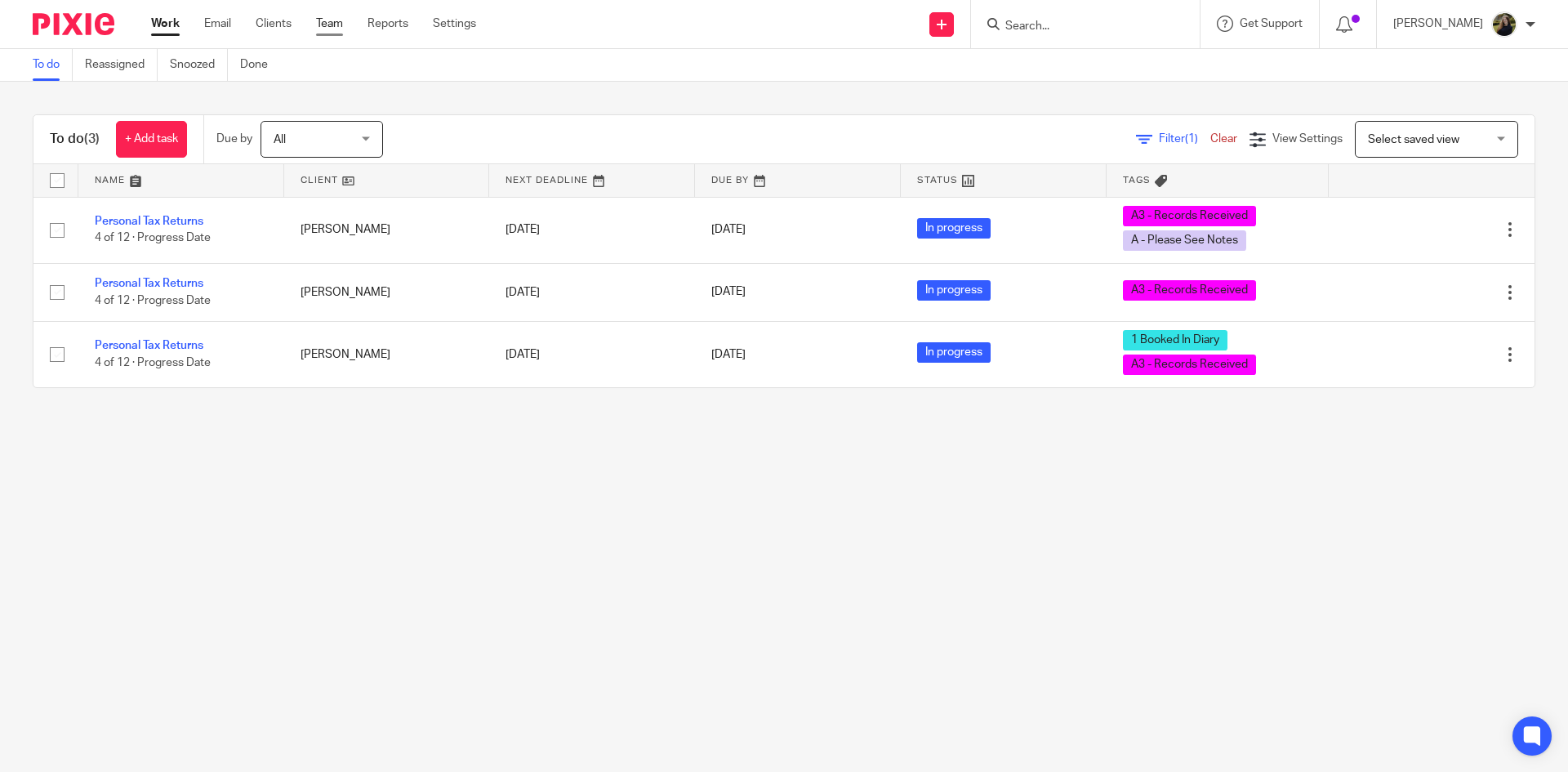
click at [326, 30] on link "Team" at bounding box center [329, 23] width 27 height 16
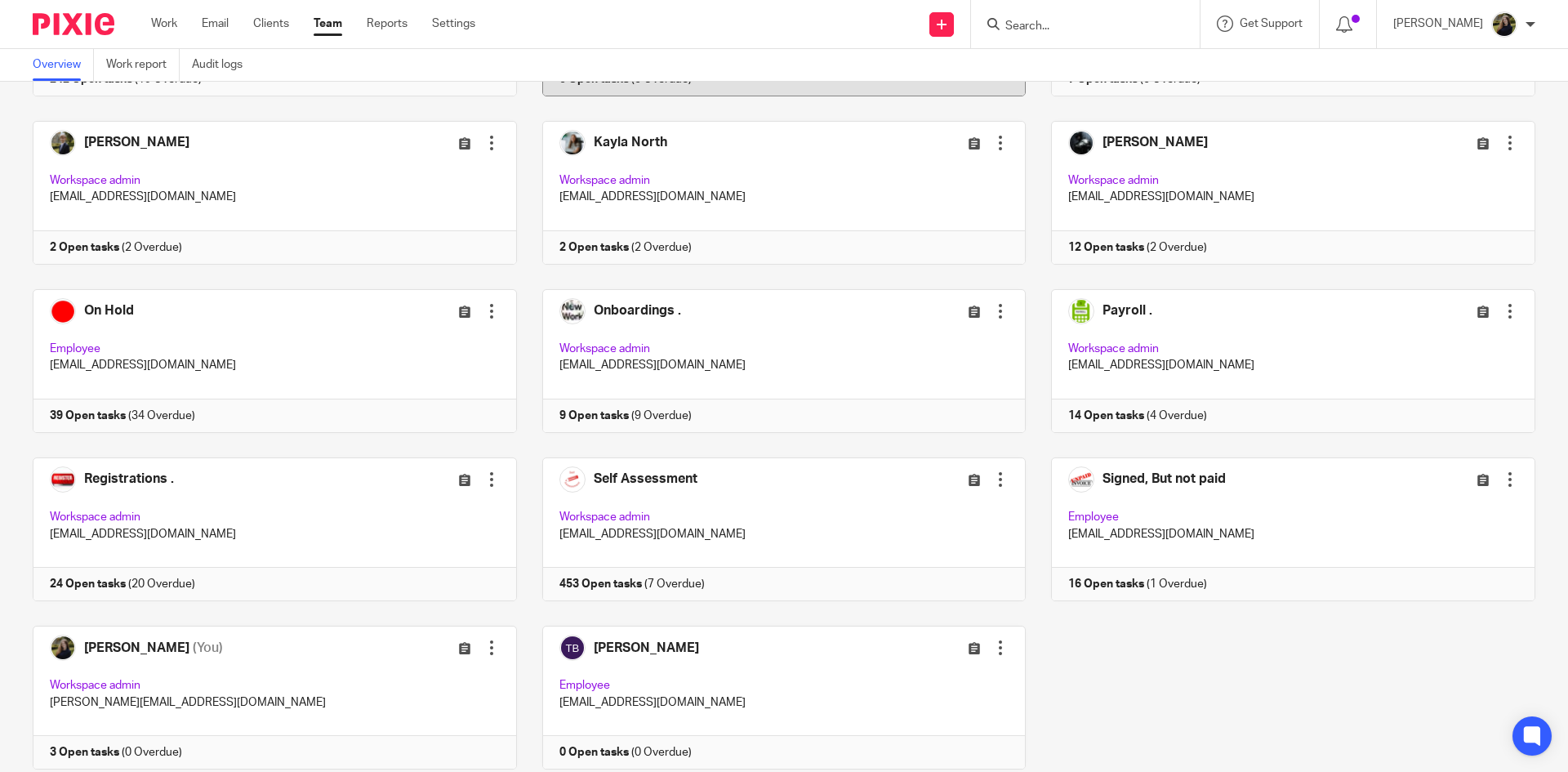
scroll to position [614, 0]
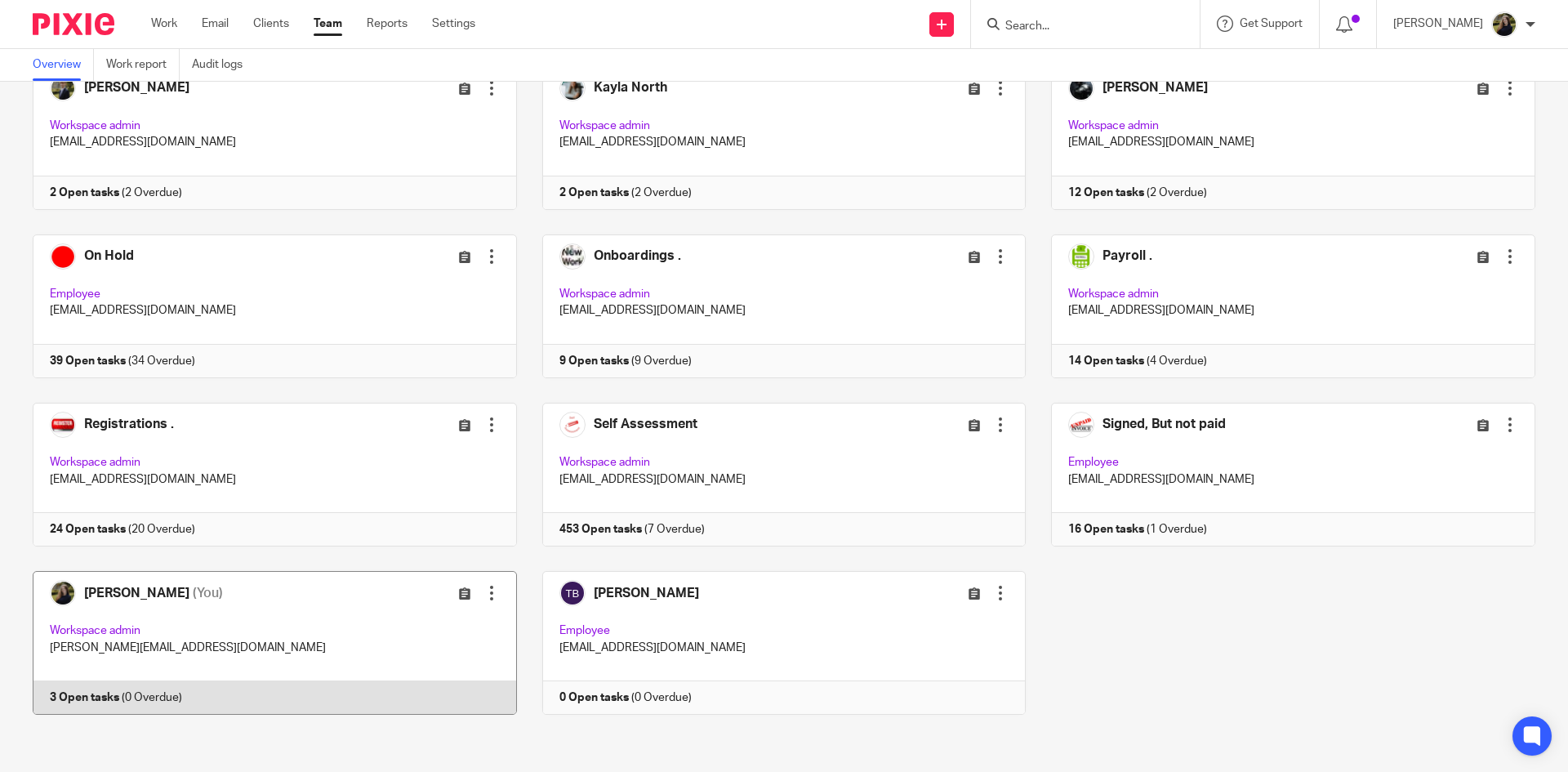
click at [167, 620] on link at bounding box center [262, 642] width 509 height 143
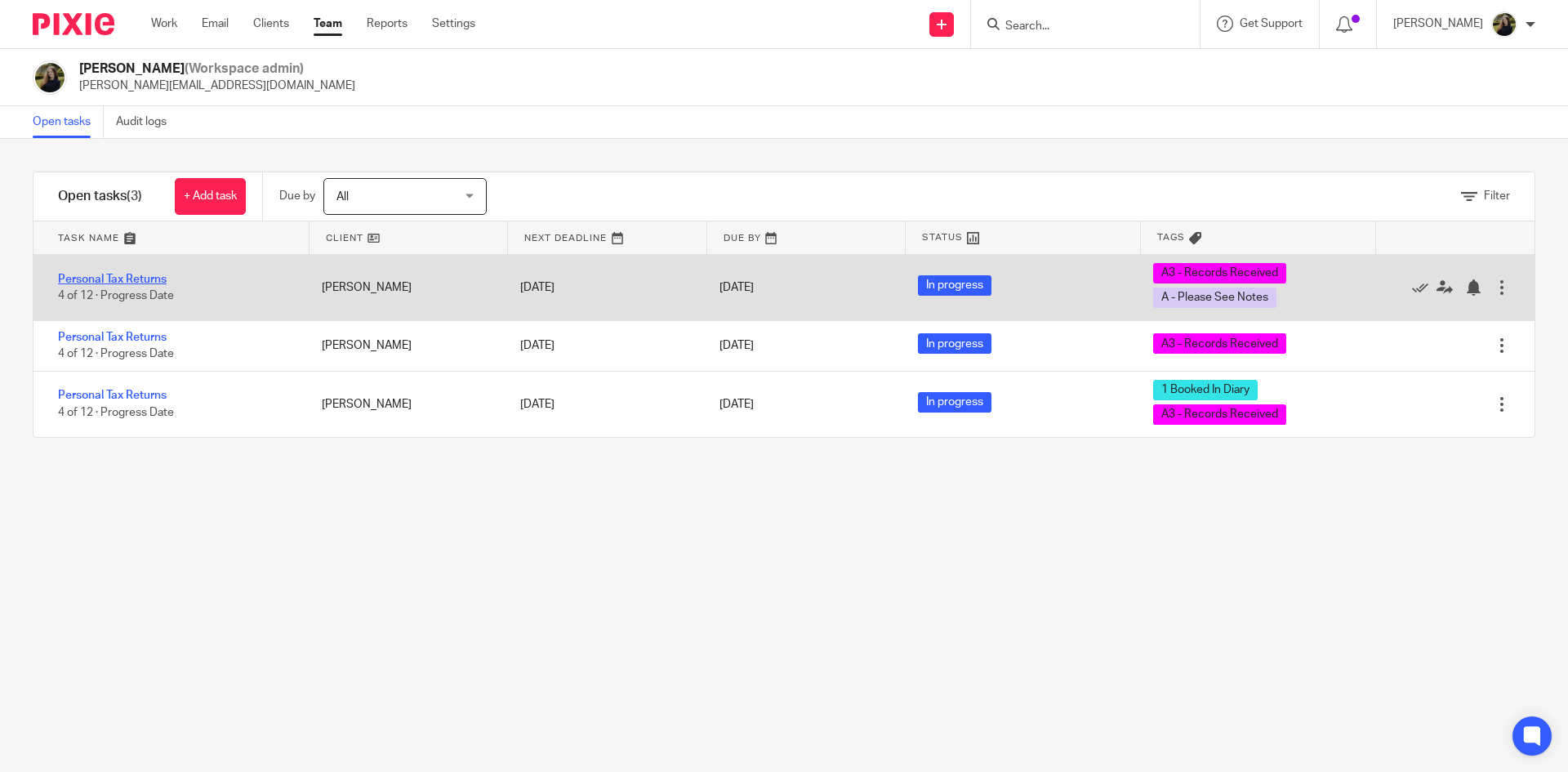
click at [167, 281] on div "Personal Tax Returns 4 of 12 · Progress Date" at bounding box center [169, 288] width 271 height 50
click at [152, 269] on div "Personal Tax Returns 4 of 12 · Progress Date" at bounding box center [169, 288] width 271 height 50
click at [146, 277] on link "Personal Tax Returns" at bounding box center [112, 279] width 109 height 12
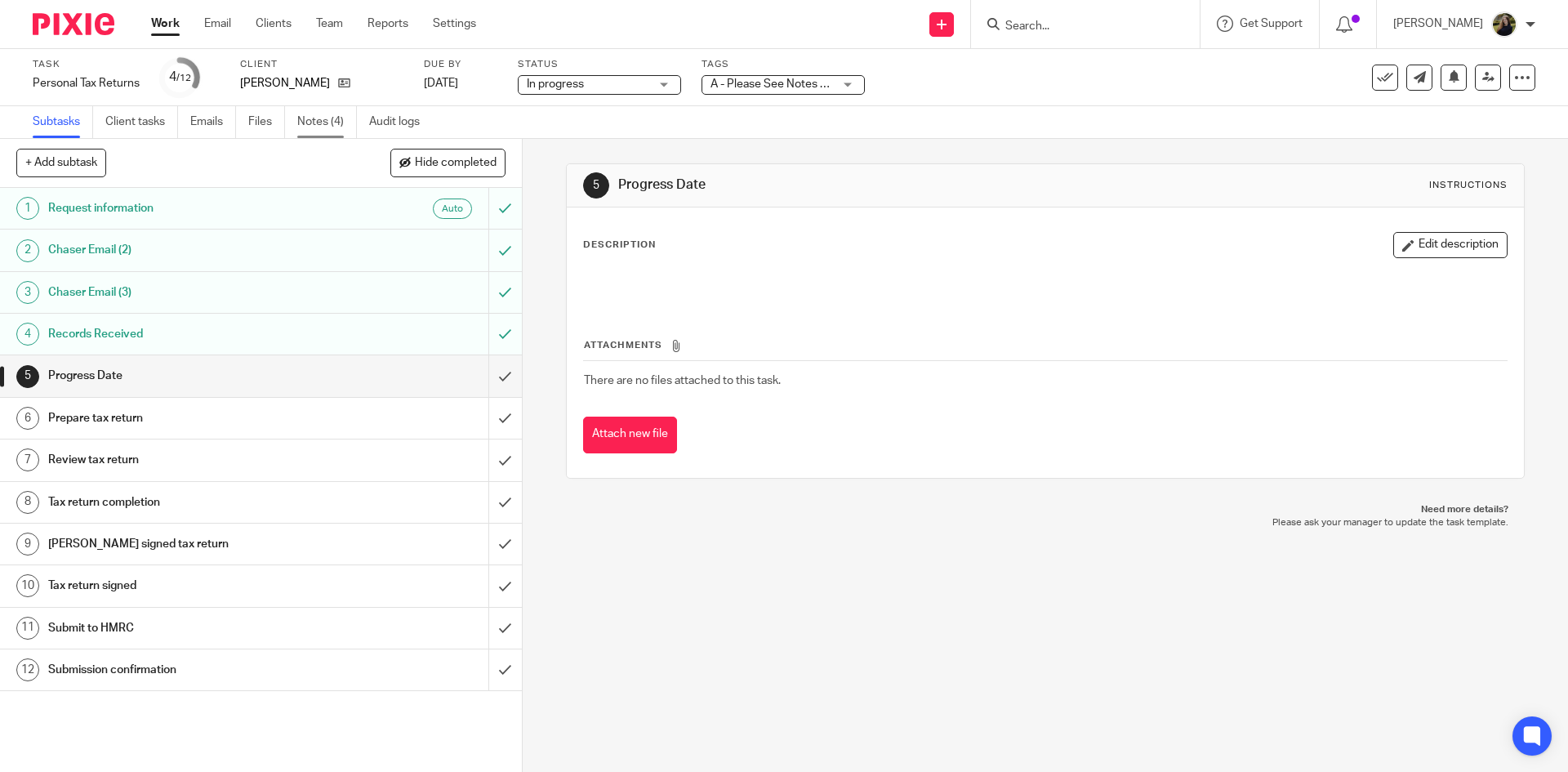
click at [313, 126] on link "Notes (4)" at bounding box center [327, 121] width 60 height 32
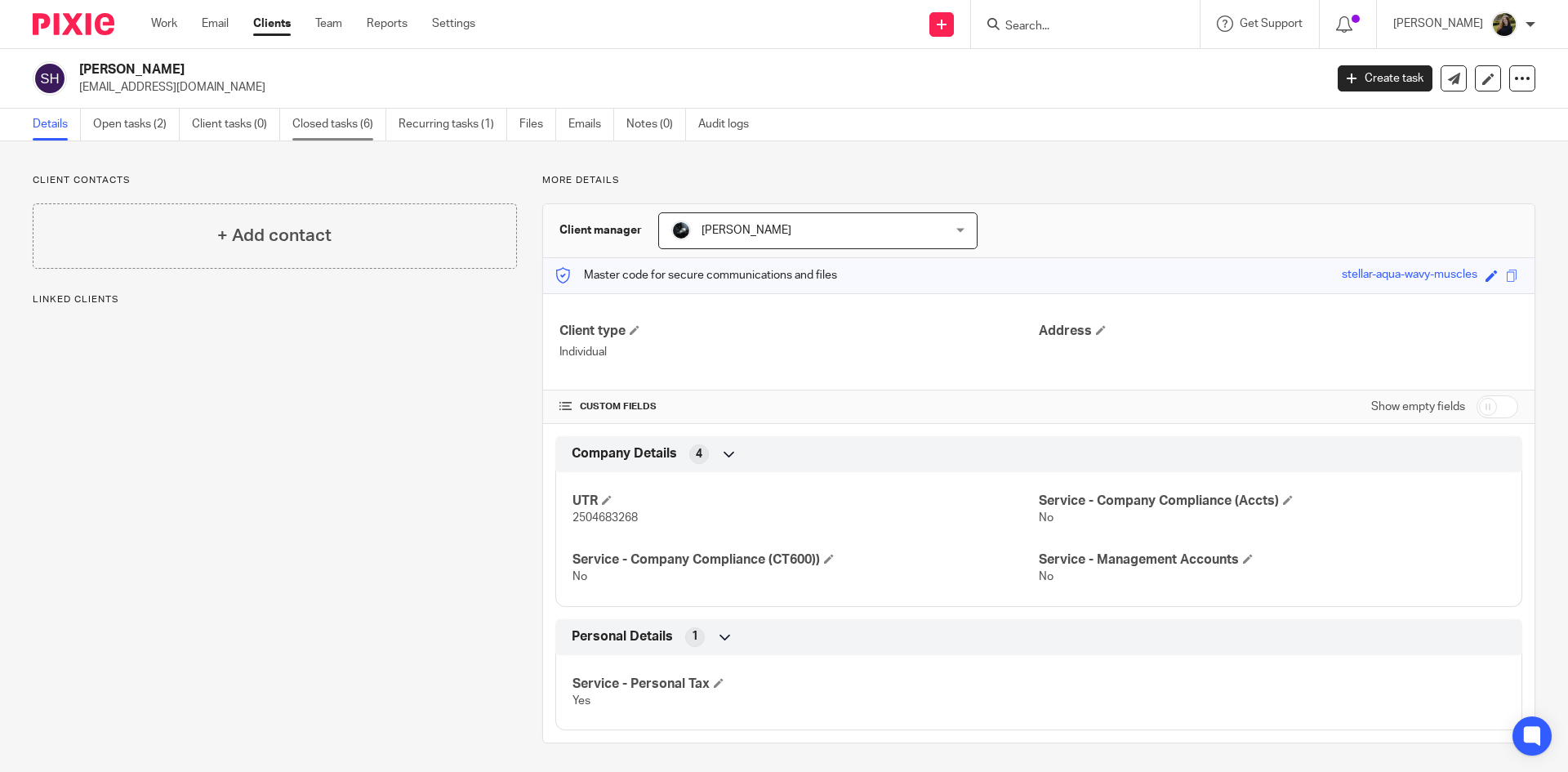
click at [307, 122] on link "Closed tasks (6)" at bounding box center [340, 124] width 94 height 32
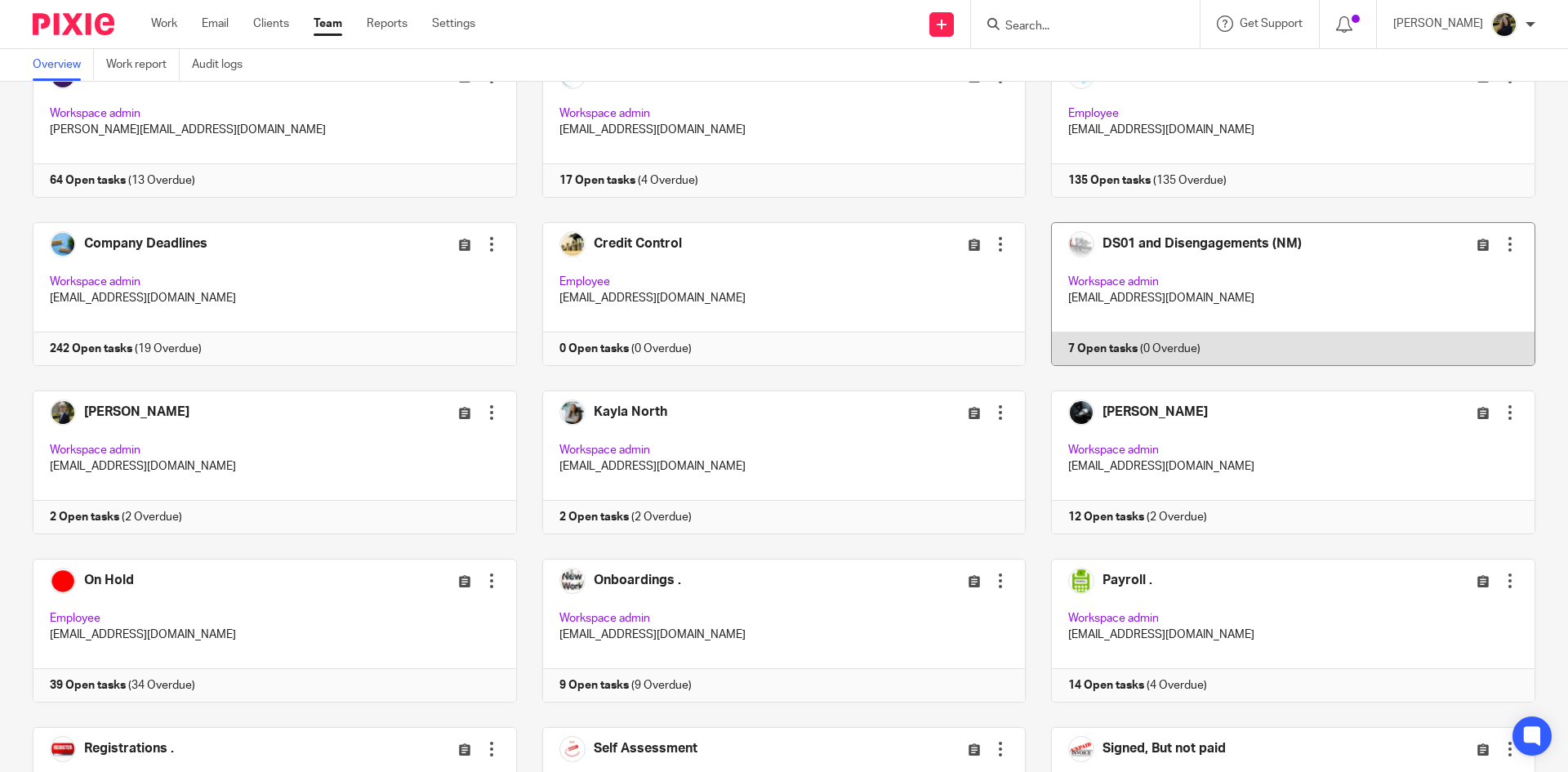
scroll to position [326, 0]
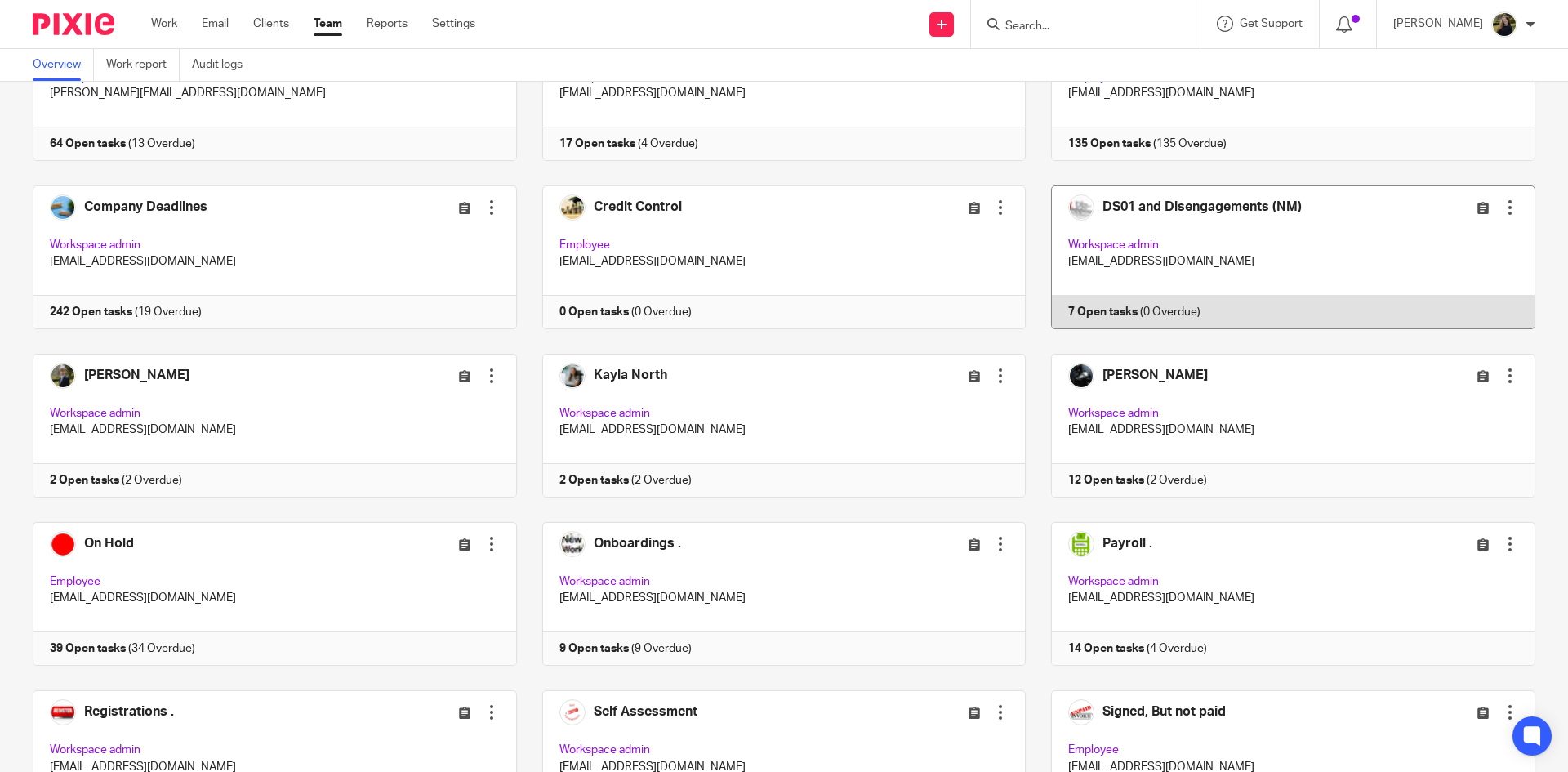
click at [1293, 208] on link at bounding box center [1279, 257] width 509 height 143
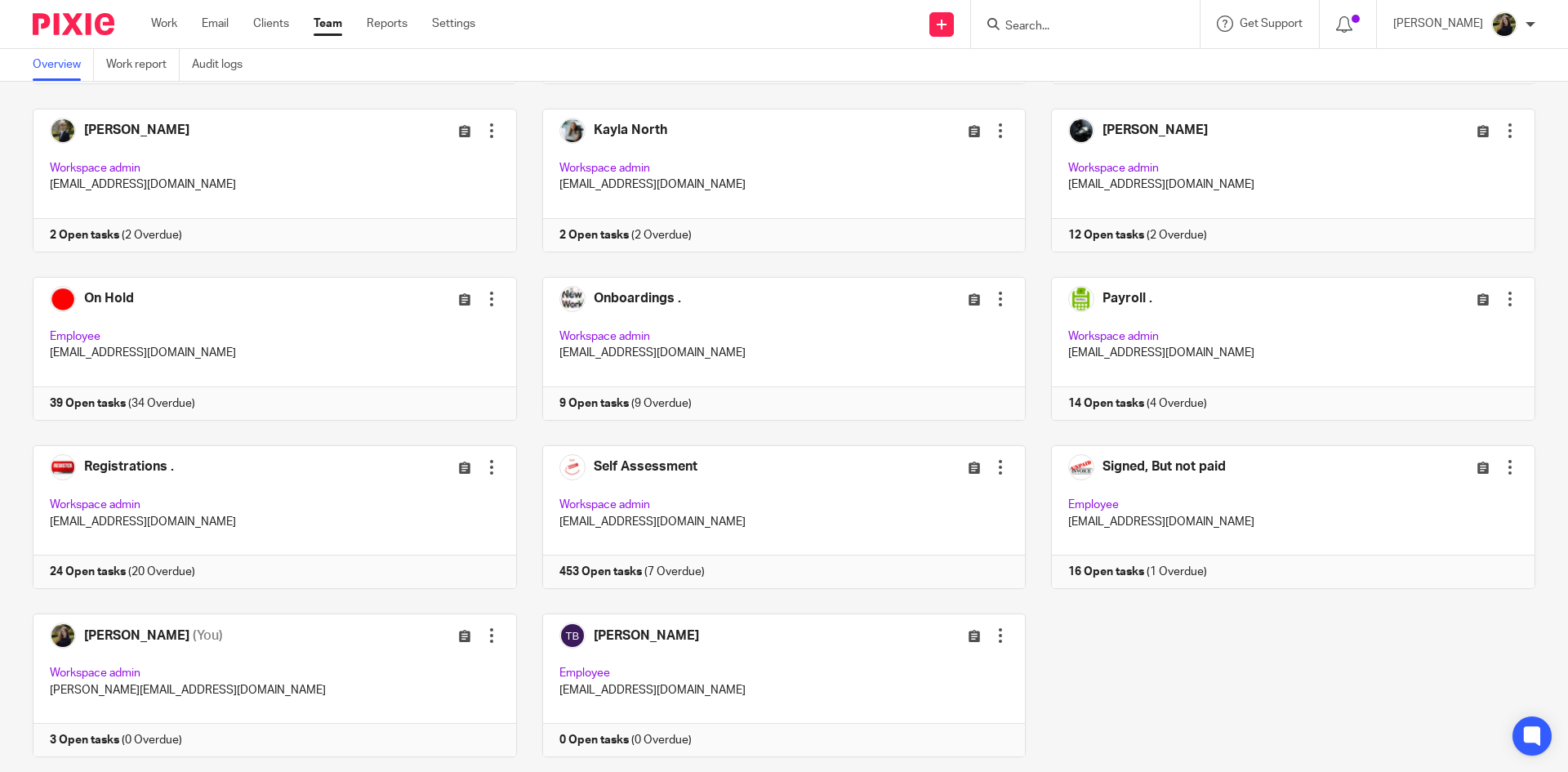
scroll to position [614, 0]
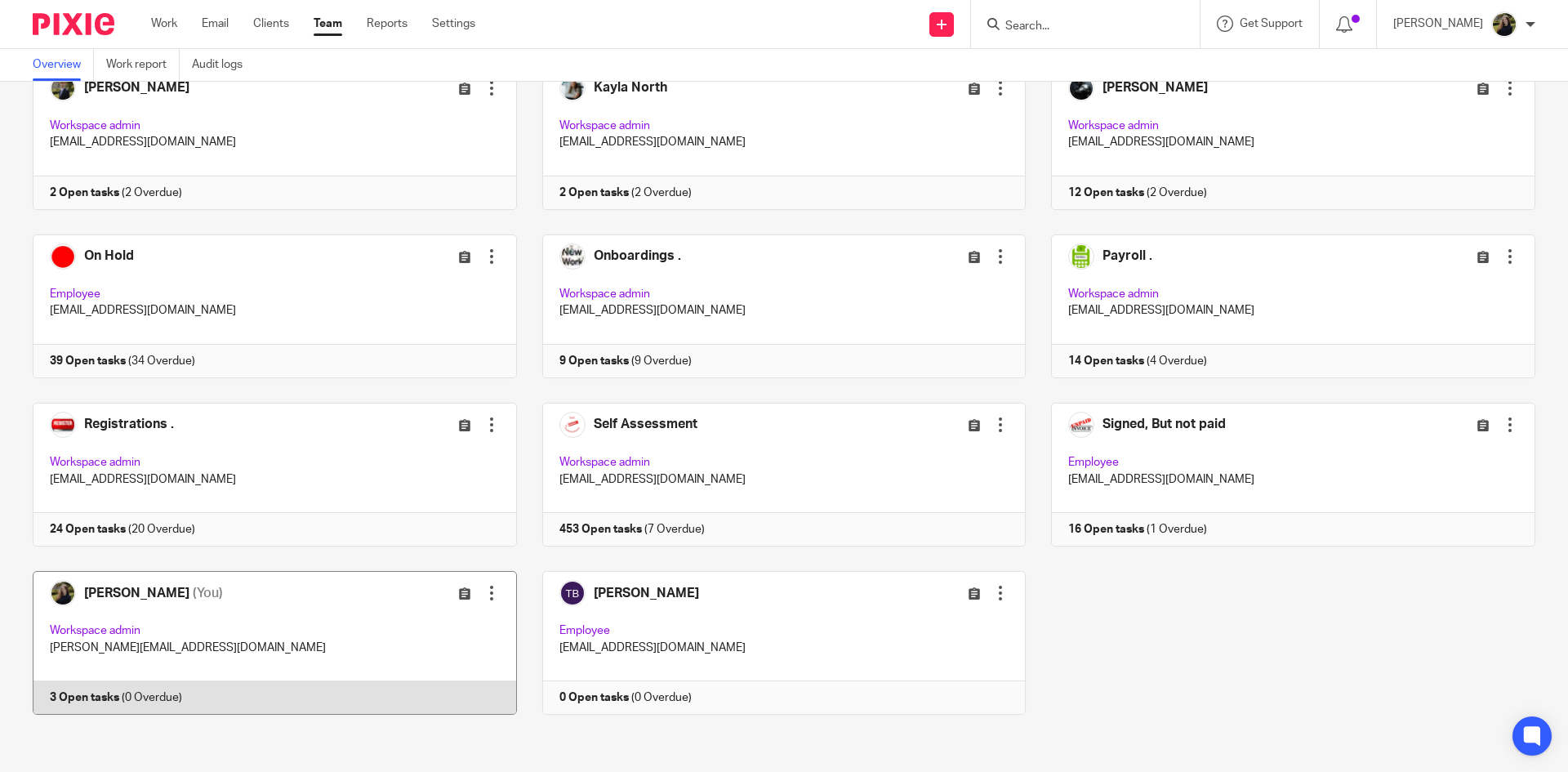
click at [229, 583] on link at bounding box center [262, 642] width 509 height 143
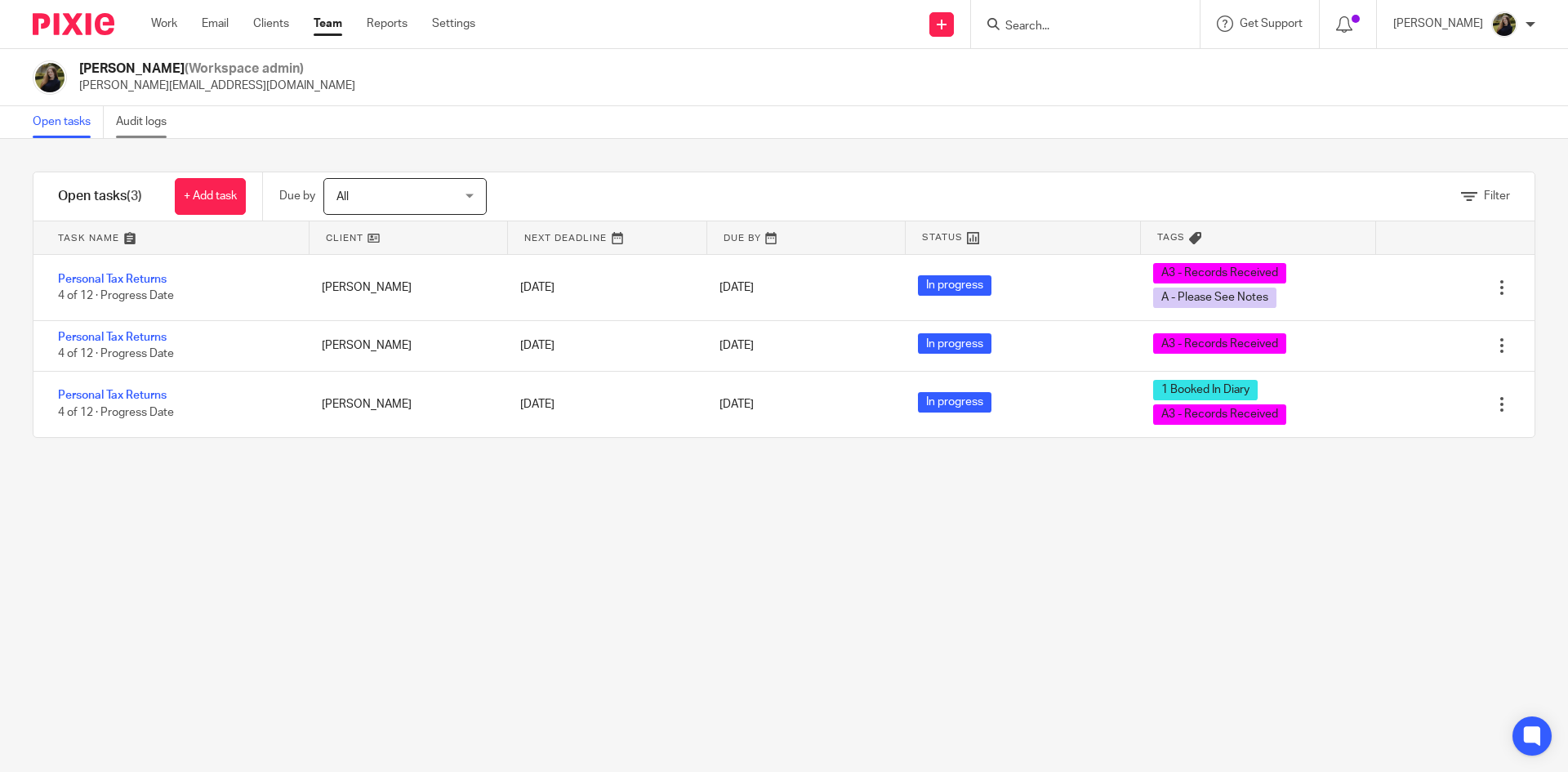
click at [133, 119] on link "Audit logs" at bounding box center [146, 121] width 63 height 32
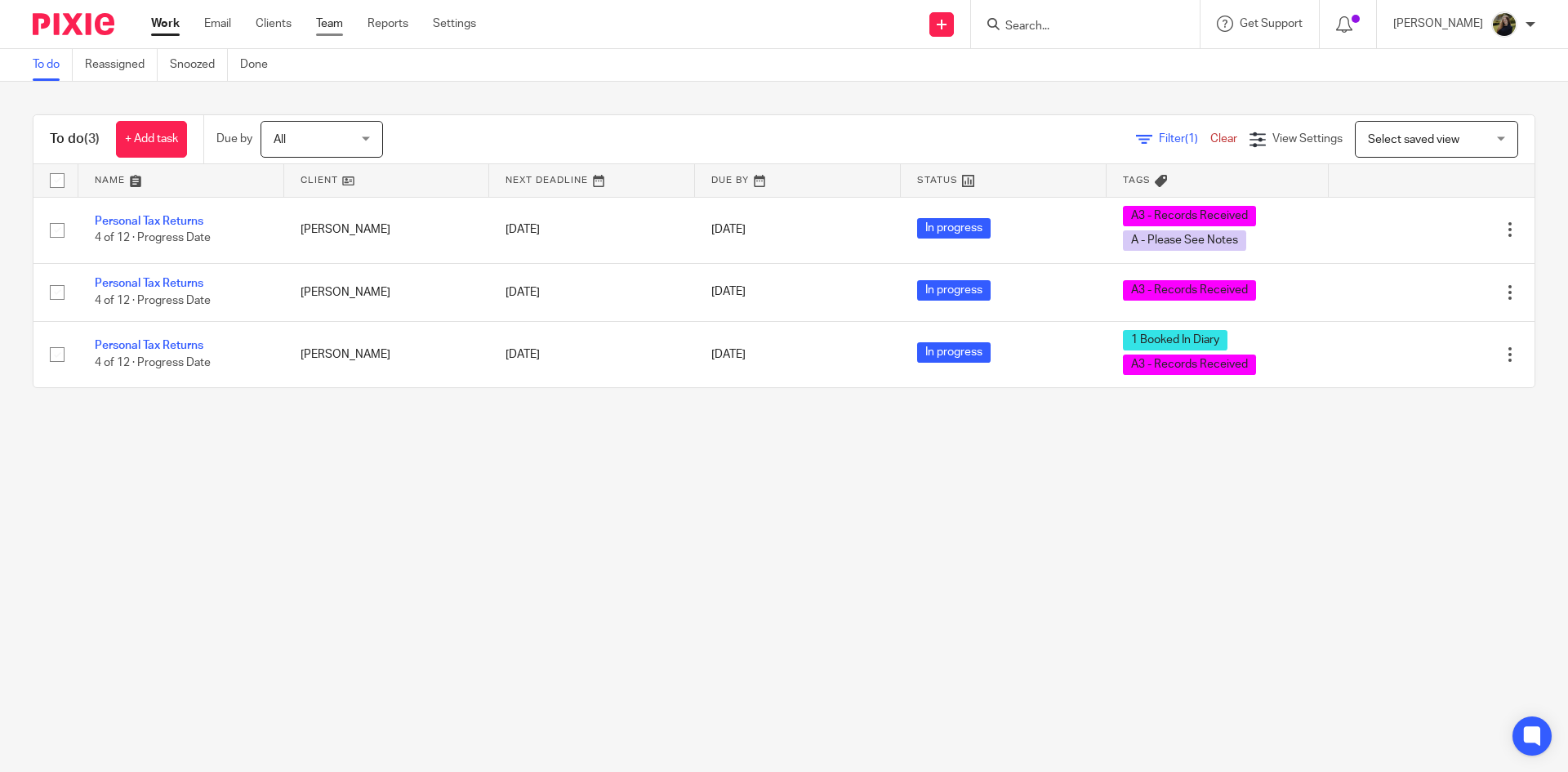
click at [331, 22] on link "Team" at bounding box center [329, 23] width 27 height 16
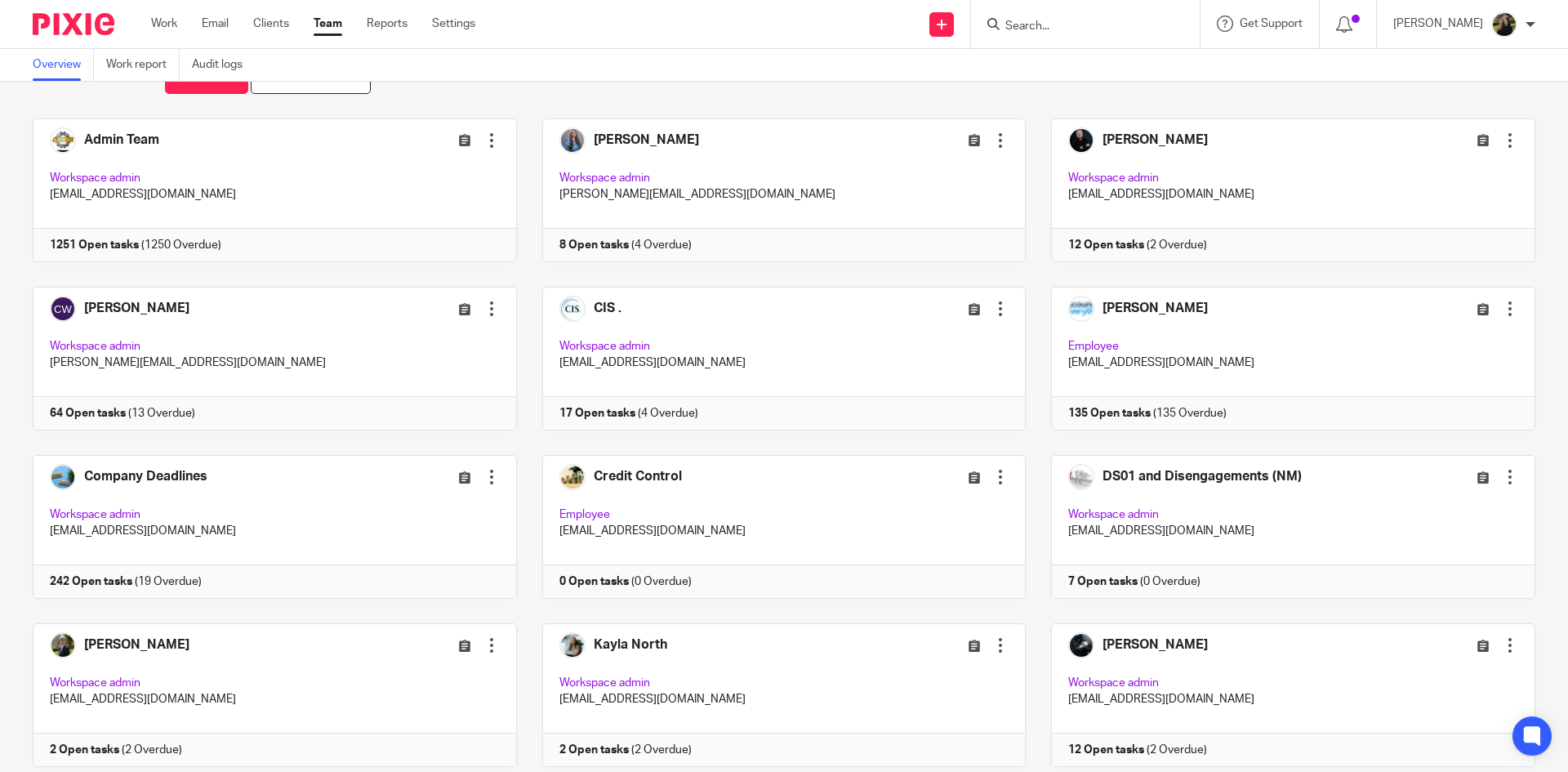
scroll to position [164, 0]
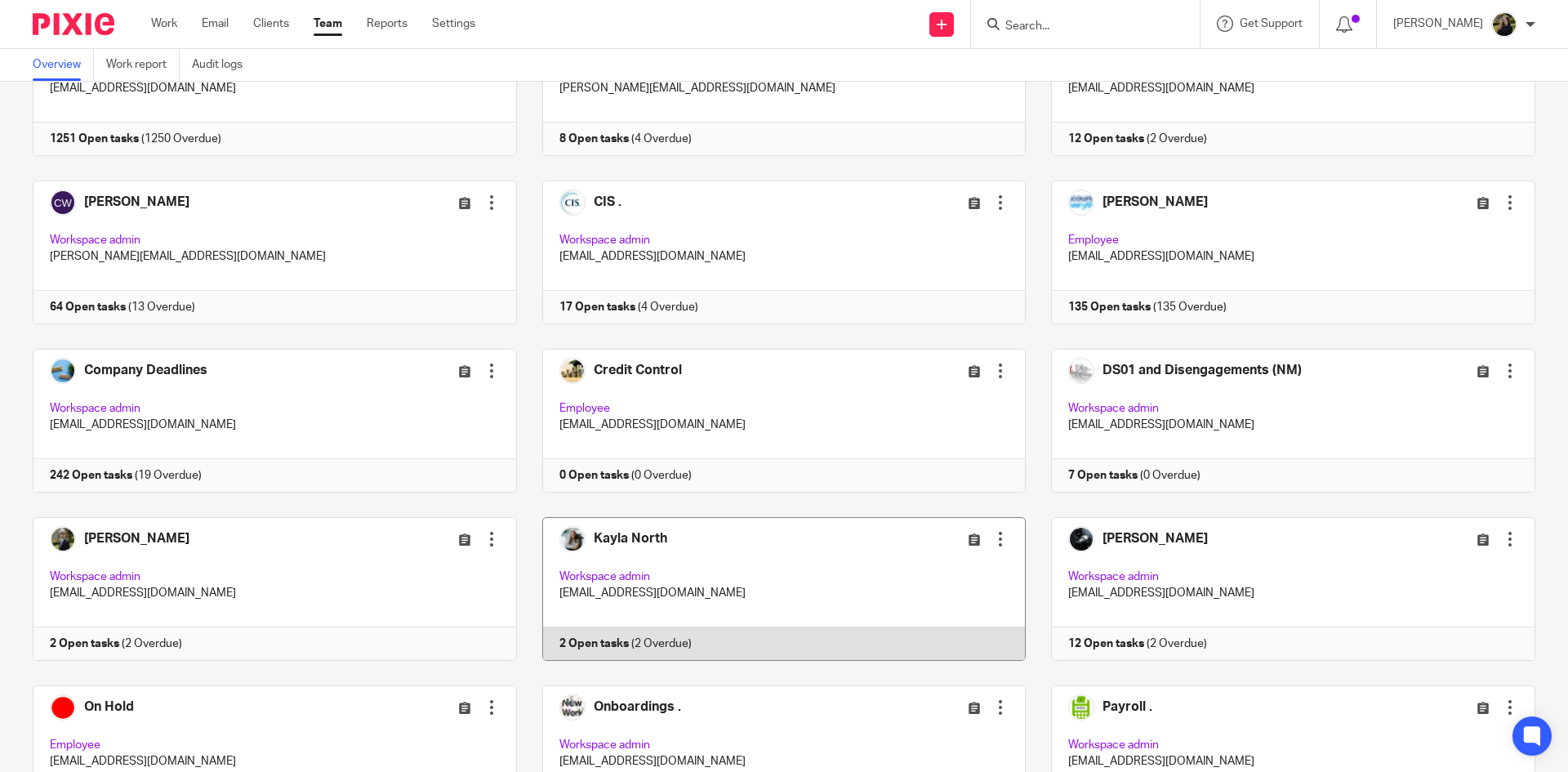
click at [716, 519] on link at bounding box center [771, 588] width 509 height 143
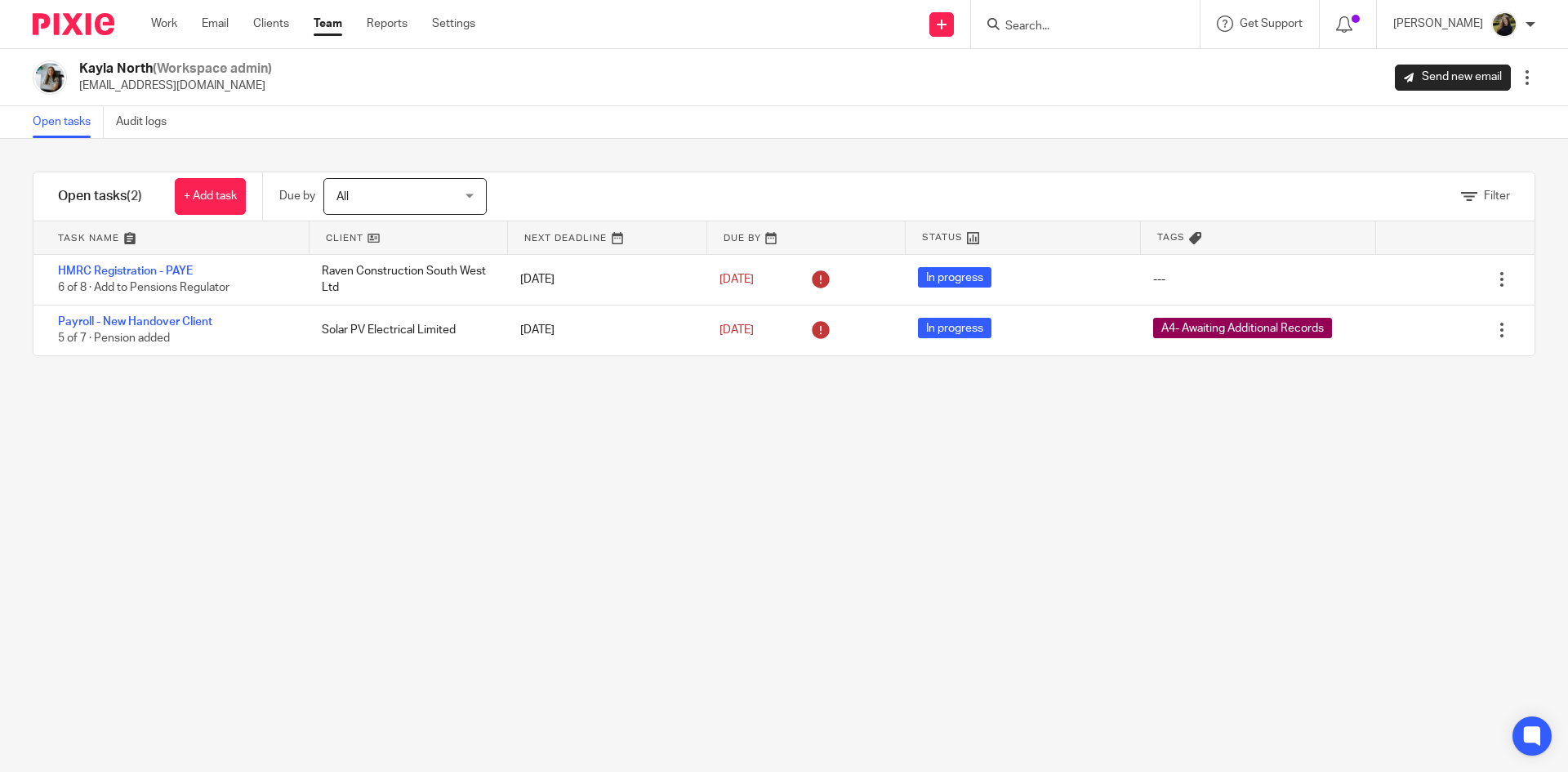
click at [333, 25] on link "Team" at bounding box center [328, 23] width 29 height 16
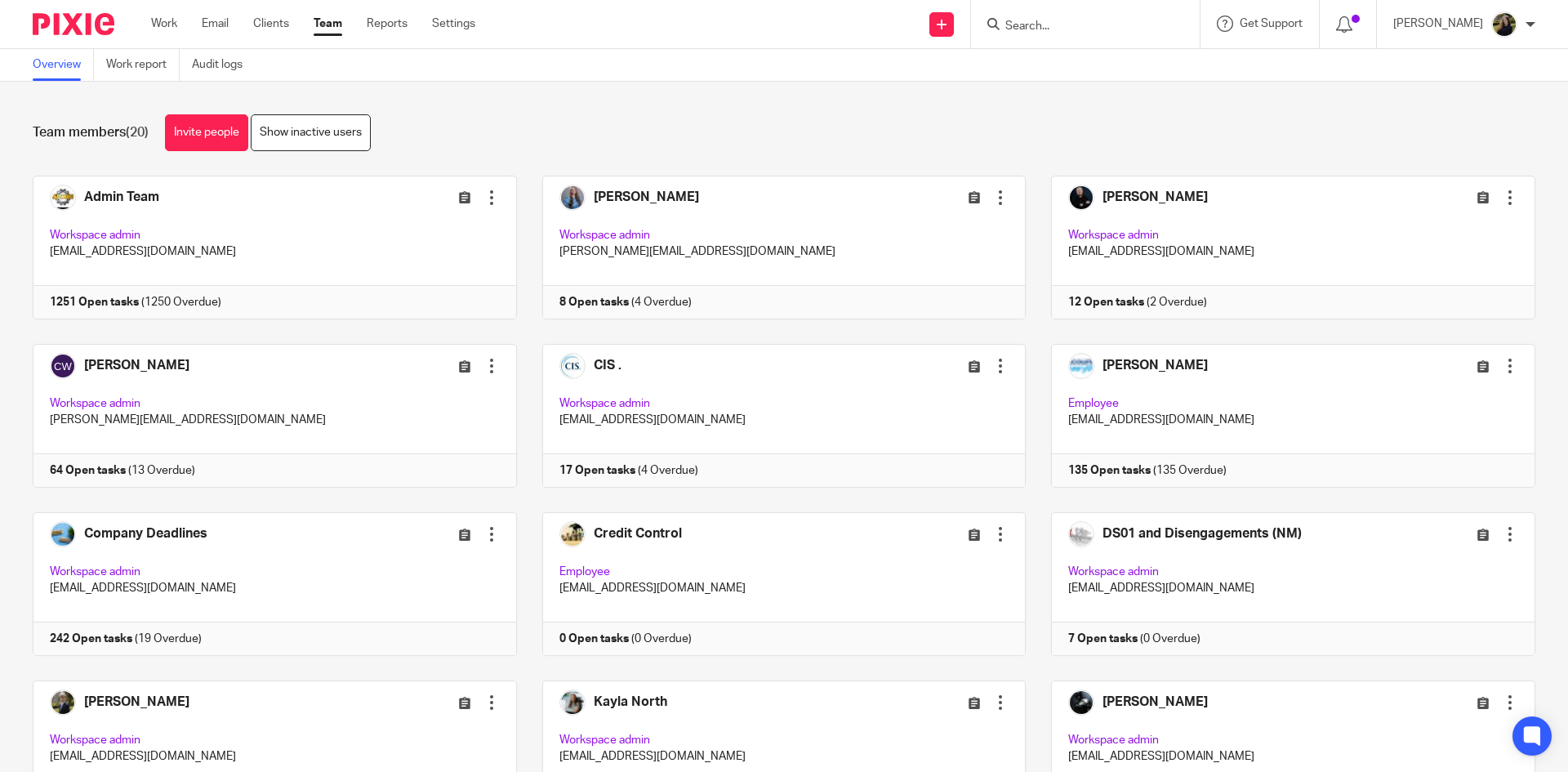
click at [1056, 13] on div at bounding box center [1086, 24] width 229 height 48
click at [1061, 15] on form at bounding box center [1091, 23] width 174 height 20
click at [1020, 35] on div at bounding box center [1086, 24] width 229 height 48
click at [1030, 26] on input "Search" at bounding box center [1077, 26] width 147 height 14
type input "the riviera consulta"
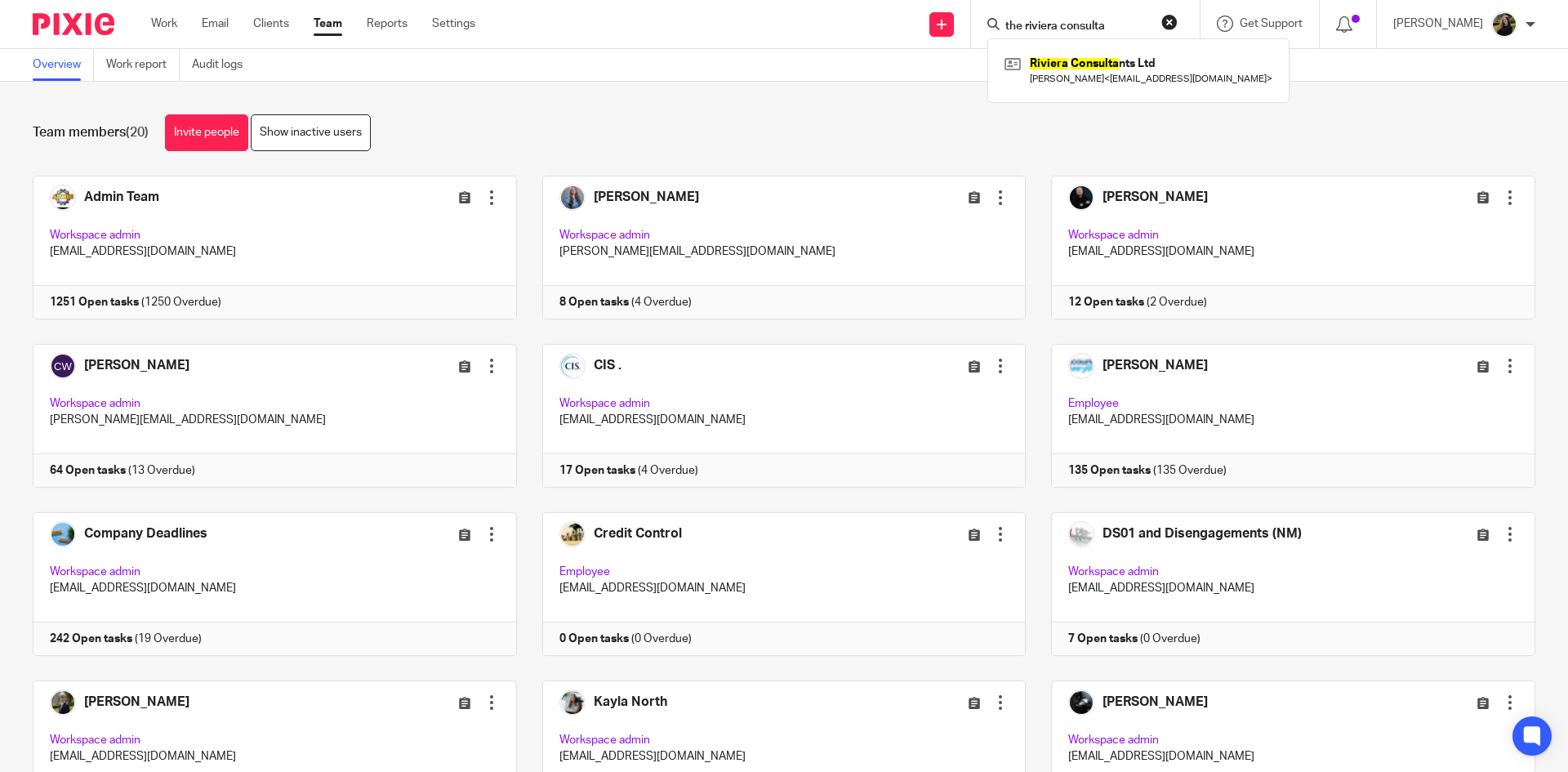
click at [845, 109] on div "Team members (20) Invite people Show inactive users Invite team members Add inv…" at bounding box center [784, 426] width 1568 height 690
click at [336, 24] on link "Team" at bounding box center [328, 23] width 29 height 16
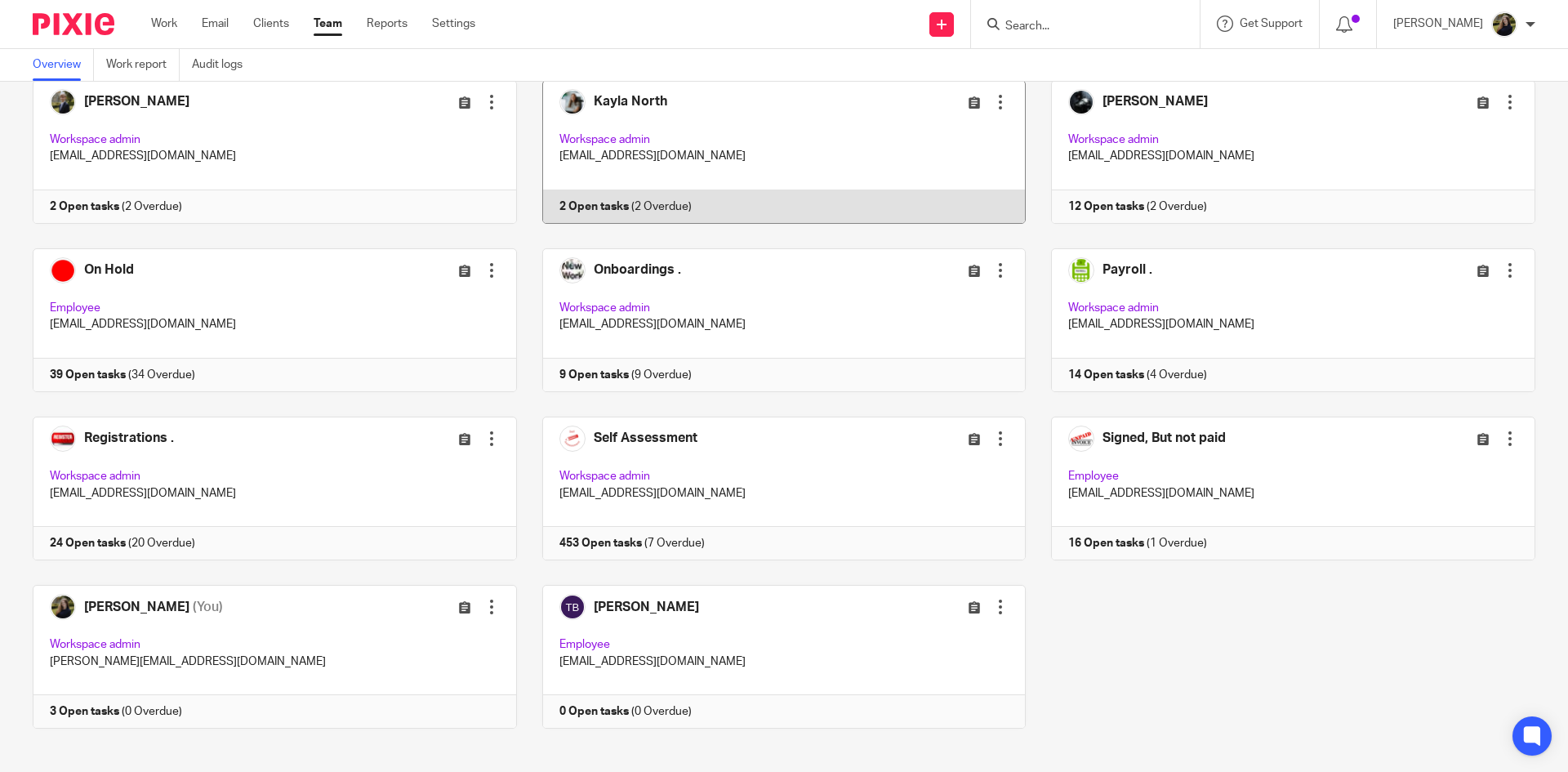
scroll to position [614, 0]
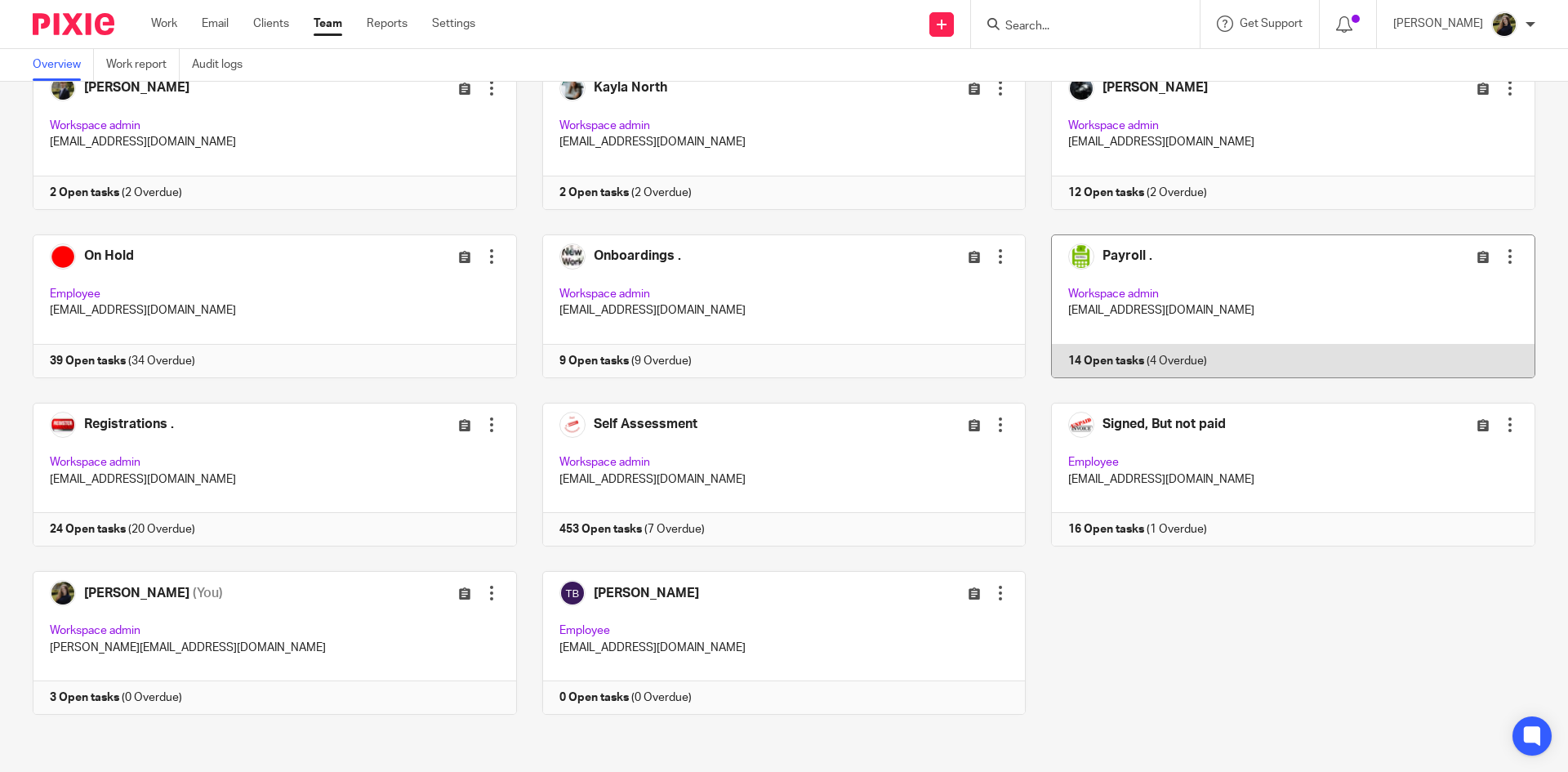
click at [1134, 255] on link at bounding box center [1279, 305] width 509 height 143
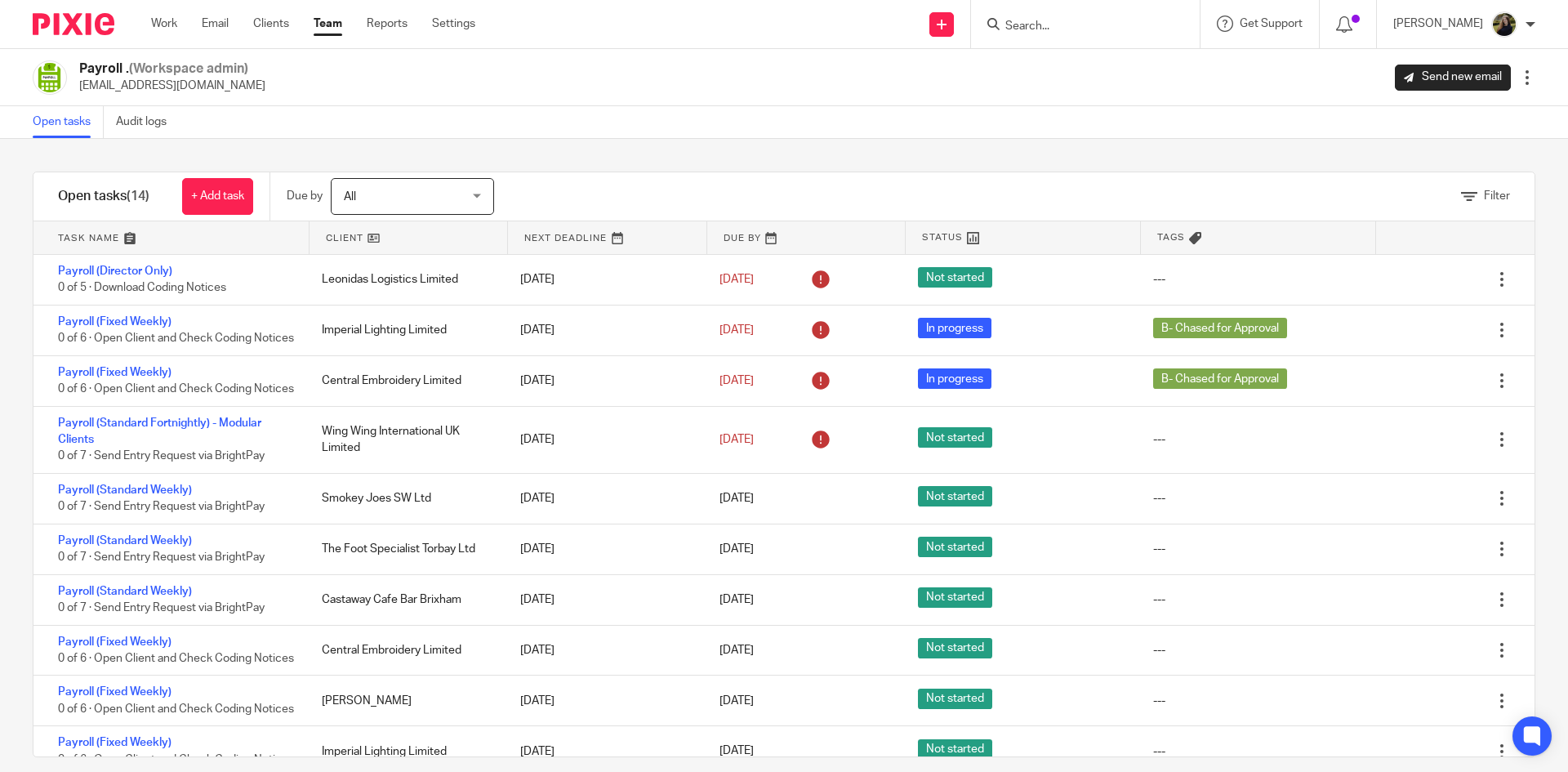
click at [103, 14] on img at bounding box center [73, 24] width 82 height 22
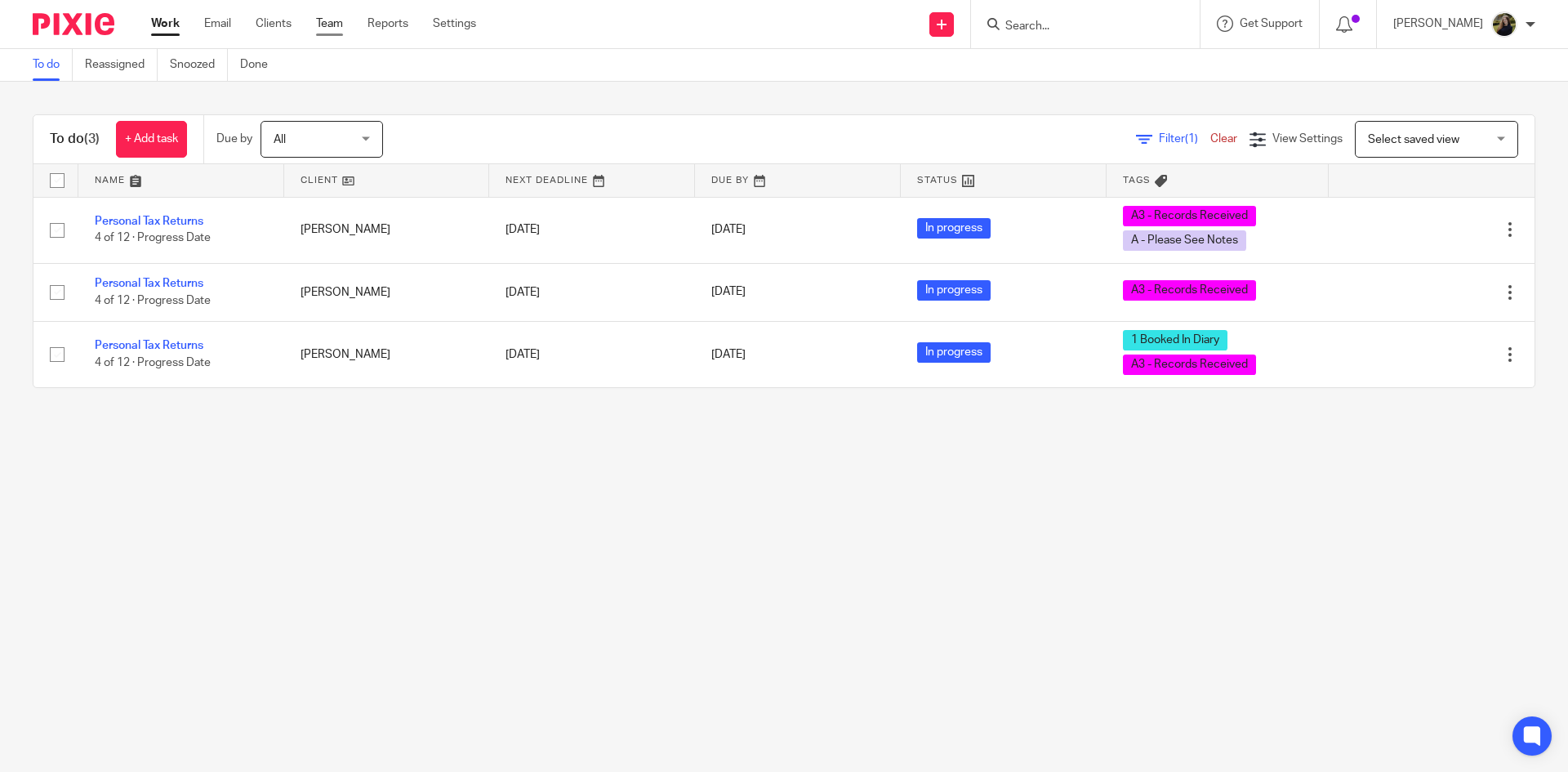
click at [324, 26] on link "Team" at bounding box center [329, 23] width 27 height 16
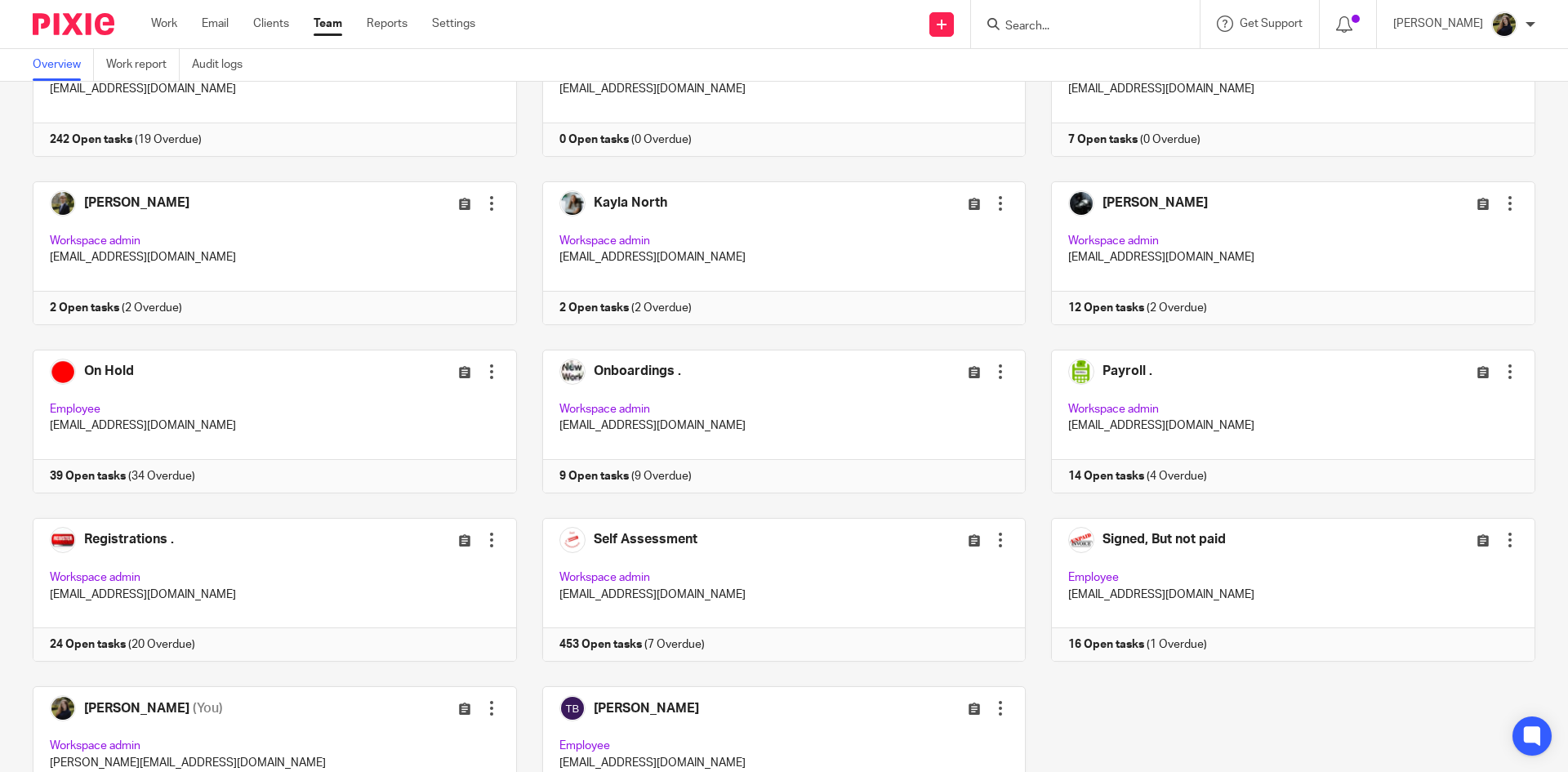
scroll to position [614, 0]
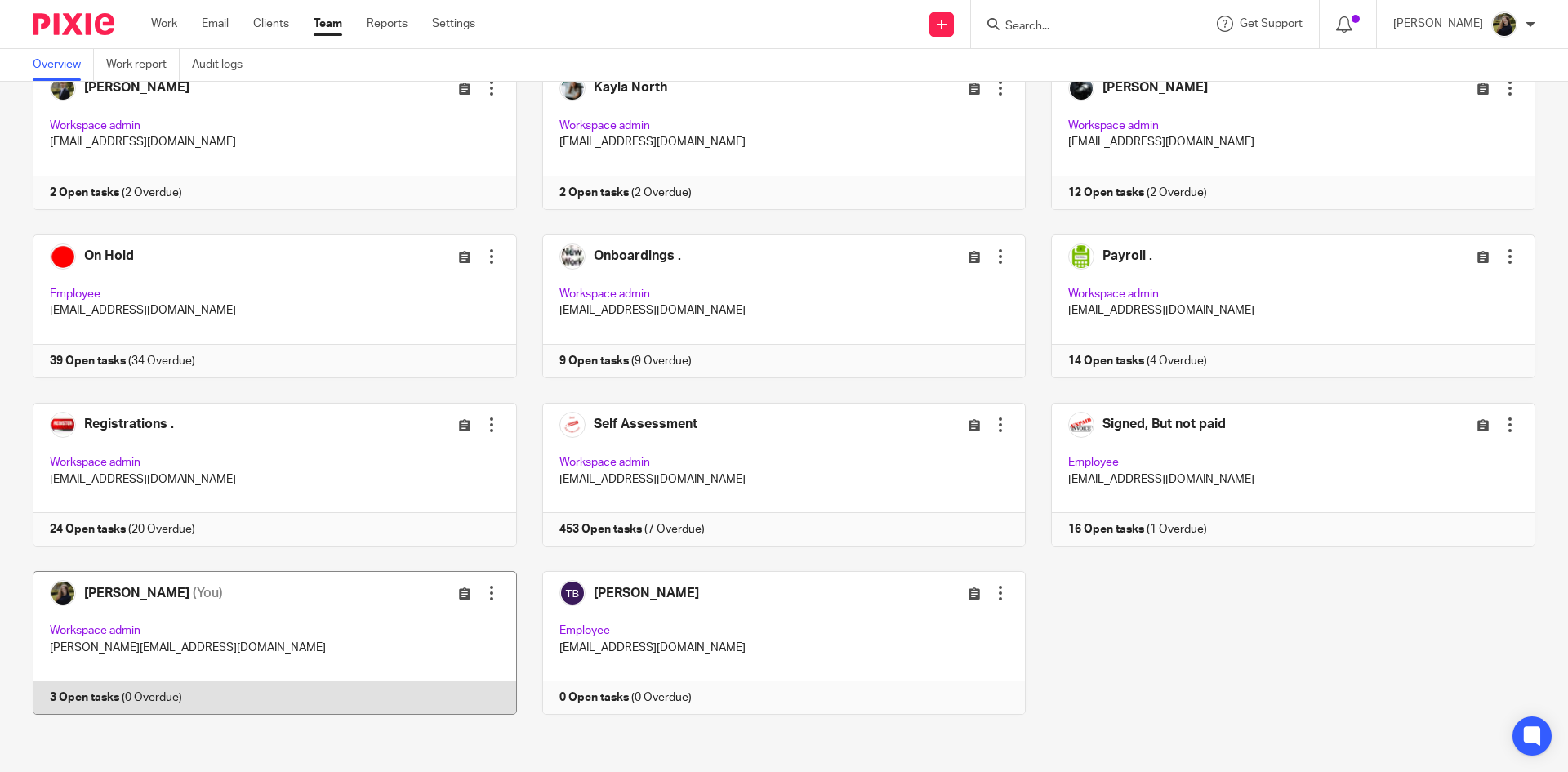
click at [189, 591] on link at bounding box center [262, 642] width 509 height 143
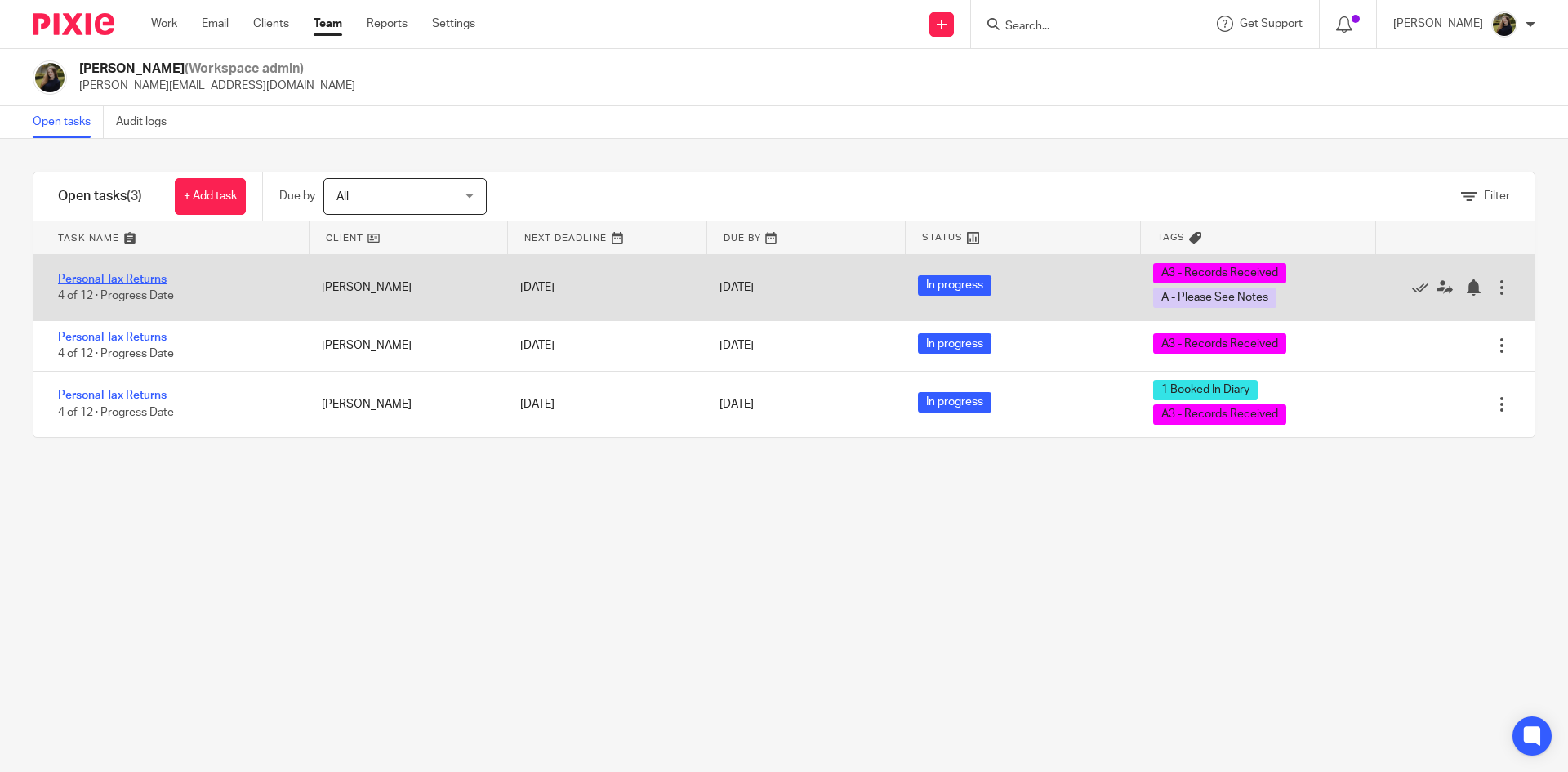
click at [116, 277] on link "Personal Tax Returns" at bounding box center [112, 279] width 109 height 12
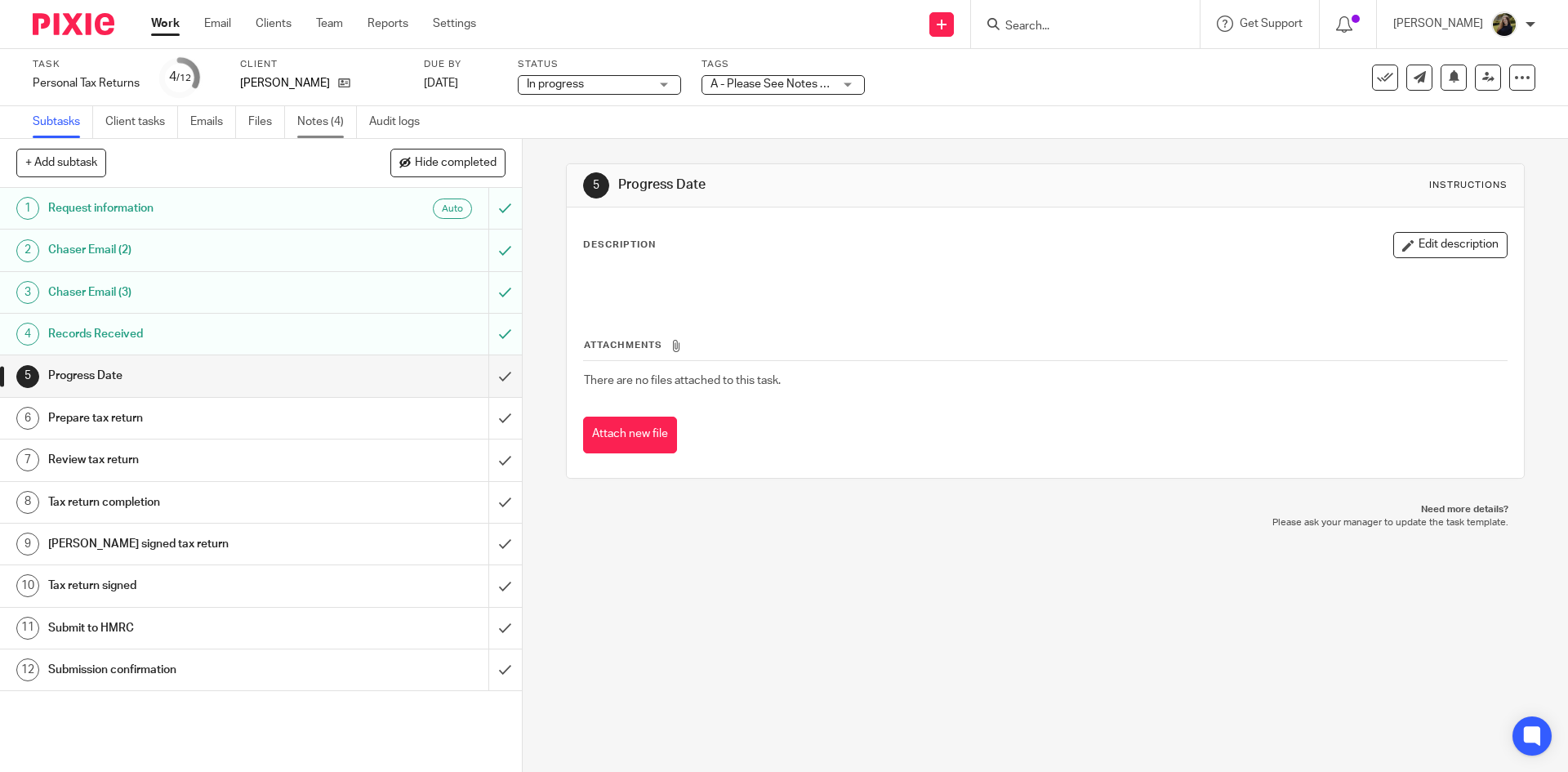
click at [309, 118] on link "Notes (4)" at bounding box center [327, 121] width 60 height 32
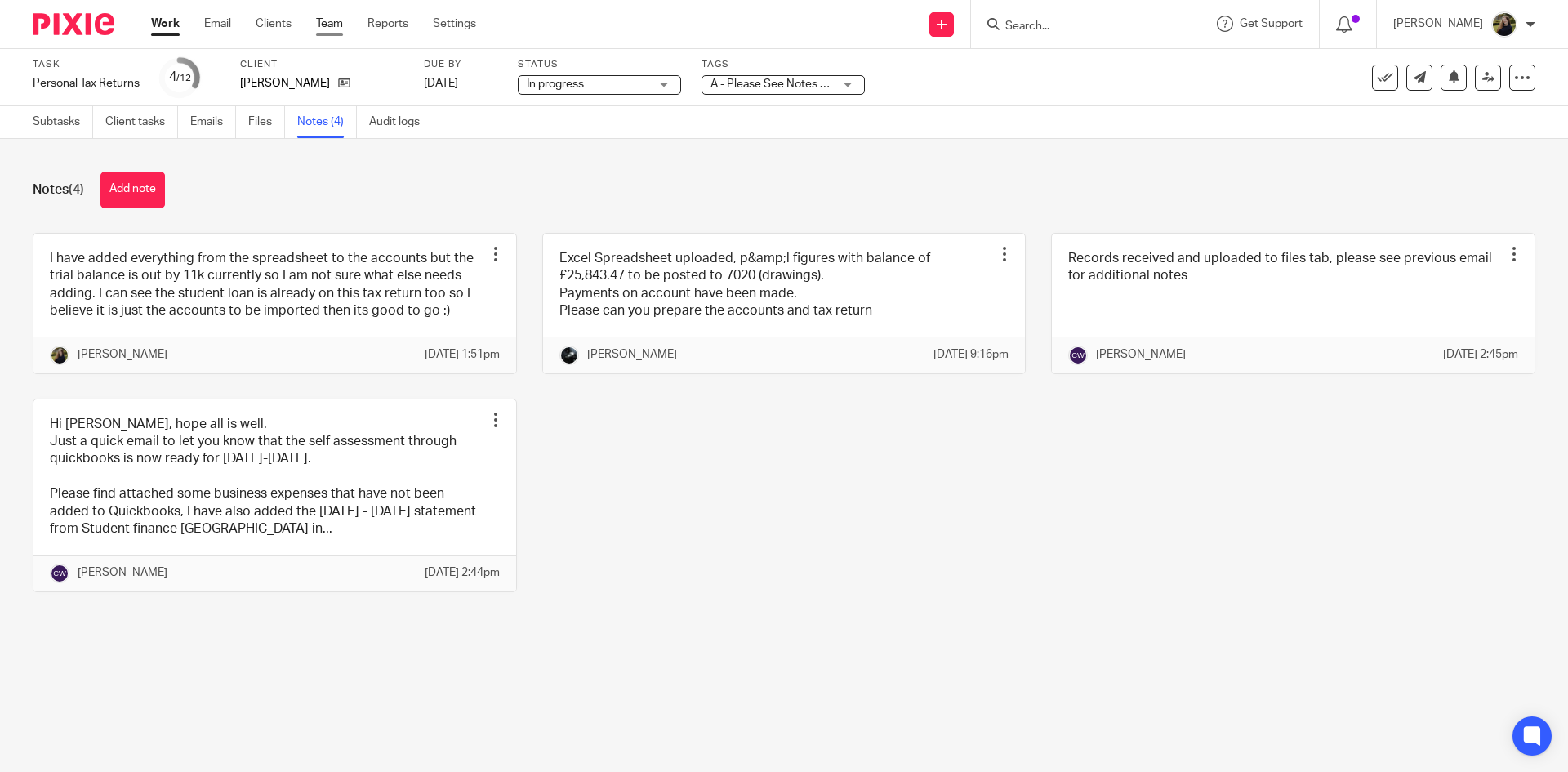
click at [330, 22] on link "Team" at bounding box center [329, 23] width 27 height 16
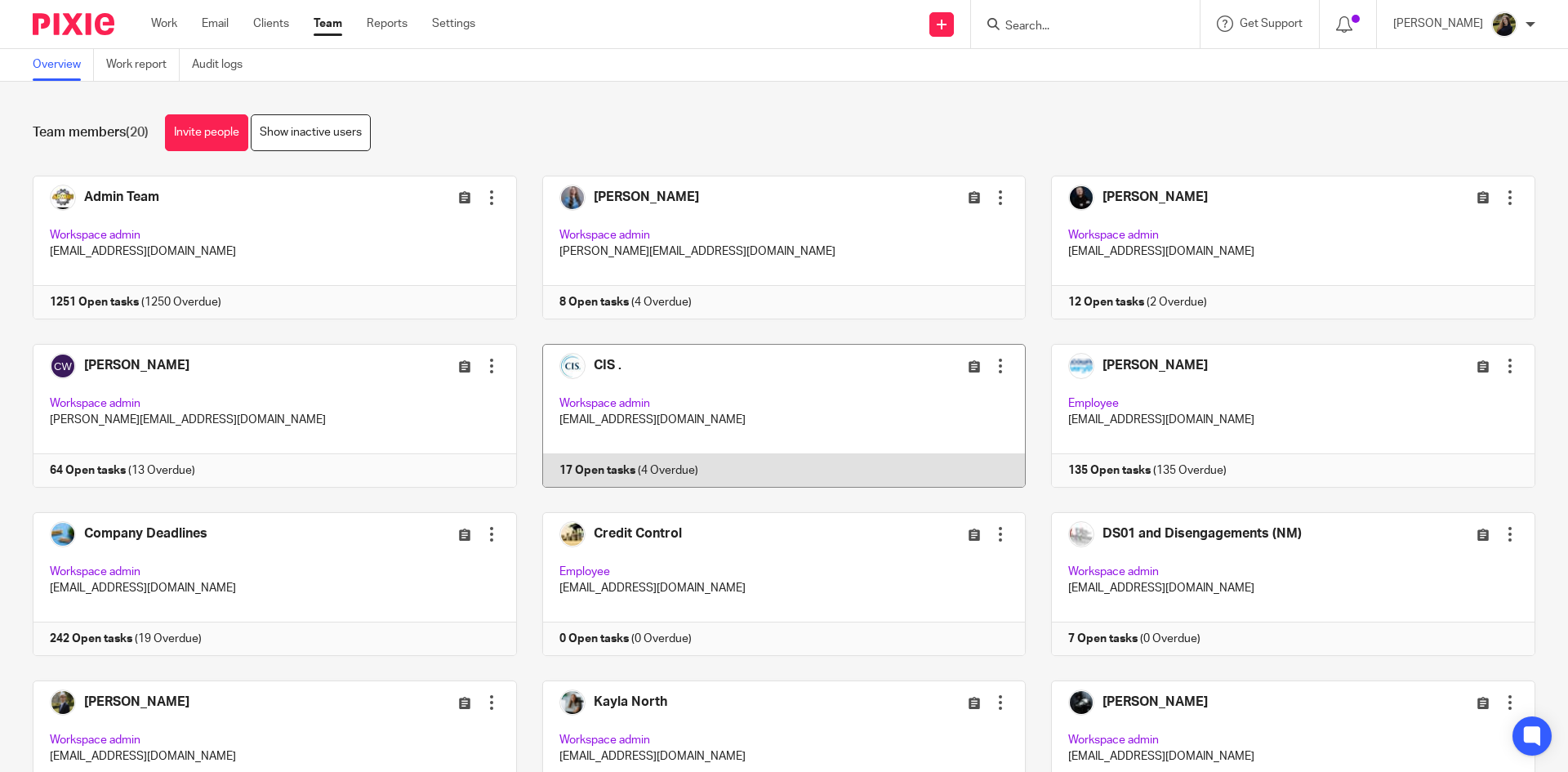
click at [609, 361] on link at bounding box center [771, 415] width 509 height 143
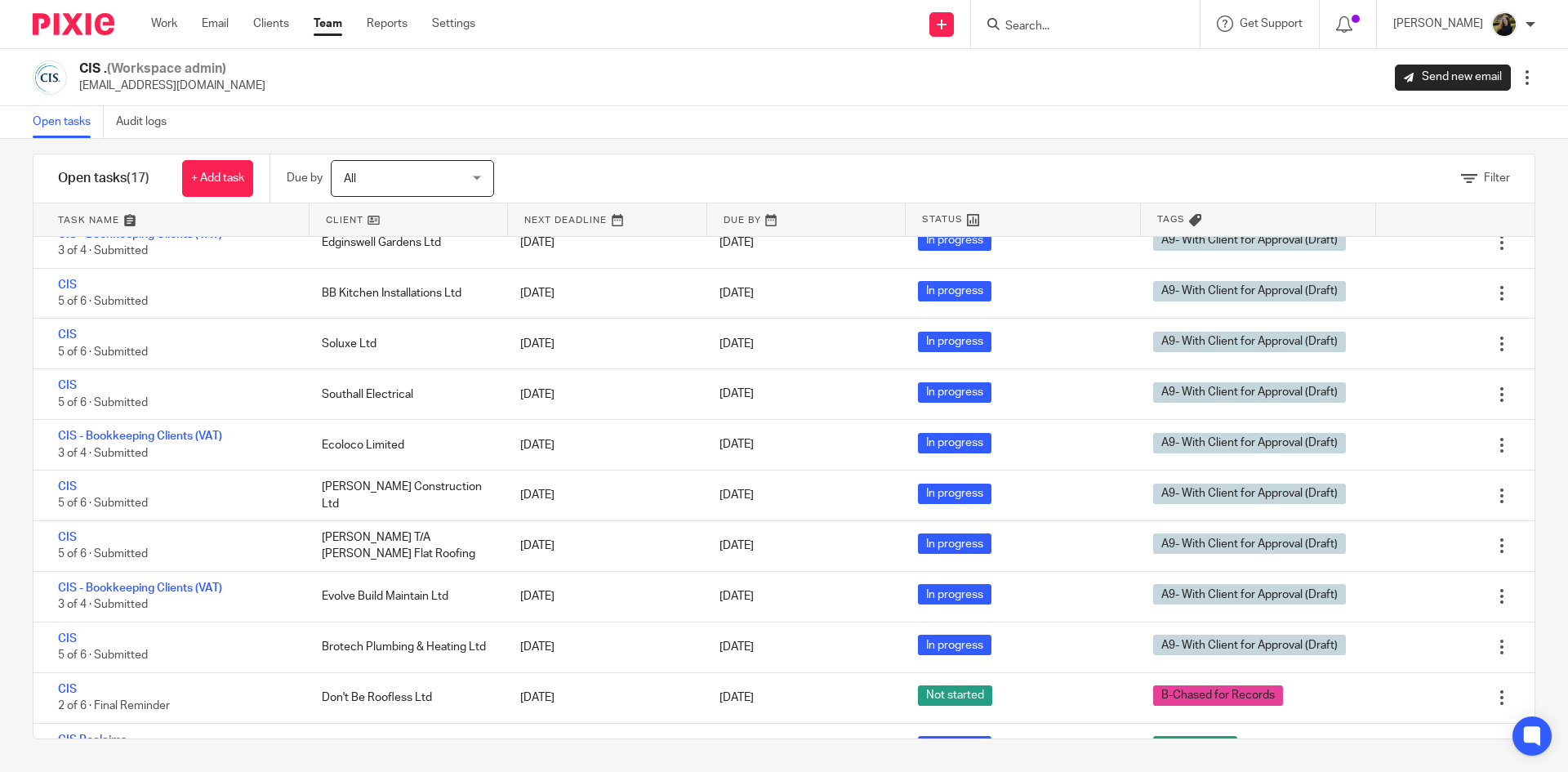
scroll to position [373, 0]
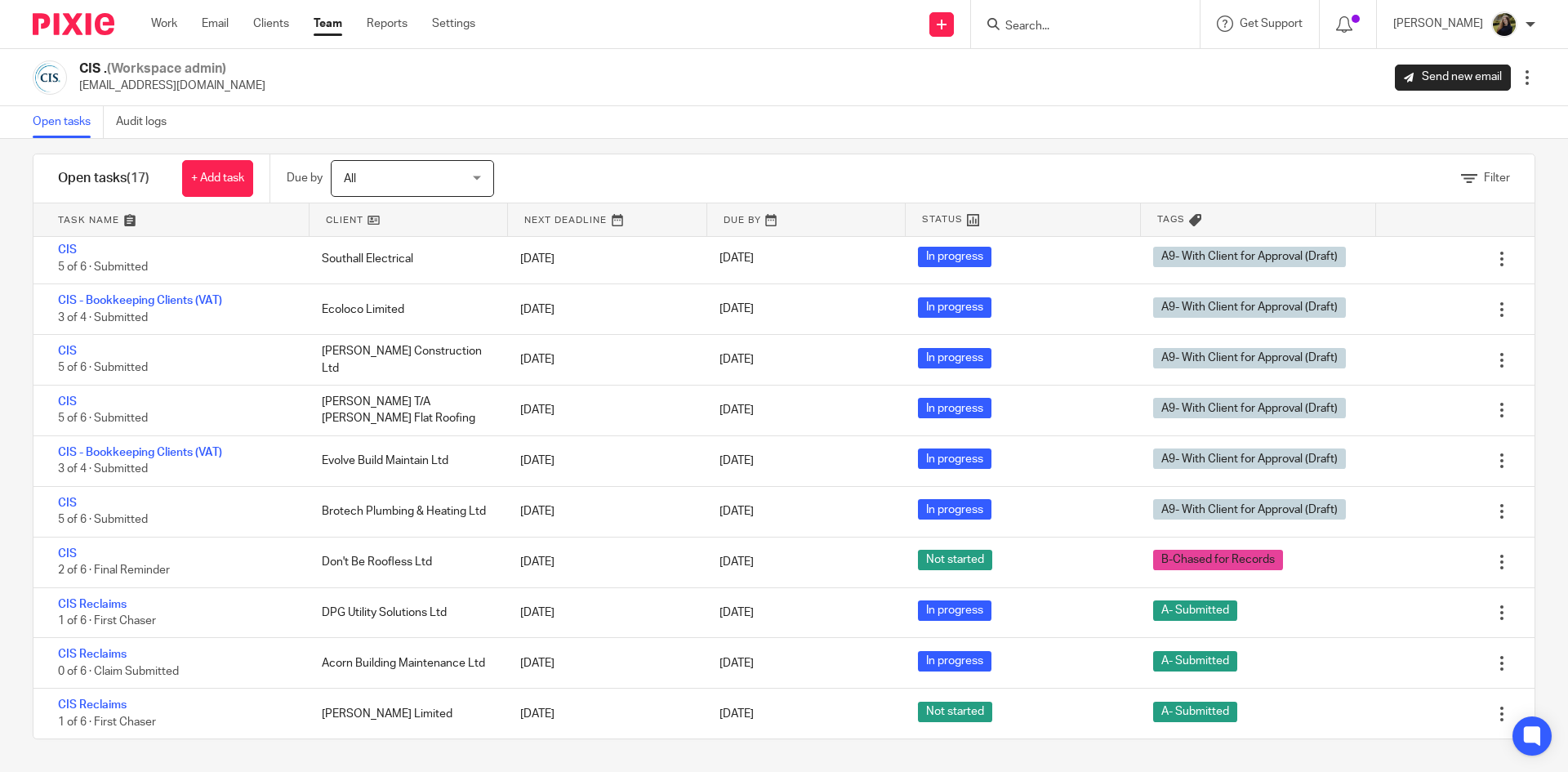
drag, startPoint x: 200, startPoint y: 366, endPoint x: 0, endPoint y: 322, distance: 204.8
click at [0, 322] on div "Filter tasks Only show tasks matching all of these conditions 1 Client name Is …" at bounding box center [784, 454] width 1568 height 632
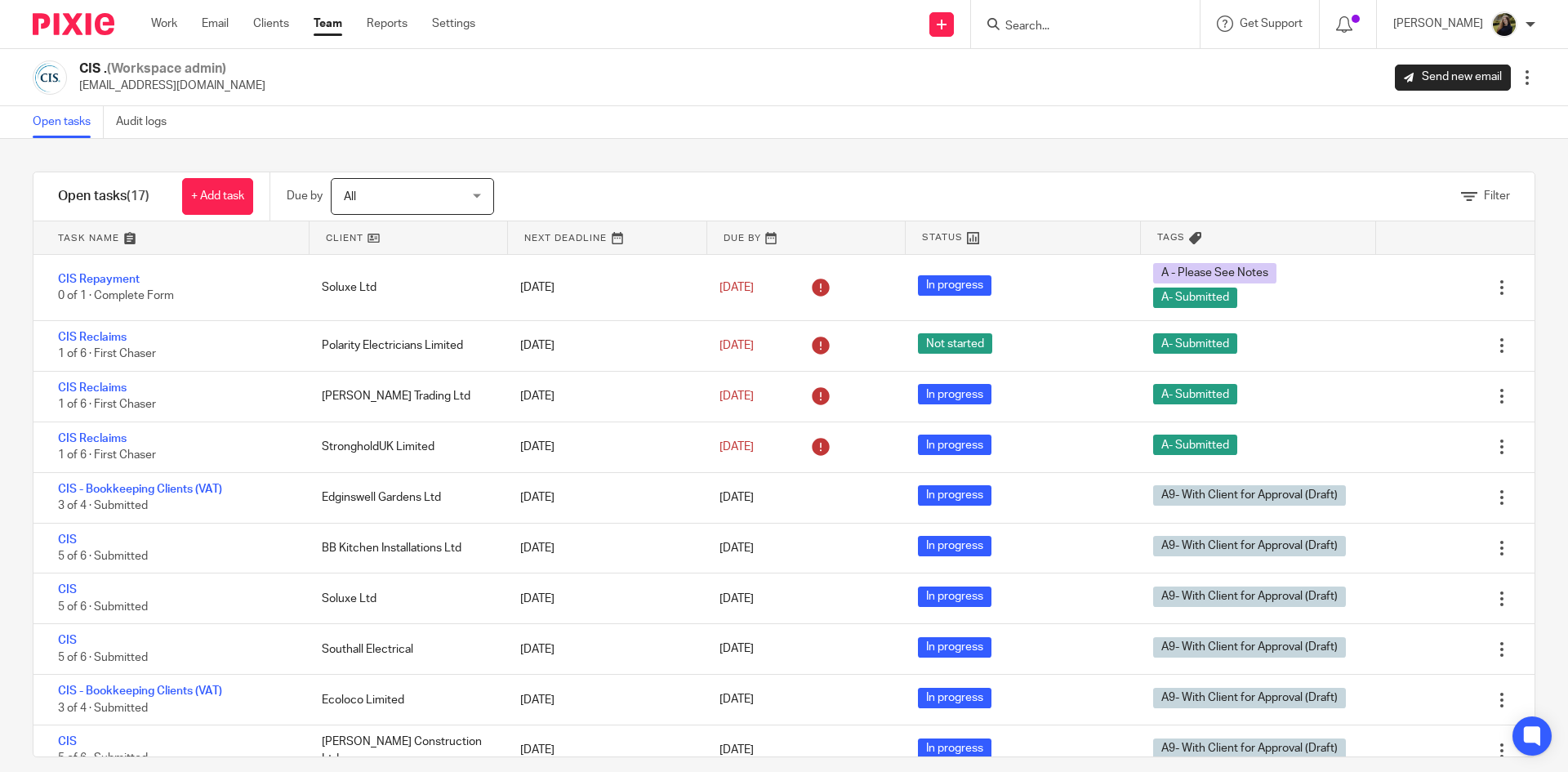
click at [102, 13] on img at bounding box center [73, 24] width 82 height 22
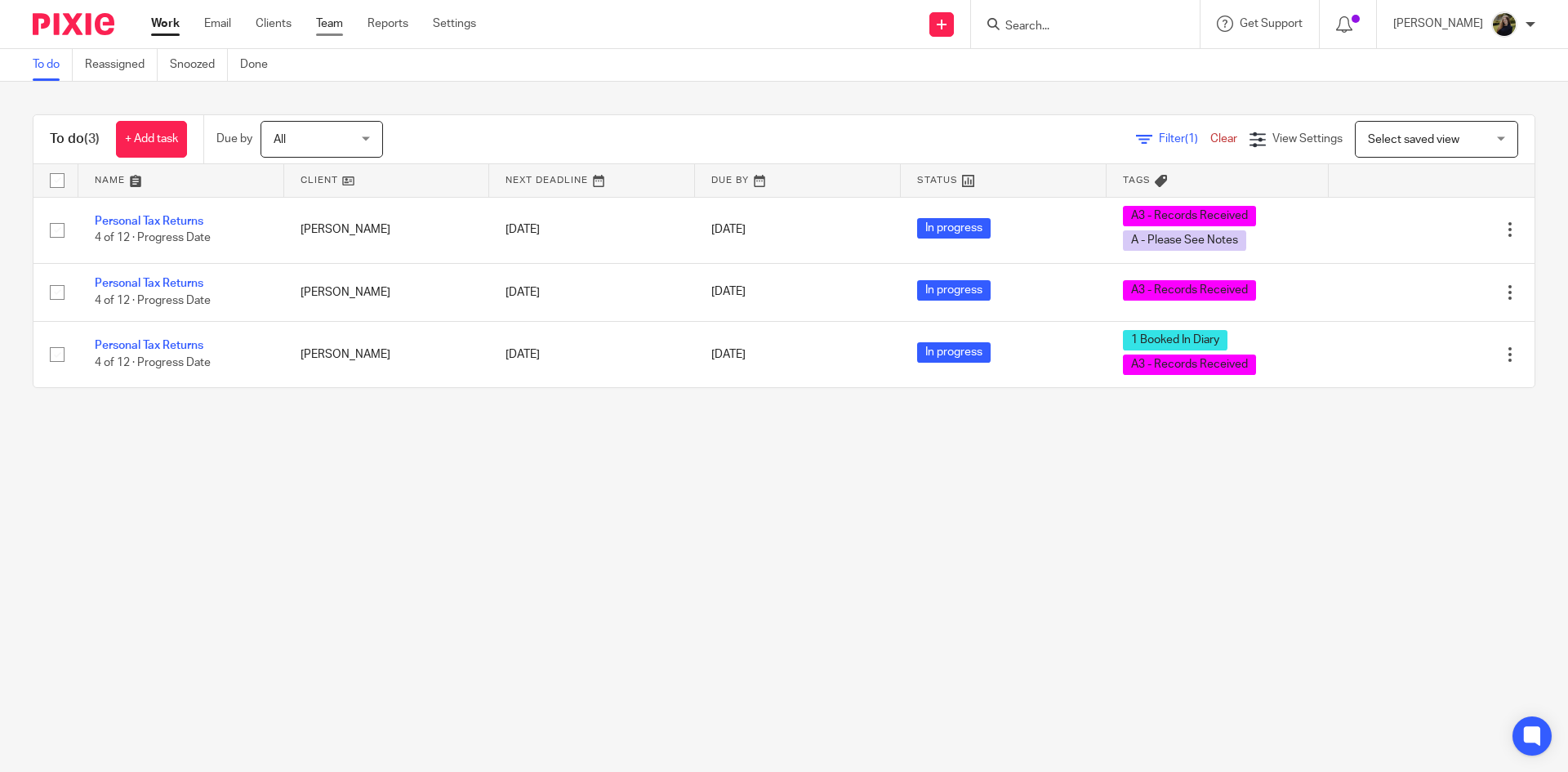
click at [329, 22] on link "Team" at bounding box center [329, 23] width 27 height 16
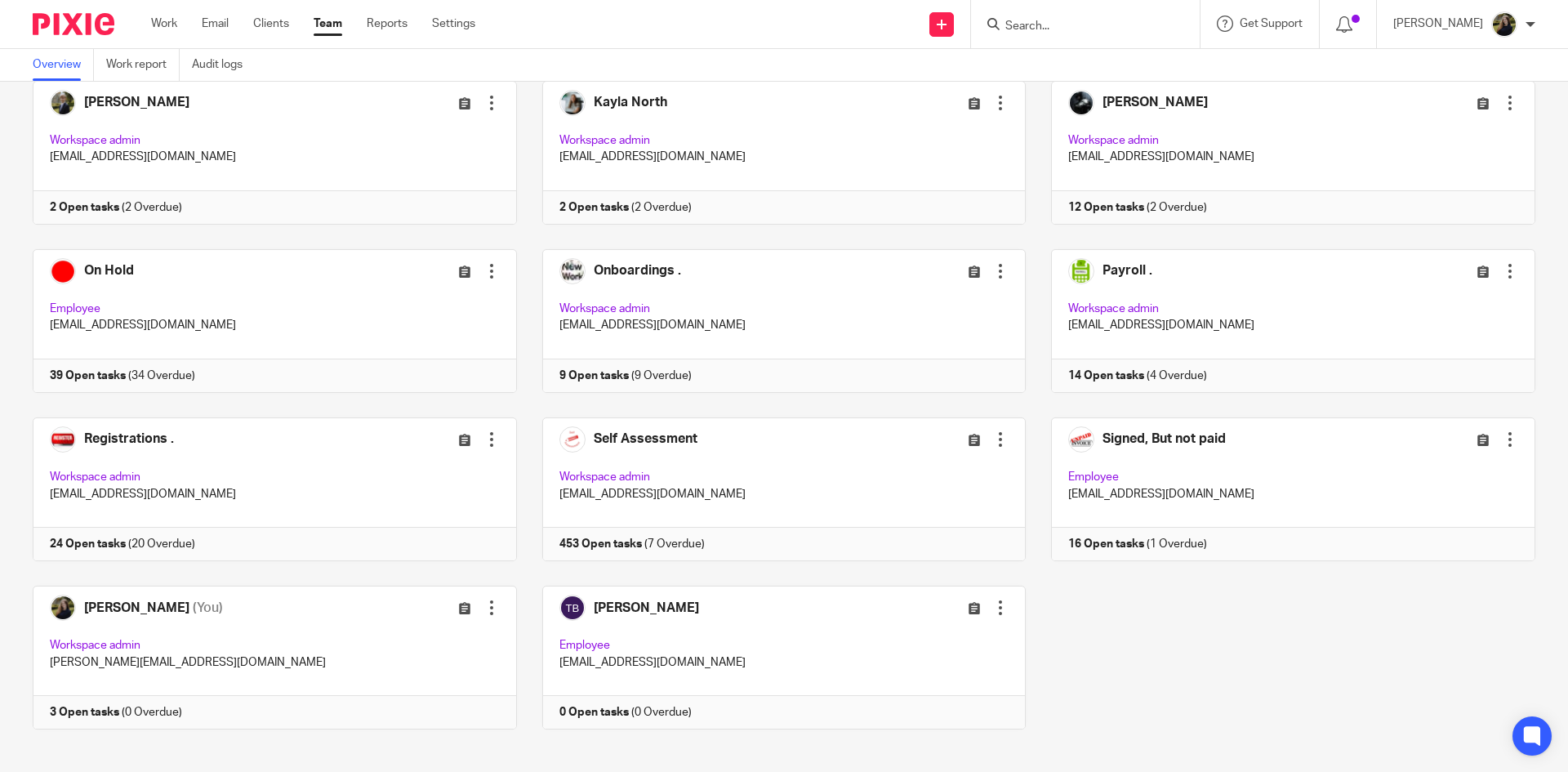
scroll to position [614, 0]
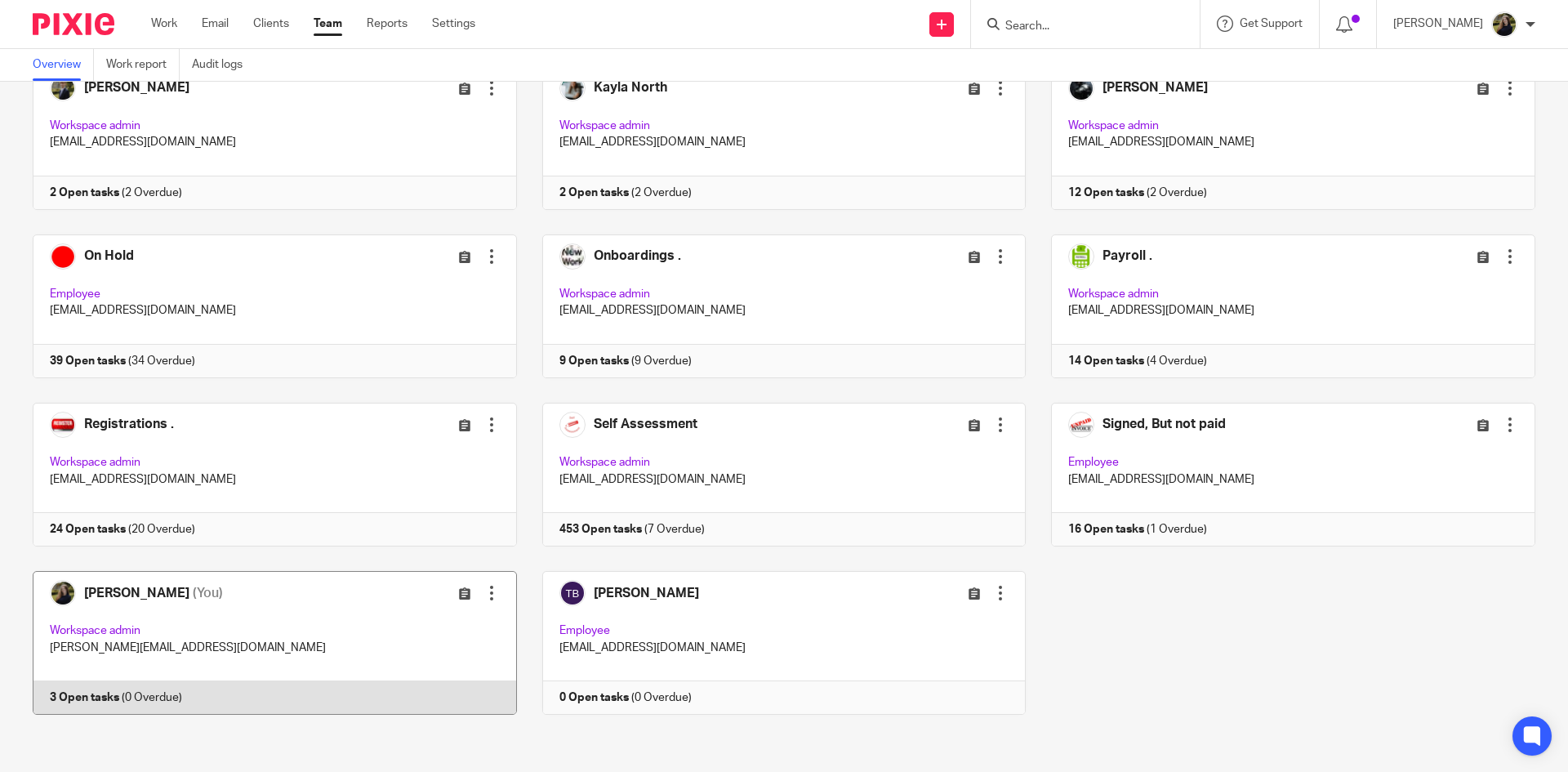
click at [191, 593] on link at bounding box center [262, 642] width 509 height 143
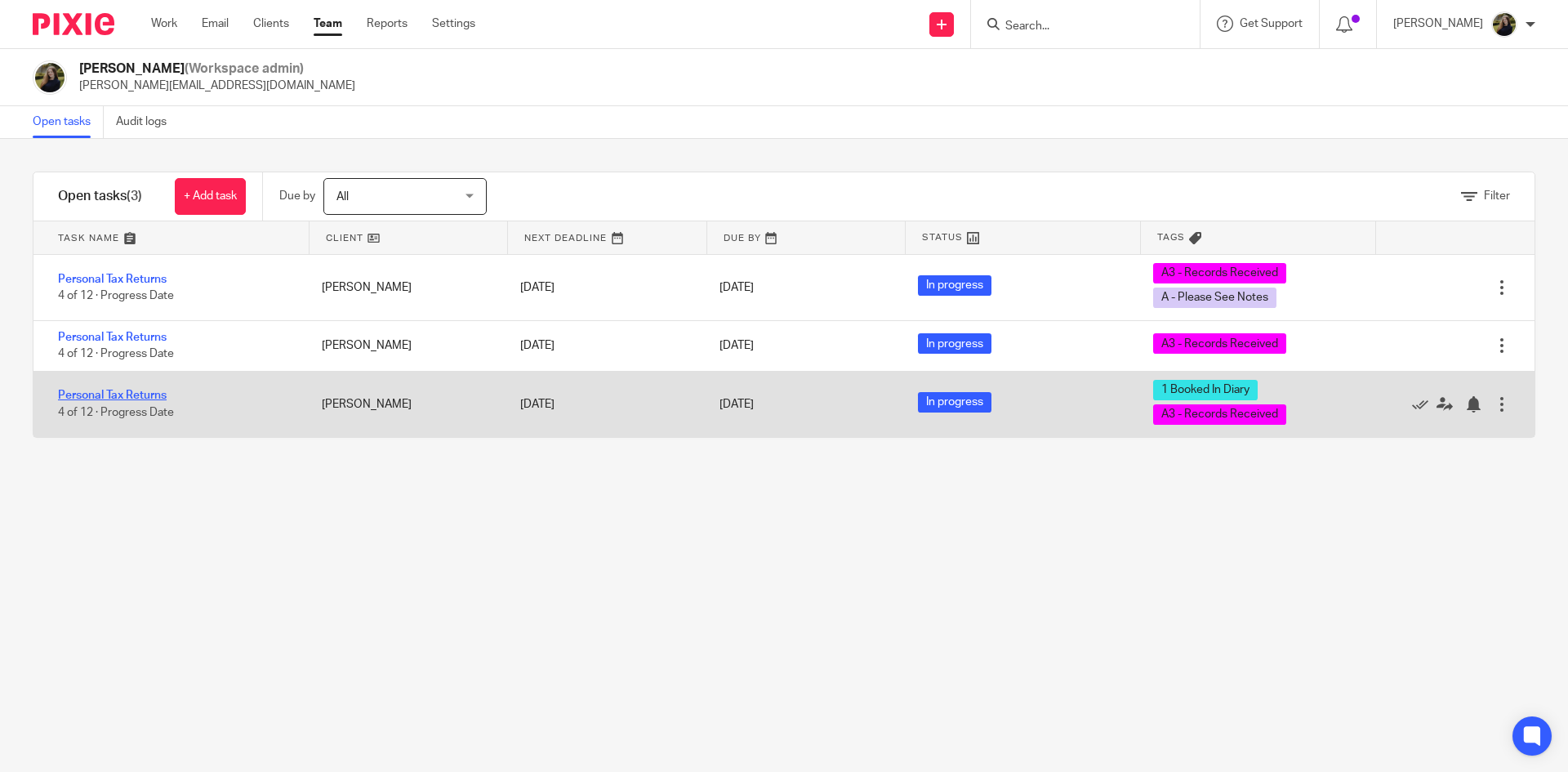
click at [137, 393] on link "Personal Tax Returns" at bounding box center [112, 396] width 109 height 12
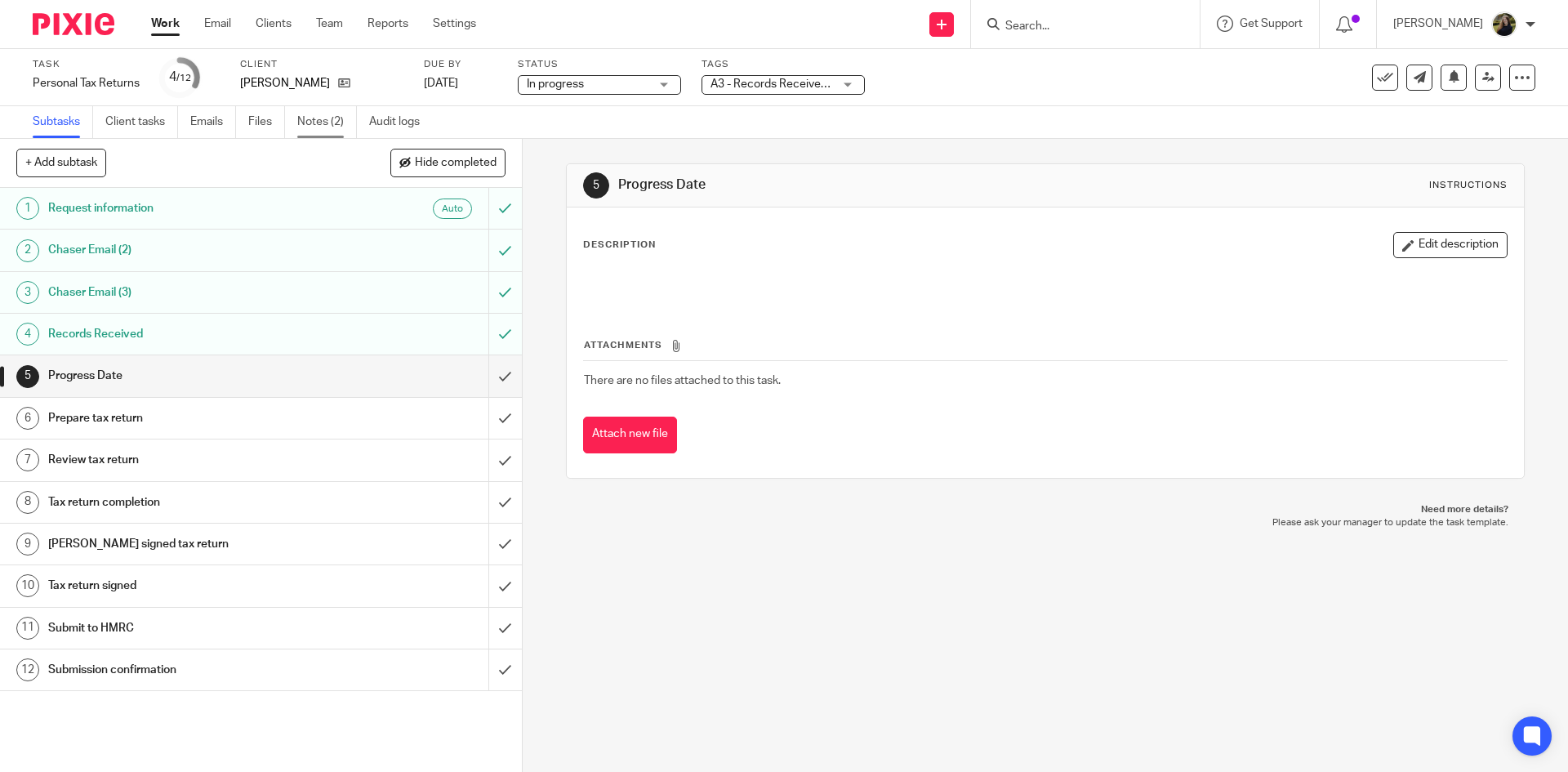
click at [307, 120] on link "Notes (2)" at bounding box center [327, 121] width 60 height 32
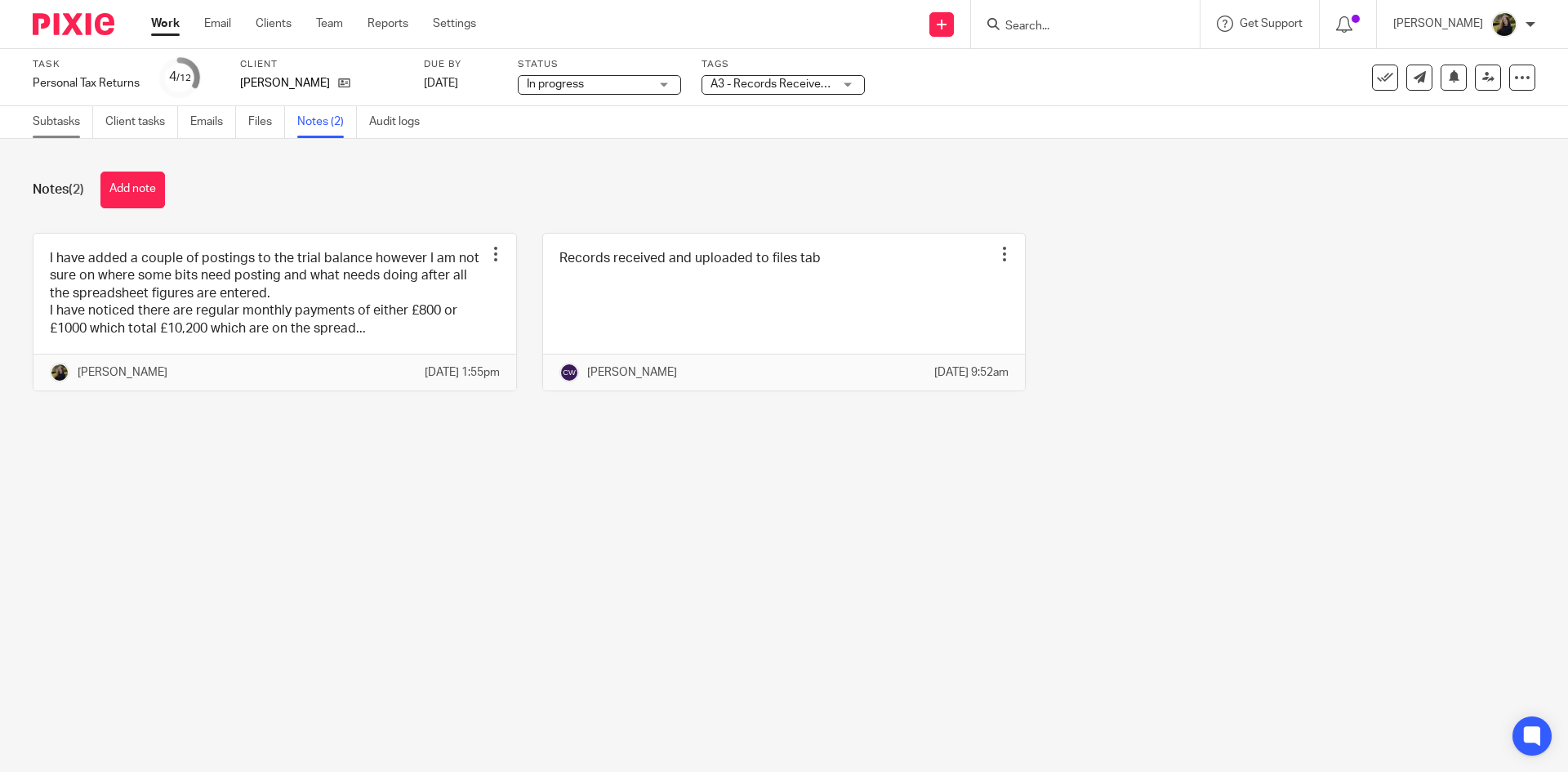
click at [47, 121] on link "Subtasks" at bounding box center [63, 121] width 61 height 32
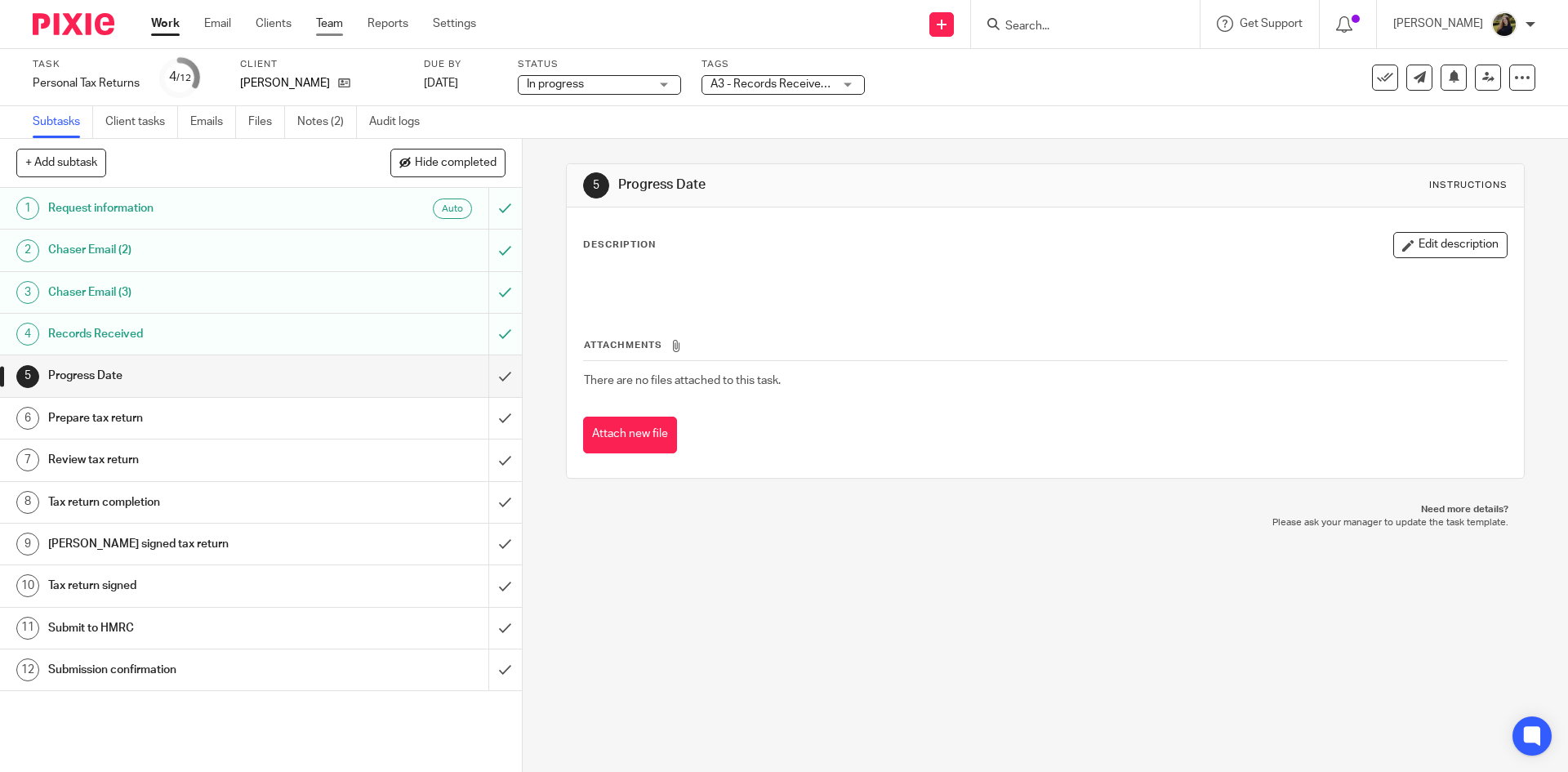
click at [322, 30] on link "Team" at bounding box center [329, 23] width 27 height 16
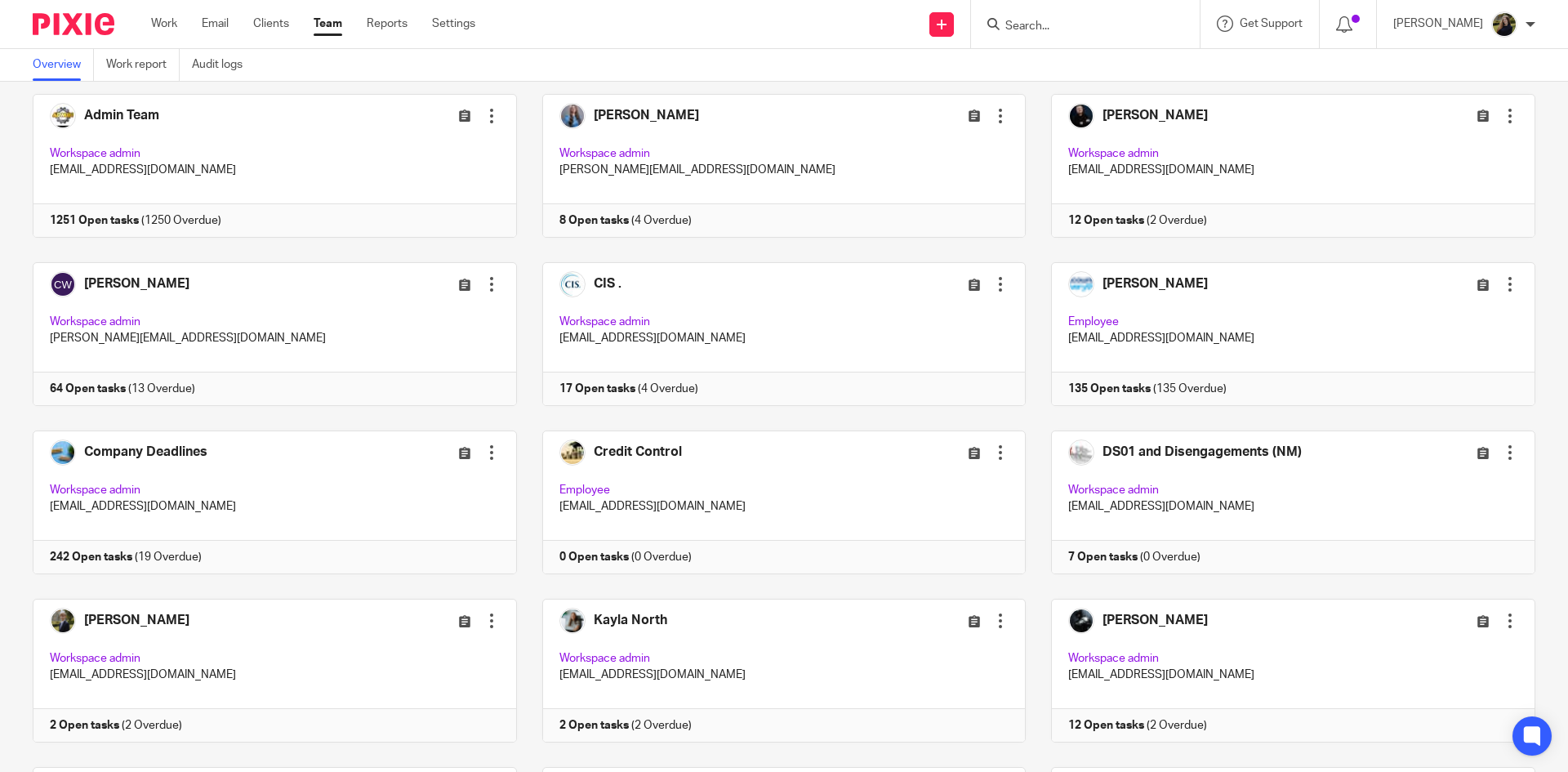
scroll to position [164, 0]
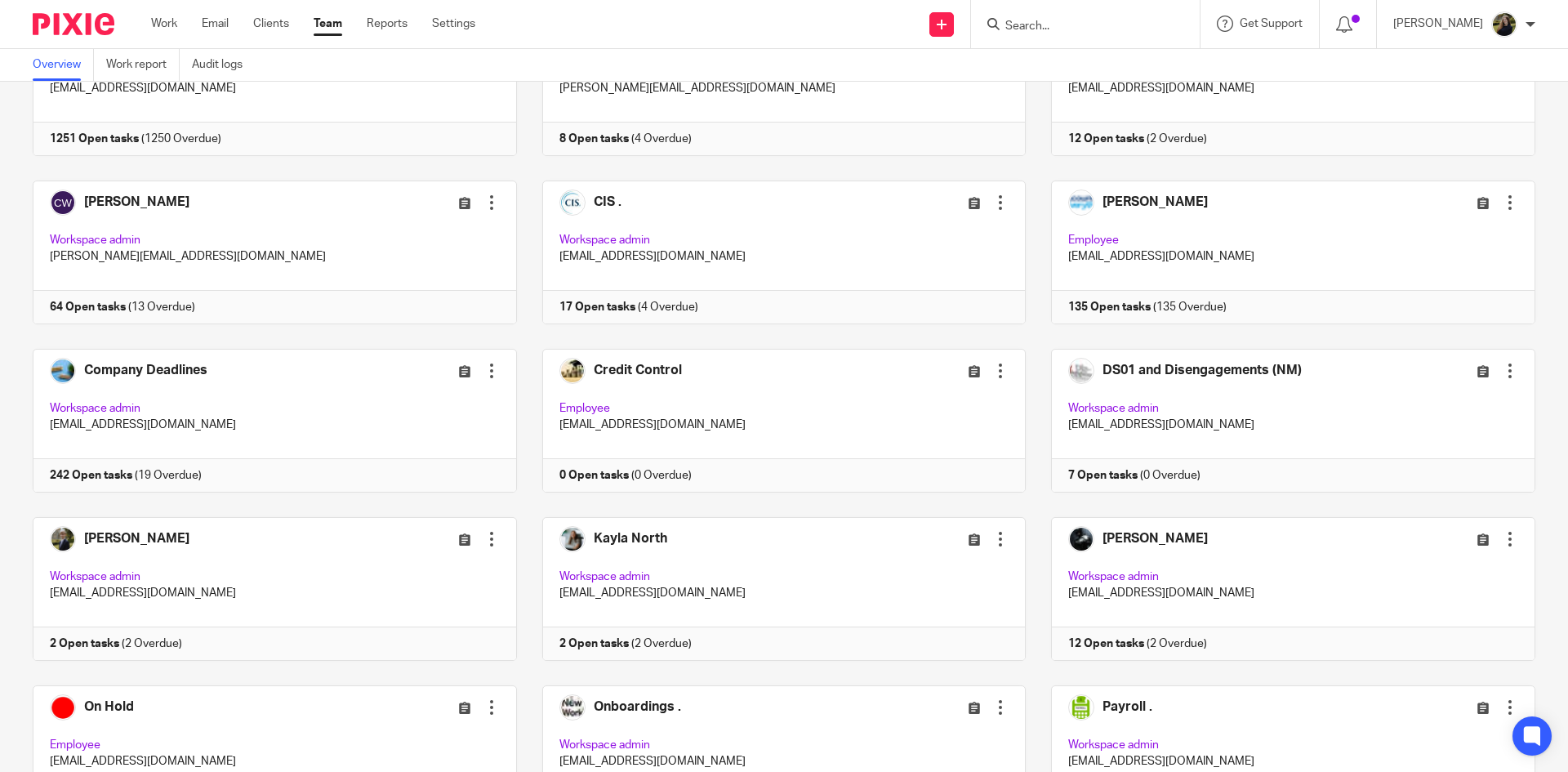
click at [745, 165] on div "Admin Team Edit user Transfer Deactivate user Workspace admin [EMAIL_ADDRESS][D…" at bounding box center [771, 602] width 1528 height 1178
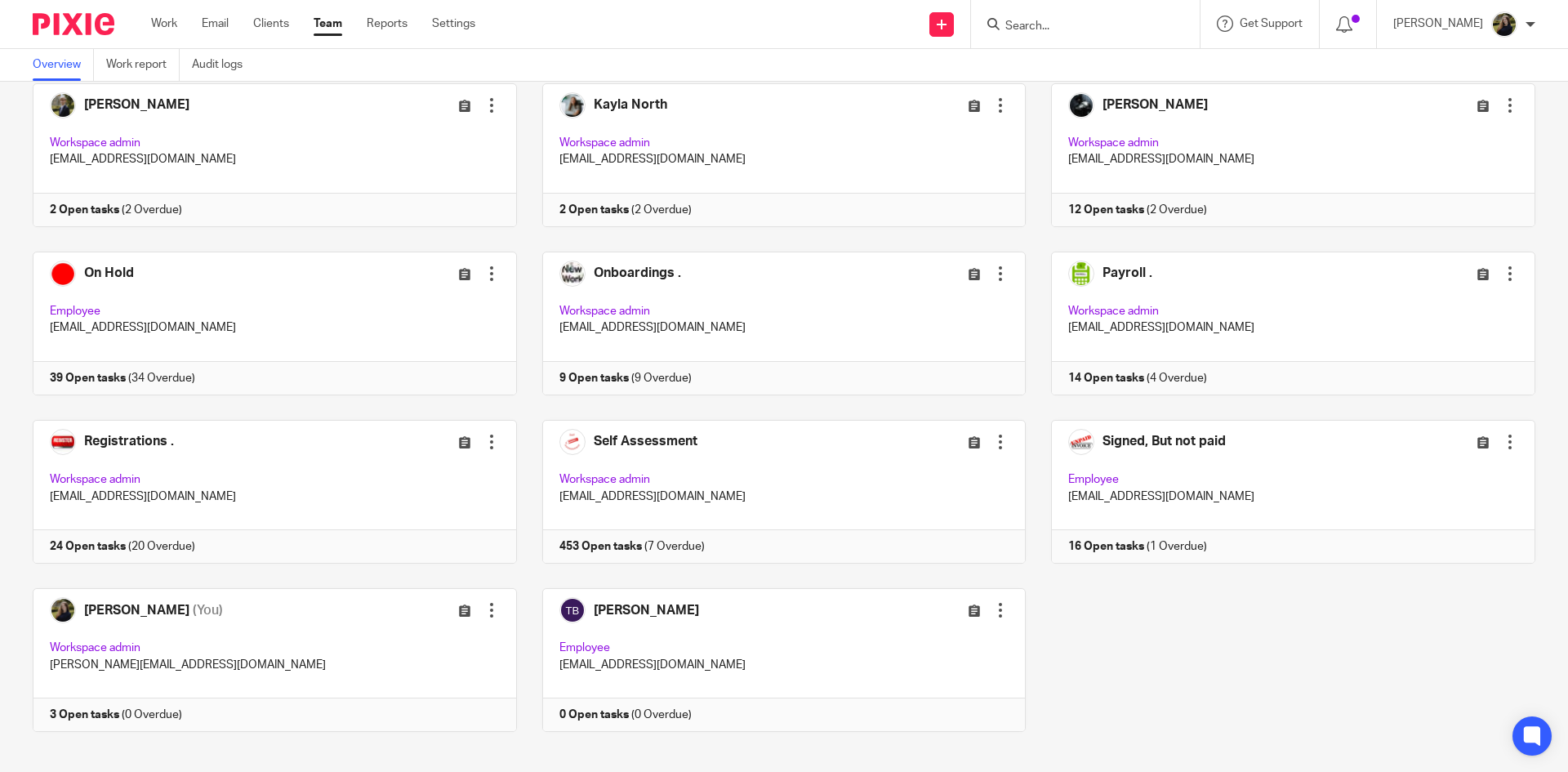
scroll to position [614, 0]
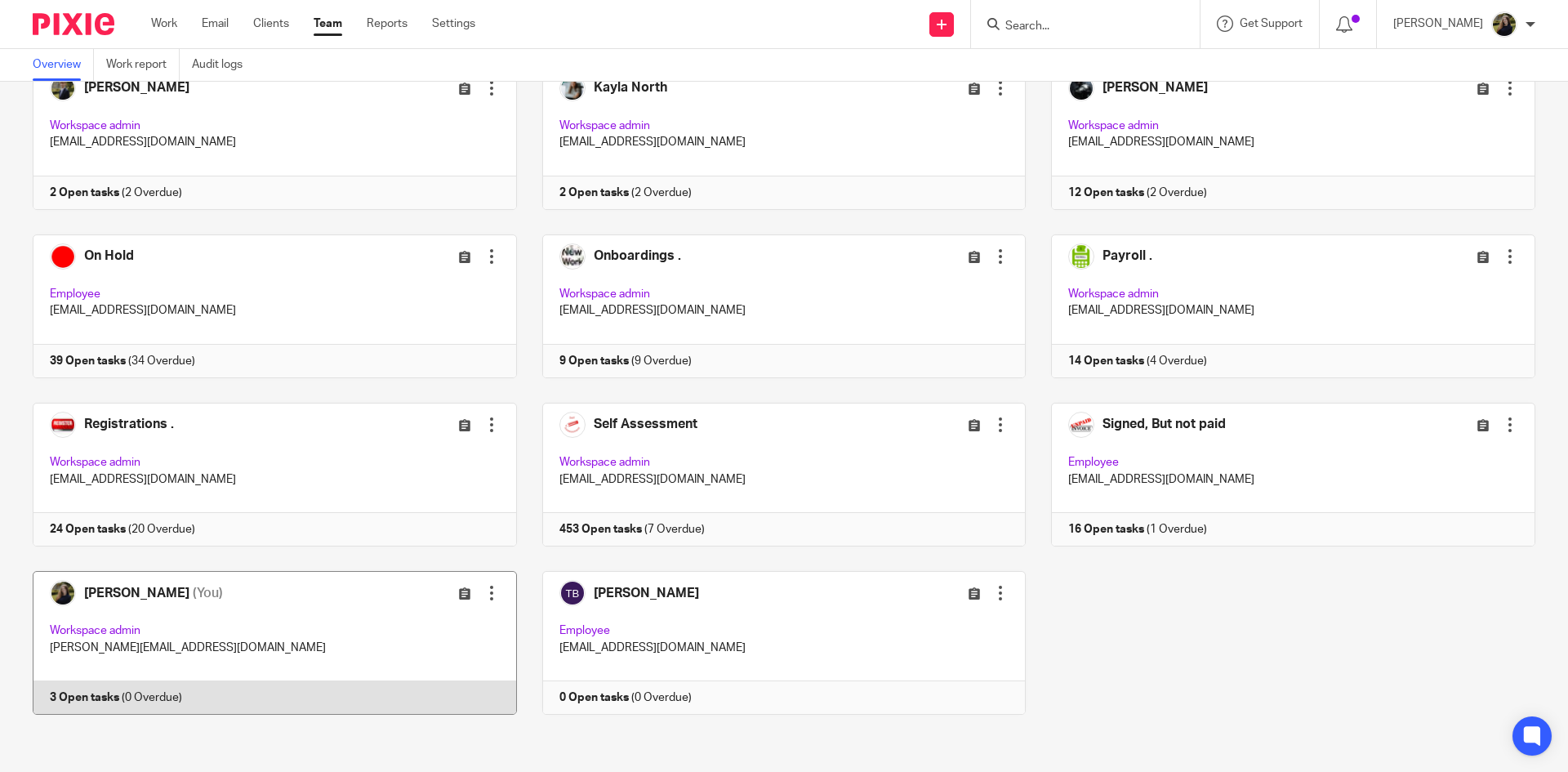
click at [190, 592] on link at bounding box center [262, 642] width 509 height 143
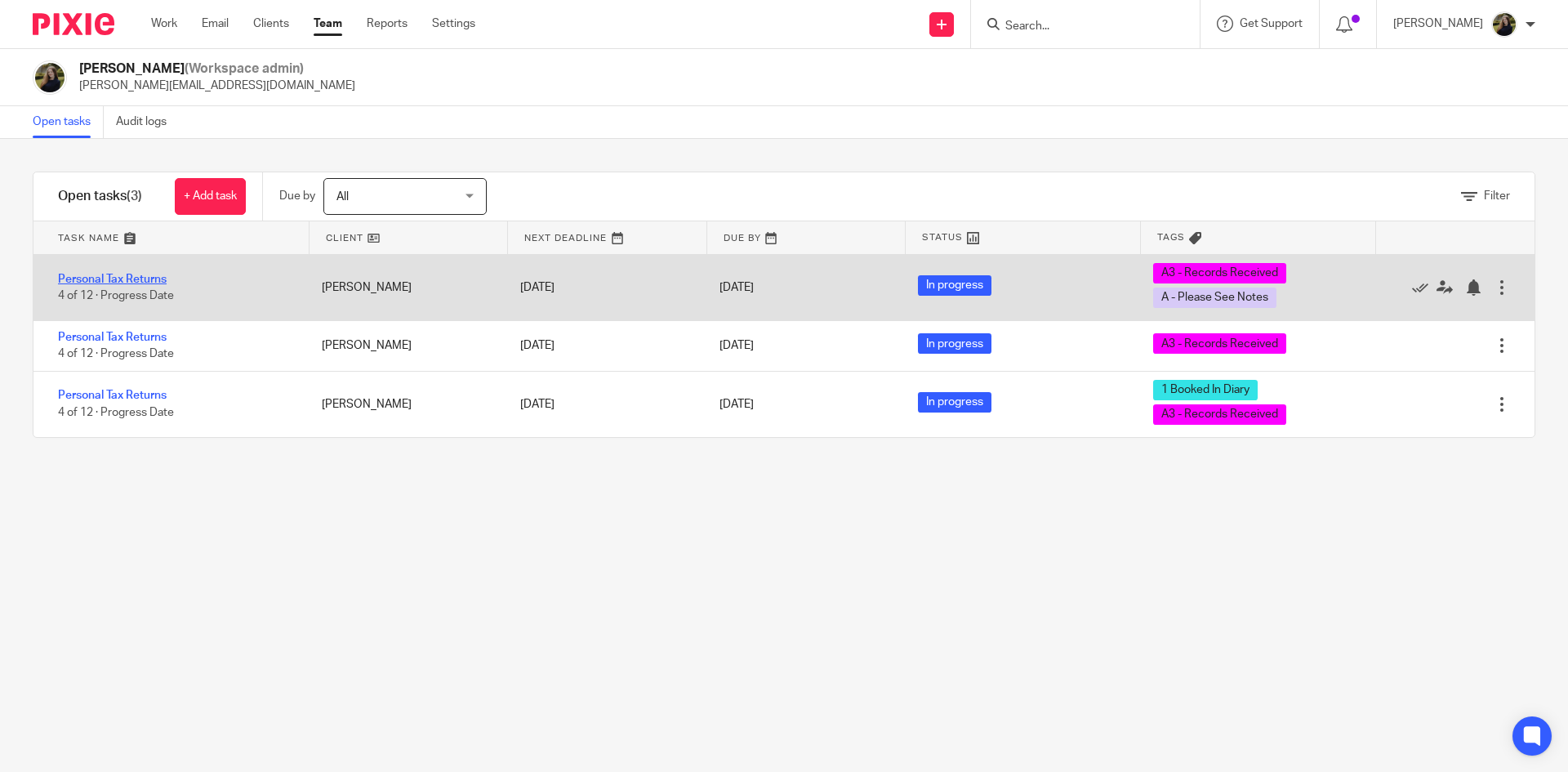
click at [97, 277] on link "Personal Tax Returns" at bounding box center [112, 279] width 109 height 12
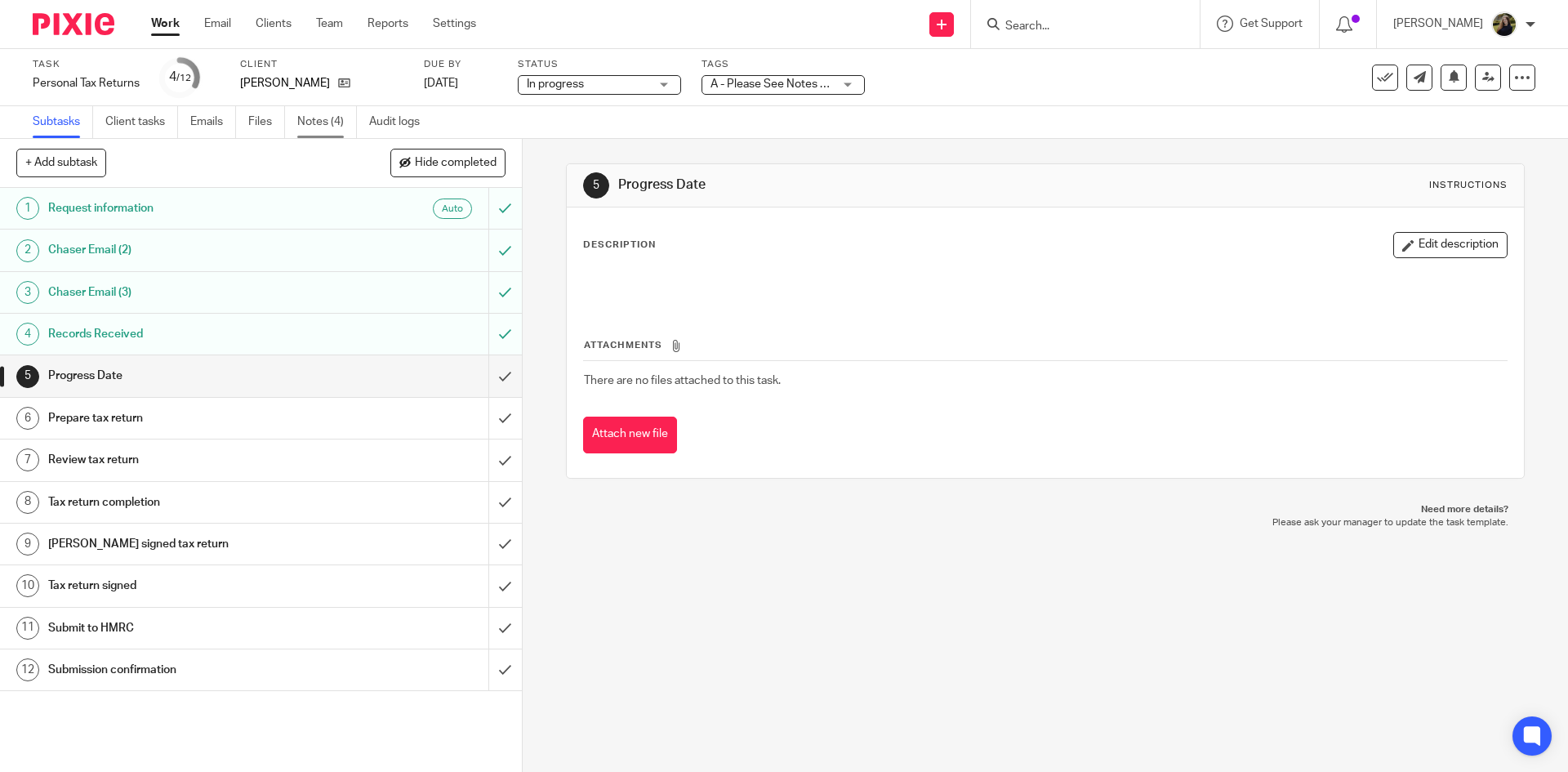
click at [309, 118] on link "Notes (4)" at bounding box center [327, 121] width 60 height 32
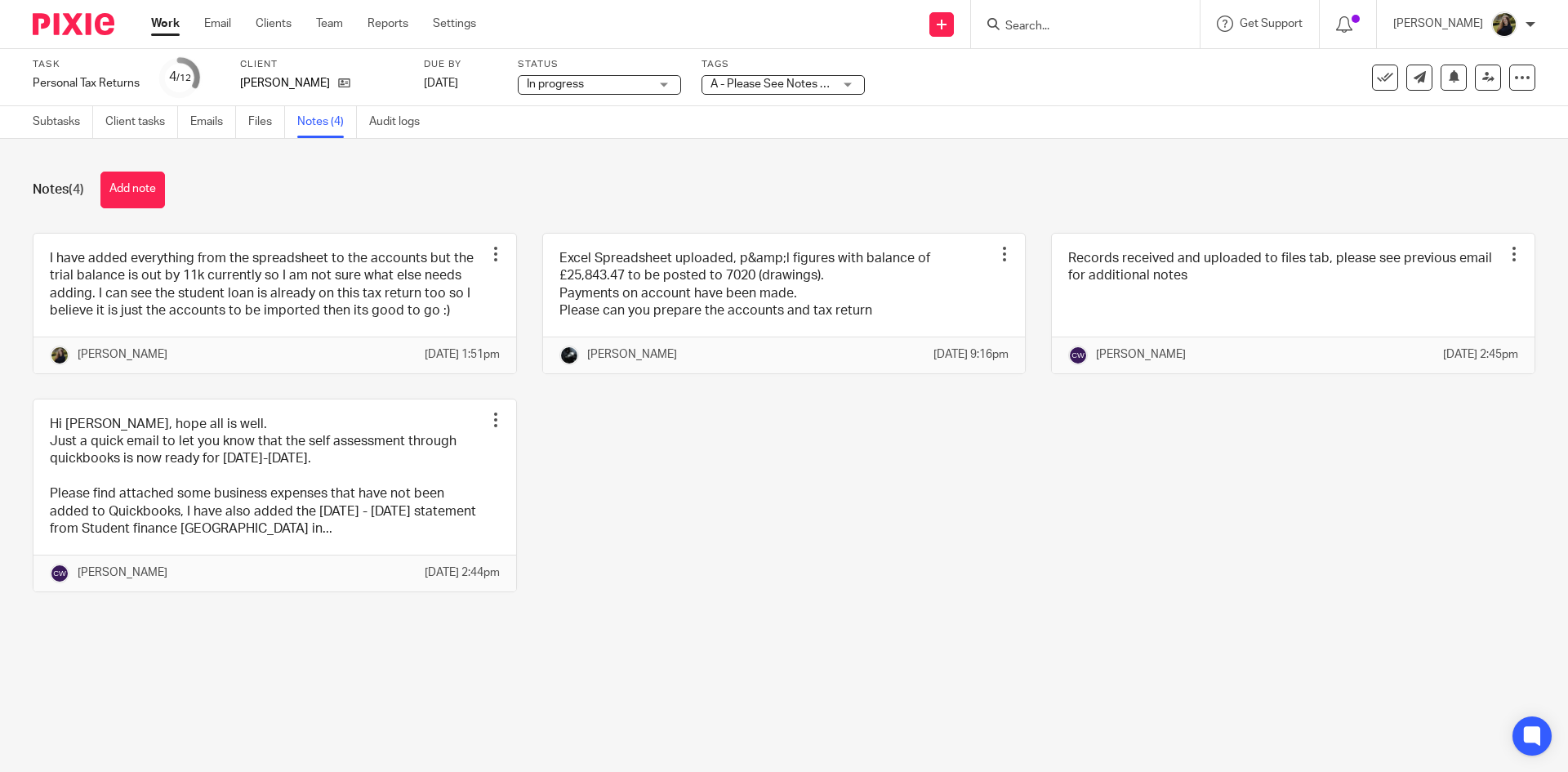
click at [458, 193] on div "Notes (4) Add note" at bounding box center [784, 190] width 1503 height 37
click at [1051, 24] on input "Search" at bounding box center [1077, 26] width 147 height 14
type input "07833778434"
click at [1079, 151] on div "Notes (4) Add note I have added everything from the spreadsheet to the accounts…" at bounding box center [784, 394] width 1568 height 510
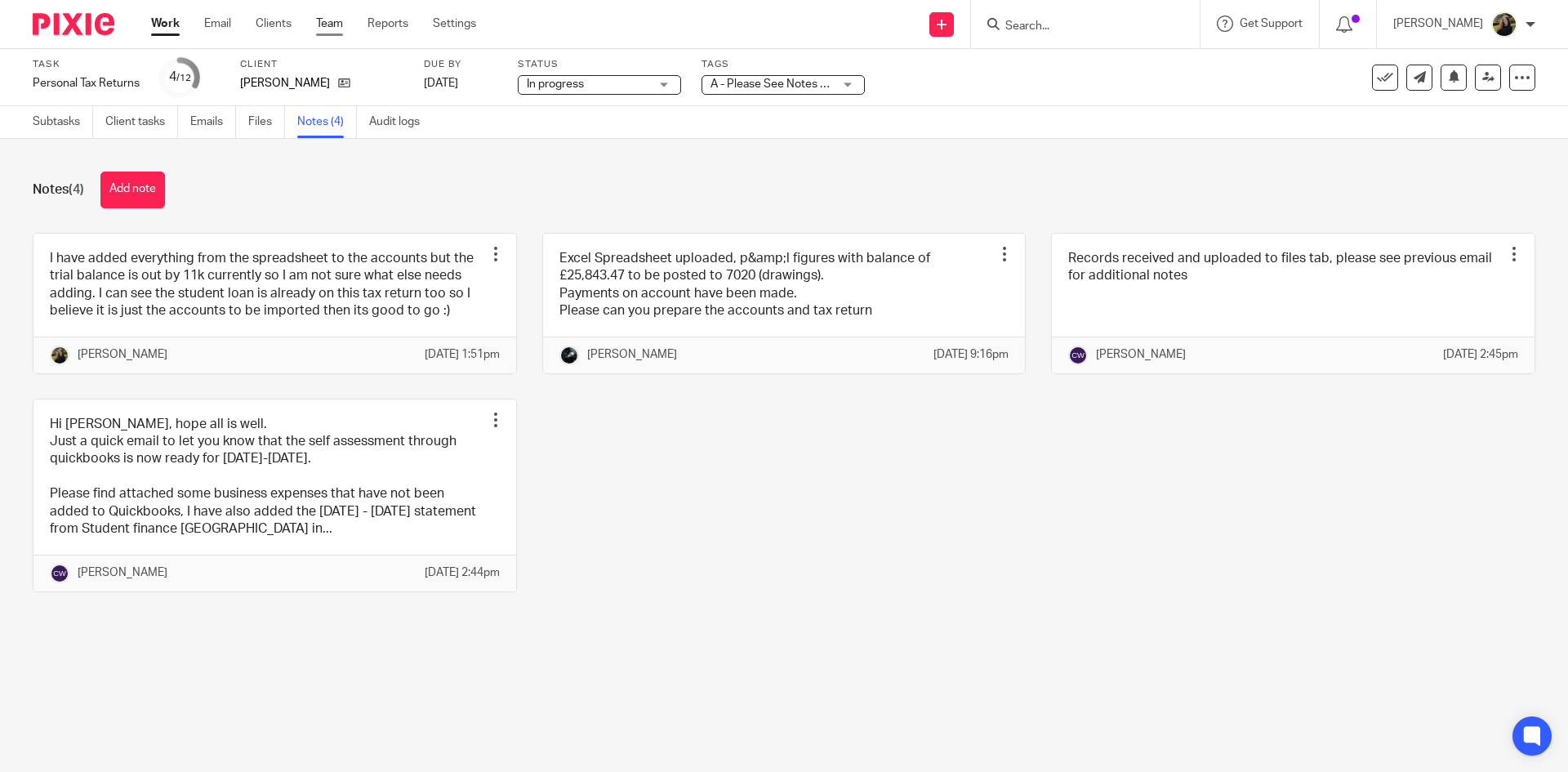
click at [332, 23] on link "Team" at bounding box center [329, 23] width 27 height 16
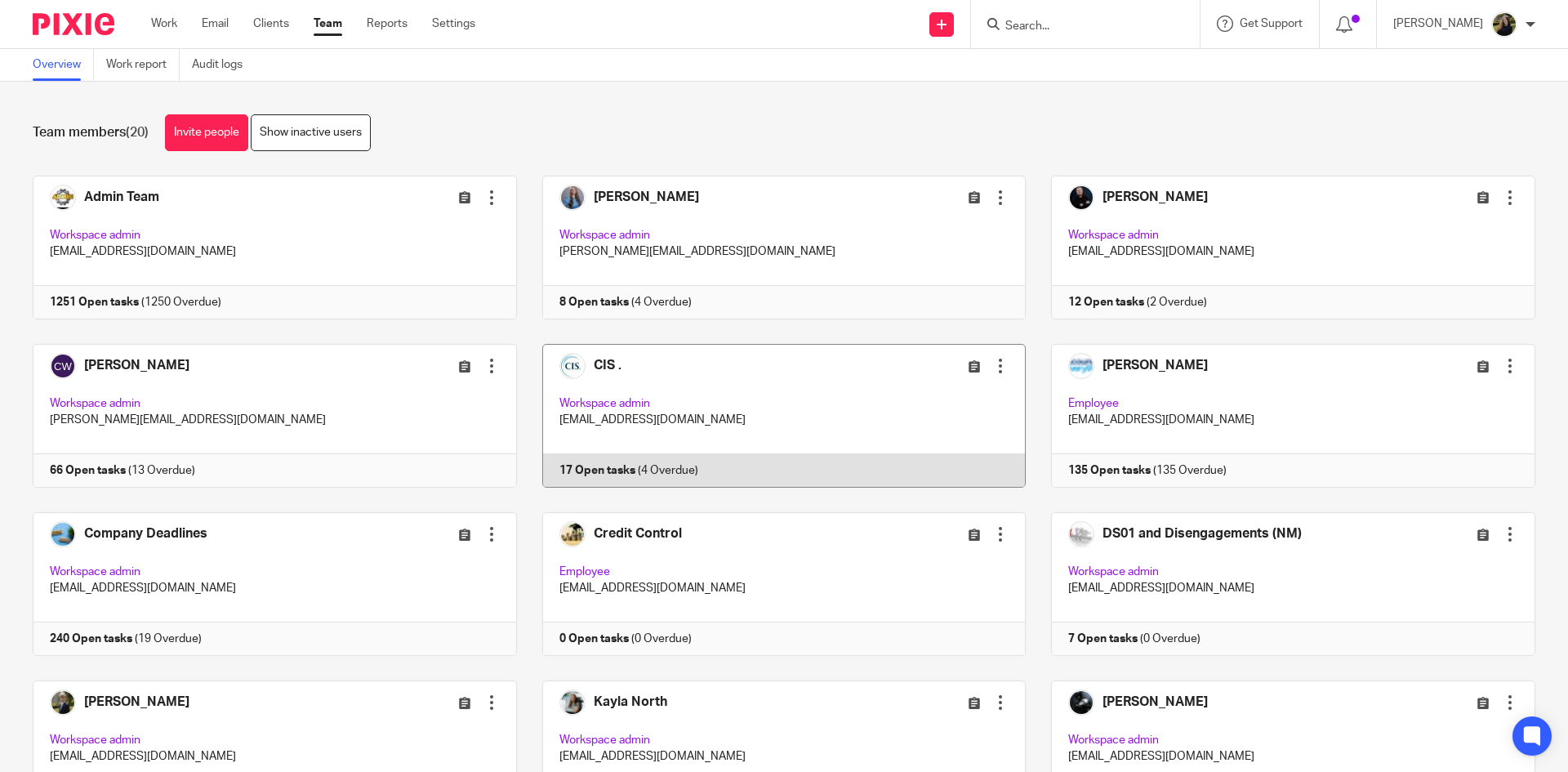
click at [676, 354] on link at bounding box center [771, 415] width 509 height 143
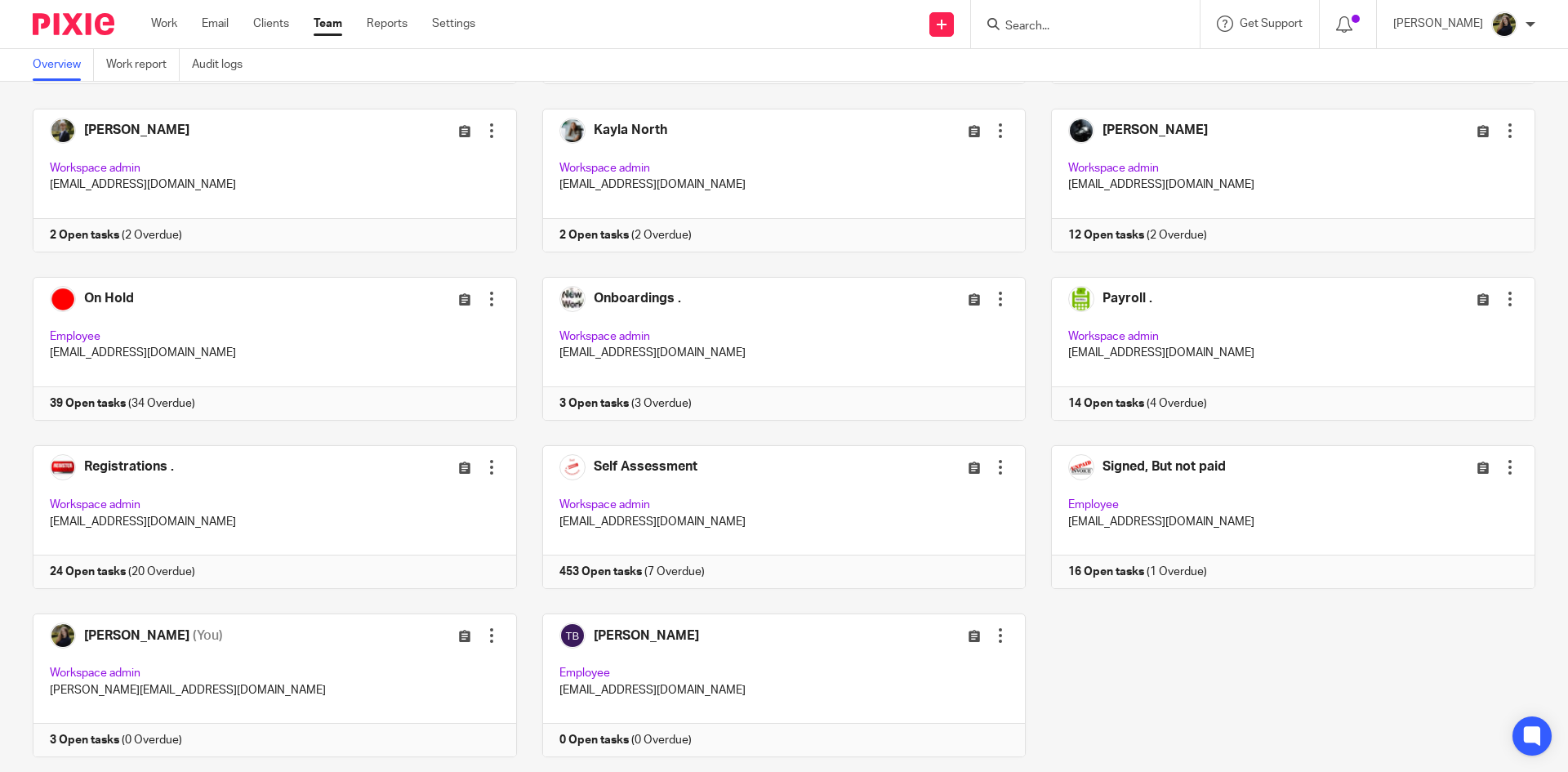
scroll to position [614, 0]
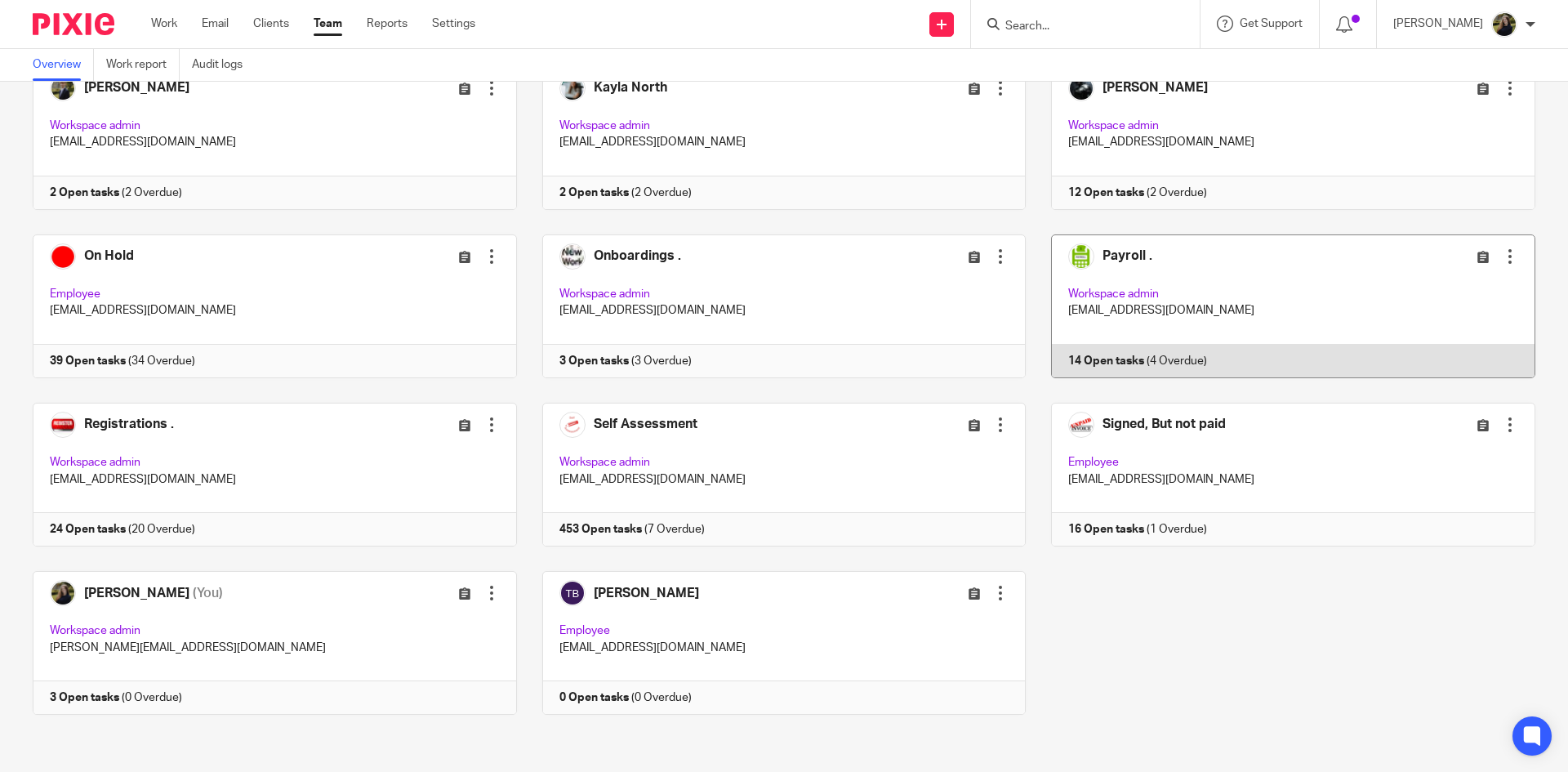
click at [1133, 252] on link at bounding box center [1279, 305] width 509 height 143
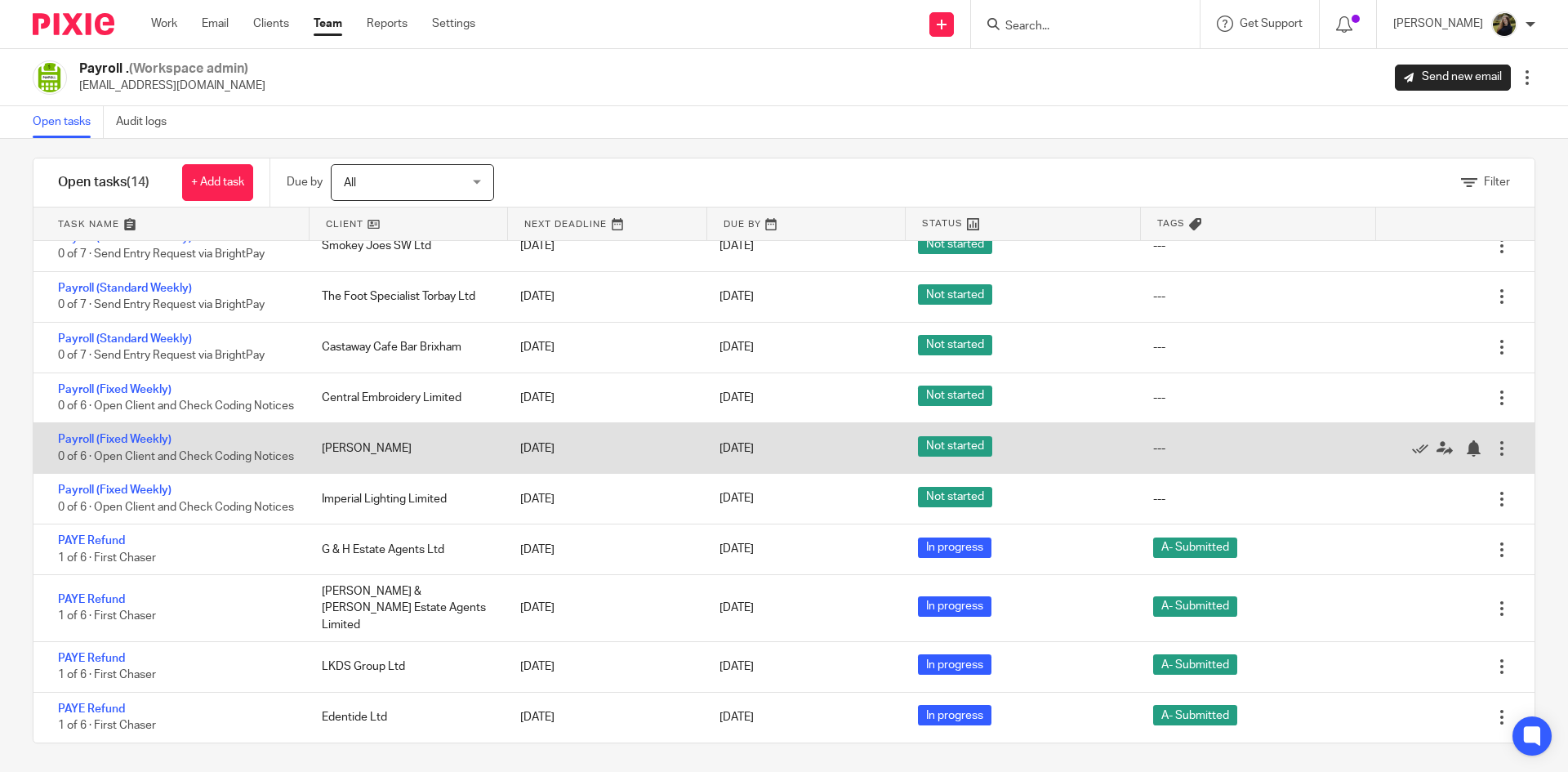
scroll to position [18, 0]
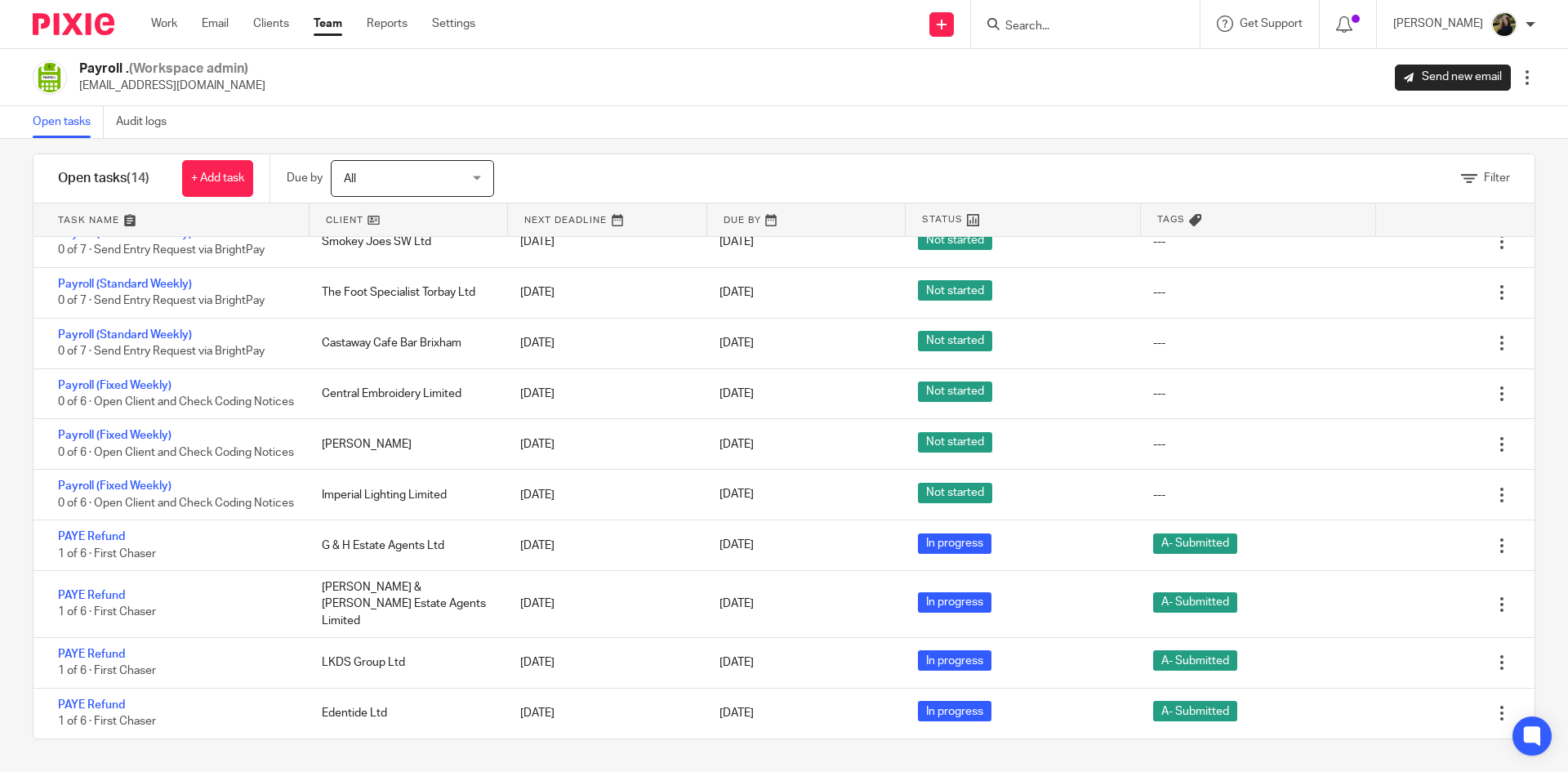
click at [330, 31] on link "Team" at bounding box center [328, 23] width 29 height 16
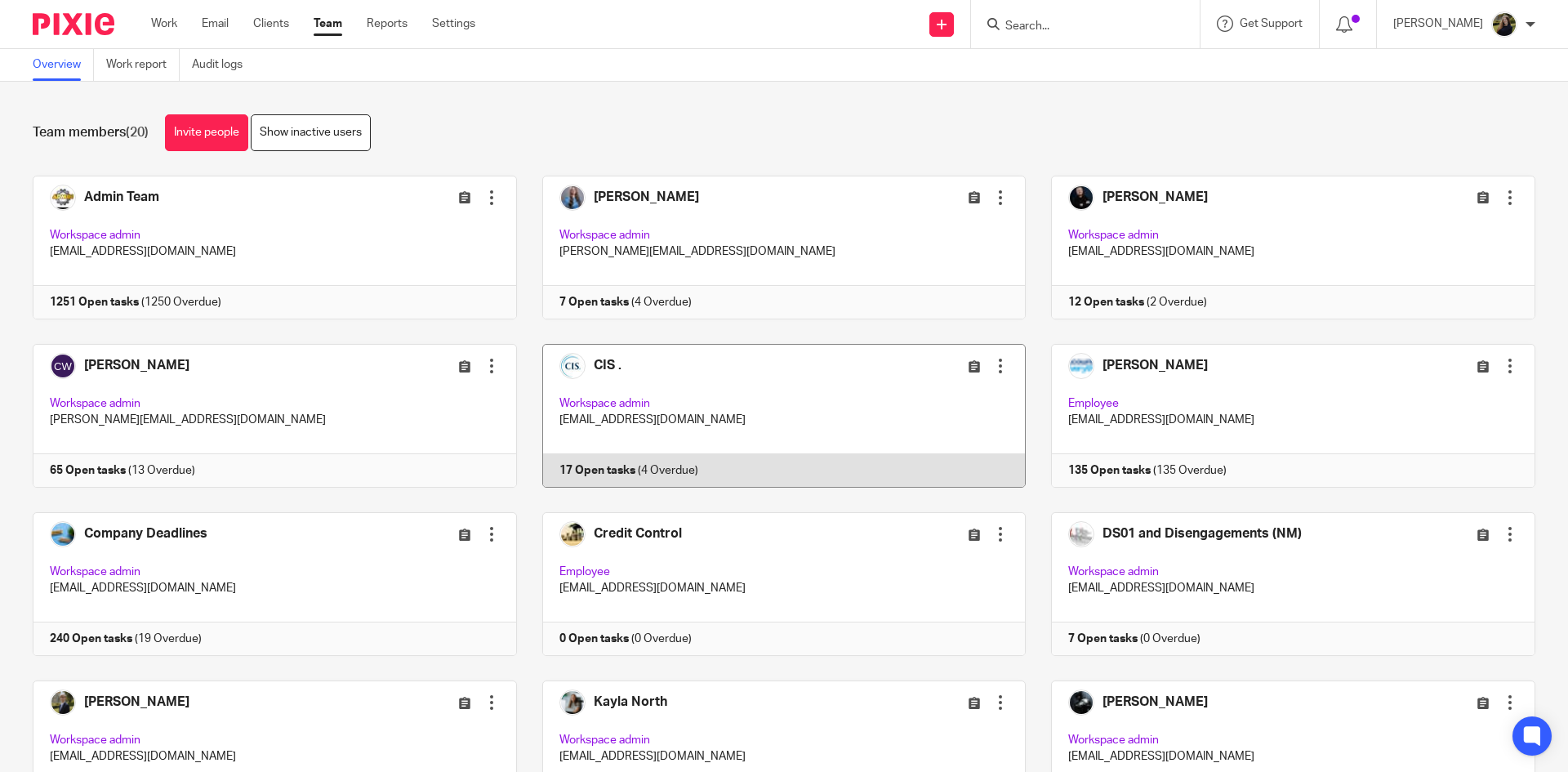
click at [610, 357] on link at bounding box center [771, 415] width 509 height 143
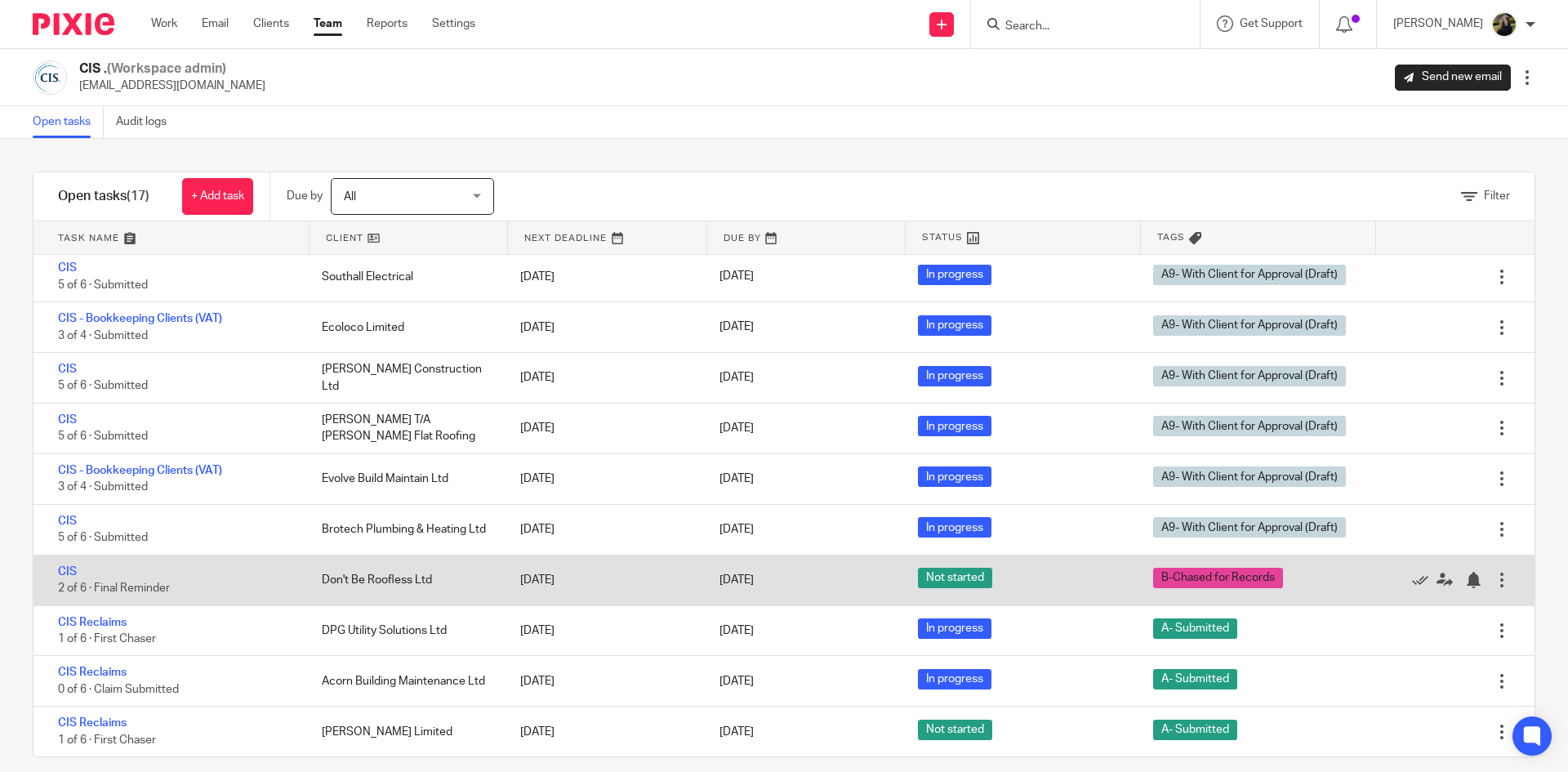
click at [80, 573] on div "CIS 2 of 6 · Final Reminder" at bounding box center [169, 580] width 271 height 50
click at [69, 573] on link "CIS" at bounding box center [67, 572] width 19 height 12
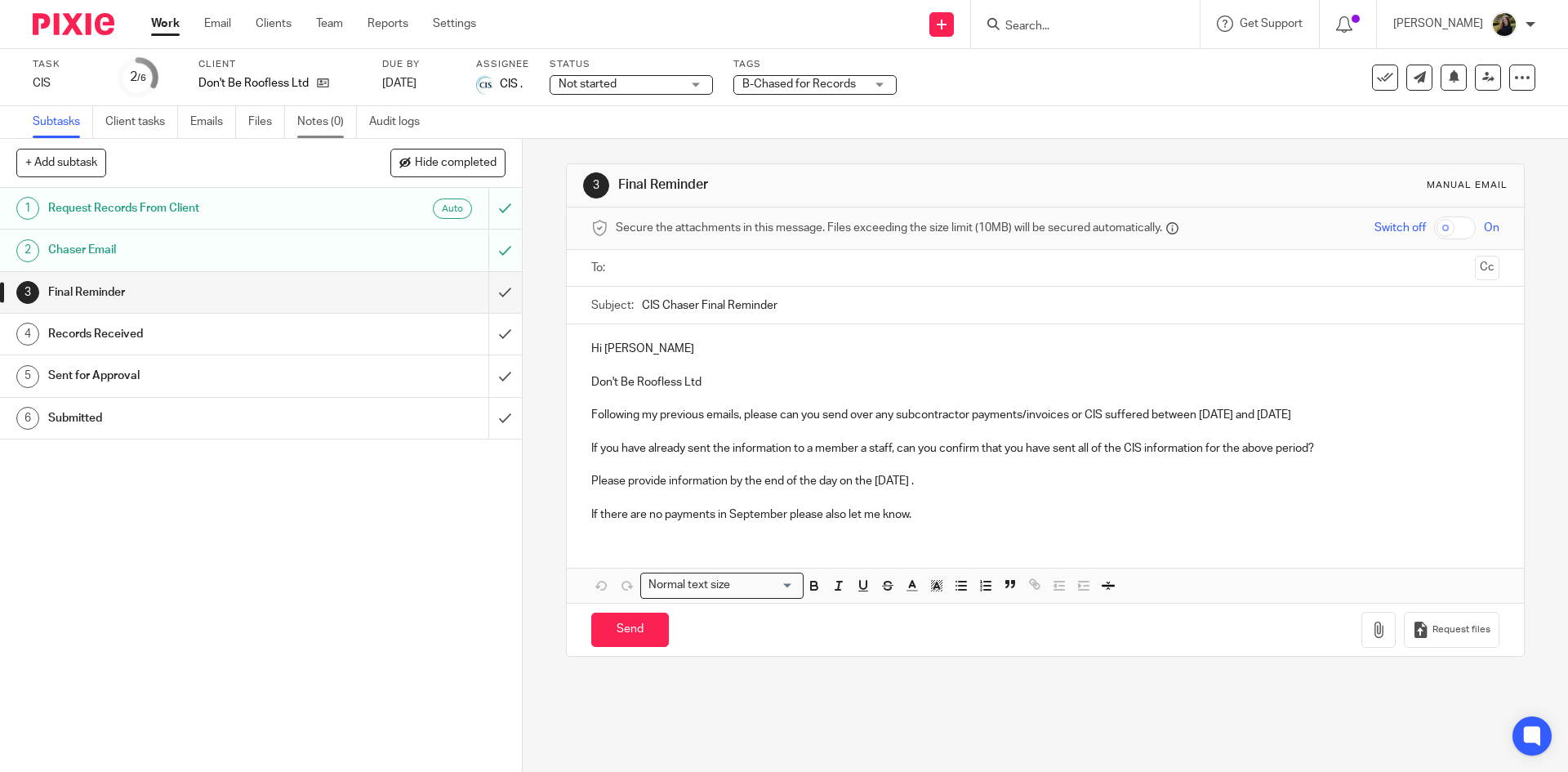
click at [309, 119] on link "Notes (0)" at bounding box center [327, 121] width 60 height 32
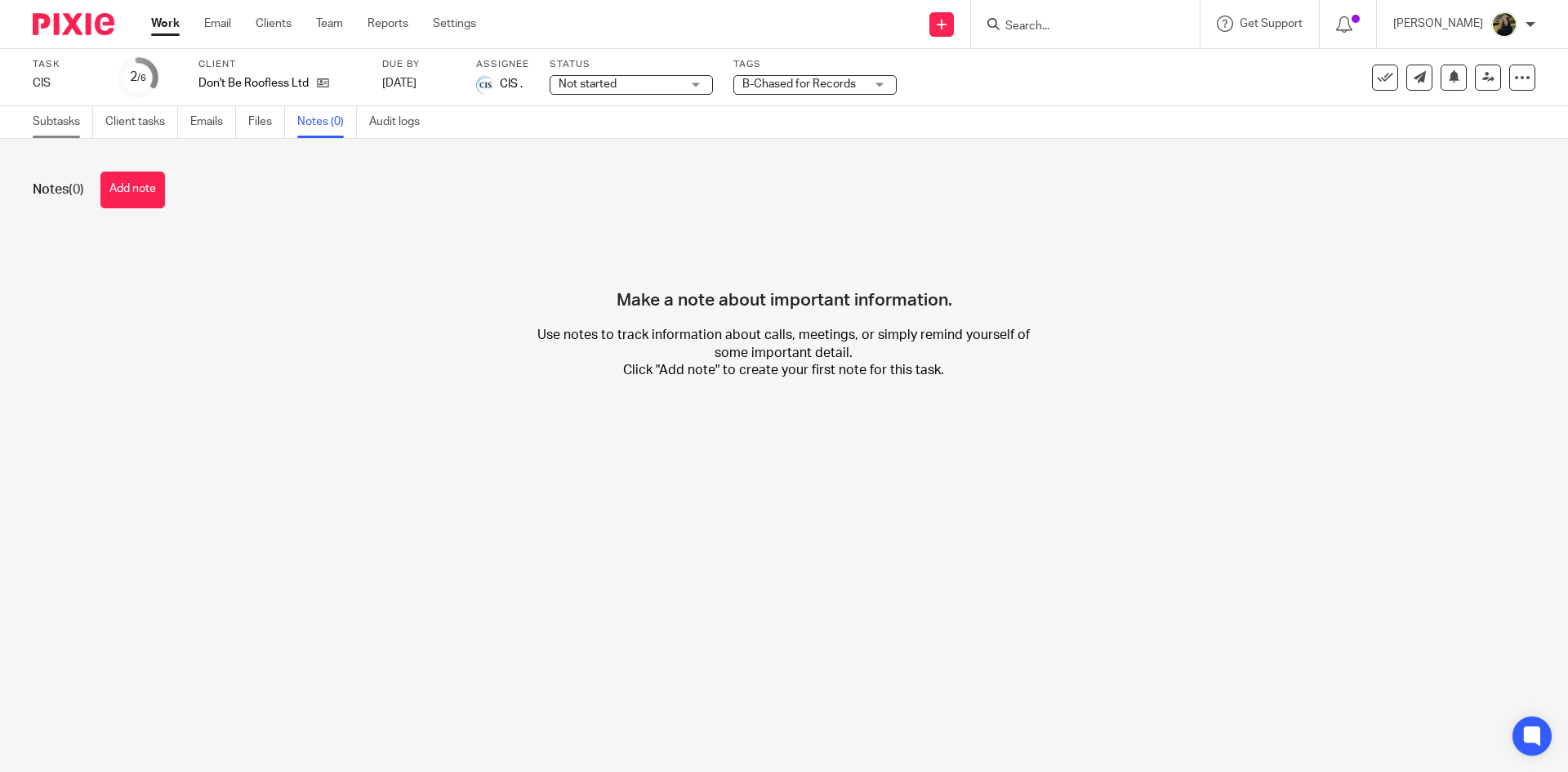
click at [49, 120] on link "Subtasks" at bounding box center [63, 121] width 61 height 32
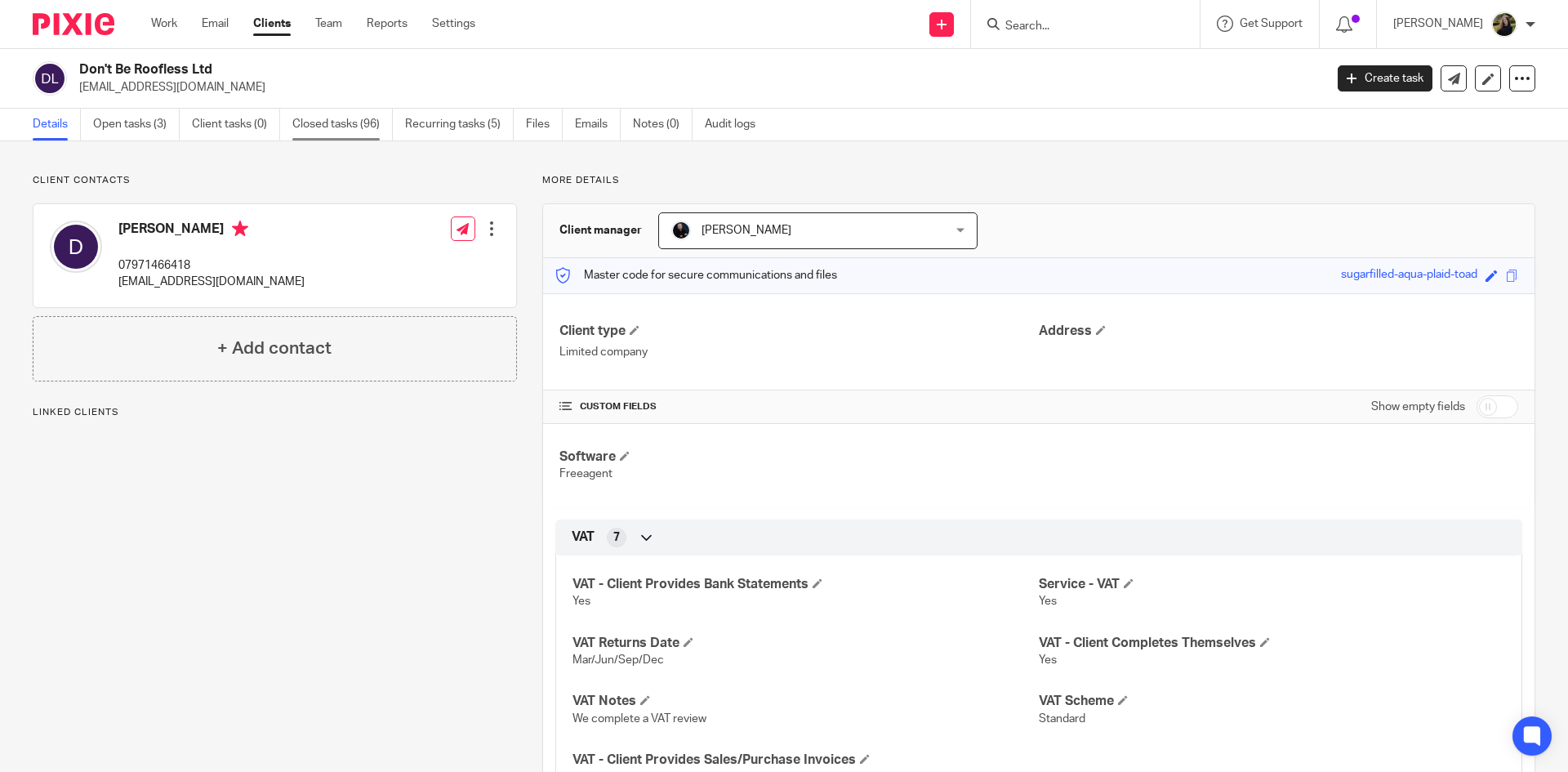
click at [374, 123] on link "Closed tasks (96)" at bounding box center [343, 124] width 100 height 32
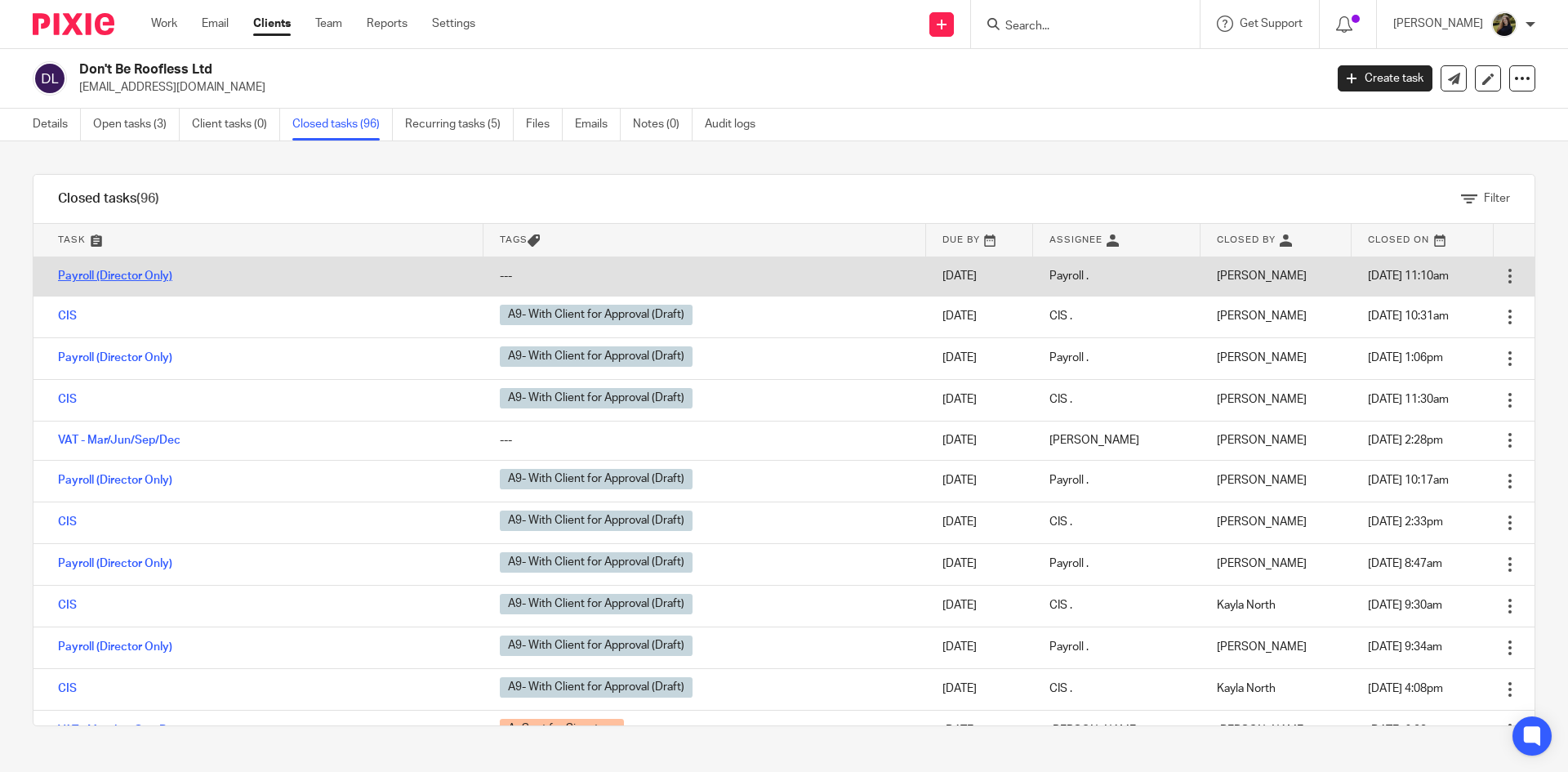
click at [150, 271] on link "Payroll (Director Only)" at bounding box center [115, 276] width 115 height 12
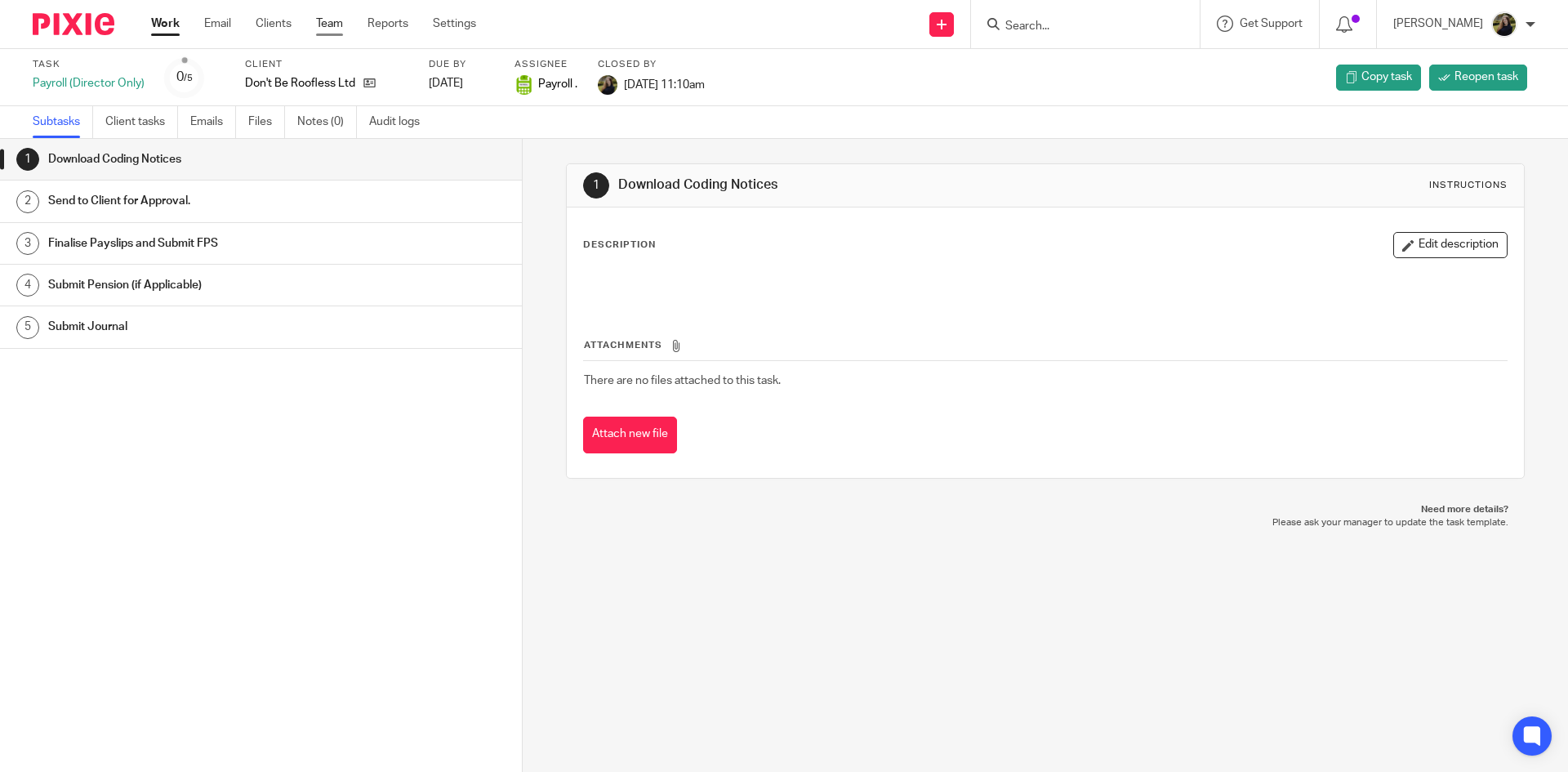
click at [323, 24] on link "Team" at bounding box center [329, 23] width 27 height 16
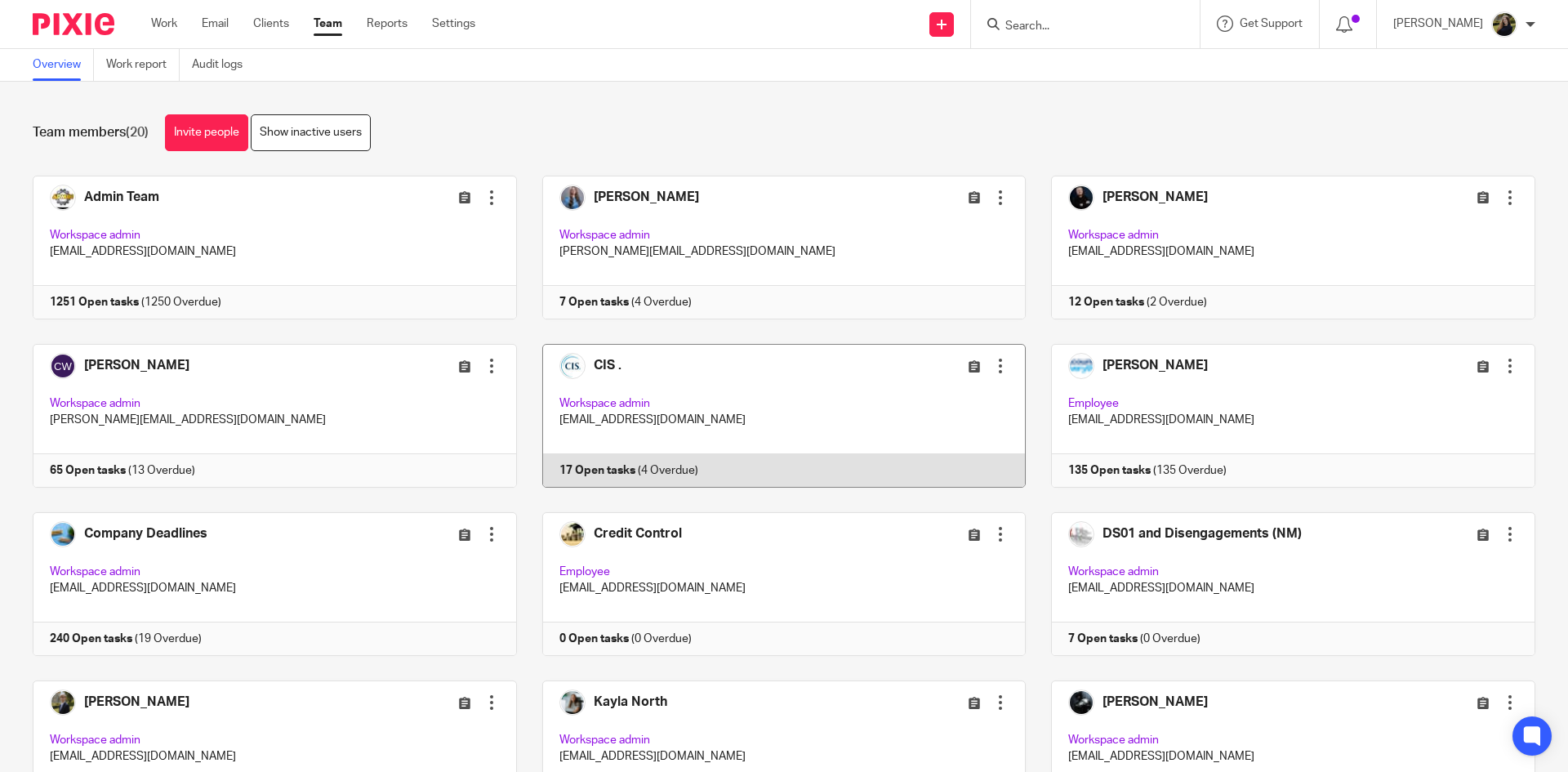
click at [610, 364] on link at bounding box center [771, 415] width 509 height 143
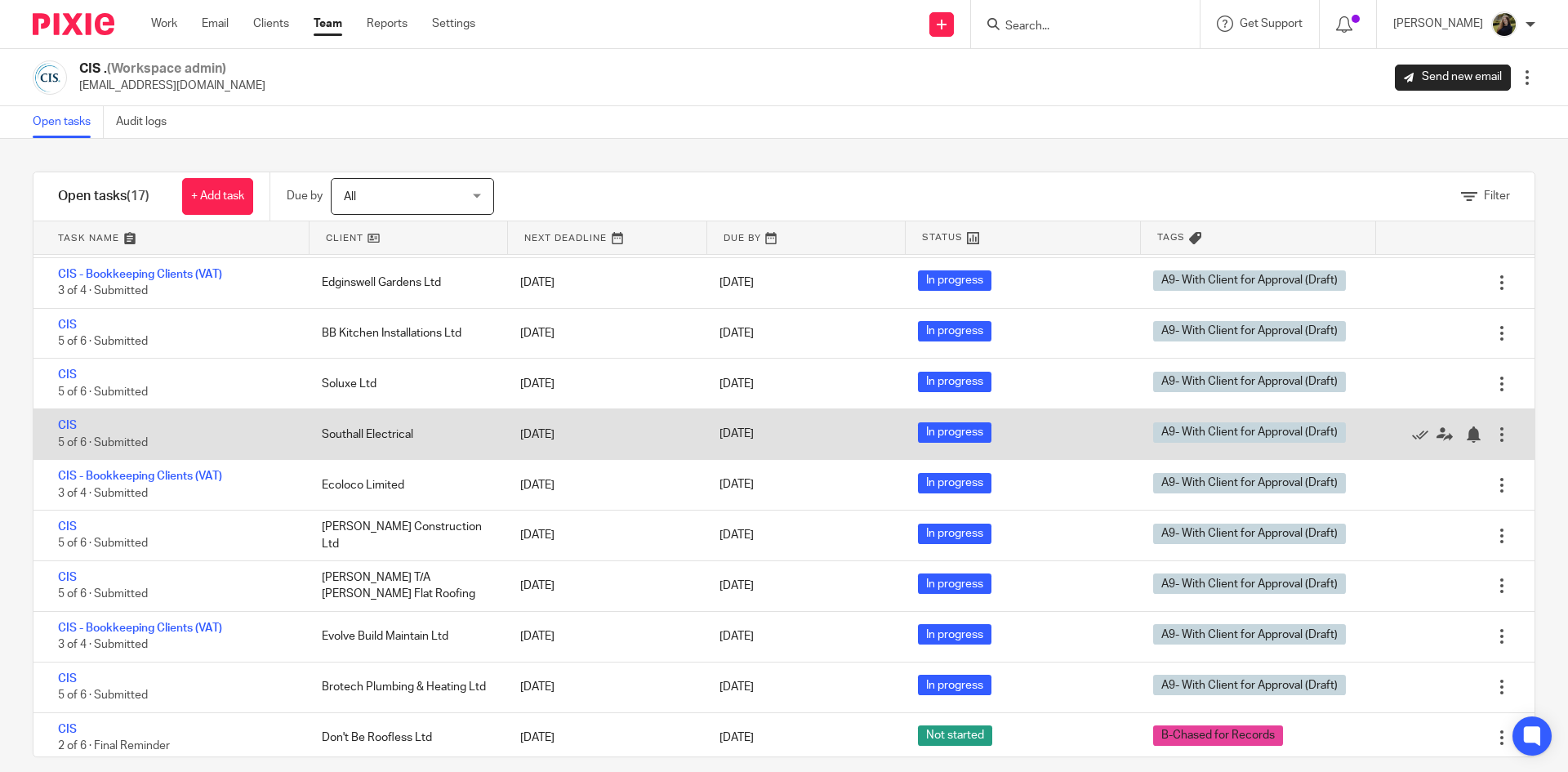
scroll to position [209, 0]
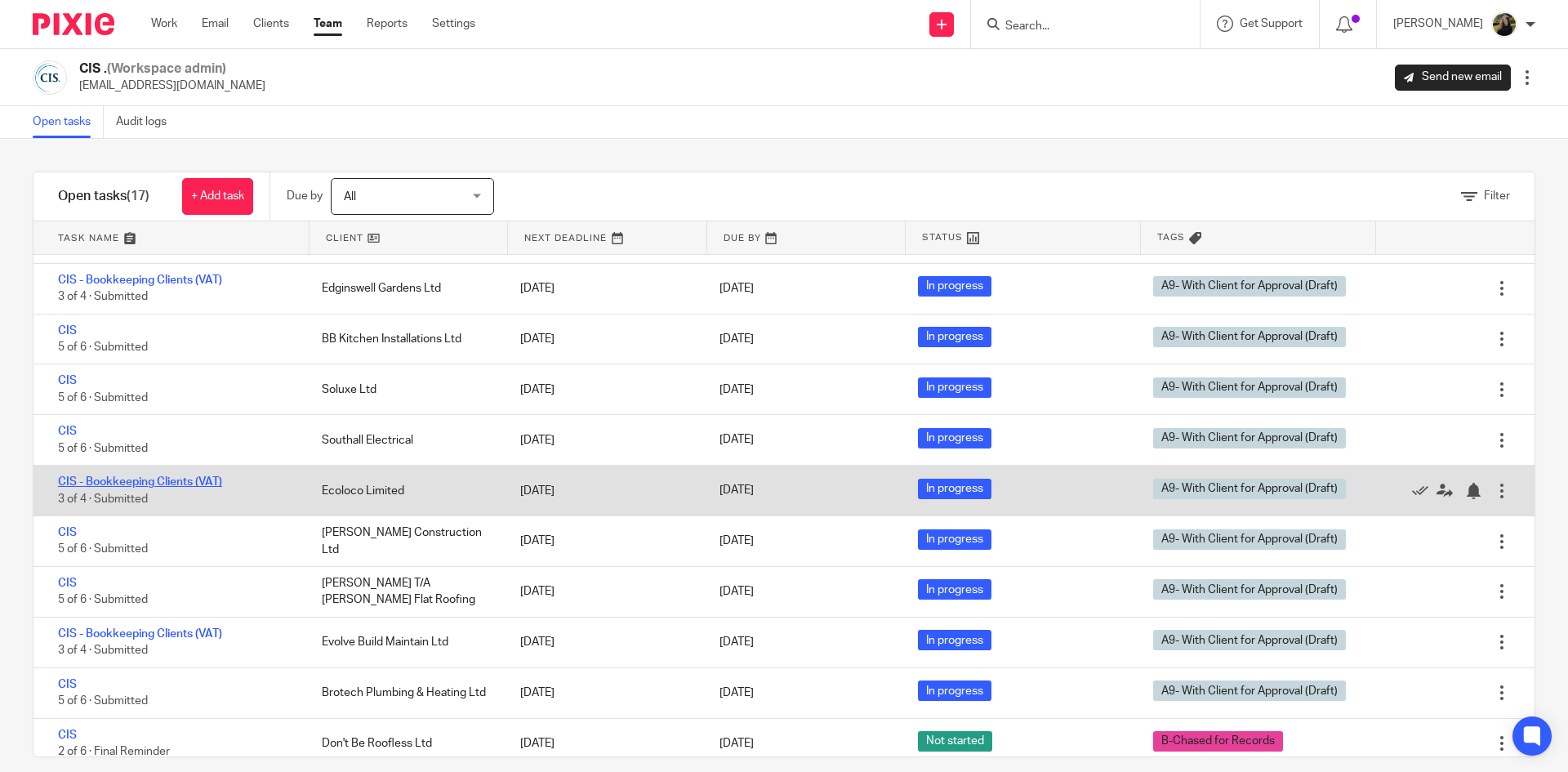
click at [138, 480] on link "CIS - Bookkeeping Clients (VAT)" at bounding box center [140, 482] width 164 height 12
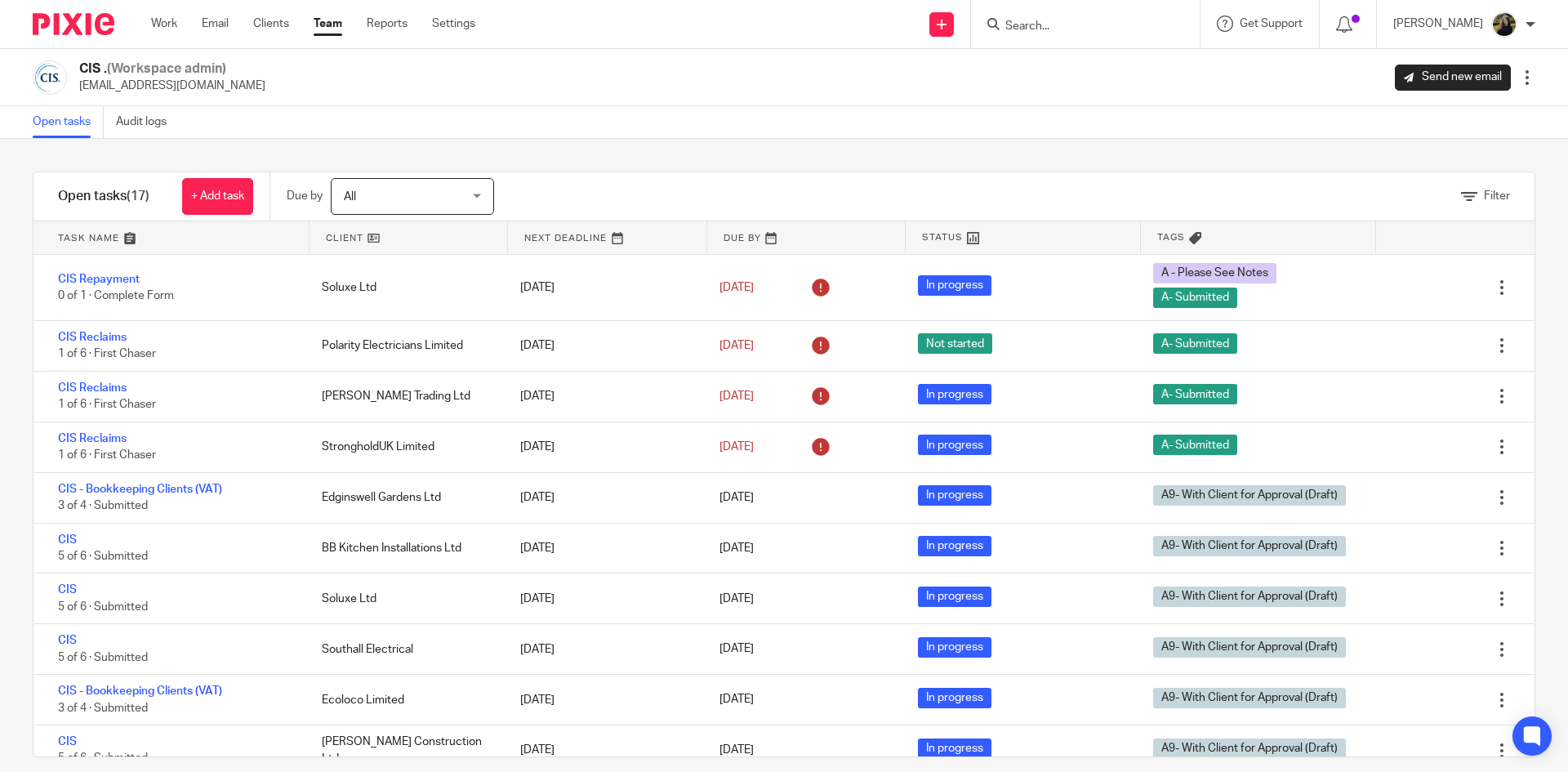
click at [101, 13] on img at bounding box center [73, 24] width 82 height 22
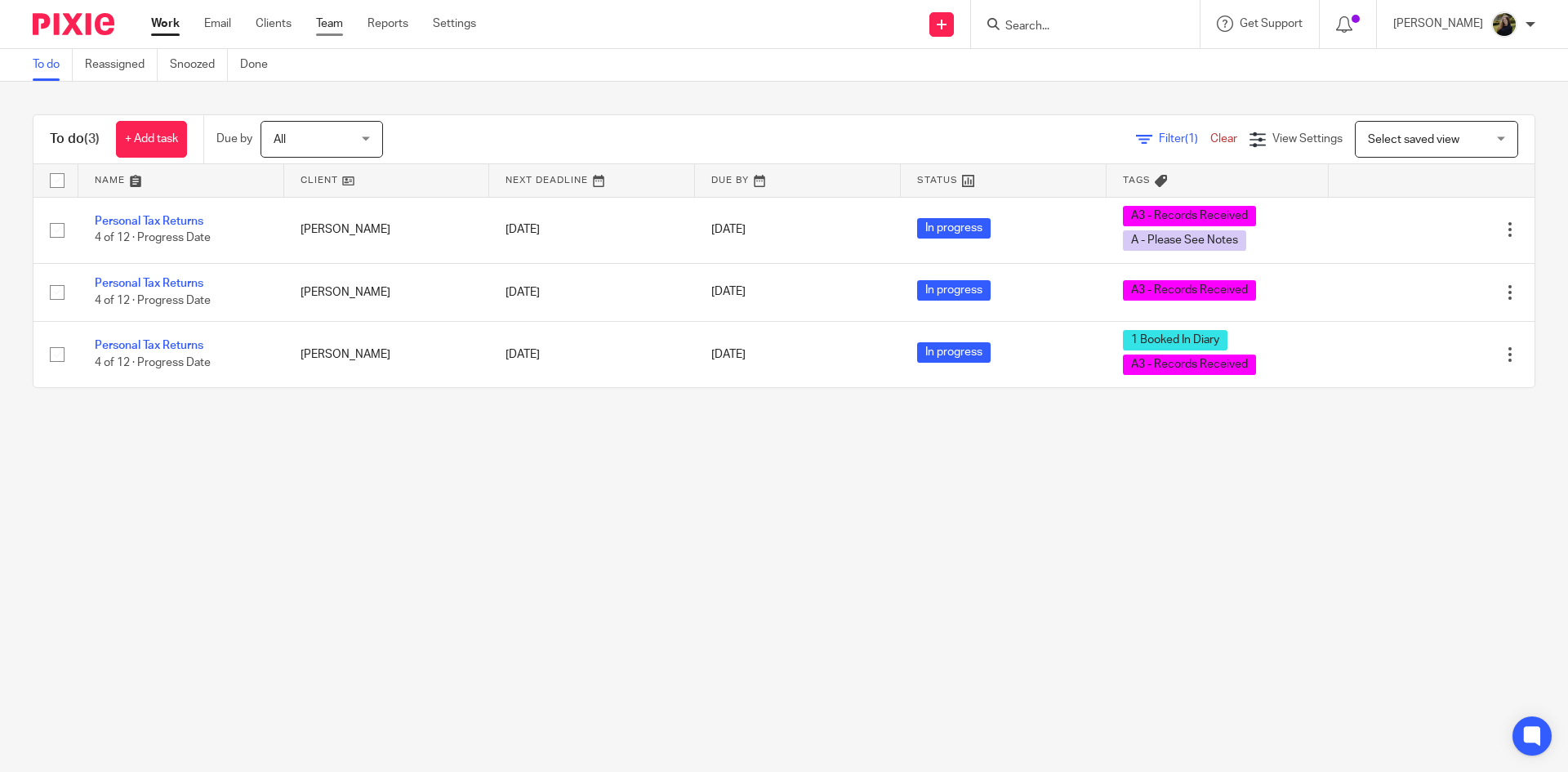
click at [331, 20] on link "Team" at bounding box center [329, 23] width 27 height 16
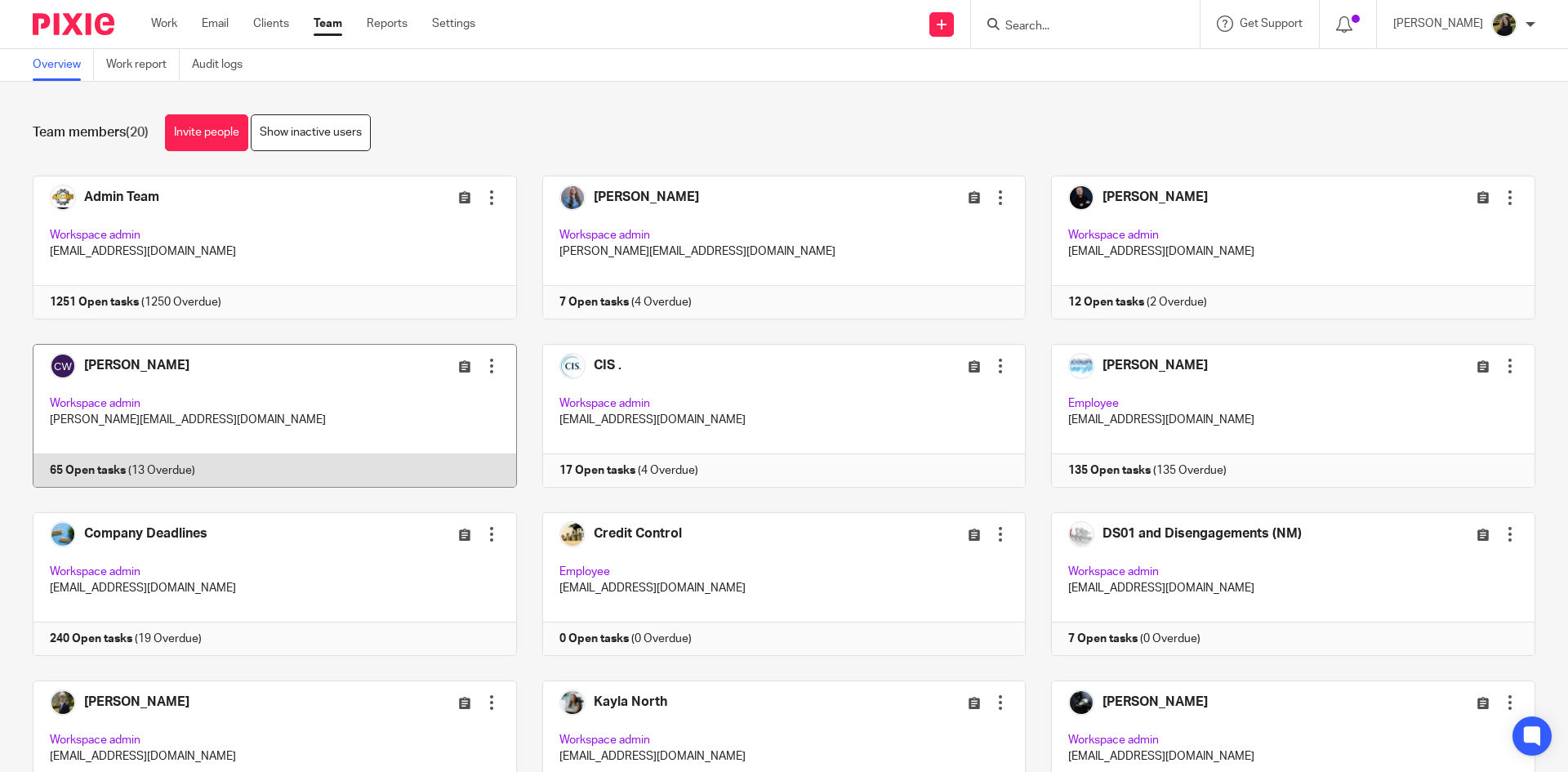
click at [300, 372] on link at bounding box center [262, 415] width 509 height 143
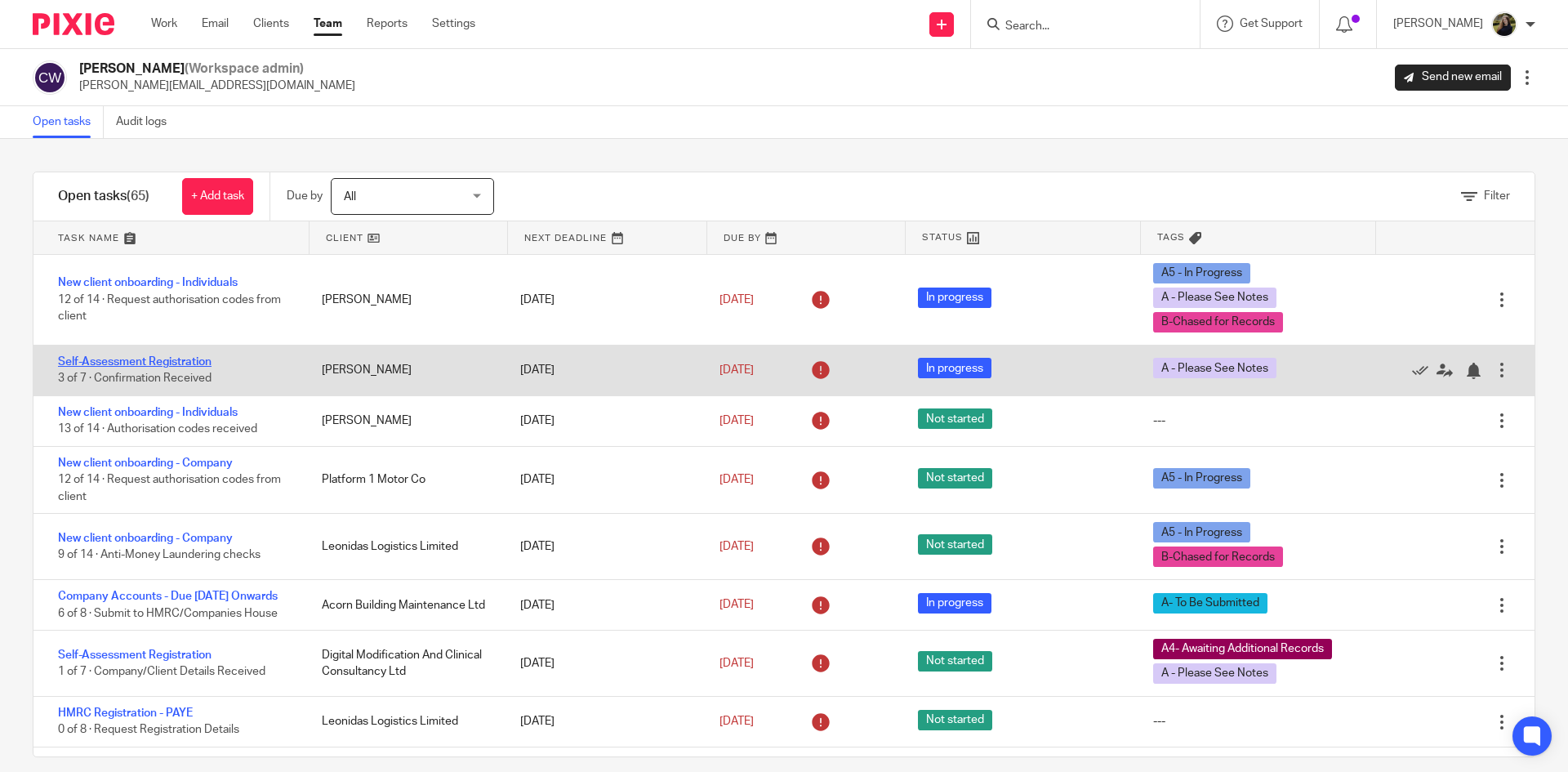
click at [170, 358] on link "Self-Assessment Registration" at bounding box center [134, 362] width 153 height 12
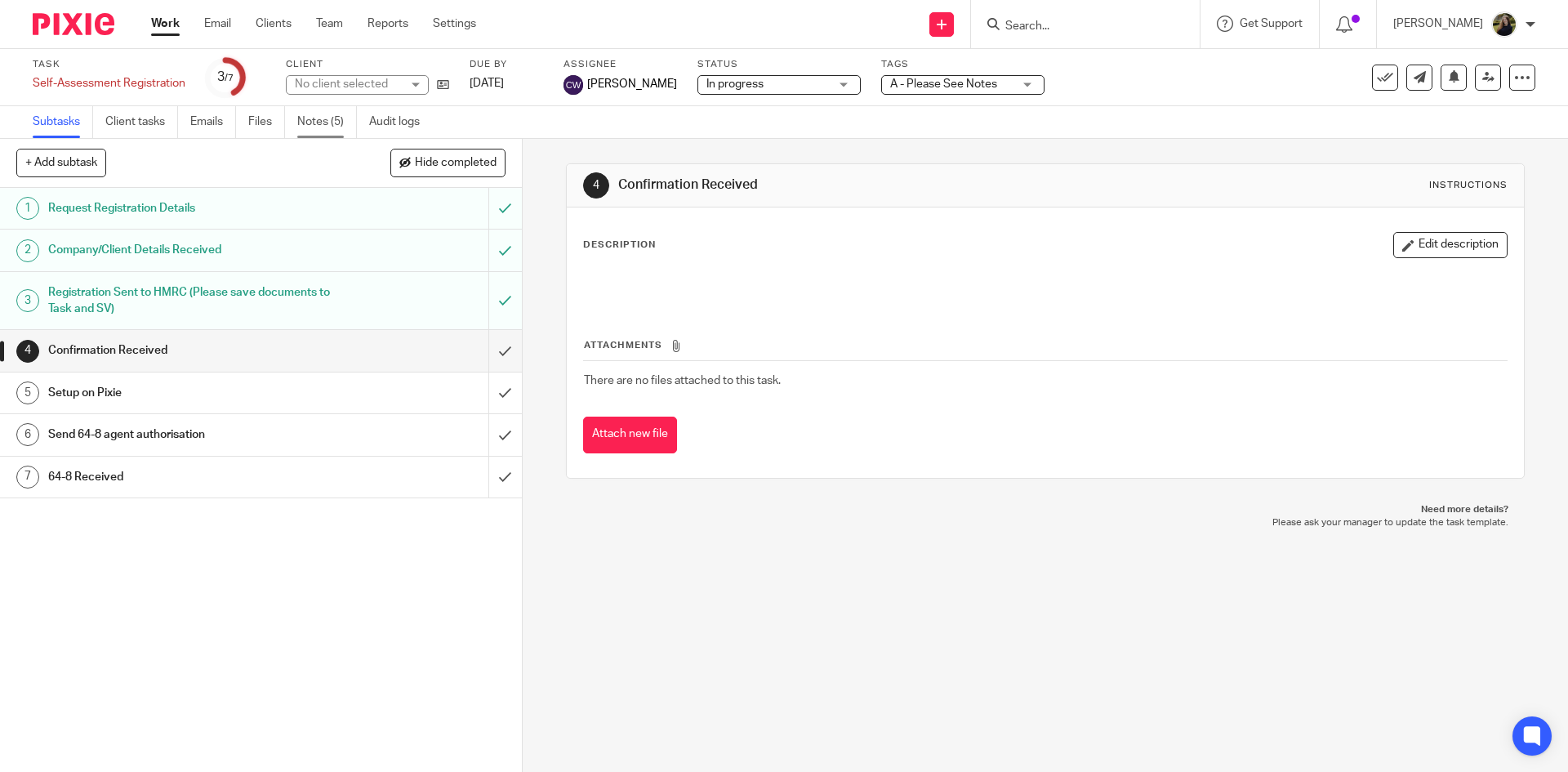
click at [311, 121] on link "Notes (5)" at bounding box center [327, 121] width 60 height 32
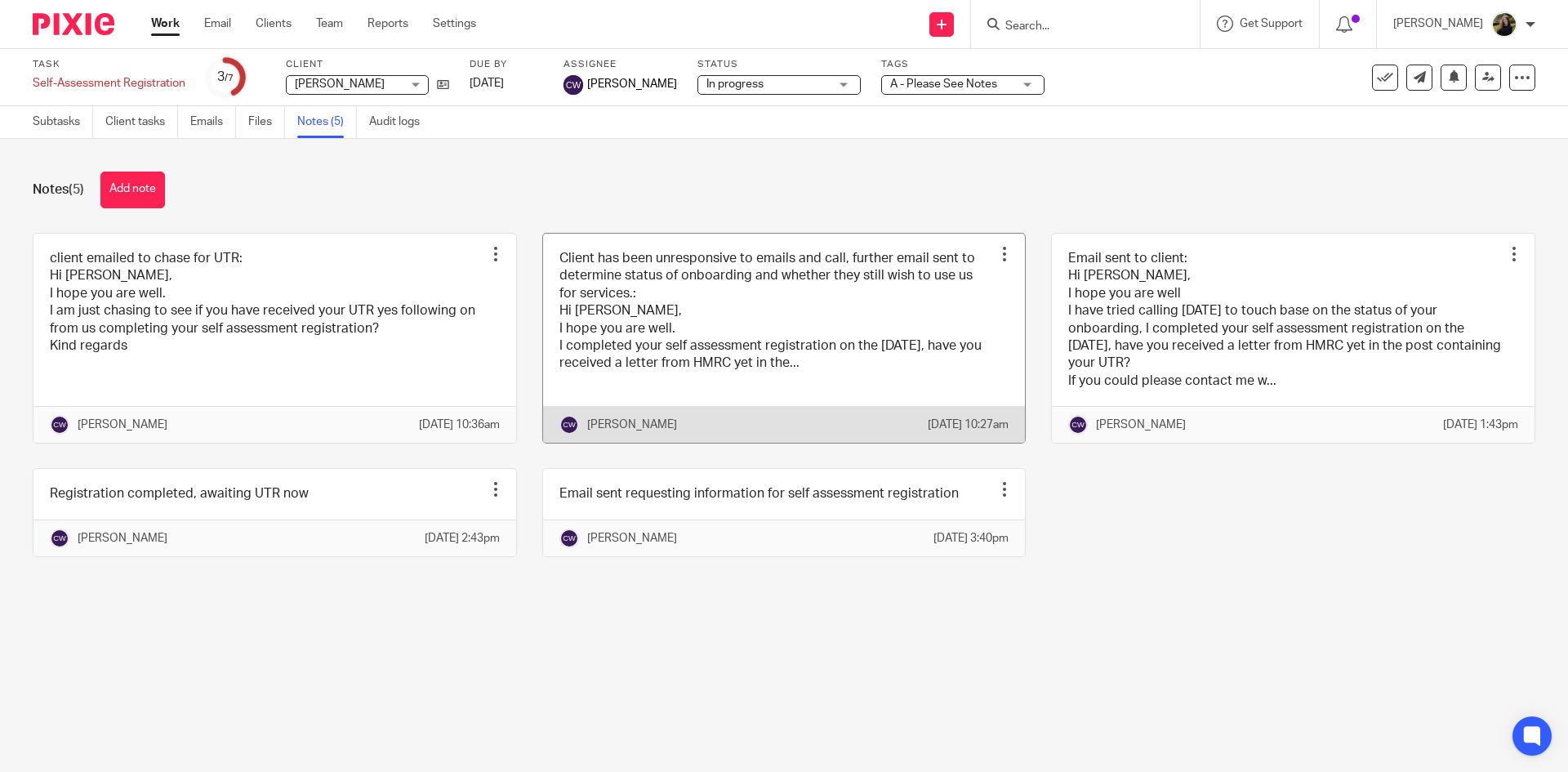
click at [611, 288] on link at bounding box center [784, 339] width 482 height 210
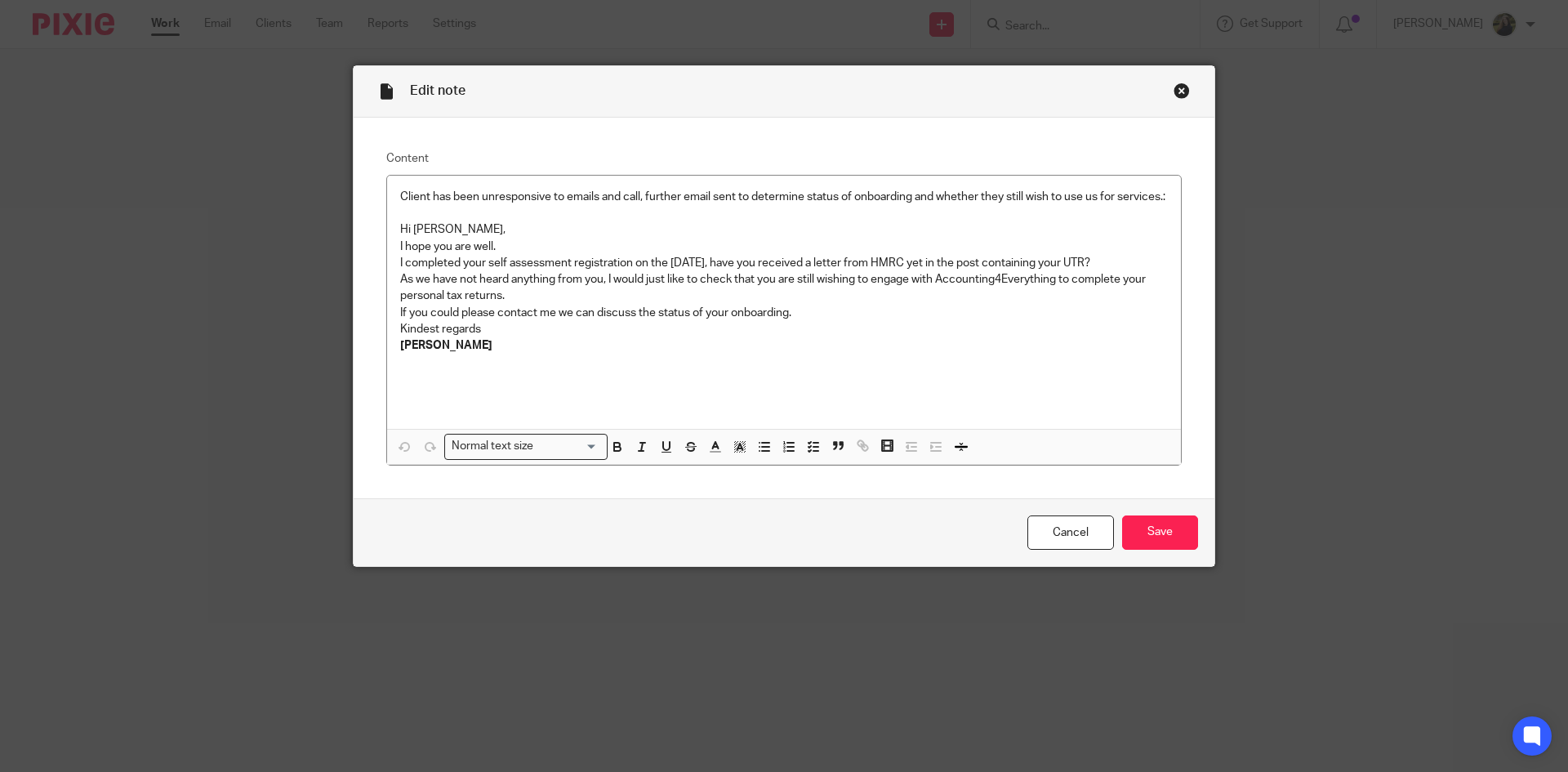
click at [1173, 97] on div "Close this dialog window" at bounding box center [1181, 90] width 16 height 16
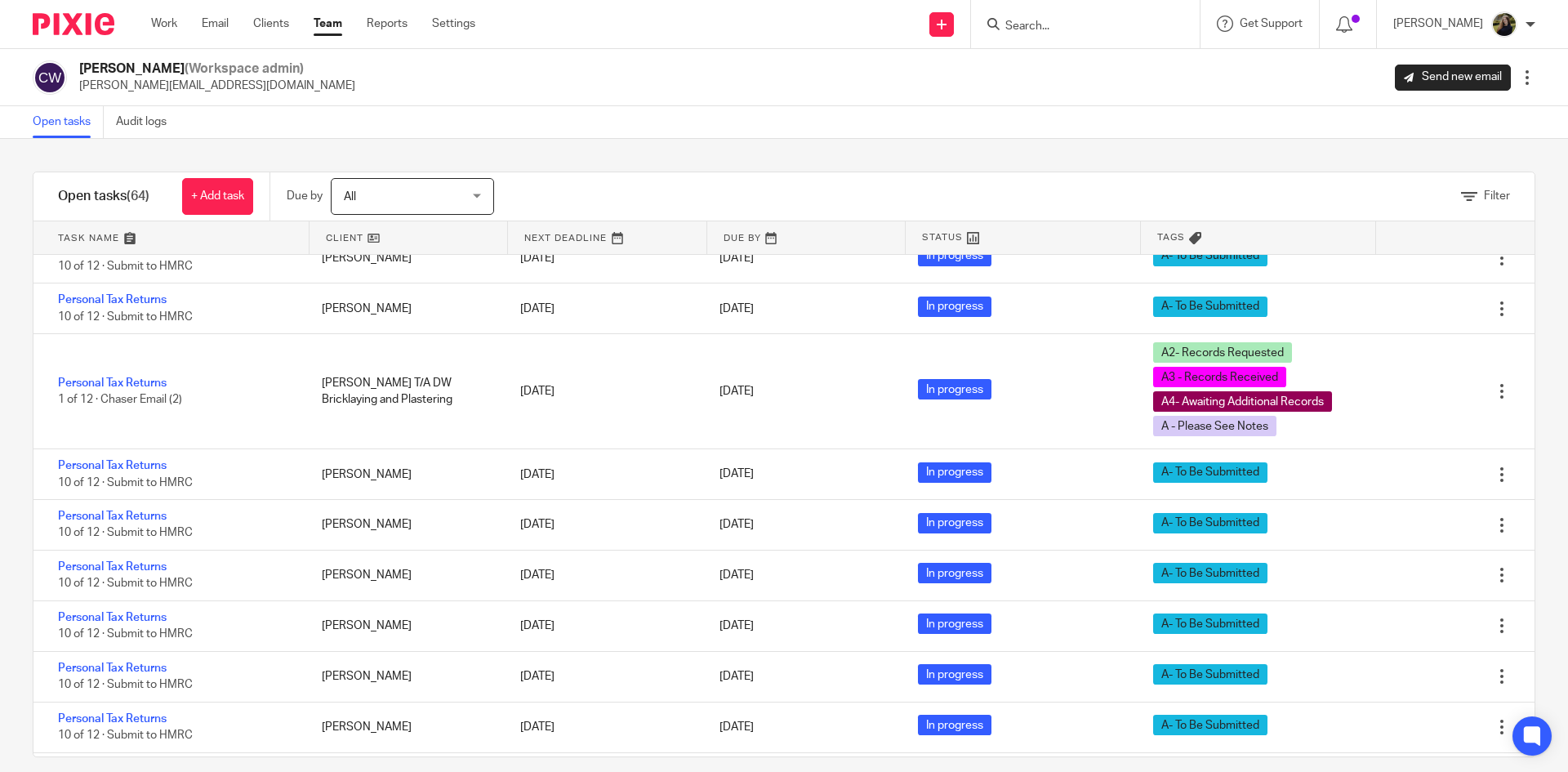
scroll to position [2475, 0]
click at [105, 13] on img at bounding box center [73, 24] width 82 height 22
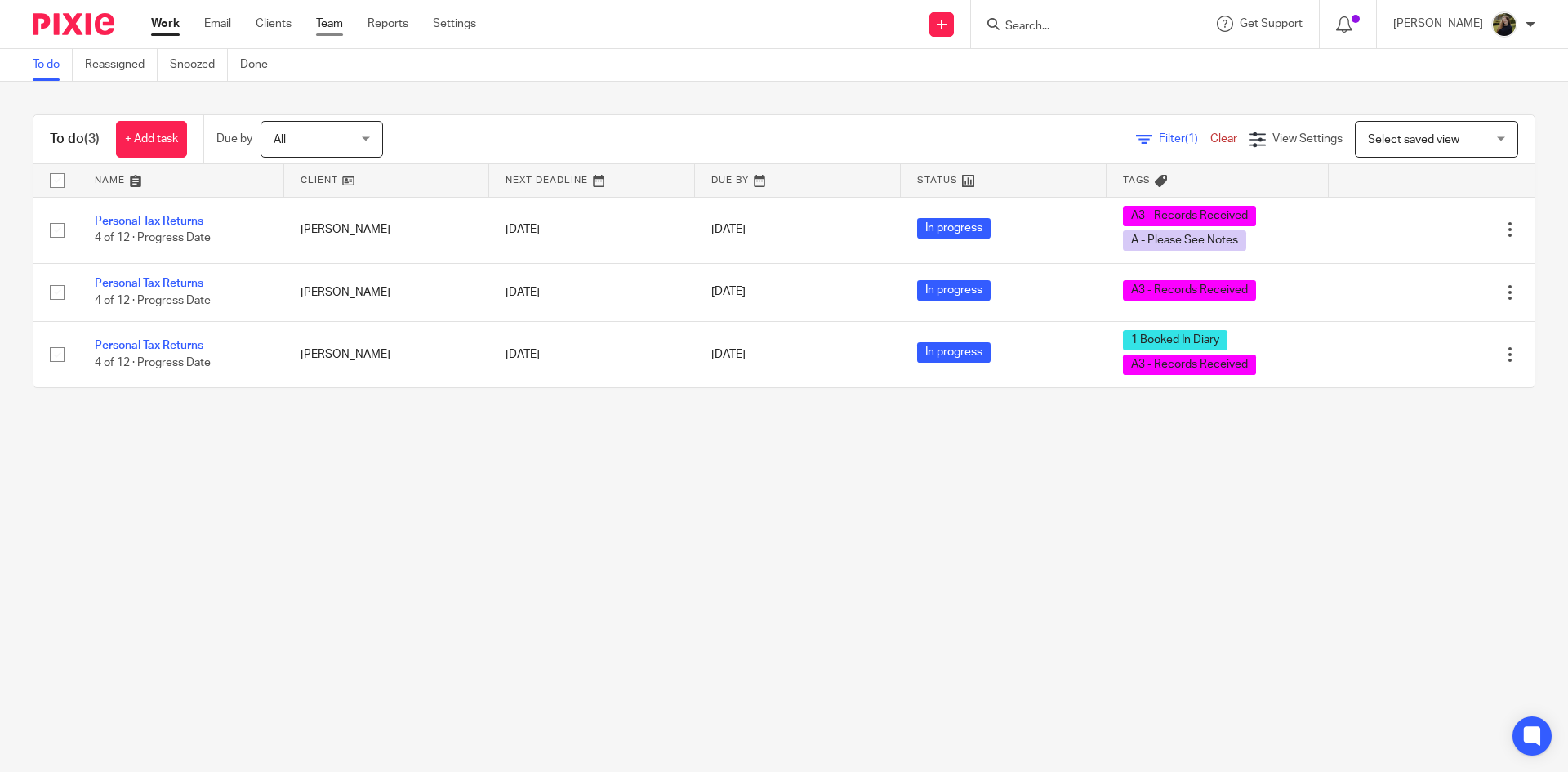
click at [331, 19] on link "Team" at bounding box center [329, 23] width 27 height 16
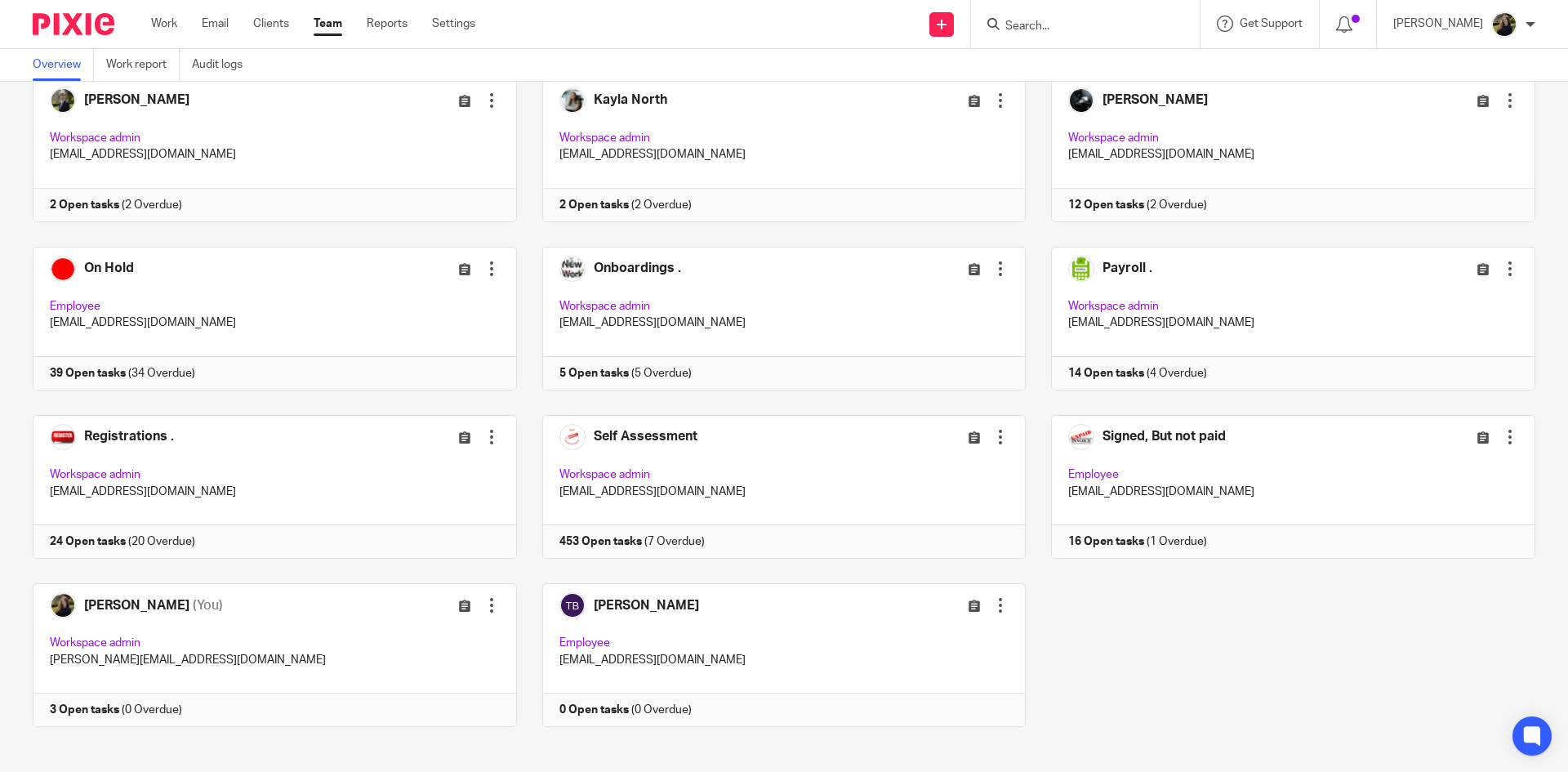
scroll to position [614, 0]
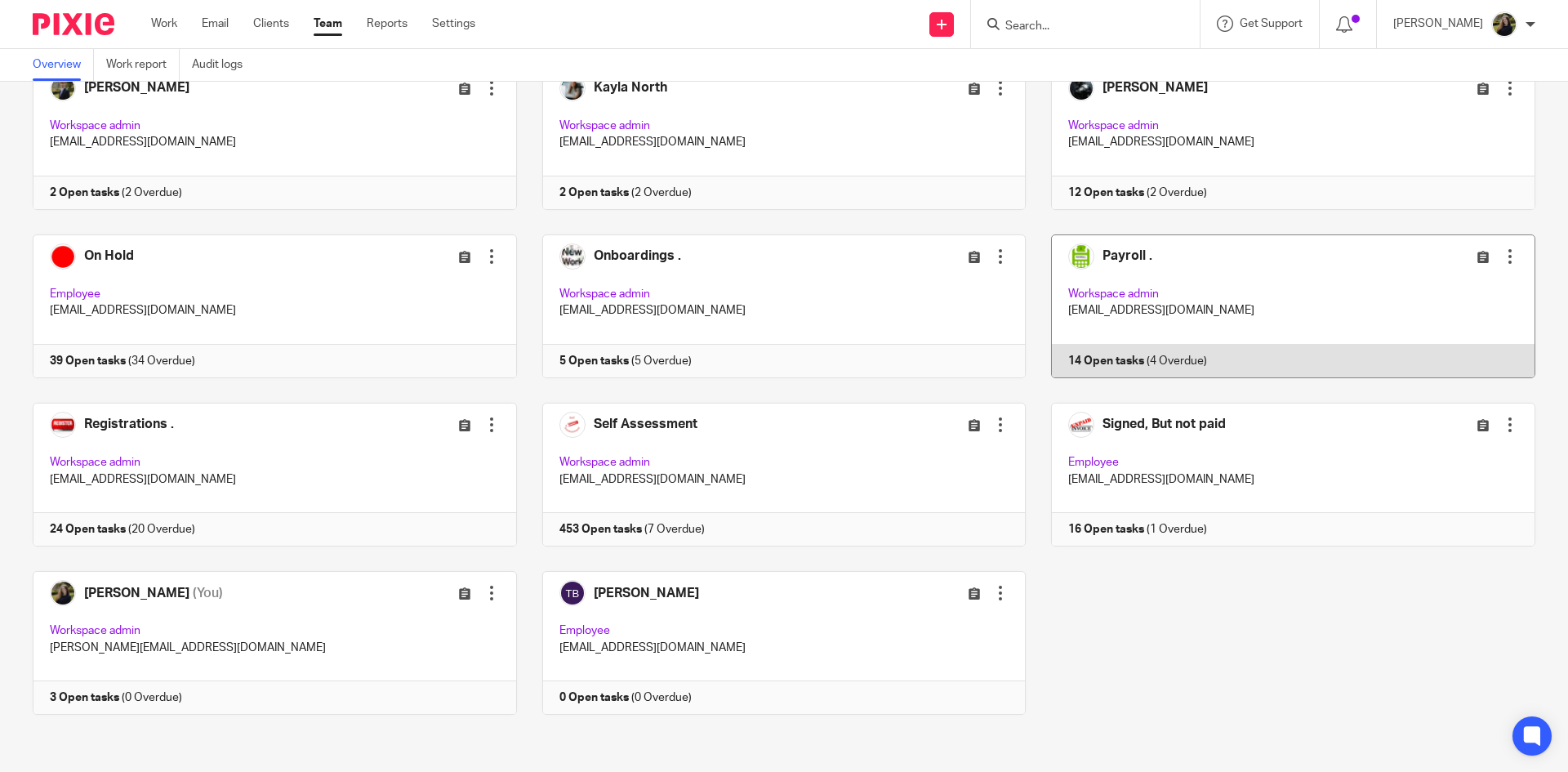
click at [1171, 269] on link at bounding box center [1279, 305] width 509 height 143
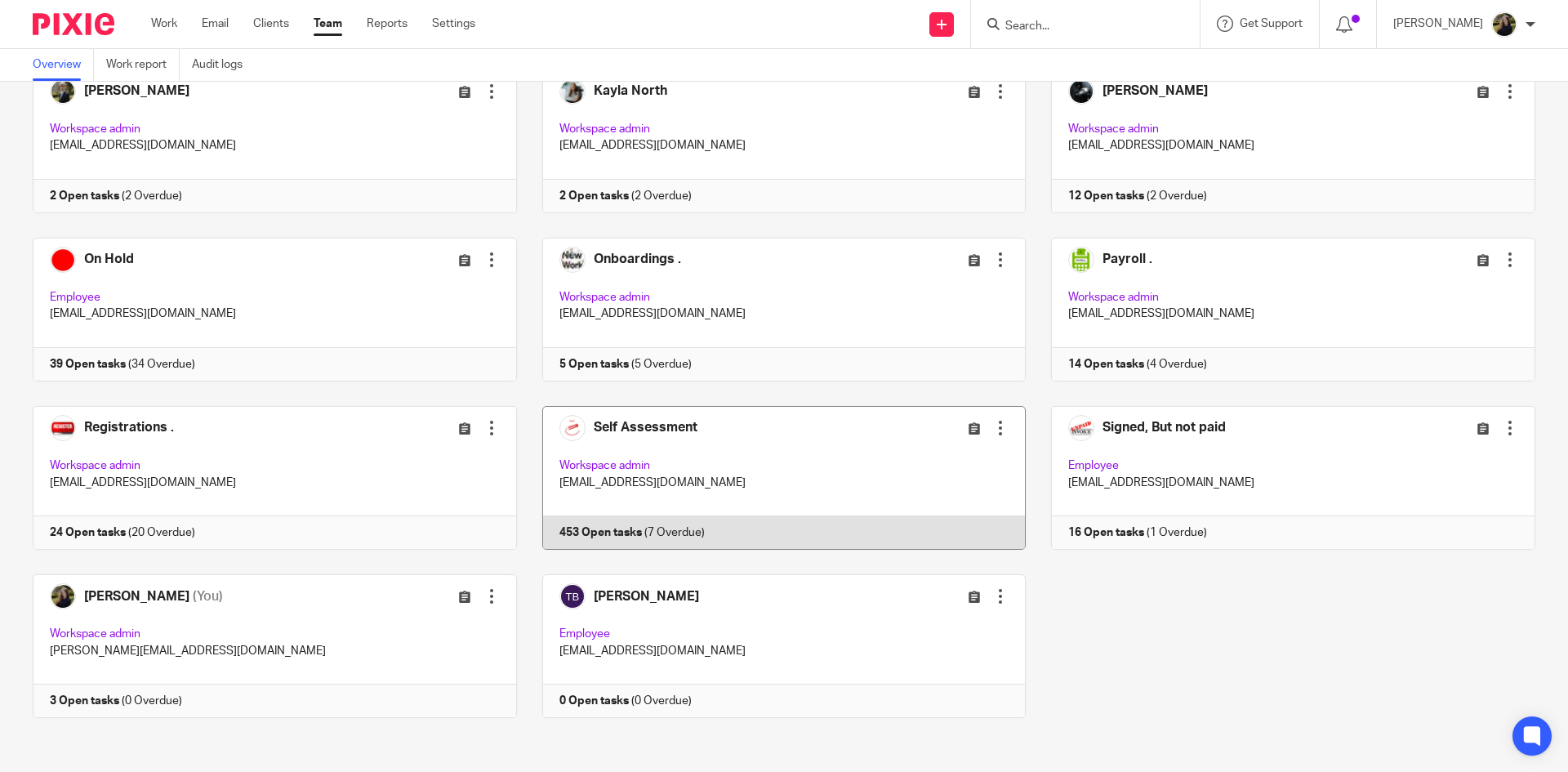
scroll to position [614, 0]
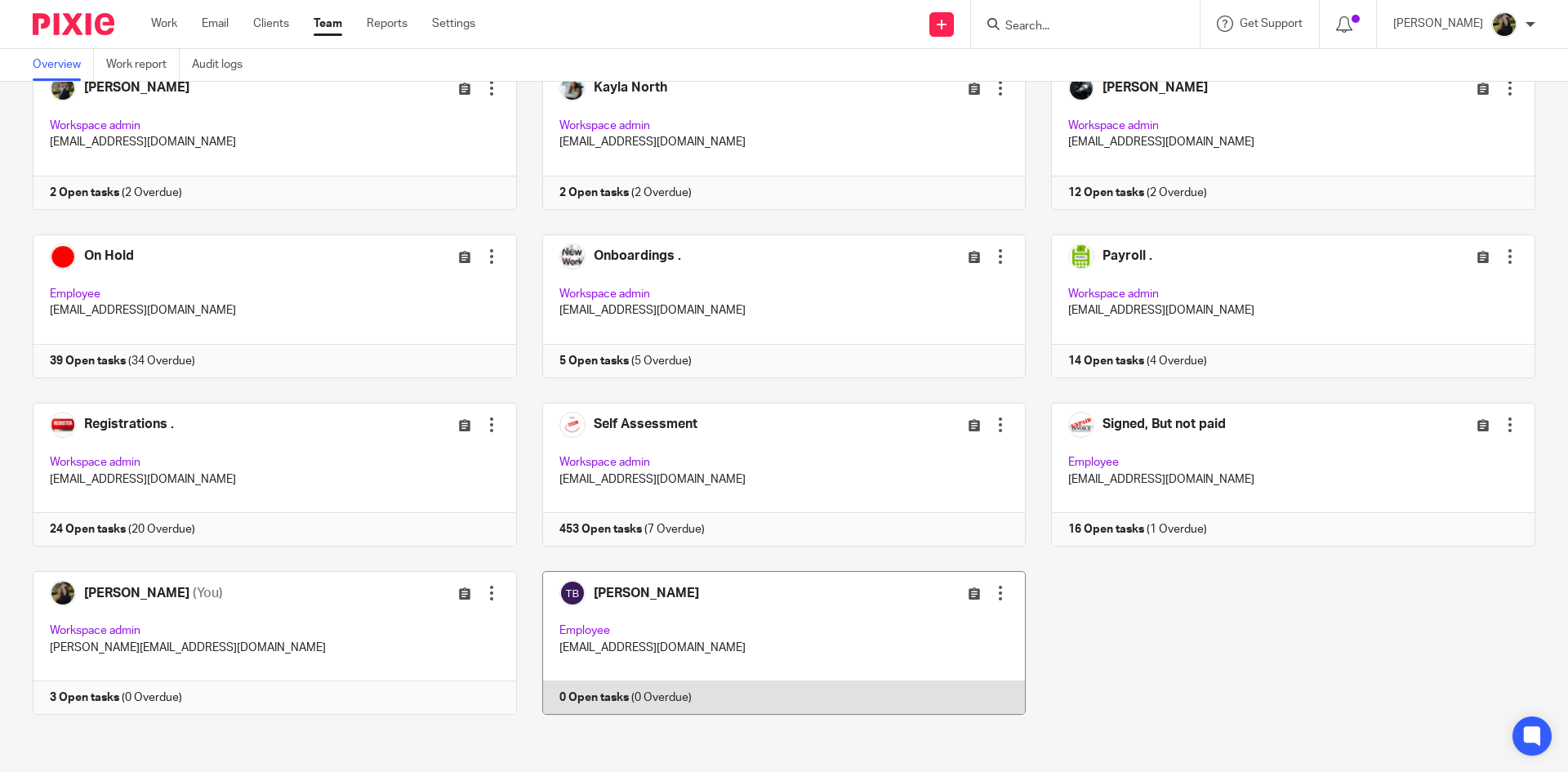
click at [793, 637] on link at bounding box center [771, 642] width 509 height 143
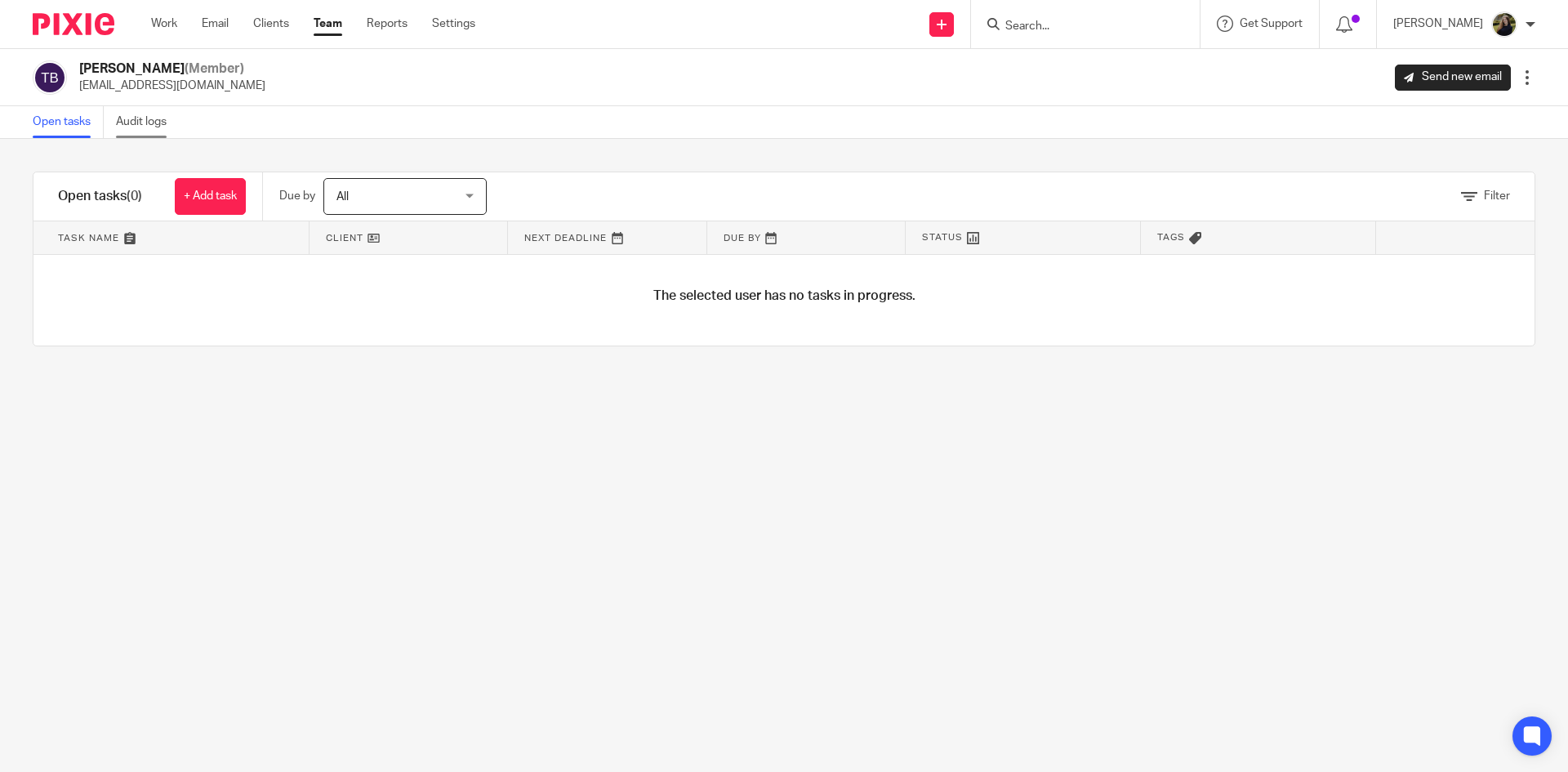
click at [141, 129] on link "Audit logs" at bounding box center [146, 121] width 63 height 32
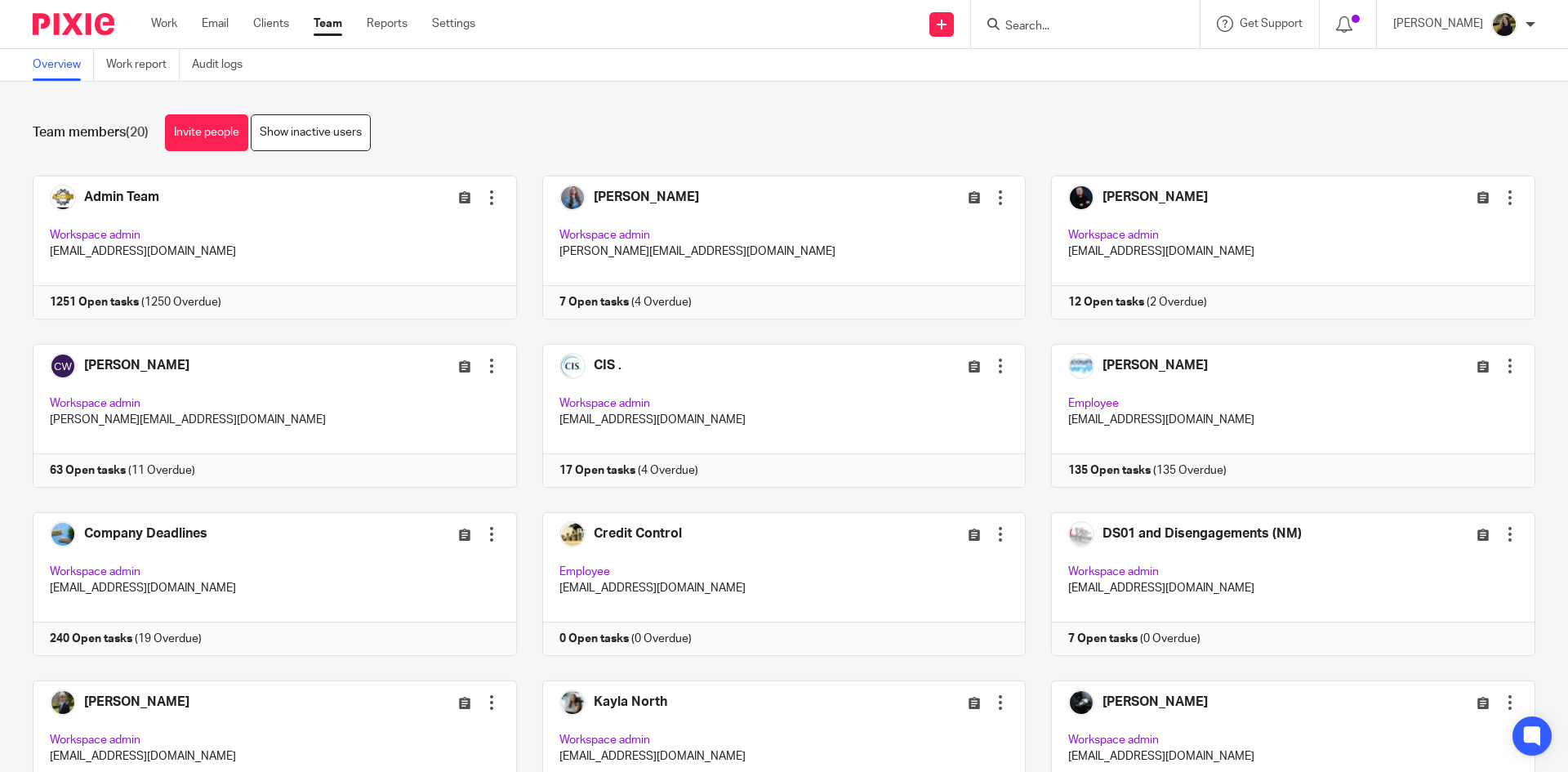
click at [569, 116] on div "Team members (20) Invite people Show inactive users" at bounding box center [784, 133] width 1503 height 37
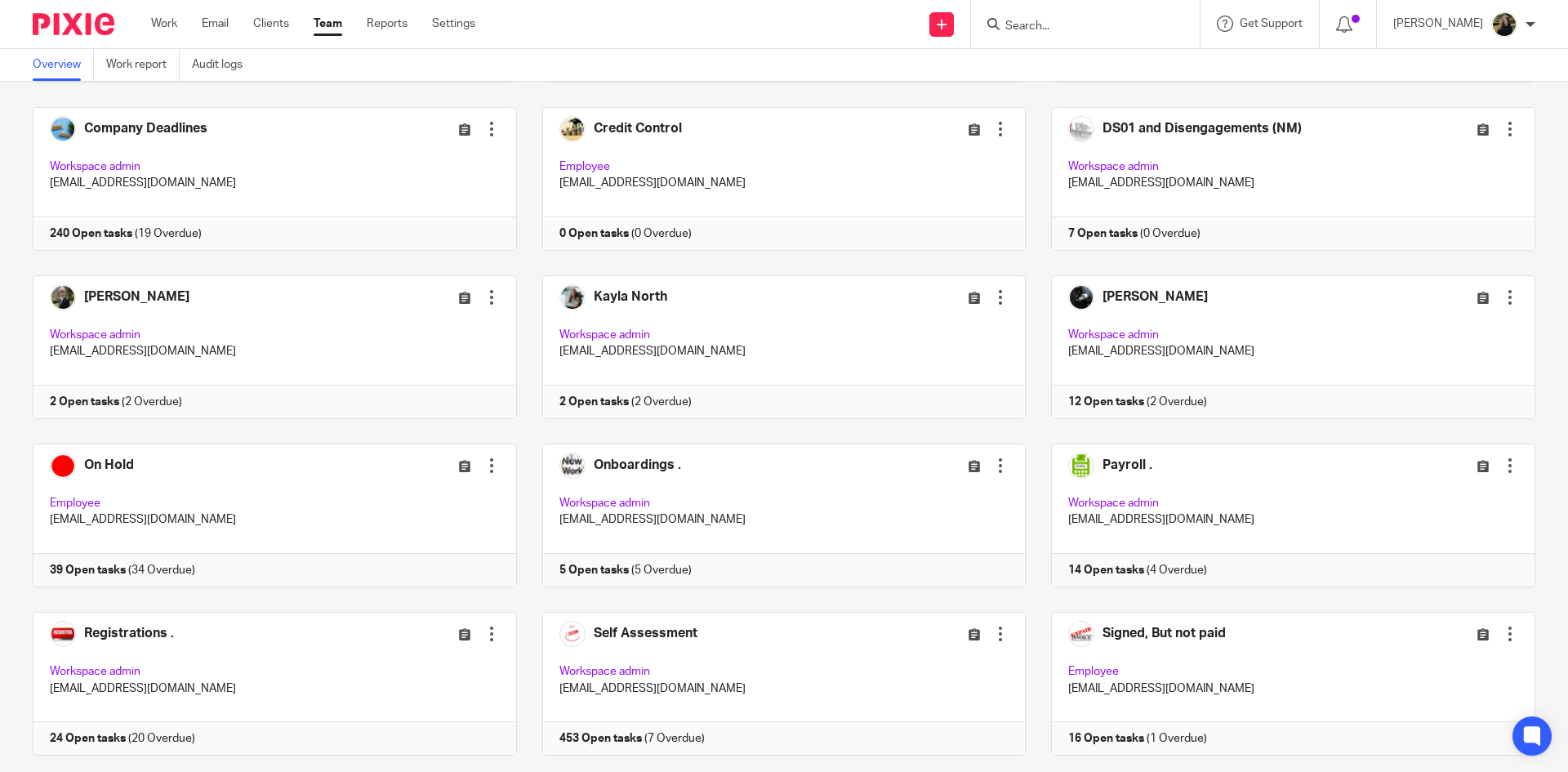
scroll to position [124, 0]
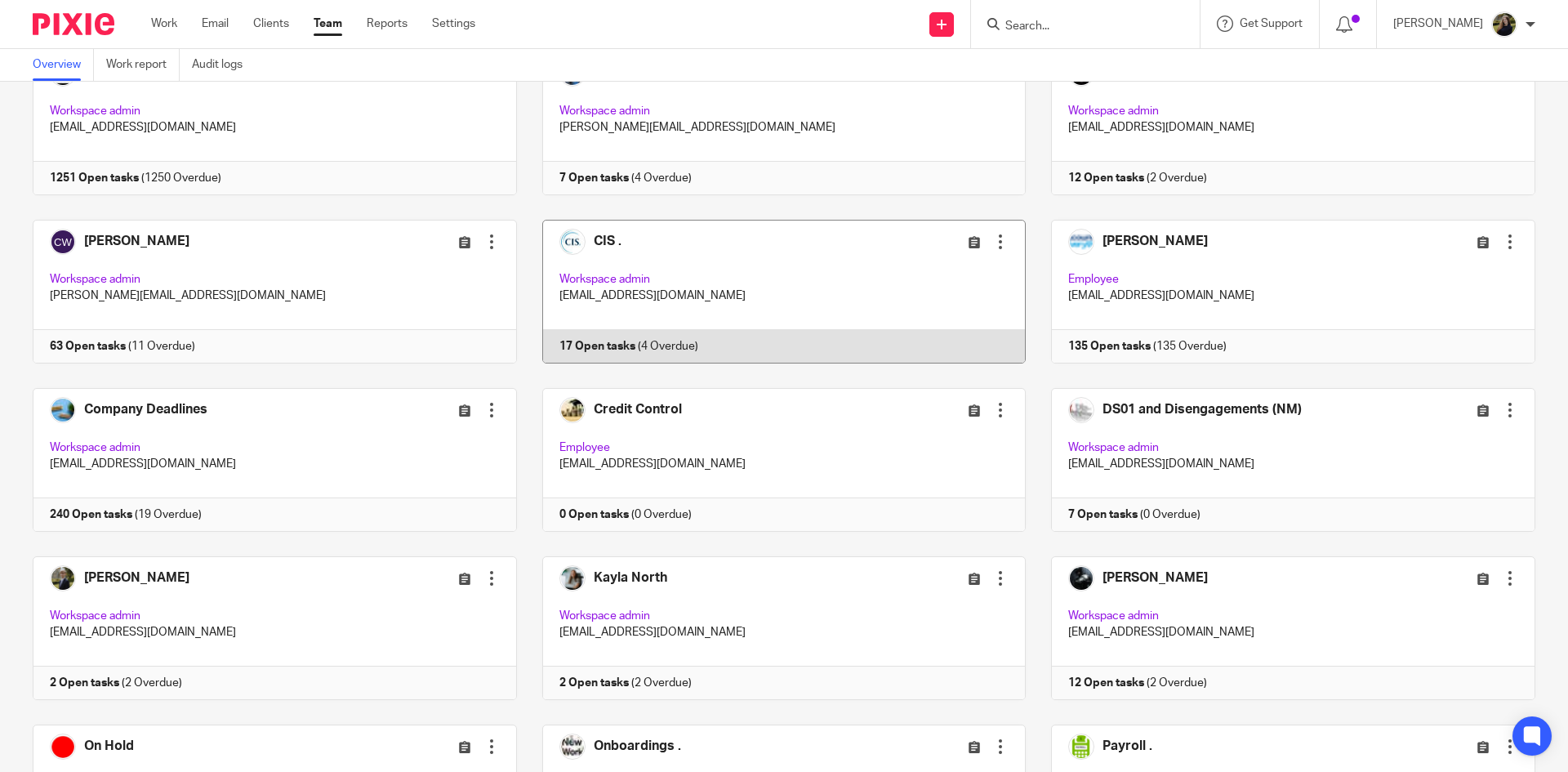
click at [610, 235] on link at bounding box center [771, 291] width 509 height 143
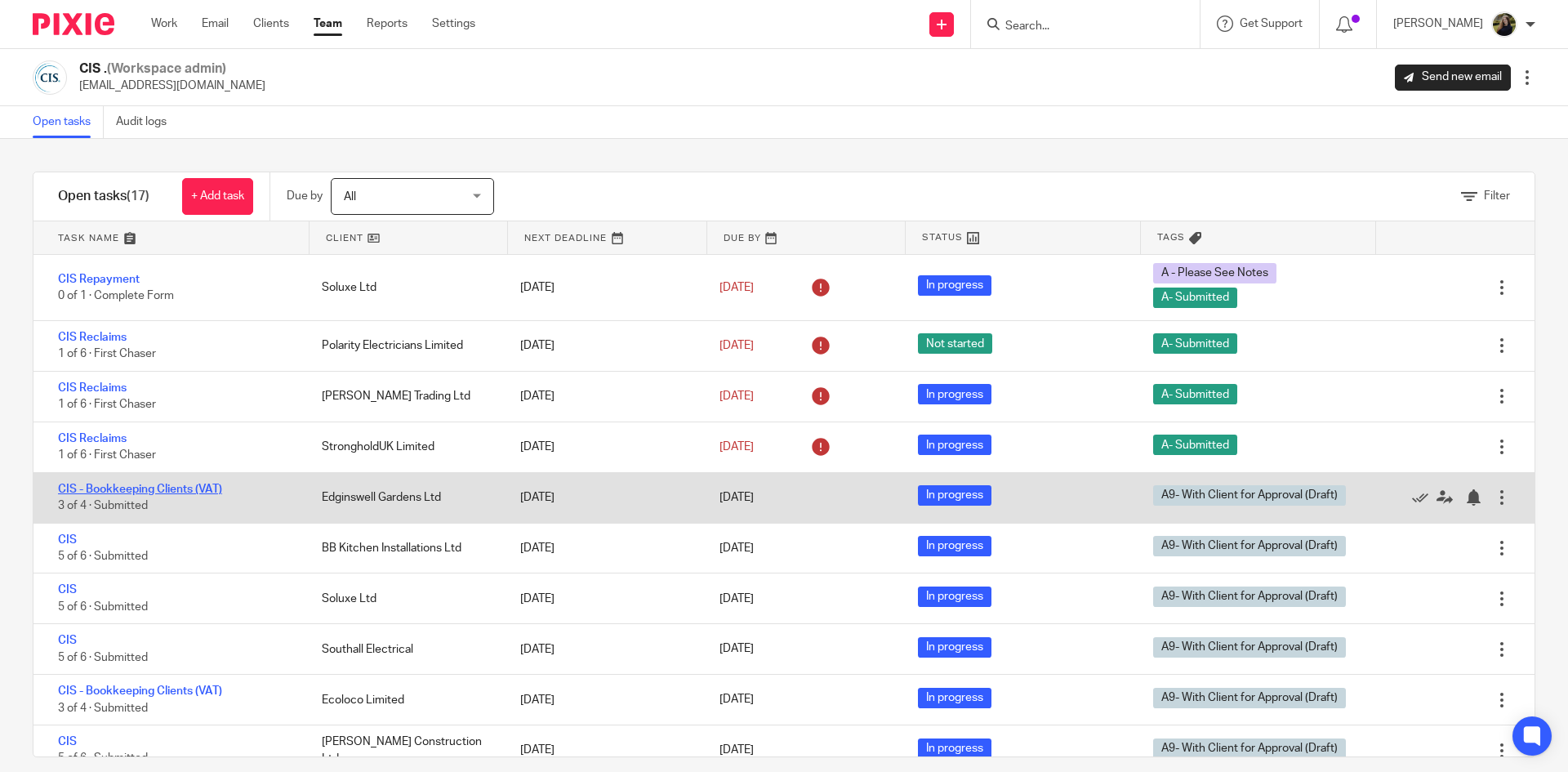
click at [152, 487] on link "CIS - Bookkeeping Clients (VAT)" at bounding box center [140, 489] width 164 height 12
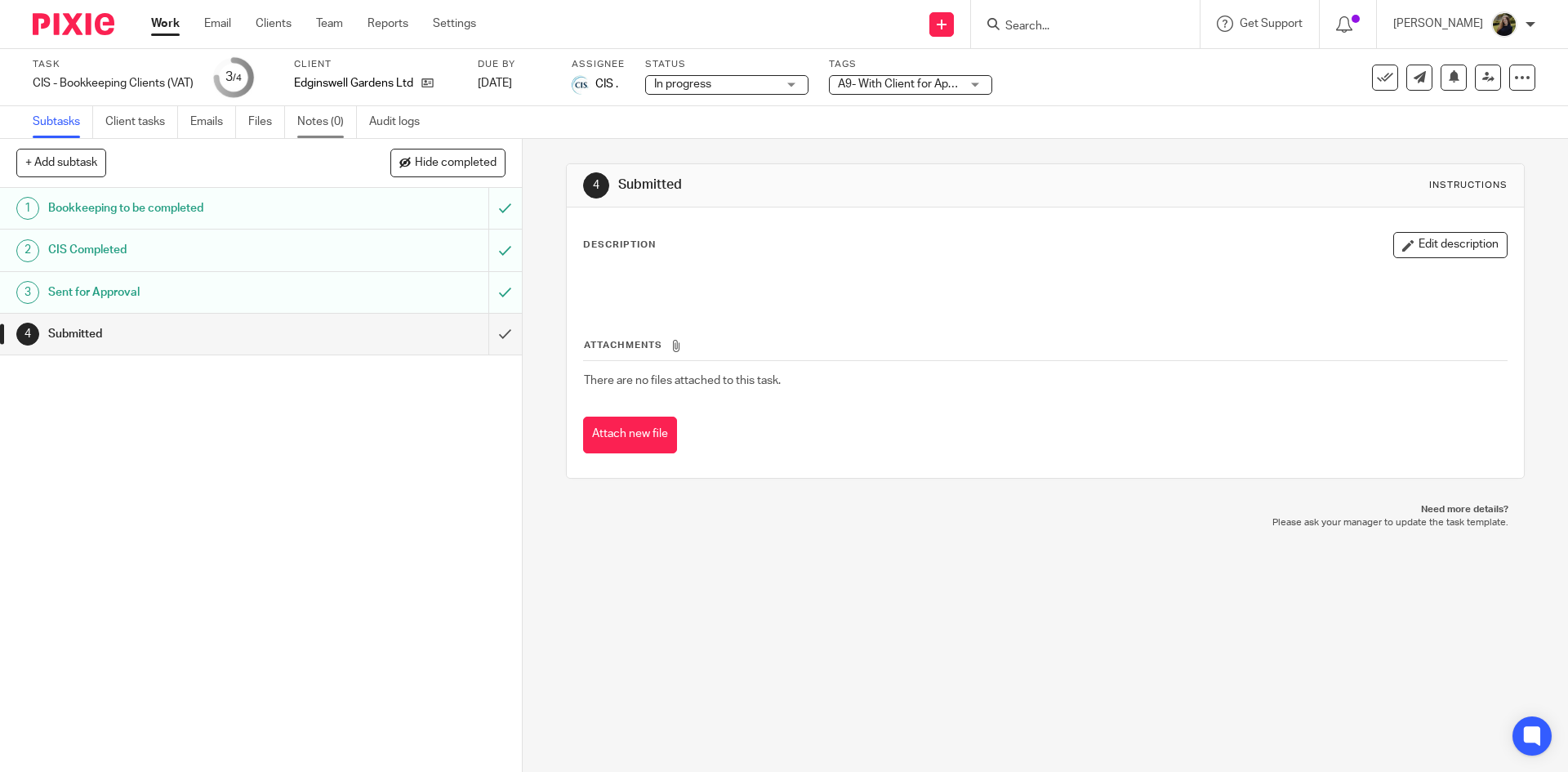
click at [310, 120] on link "Notes (0)" at bounding box center [327, 121] width 60 height 32
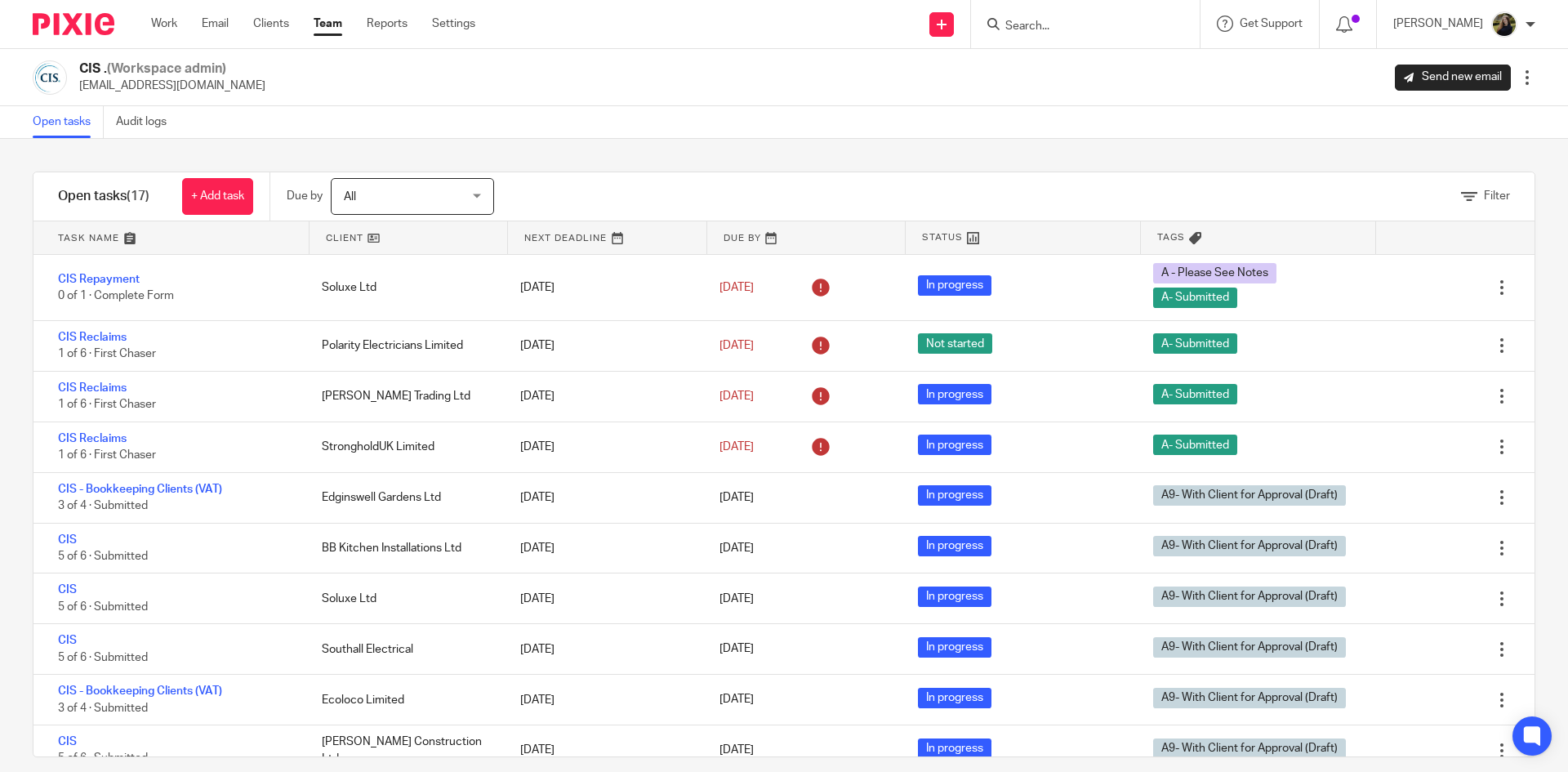
drag, startPoint x: 1055, startPoint y: 13, endPoint x: 1066, endPoint y: 21, distance: 13.6
click at [1066, 20] on form at bounding box center [1091, 23] width 174 height 20
click at [1063, 22] on input "Search" at bounding box center [1077, 26] width 147 height 14
type input "soluxe ltd"
click at [1137, 65] on link at bounding box center [1134, 69] width 268 height 38
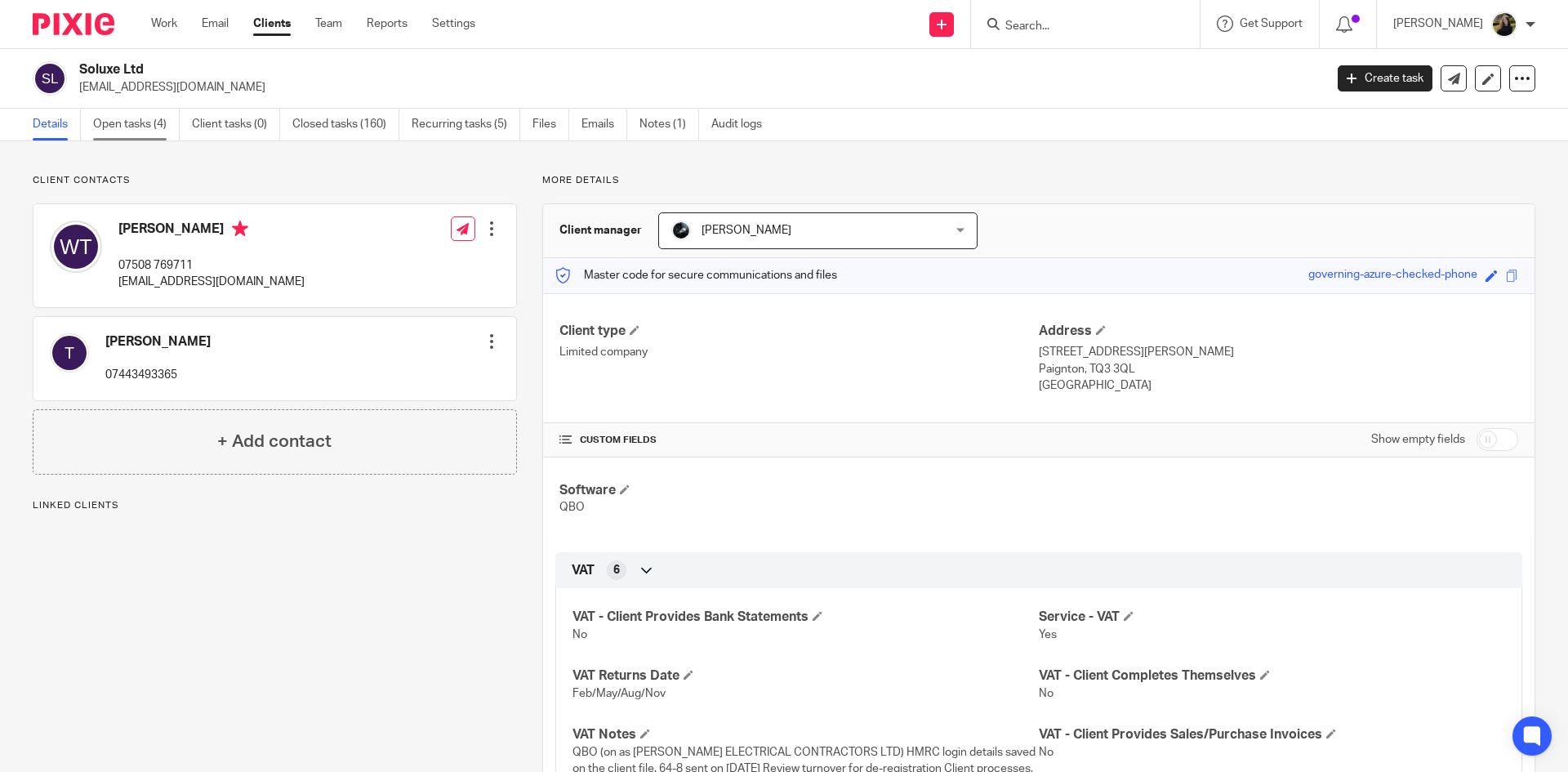
click at [151, 109] on link "Open tasks (4)" at bounding box center [137, 124] width 87 height 32
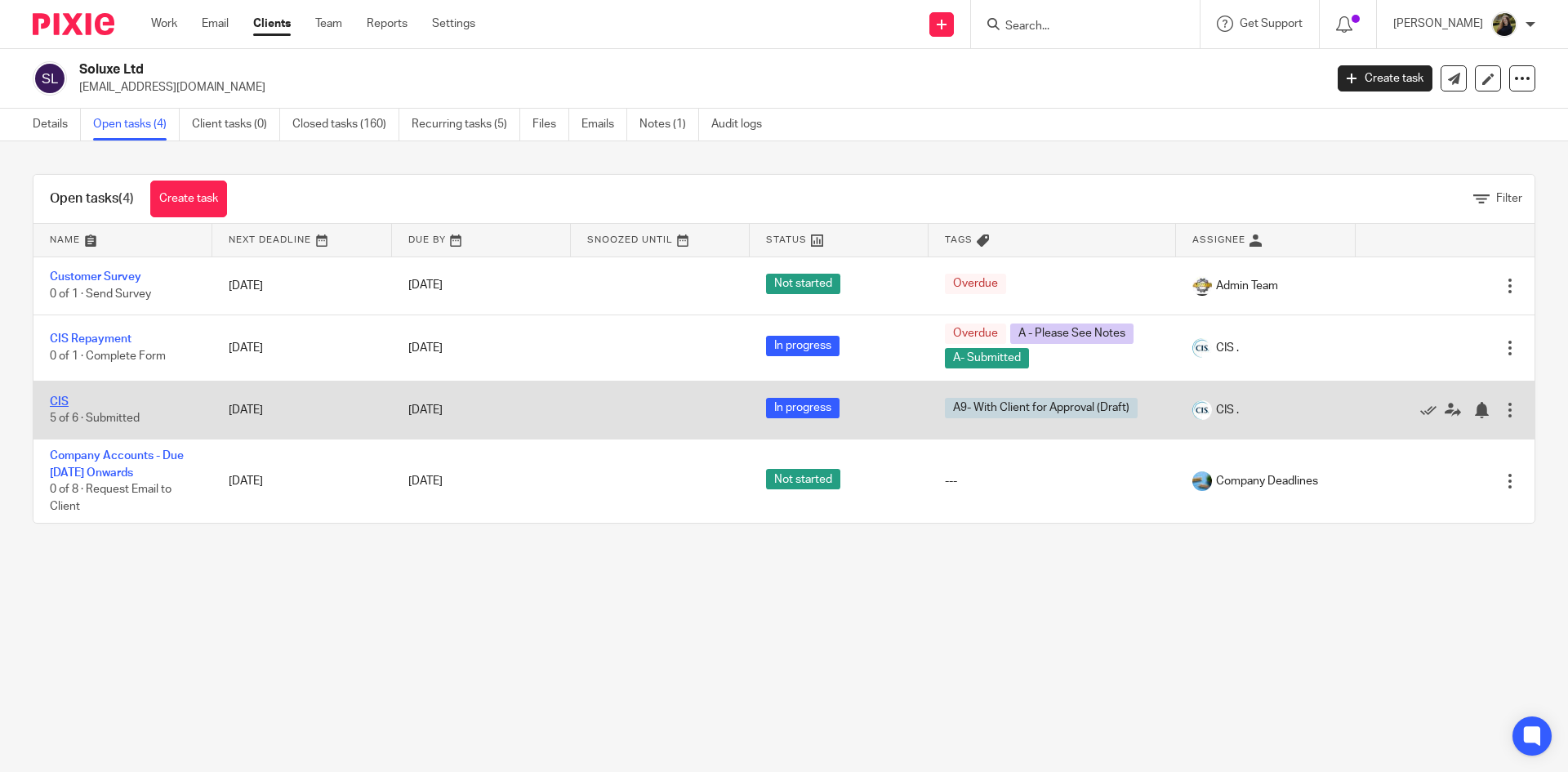
click at [65, 397] on link "CIS" at bounding box center [60, 401] width 19 height 12
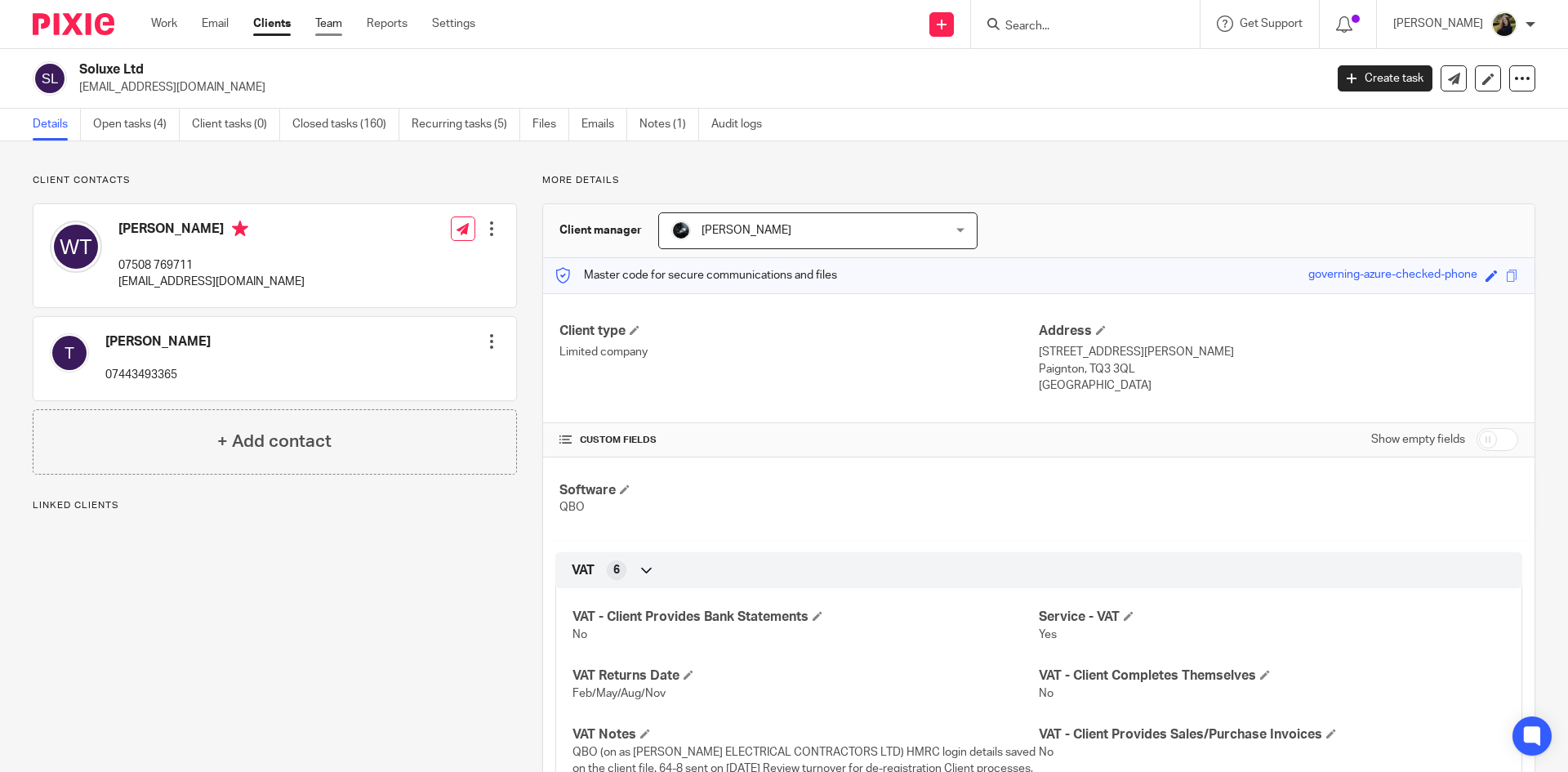
click at [323, 20] on link "Team" at bounding box center [328, 23] width 27 height 16
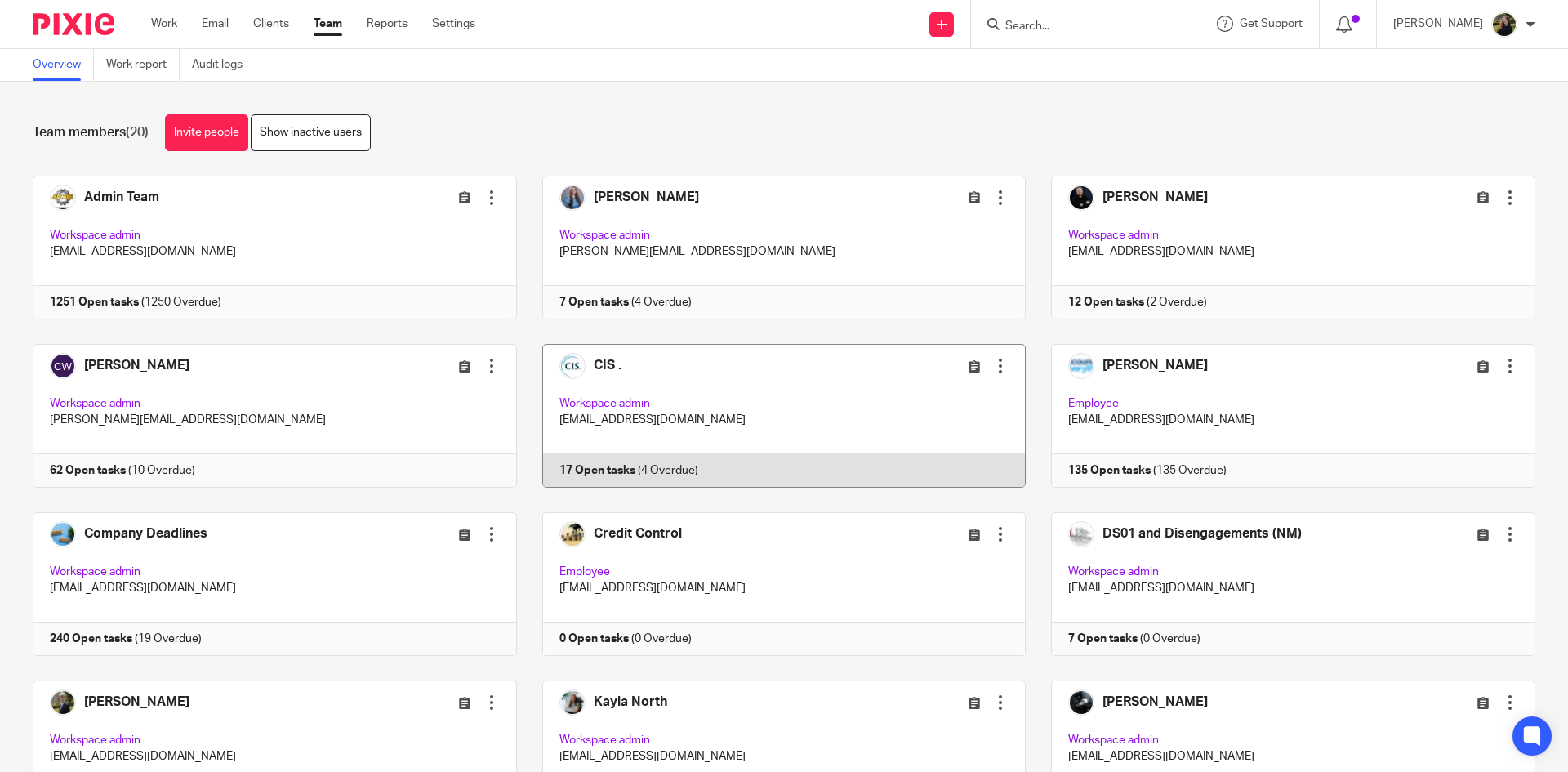
click at [637, 401] on link at bounding box center [771, 415] width 509 height 143
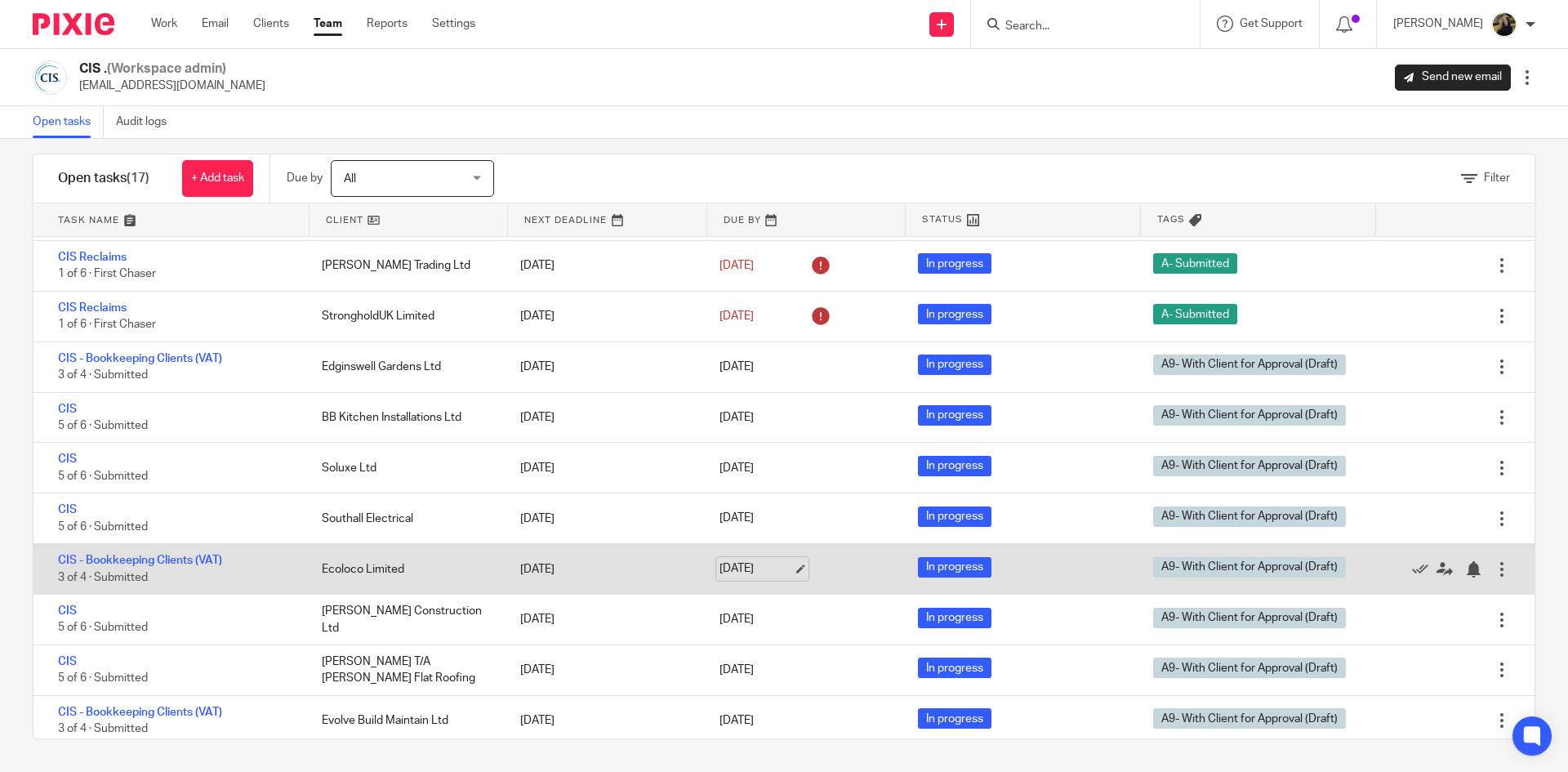
scroll to position [373, 0]
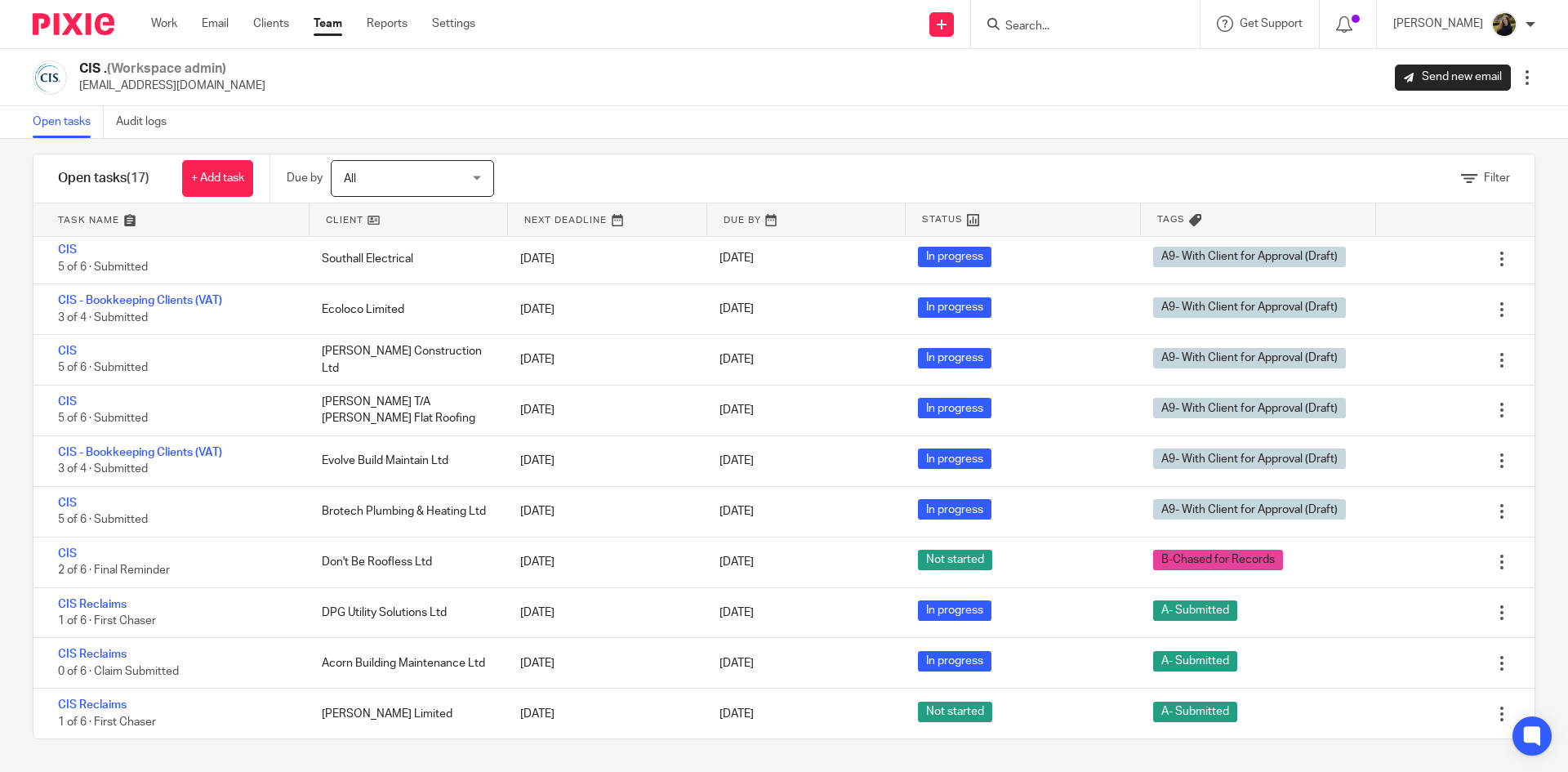
click at [1095, 15] on form at bounding box center [1091, 23] width 174 height 20
click at [1095, 16] on form at bounding box center [1091, 23] width 174 height 20
click at [1090, 21] on input "Search" at bounding box center [1077, 26] width 147 height 14
click button "submit" at bounding box center [0, 0] width 0 height 0
click at [1090, 20] on input "Search" at bounding box center [1077, 26] width 147 height 14
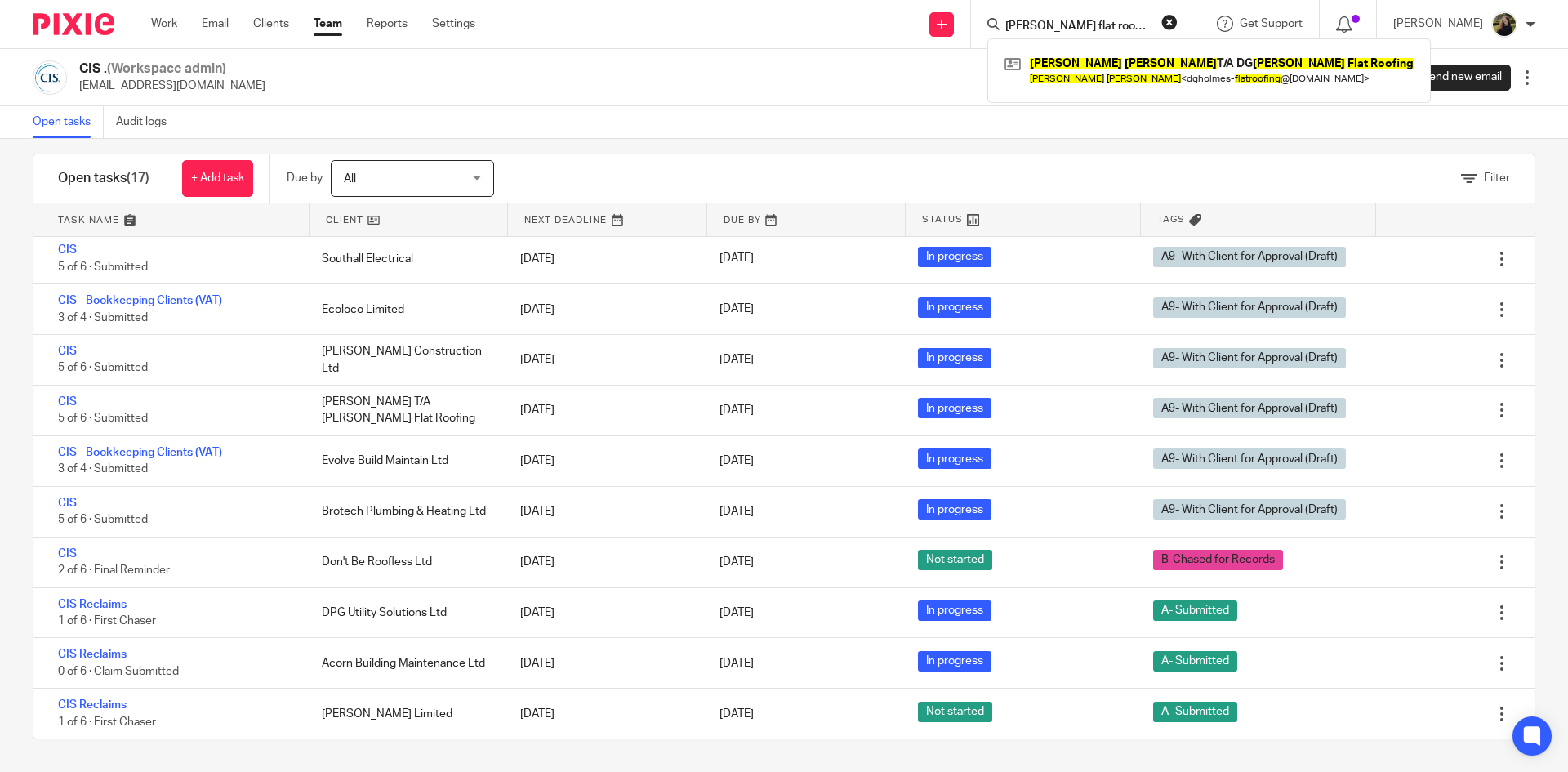
type input "david holmes flat roofing"
click button "submit" at bounding box center [0, 0] width 0 height 0
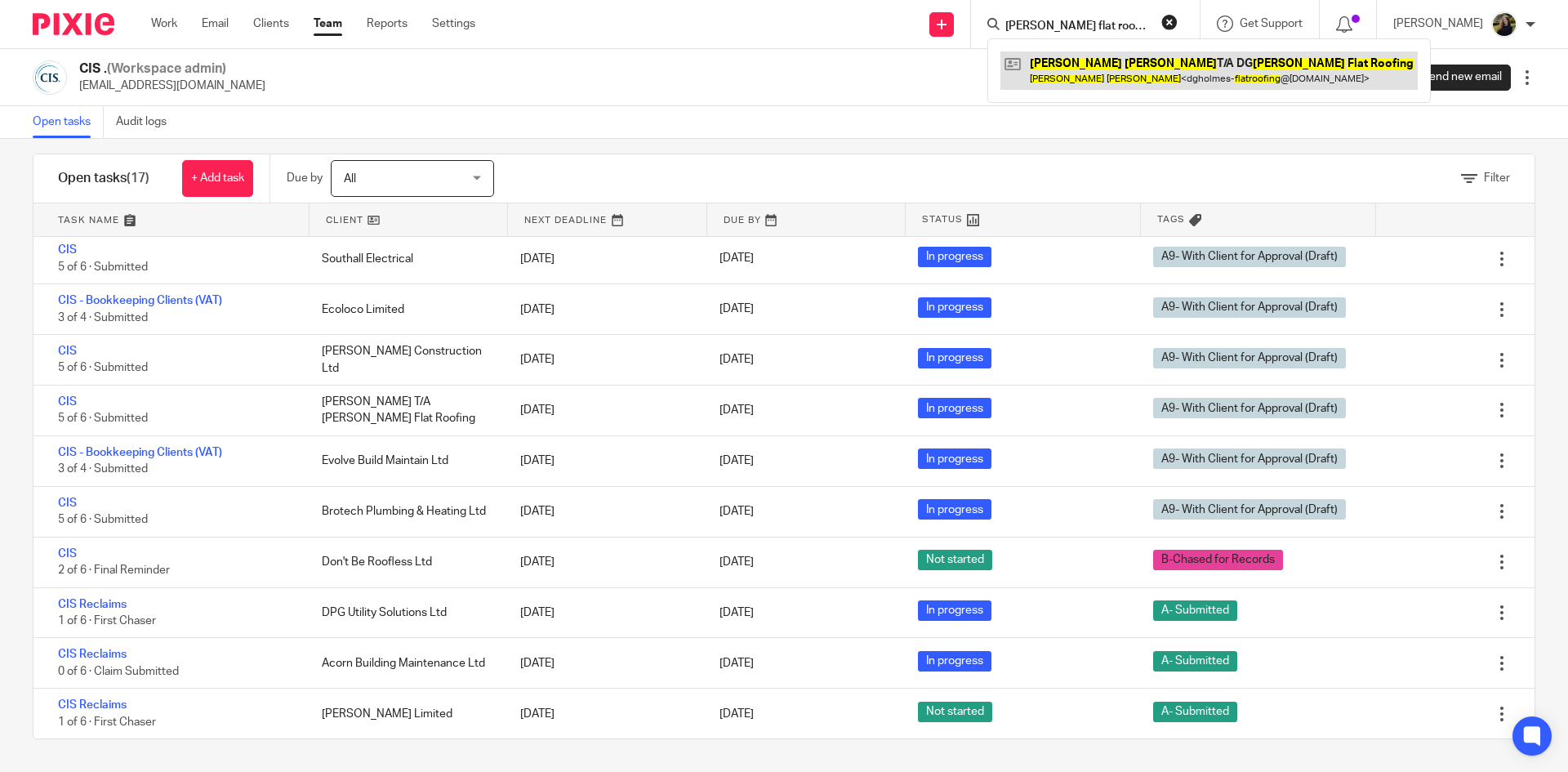
click at [1129, 66] on link at bounding box center [1208, 69] width 417 height 38
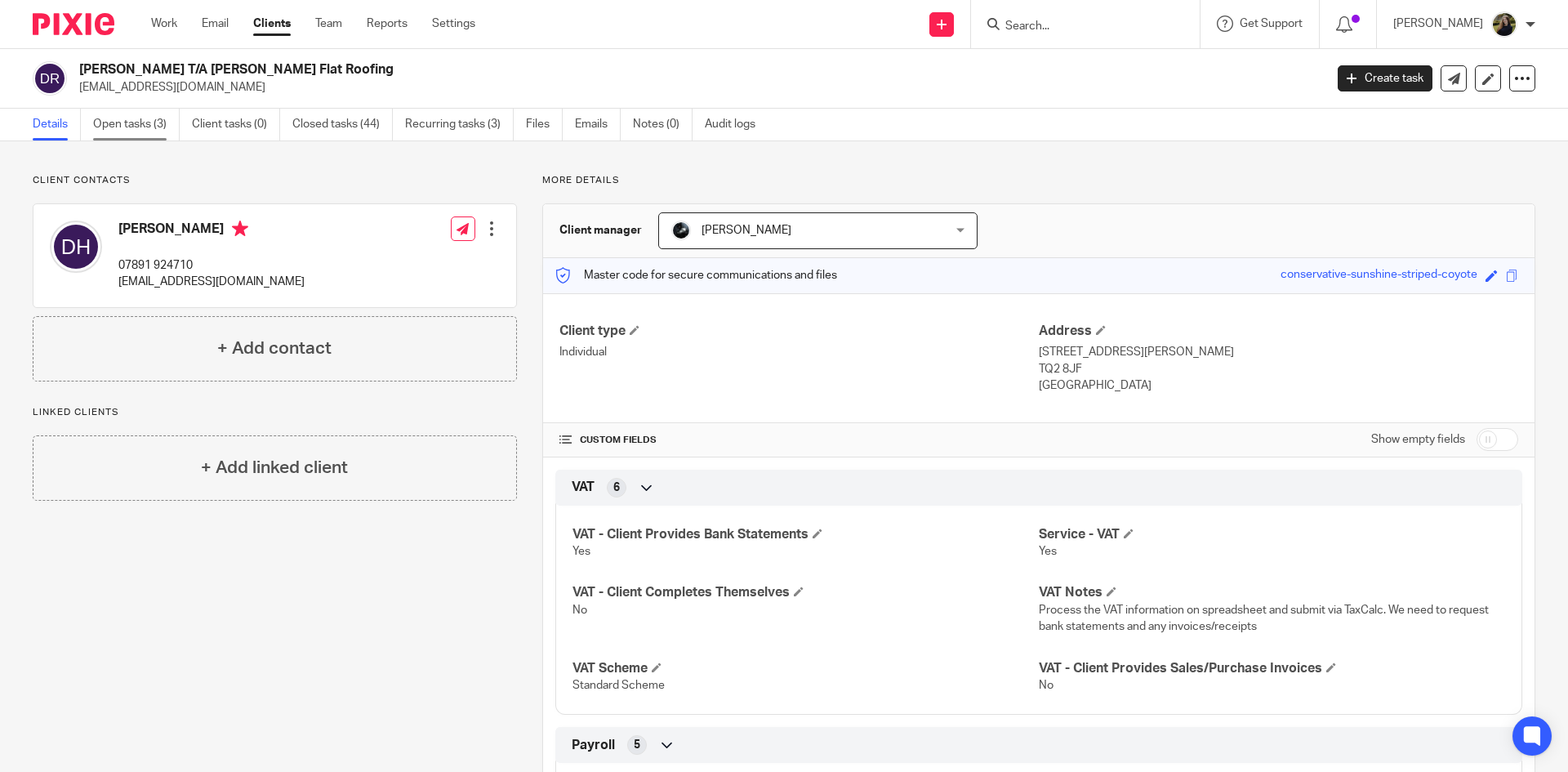
click at [157, 123] on link "Open tasks (3)" at bounding box center [137, 124] width 87 height 32
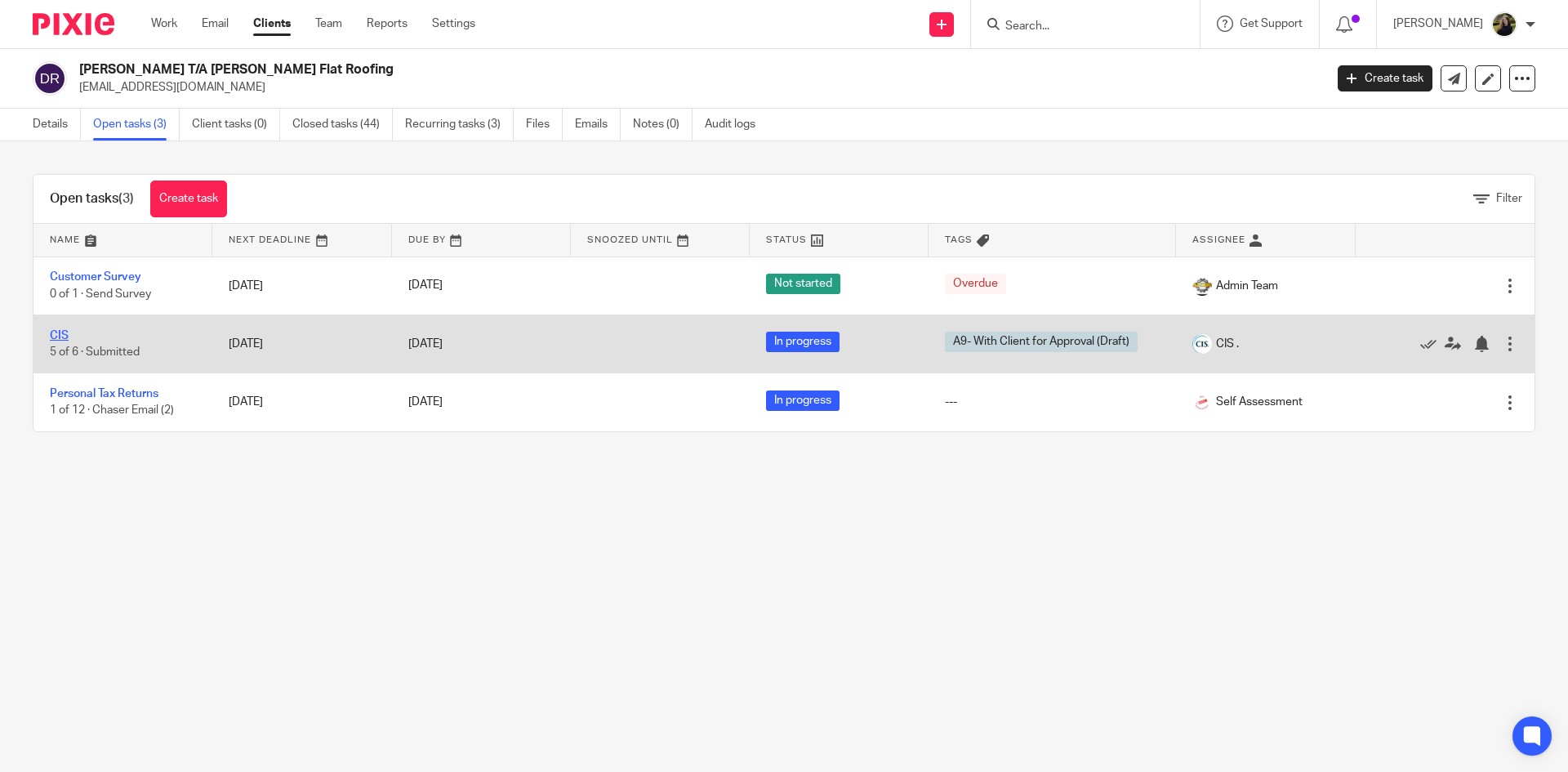
click at [57, 335] on link "CIS" at bounding box center [60, 336] width 19 height 12
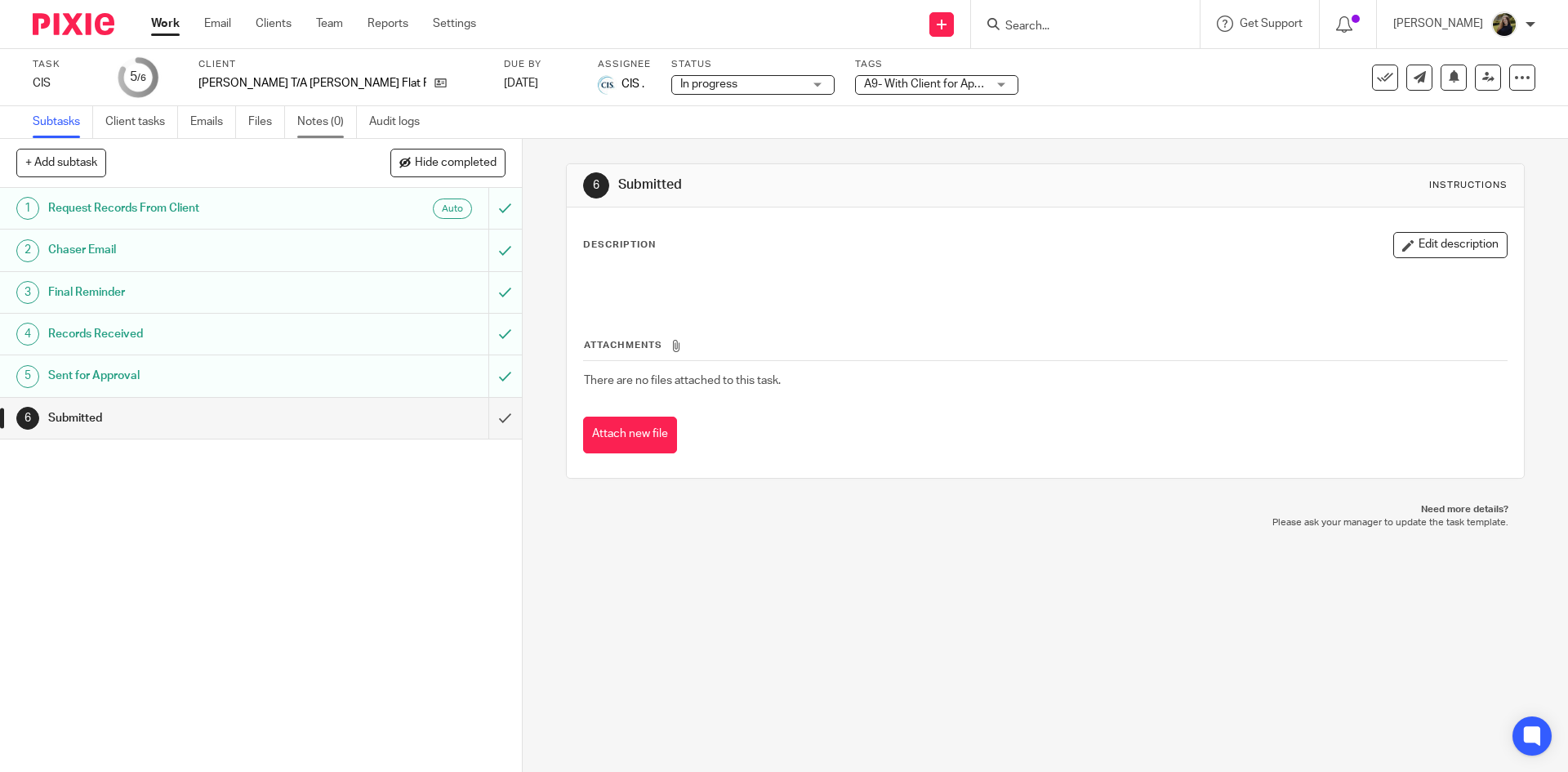
click at [310, 119] on link "Notes (0)" at bounding box center [327, 121] width 60 height 32
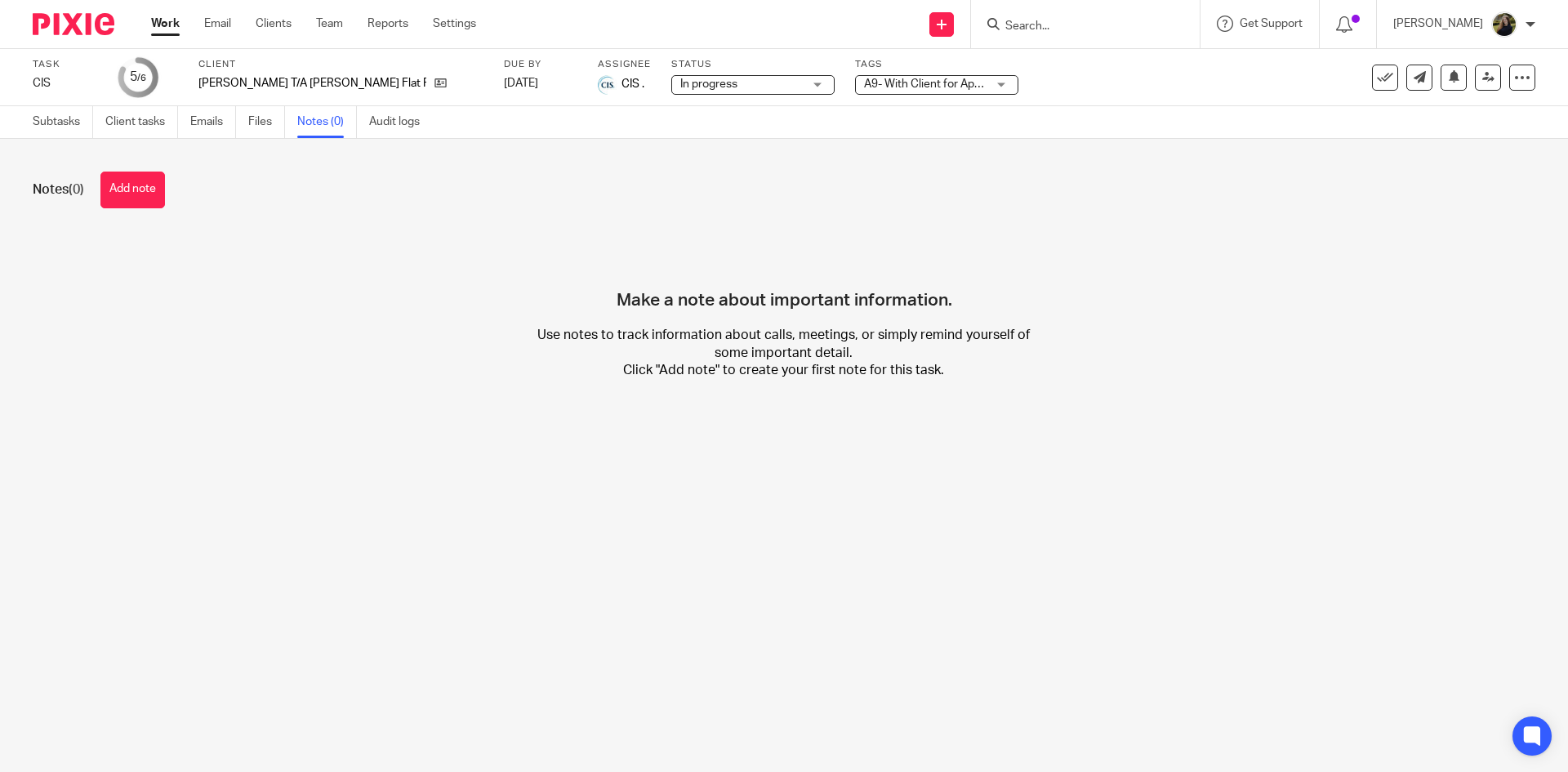
click at [1029, 28] on input "Search" at bounding box center [1077, 26] width 147 height 14
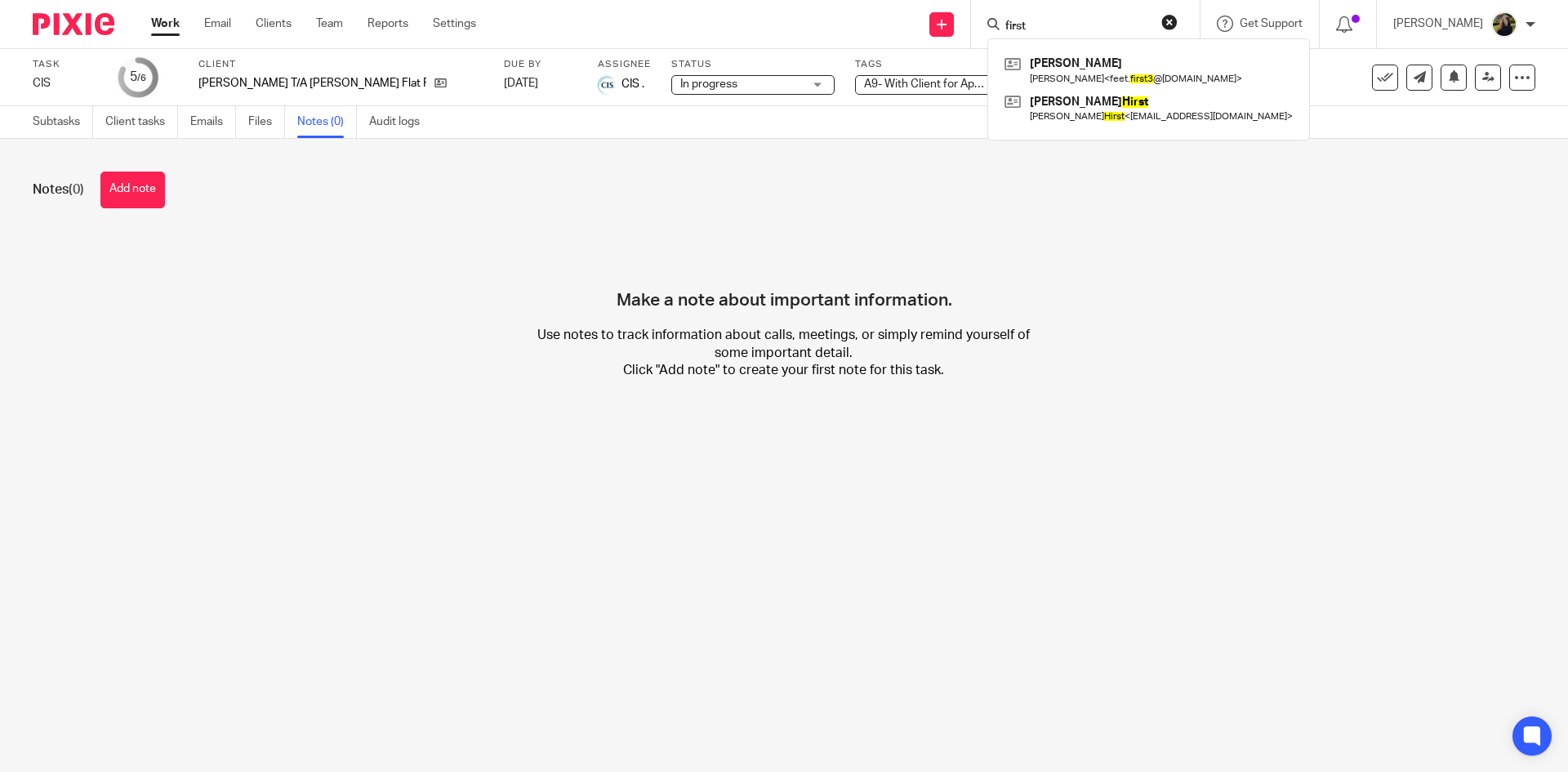
type input "first"
click at [1177, 29] on button "reset" at bounding box center [1169, 21] width 16 height 16
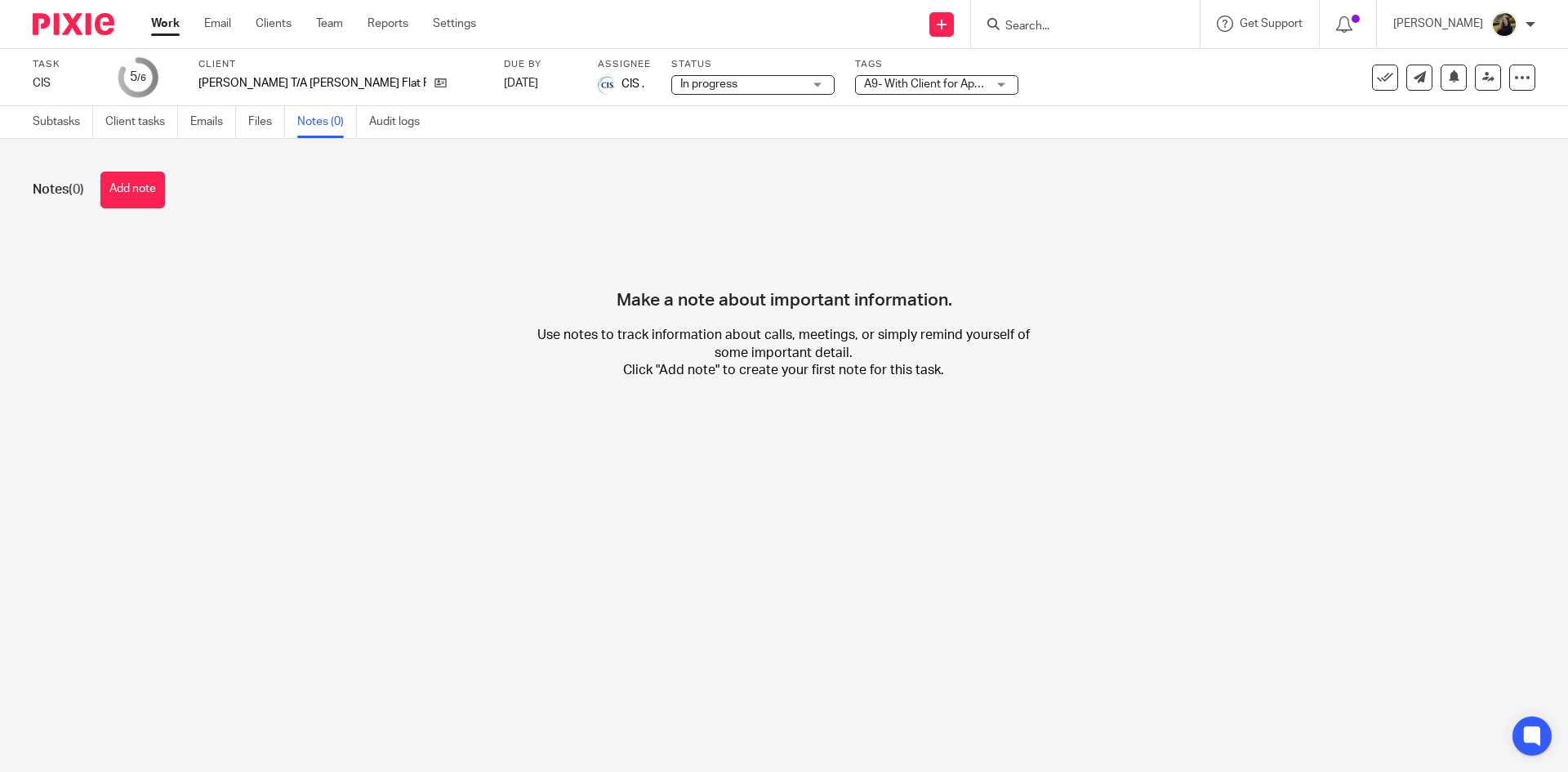
click at [1097, 25] on input "Search" at bounding box center [1077, 26] width 147 height 14
type input "s"
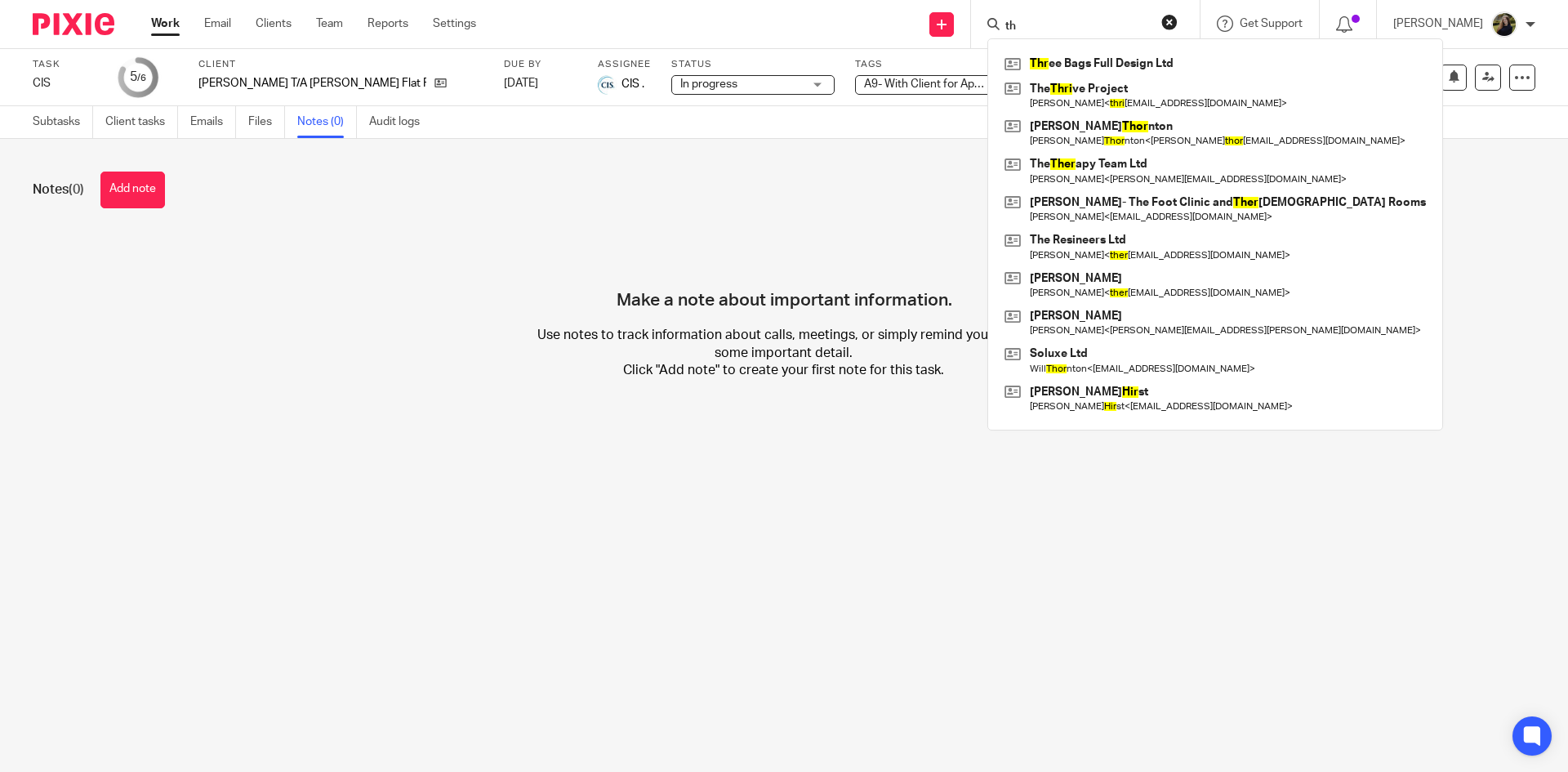
type input "t"
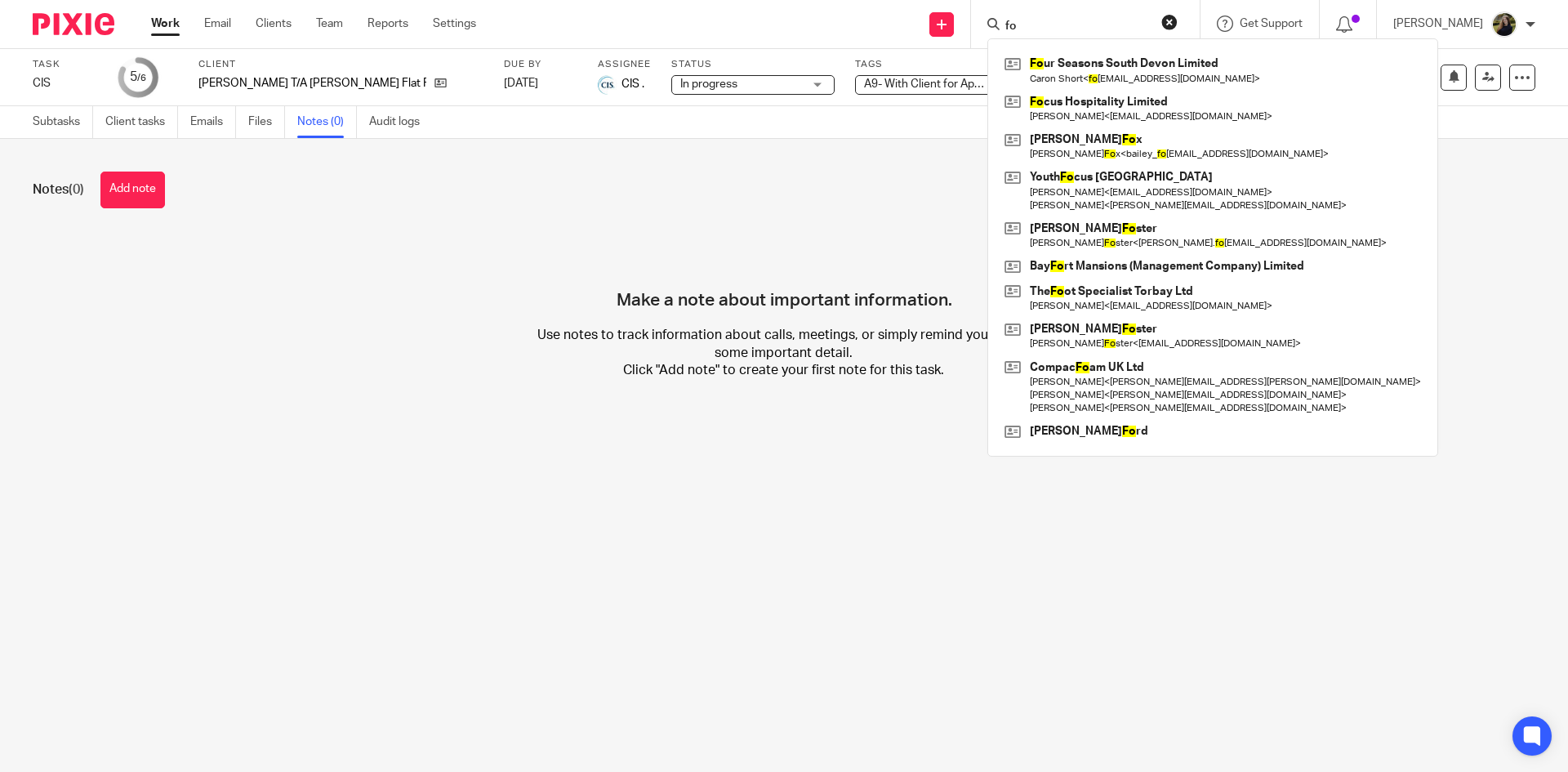
type input "f"
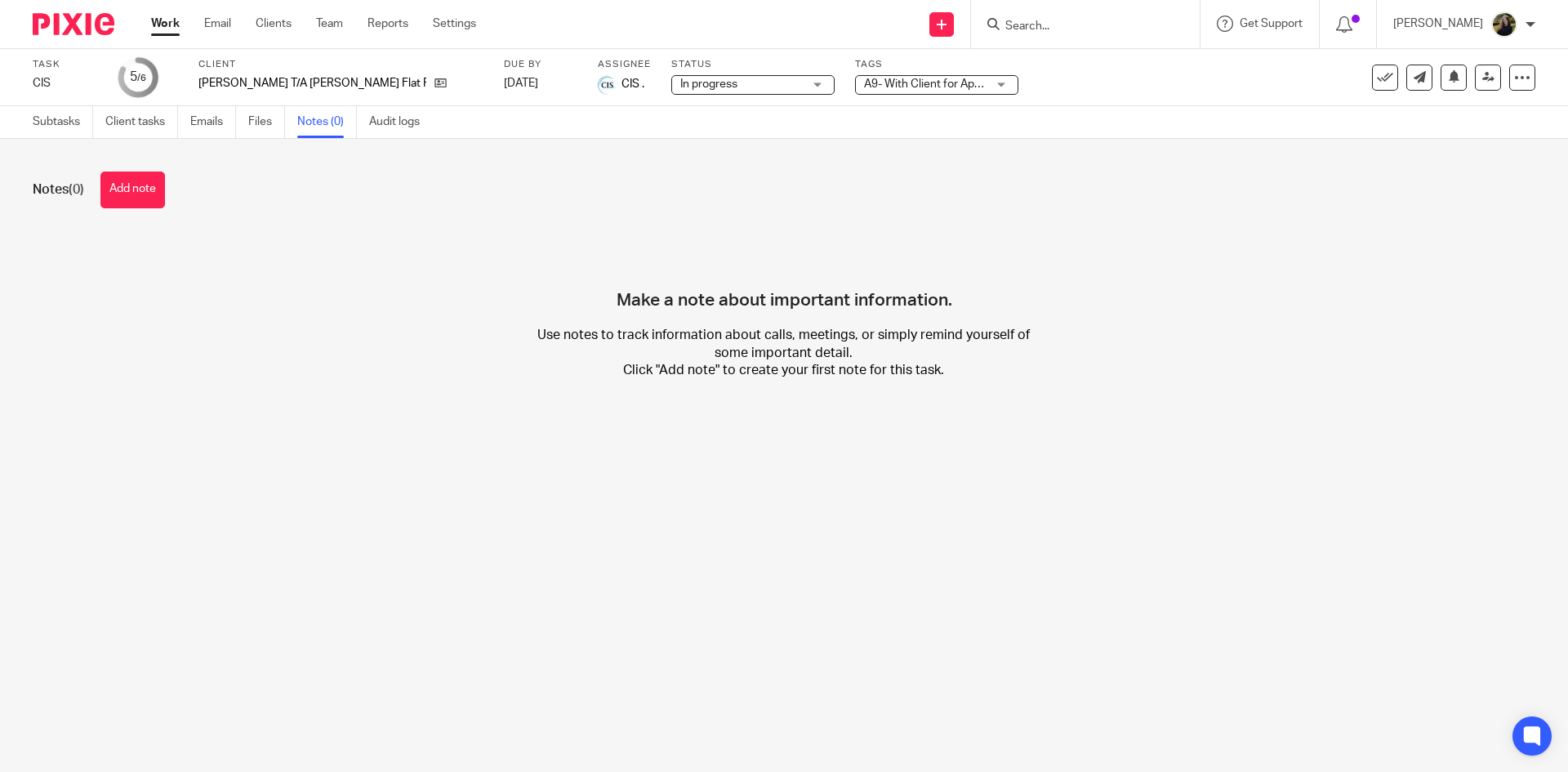
click at [32, 126] on div "Subtasks Client tasks Emails Files Notes (0) Audit logs" at bounding box center [230, 121] width 460 height 32
click at [325, 21] on link "Team" at bounding box center [329, 23] width 27 height 16
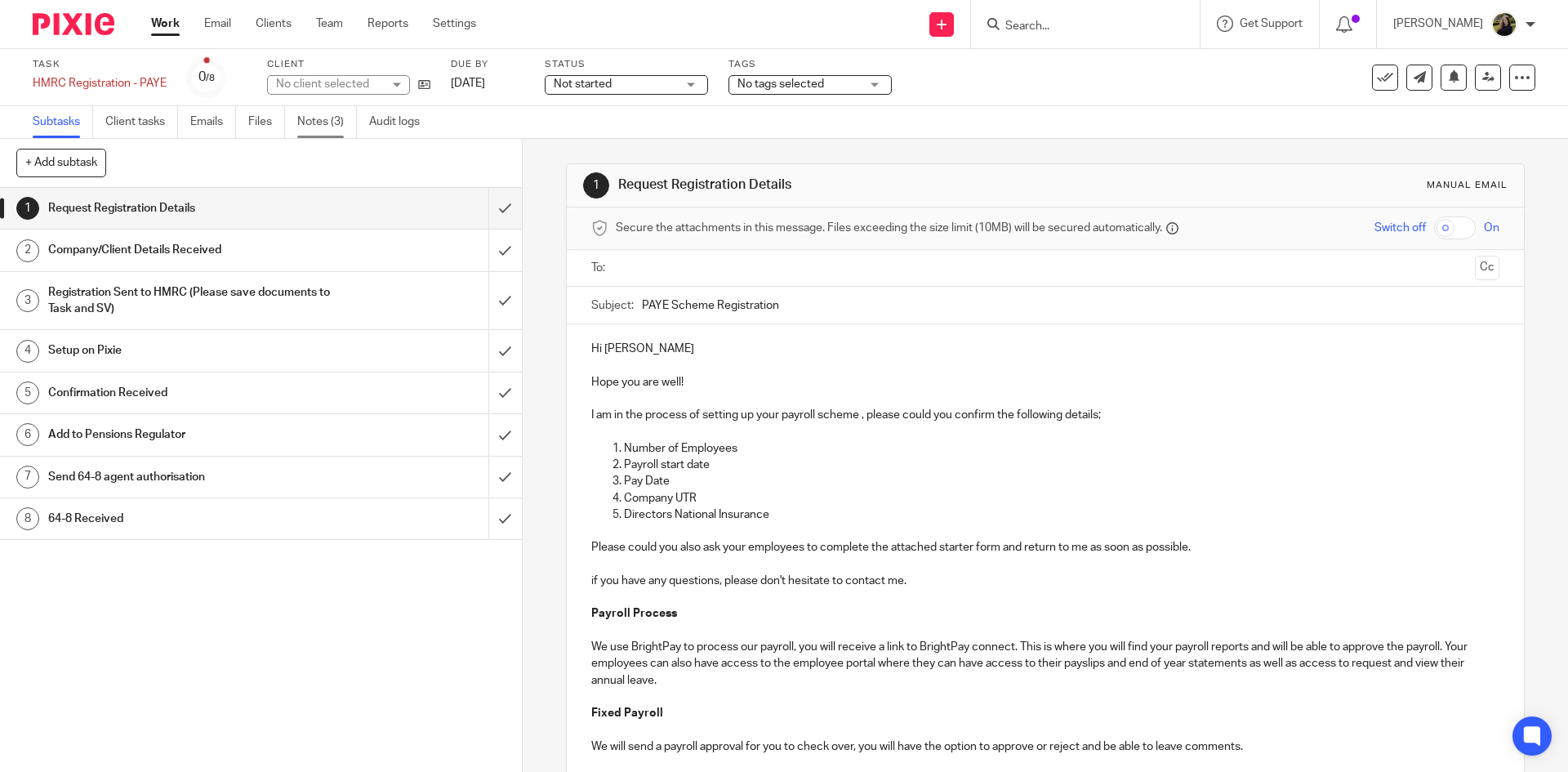
drag, startPoint x: 0, startPoint y: 0, endPoint x: 336, endPoint y: 133, distance: 361.4
click at [336, 133] on link "Notes (3)" at bounding box center [327, 121] width 60 height 32
